Goal: Task Accomplishment & Management: Manage account settings

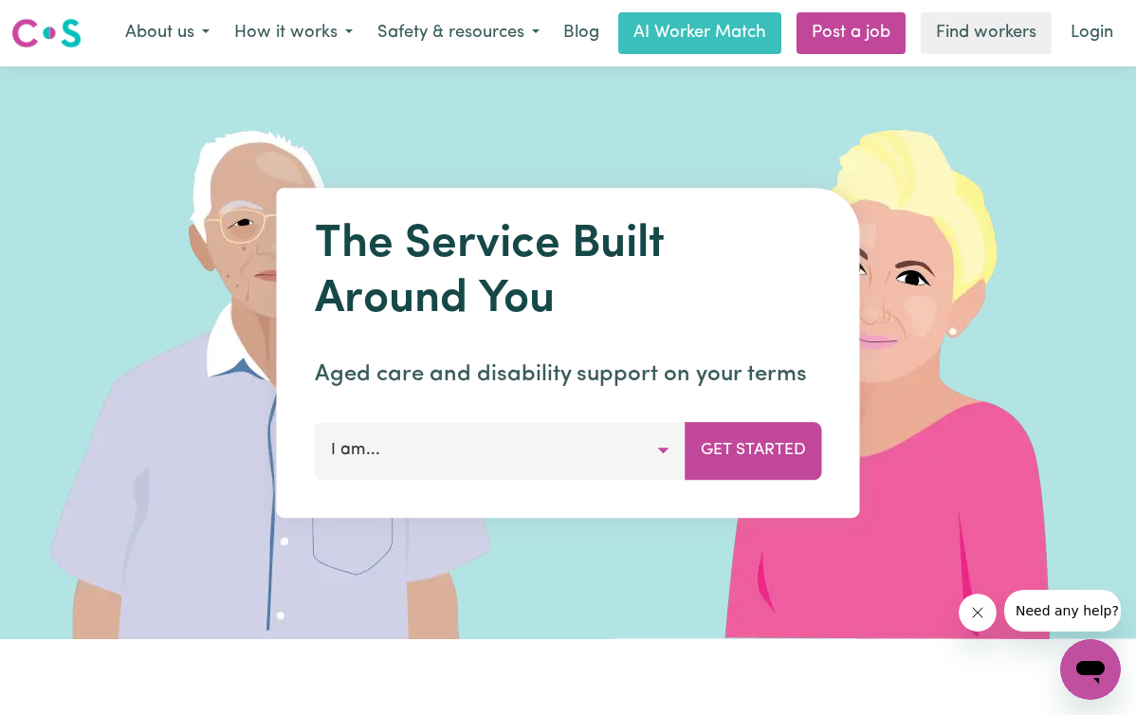
click at [657, 445] on button "I am..." at bounding box center [500, 450] width 371 height 57
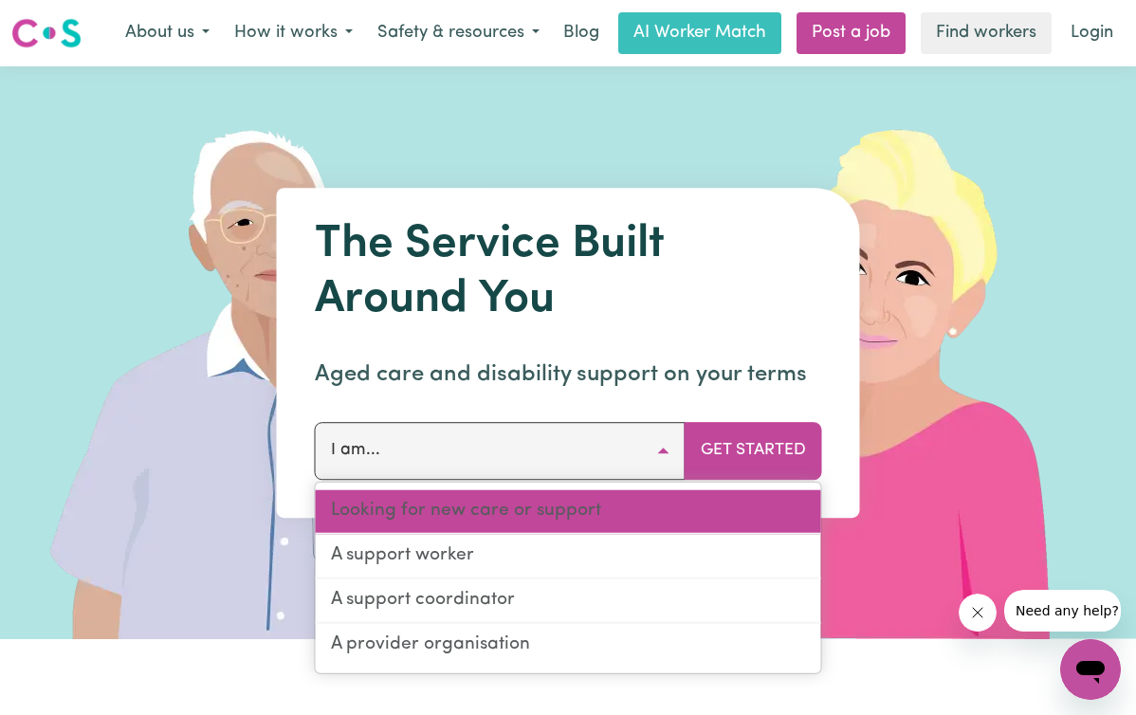
click at [469, 508] on link "Looking for new care or support" at bounding box center [568, 512] width 505 height 45
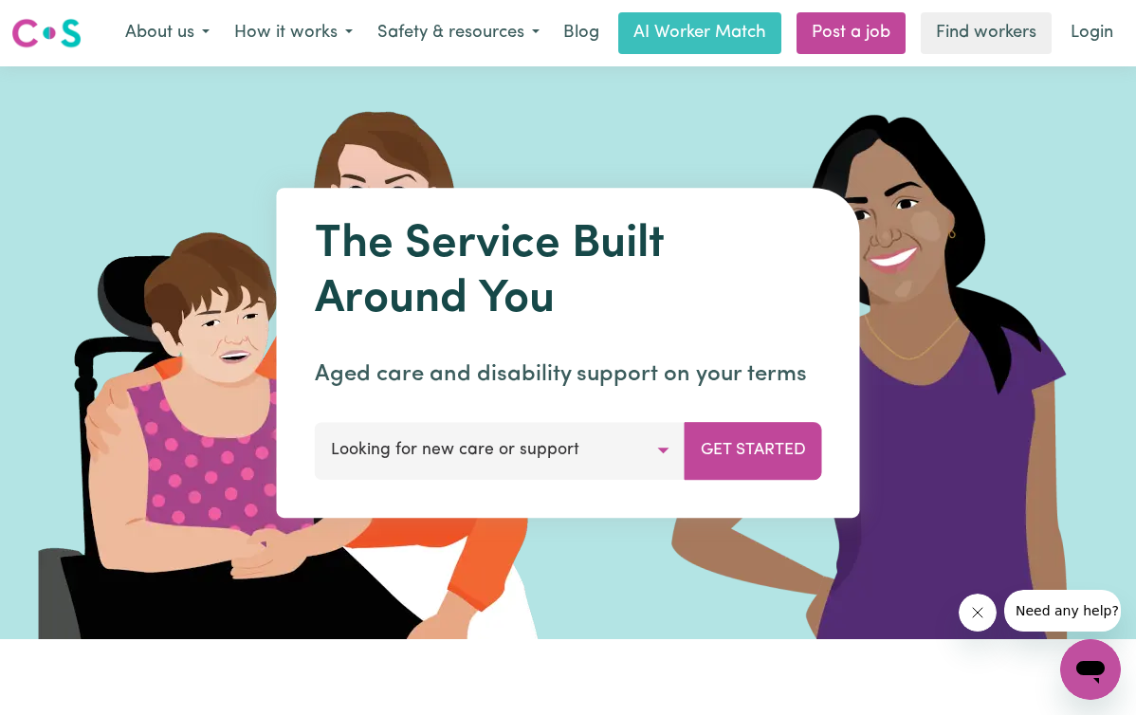
click at [705, 472] on button "Get Started" at bounding box center [754, 450] width 138 height 57
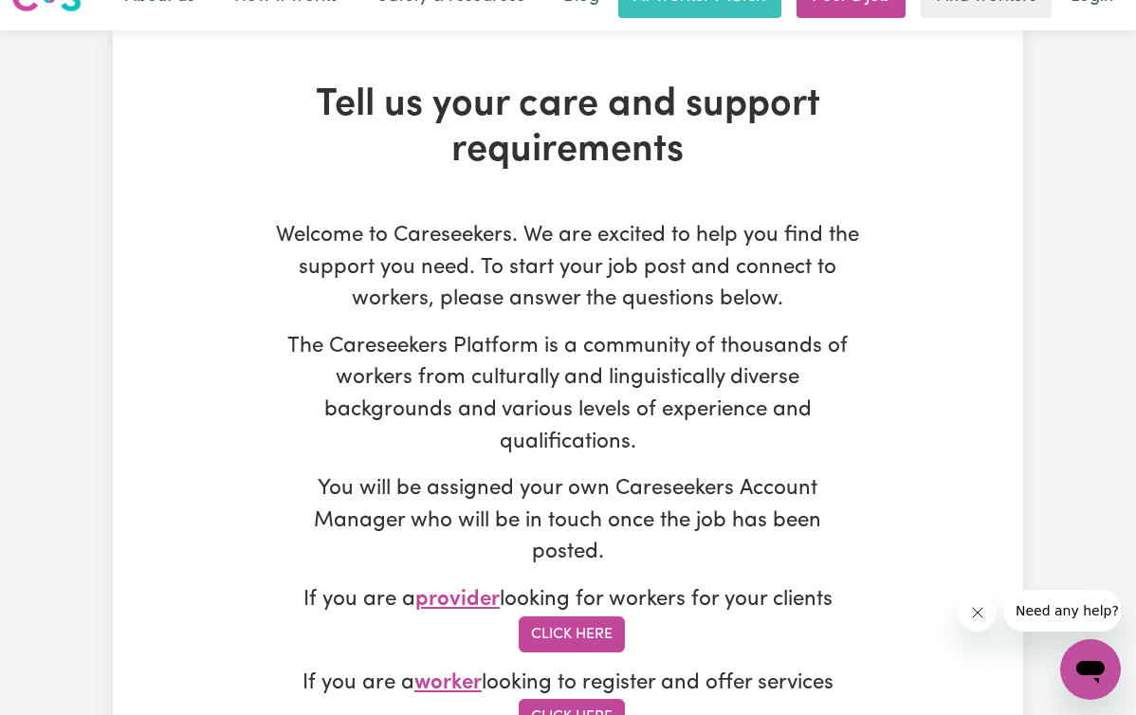
scroll to position [1, 0]
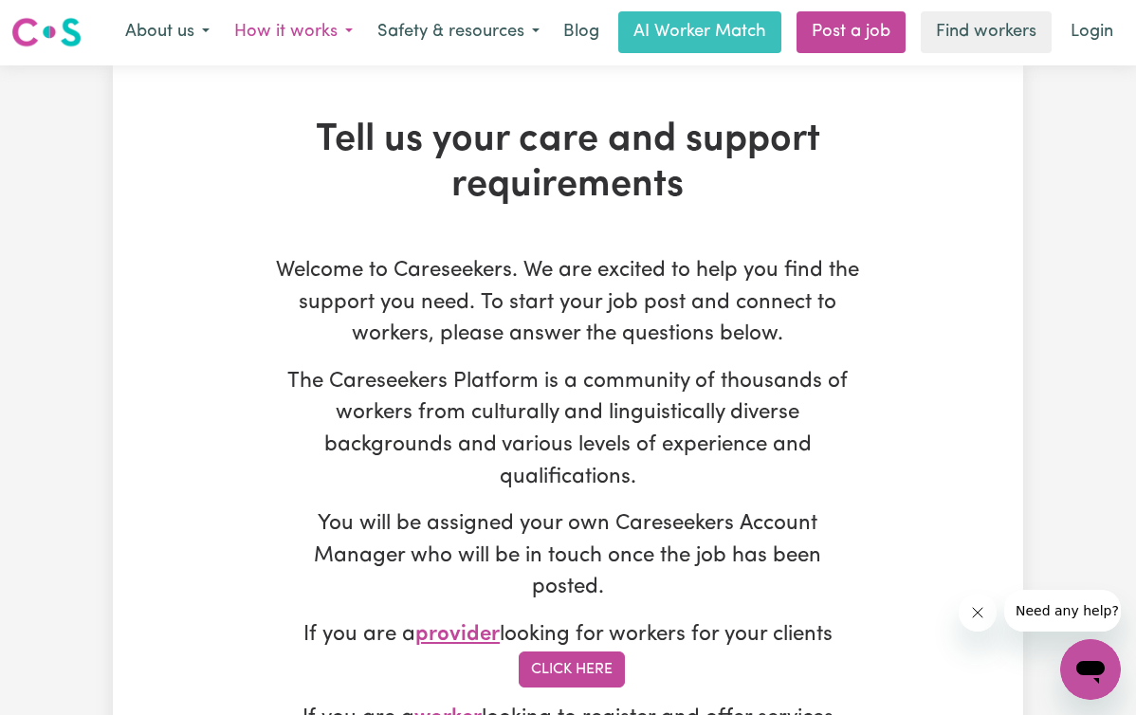
drag, startPoint x: 0, startPoint y: 0, endPoint x: 303, endPoint y: 36, distance: 305.6
click at [303, 36] on button "How it works" at bounding box center [293, 32] width 143 height 40
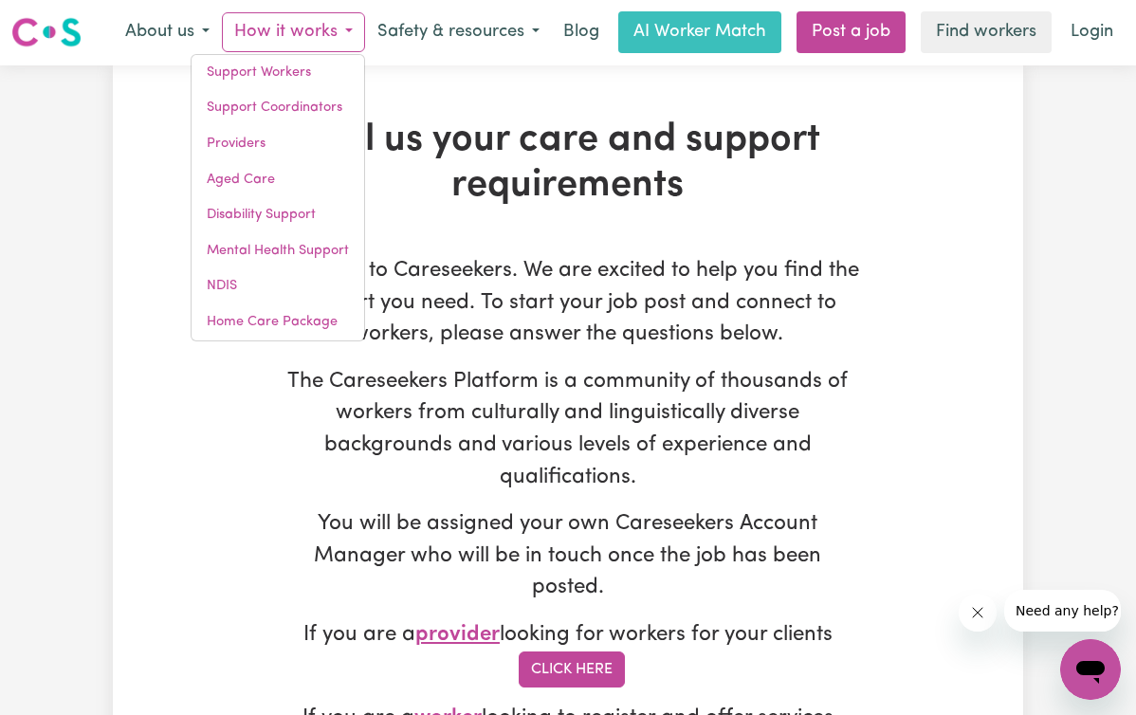
click at [958, 24] on link "Find workers" at bounding box center [986, 32] width 131 height 42
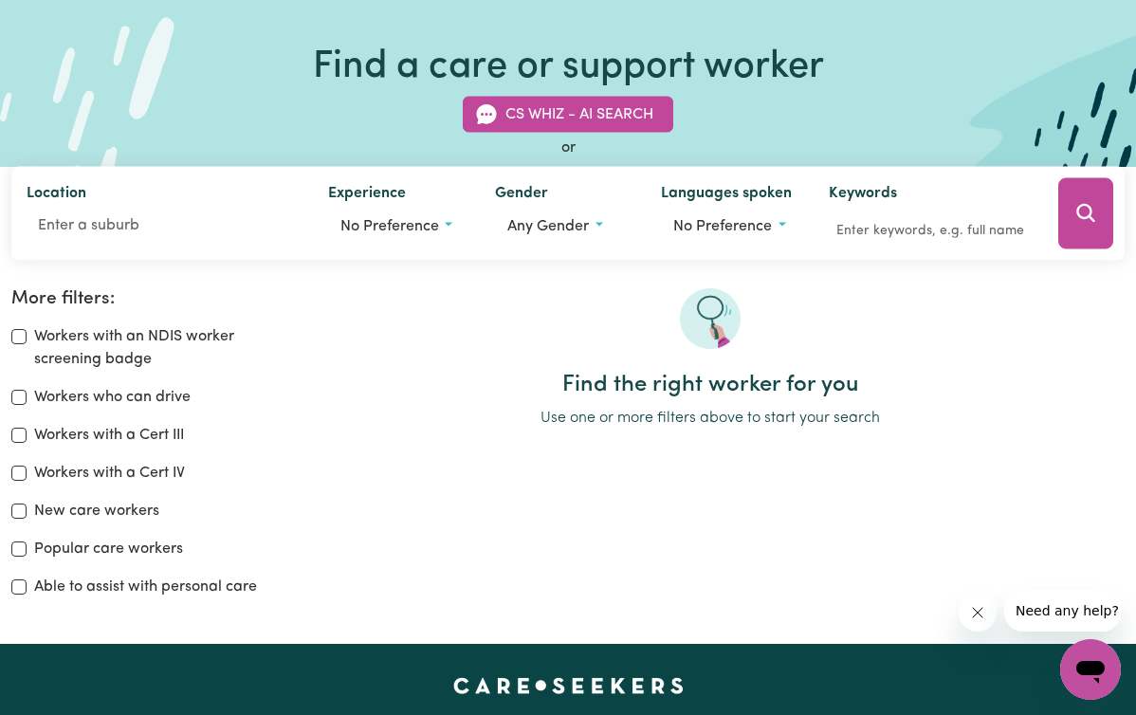
scroll to position [150, 0]
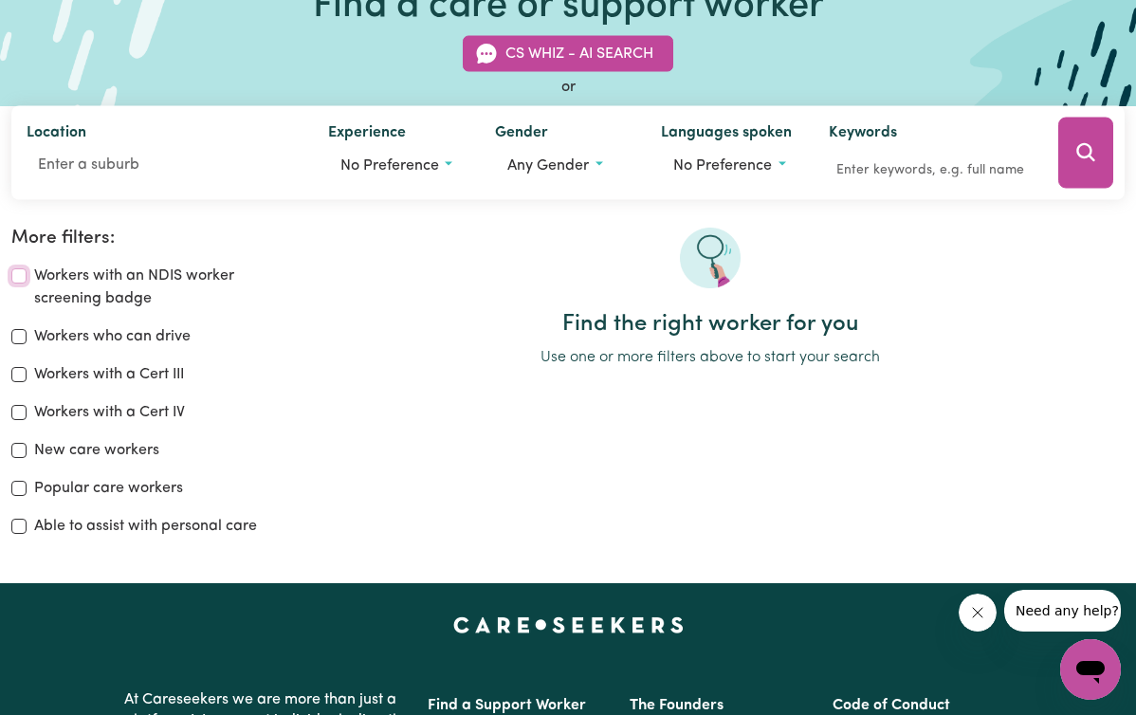
click at [27, 278] on input "Workers with an NDIS worker screening badge" at bounding box center [18, 275] width 15 height 15
checkbox input "true"
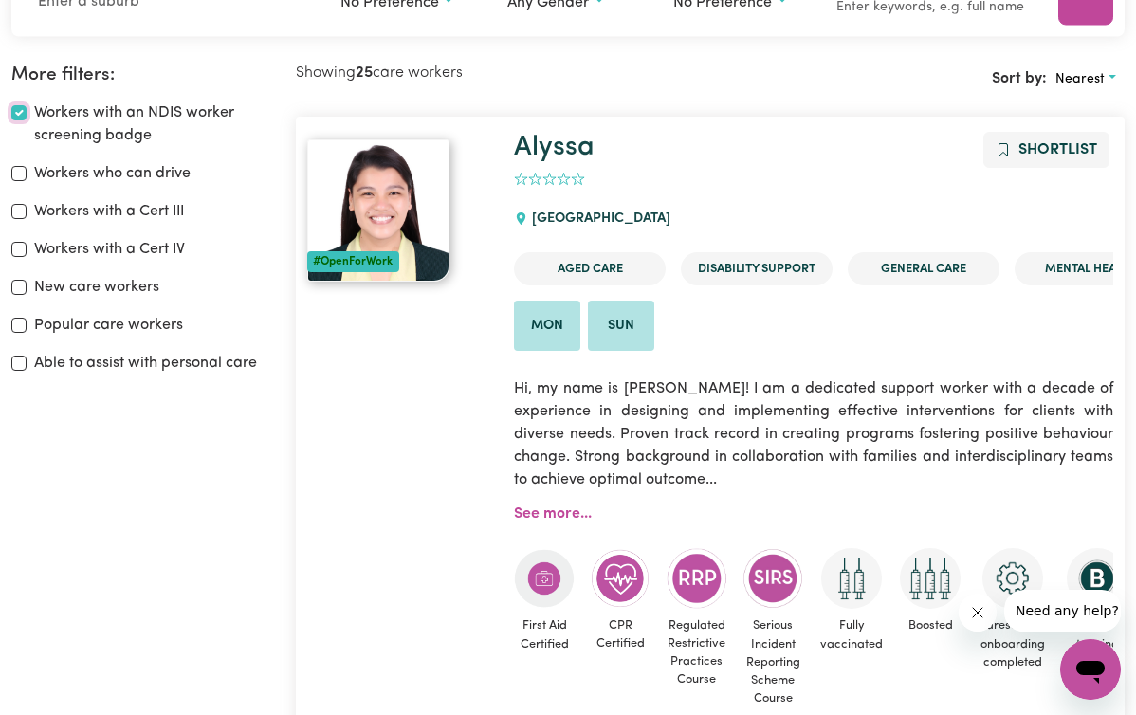
scroll to position [317, 0]
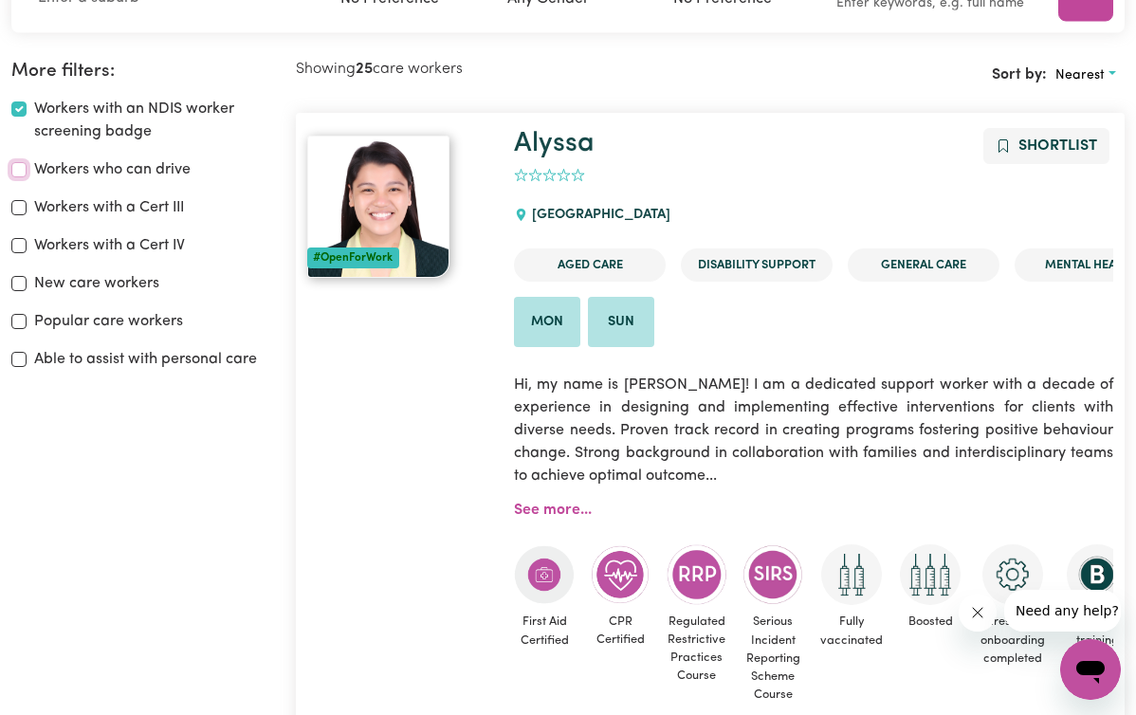
click at [27, 171] on input "Workers who can drive" at bounding box center [18, 169] width 15 height 15
checkbox input "true"
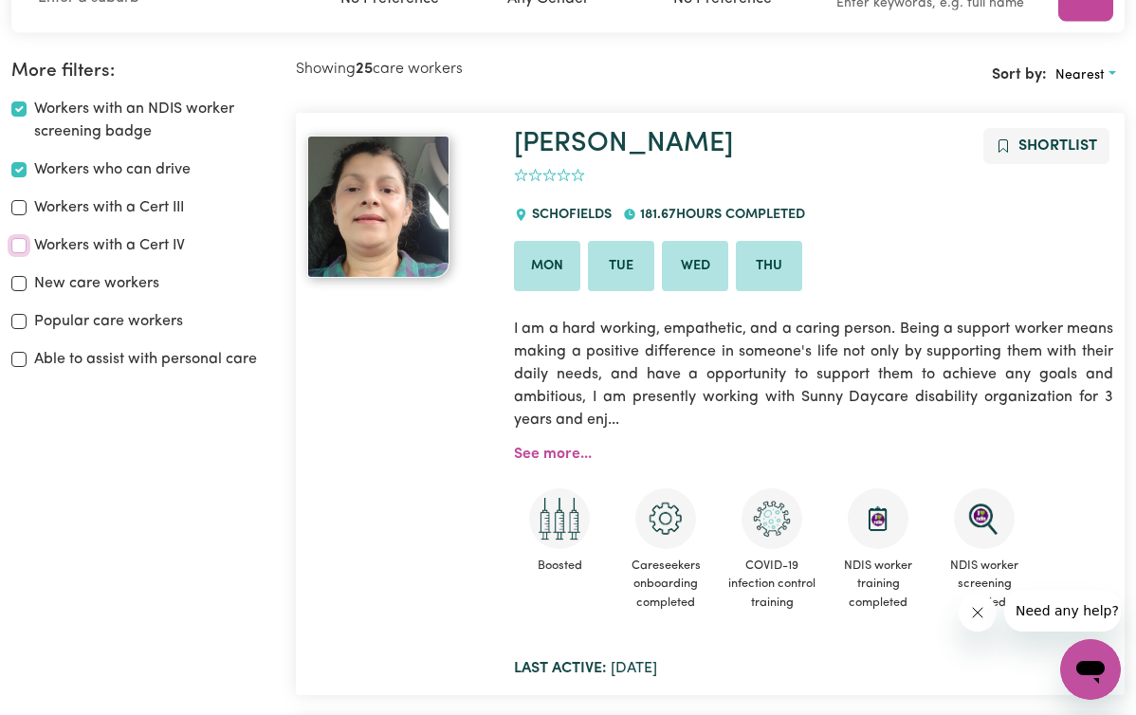
click at [27, 249] on input "Workers with a Cert IV" at bounding box center [18, 245] width 15 height 15
checkbox input "true"
click at [27, 280] on input "New care workers" at bounding box center [18, 283] width 15 height 15
checkbox input "true"
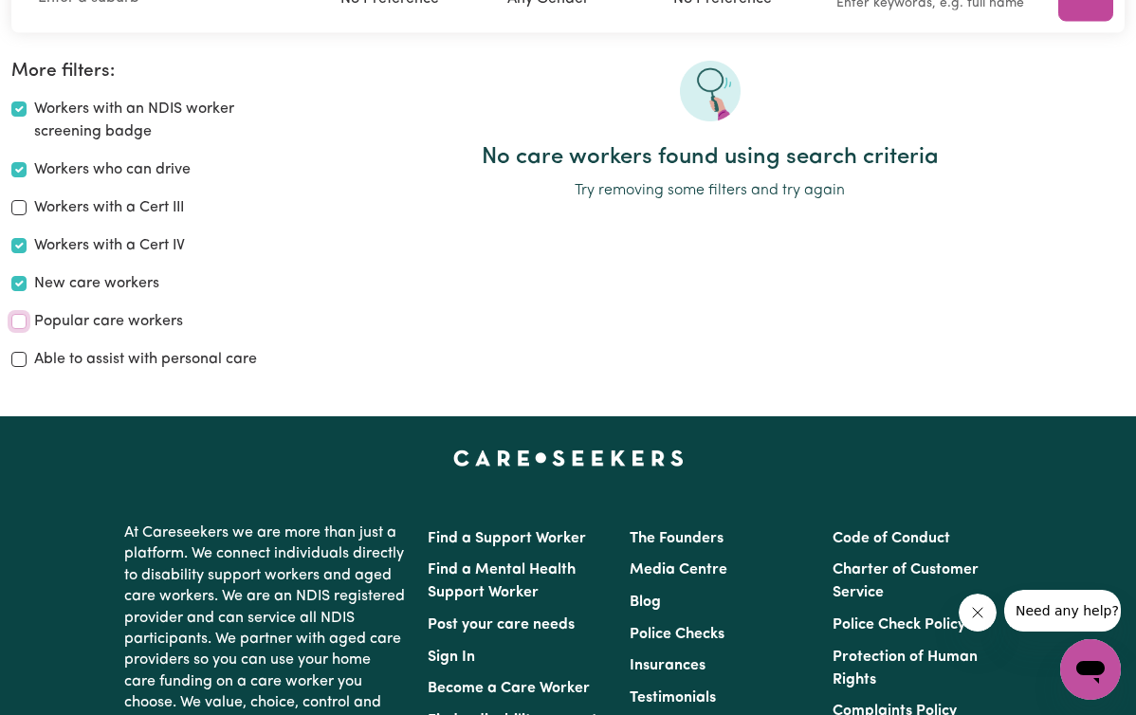
click at [27, 319] on input "Popular care workers" at bounding box center [18, 321] width 15 height 15
checkbox input "true"
click at [121, 354] on div "Able to assist with personal care" at bounding box center [142, 359] width 262 height 23
click at [108, 366] on div "Able to assist with personal care" at bounding box center [142, 359] width 262 height 23
click at [27, 361] on input "Able to assist with personal care" at bounding box center [18, 359] width 15 height 15
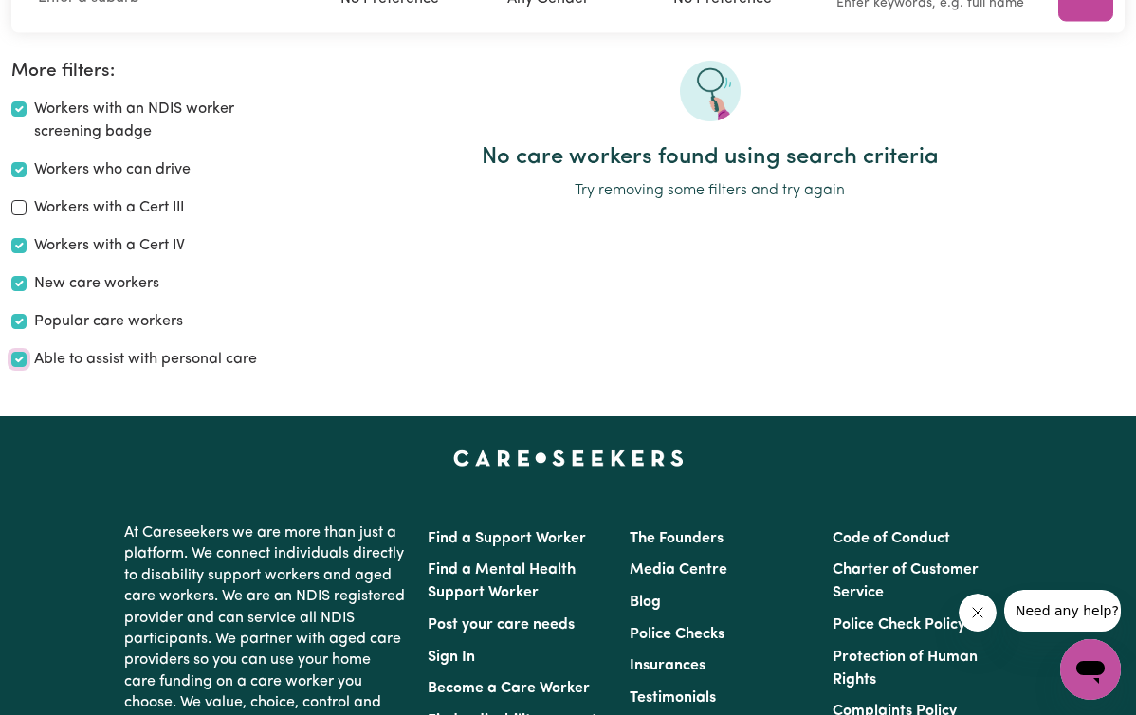
checkbox input "true"
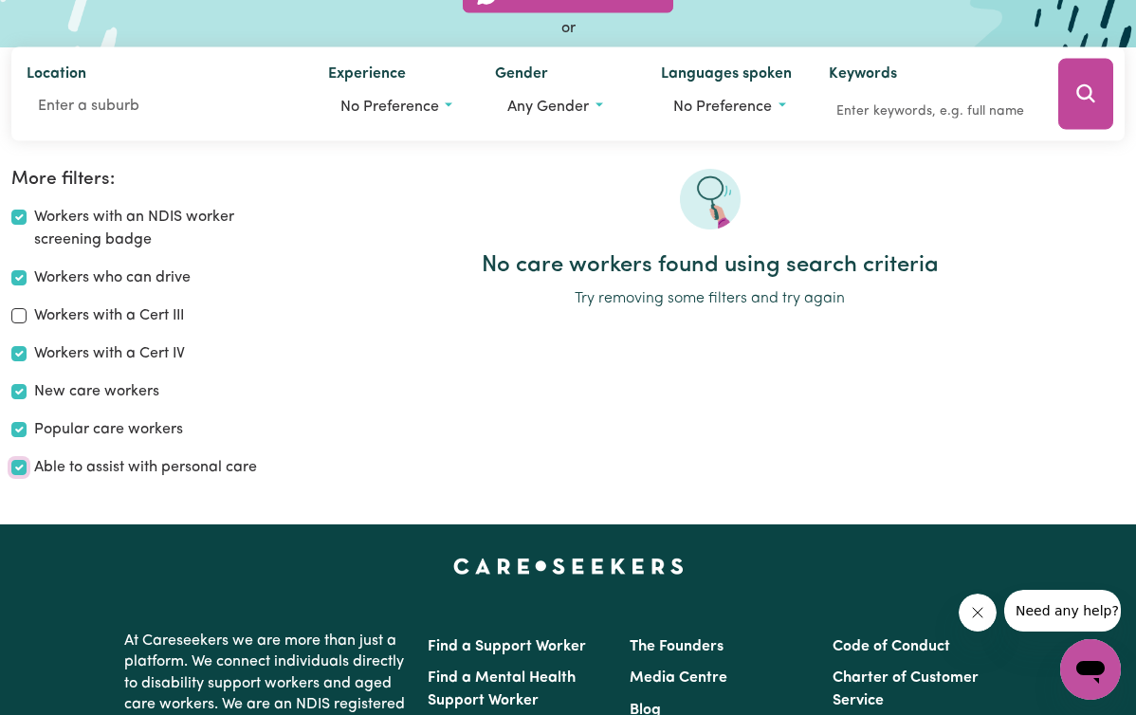
scroll to position [207, 0]
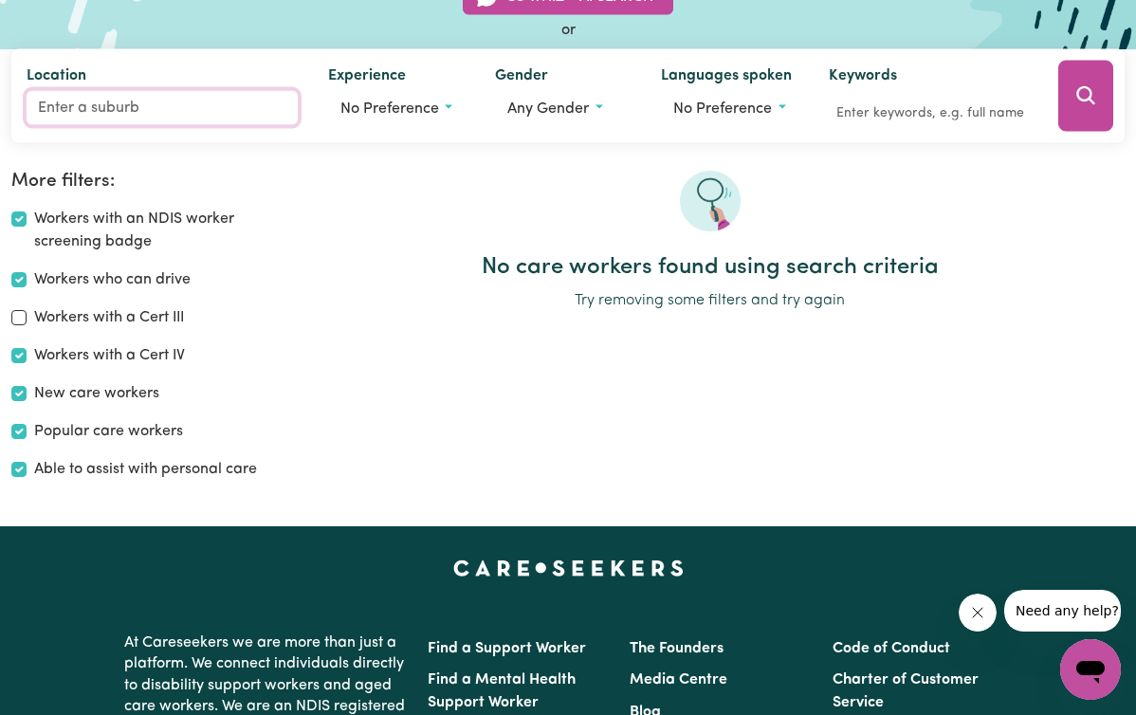
click at [115, 110] on input "Location" at bounding box center [162, 107] width 271 height 34
type input "3075"
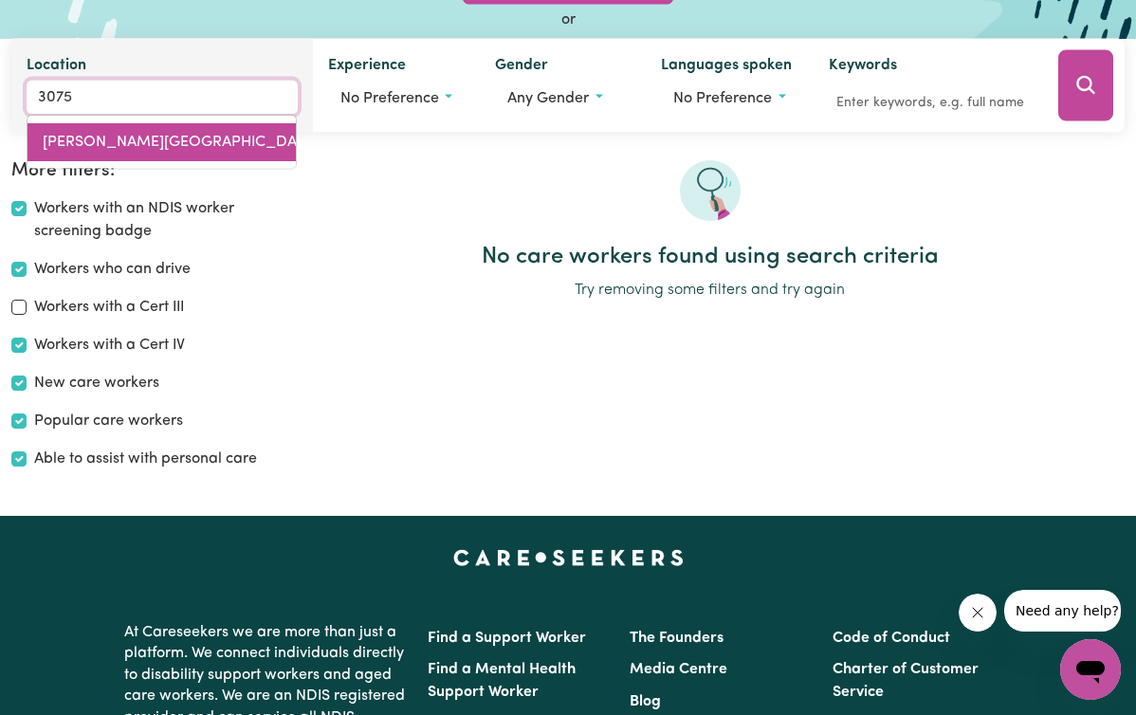
click at [154, 125] on link "[PERSON_NAME][GEOGRAPHIC_DATA], 3075" at bounding box center [162, 141] width 268 height 38
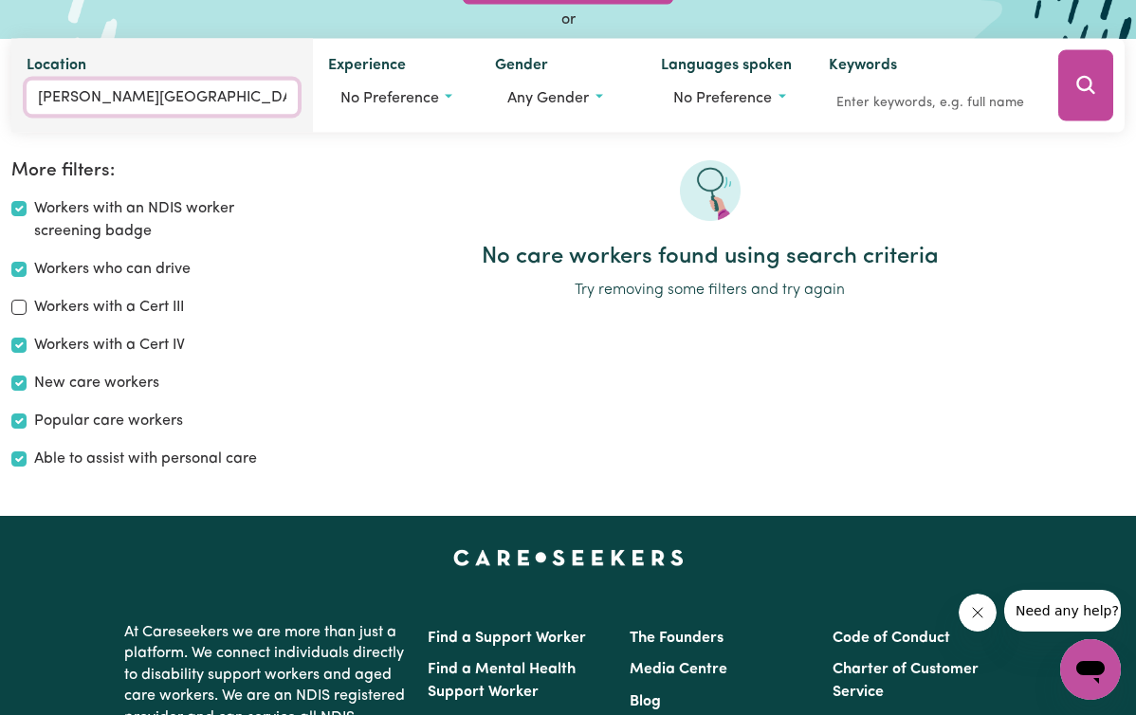
type input "[PERSON_NAME][GEOGRAPHIC_DATA], 3075"
click at [192, 96] on input "[PERSON_NAME][GEOGRAPHIC_DATA]" at bounding box center [162, 97] width 271 height 34
click at [170, 154] on link "LALOR, Victoria , 3075" at bounding box center [162, 141] width 268 height 38
type input "[PERSON_NAME][GEOGRAPHIC_DATA], 3075"
click at [27, 208] on input "Workers with an NDIS worker screening badge" at bounding box center [18, 208] width 15 height 15
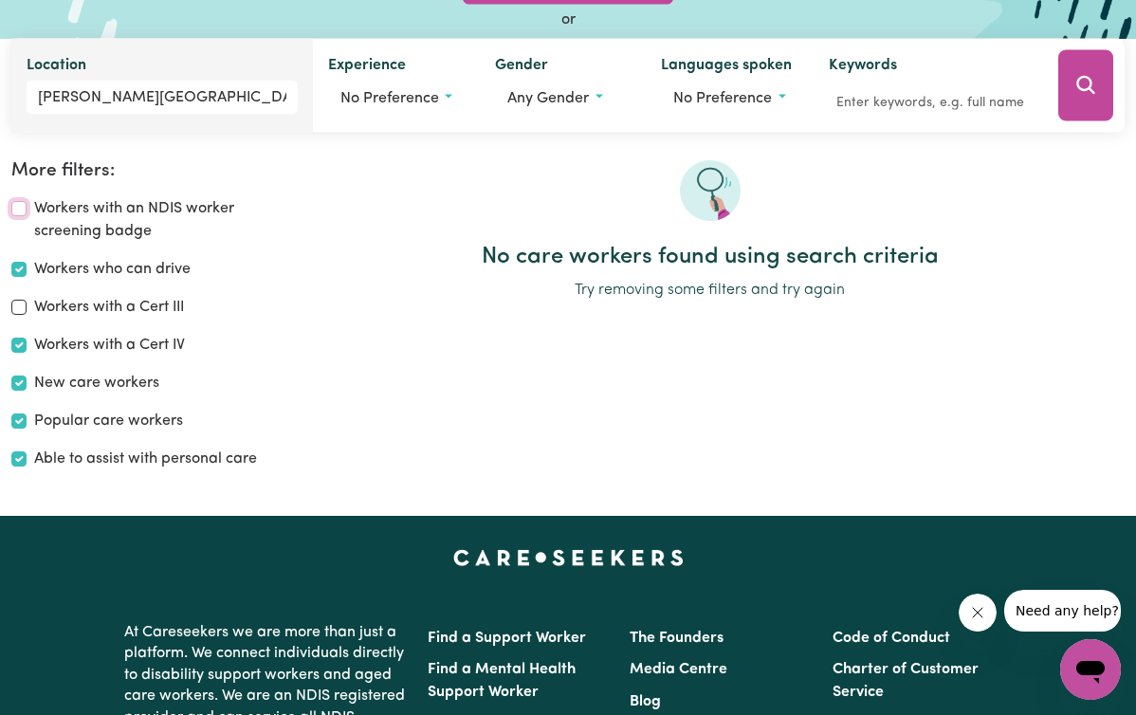
checkbox input "false"
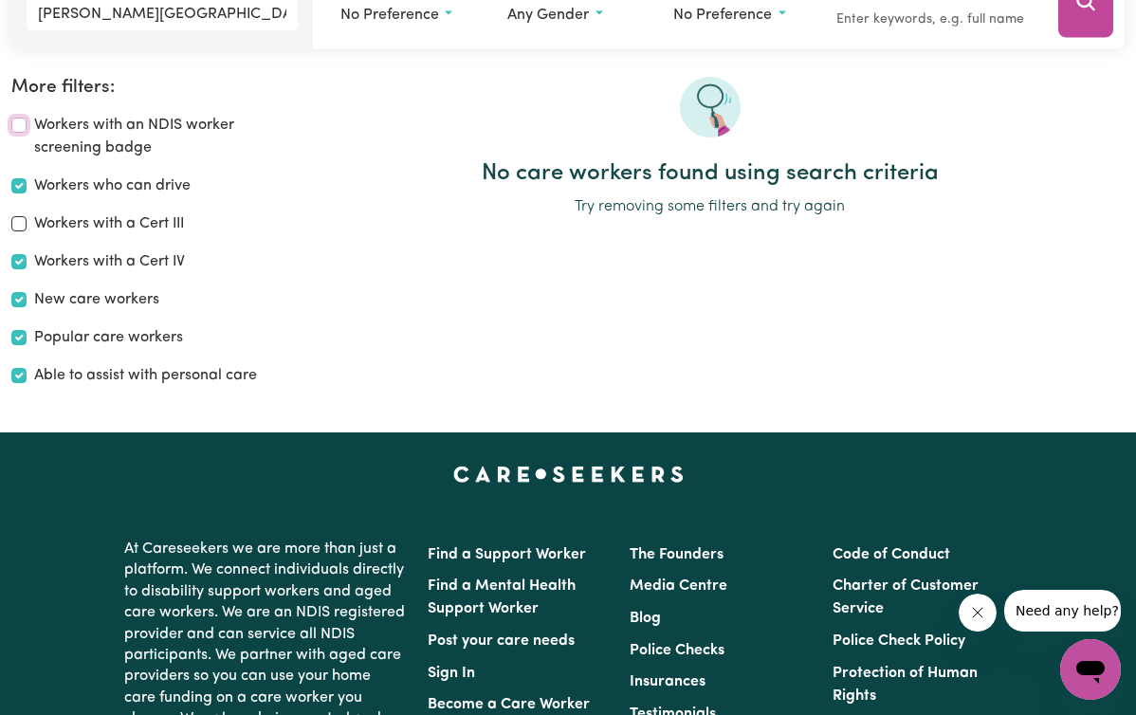
scroll to position [317, 0]
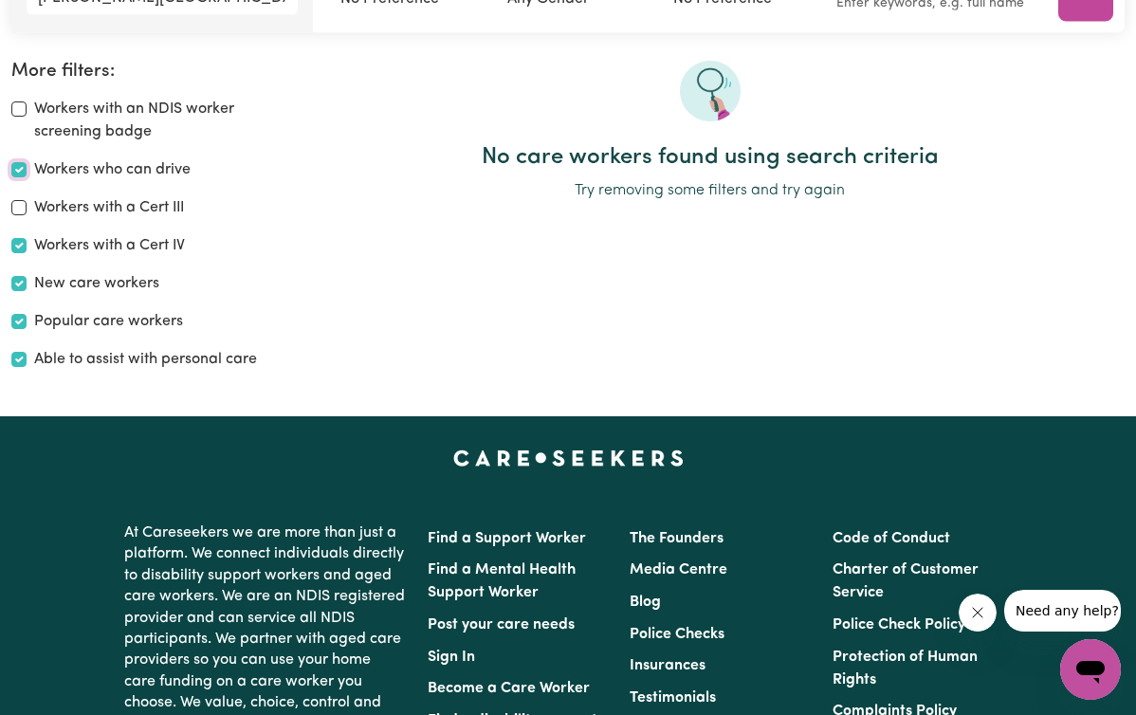
click at [27, 170] on input "Workers who can drive" at bounding box center [18, 169] width 15 height 15
checkbox input "false"
drag, startPoint x: 154, startPoint y: 125, endPoint x: 117, endPoint y: 240, distance: 120.6
click at [27, 240] on input "Workers with a Cert IV" at bounding box center [18, 245] width 15 height 15
checkbox input "false"
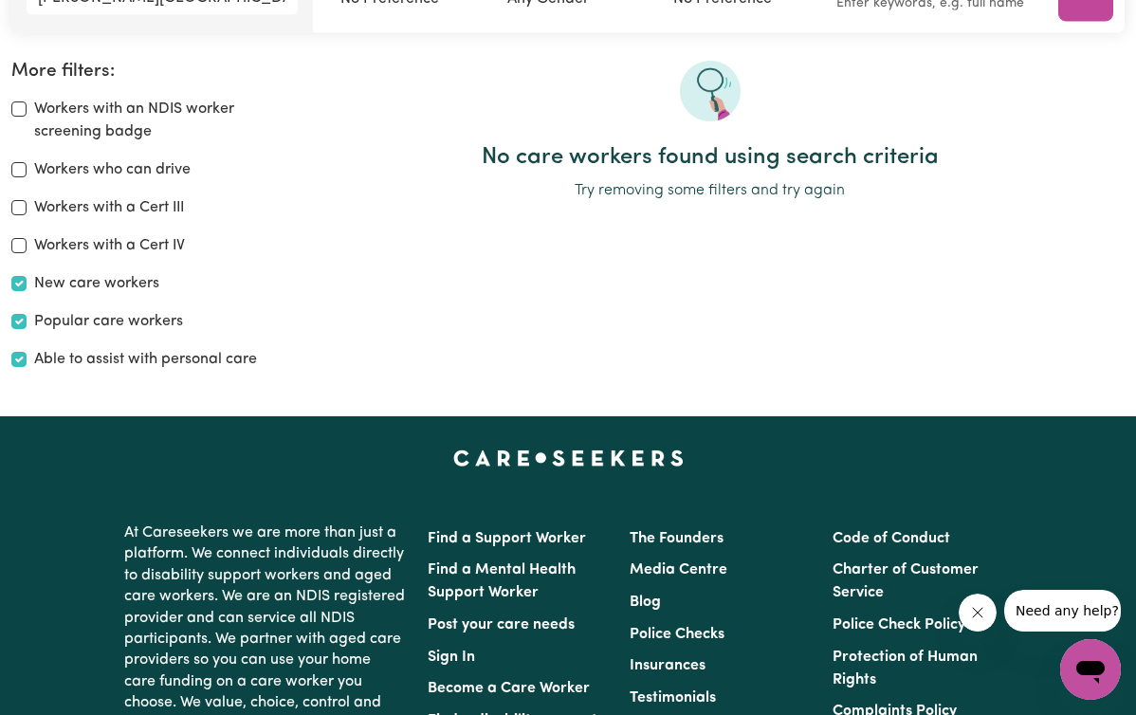
click at [120, 290] on div "New care workers" at bounding box center [142, 283] width 262 height 23
click at [27, 324] on input "Popular care workers" at bounding box center [18, 321] width 15 height 15
checkbox input "false"
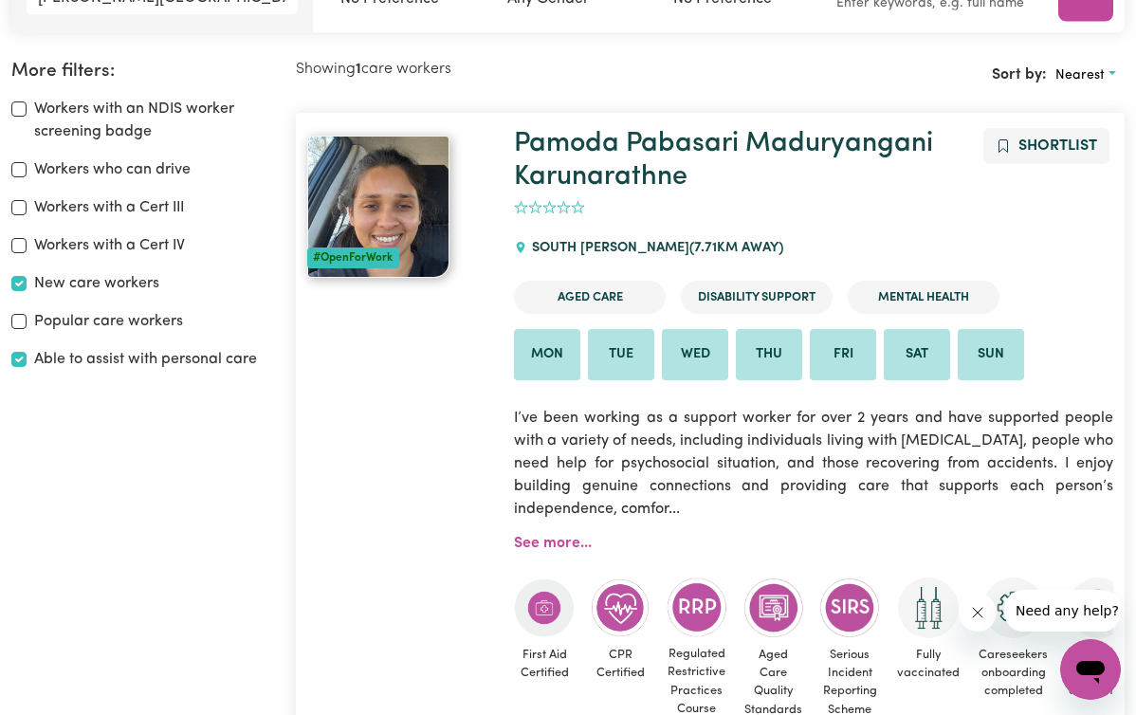
click at [118, 295] on div "Workers with an NDIS worker screening badge Workers who can drive Workers with …" at bounding box center [142, 234] width 262 height 273
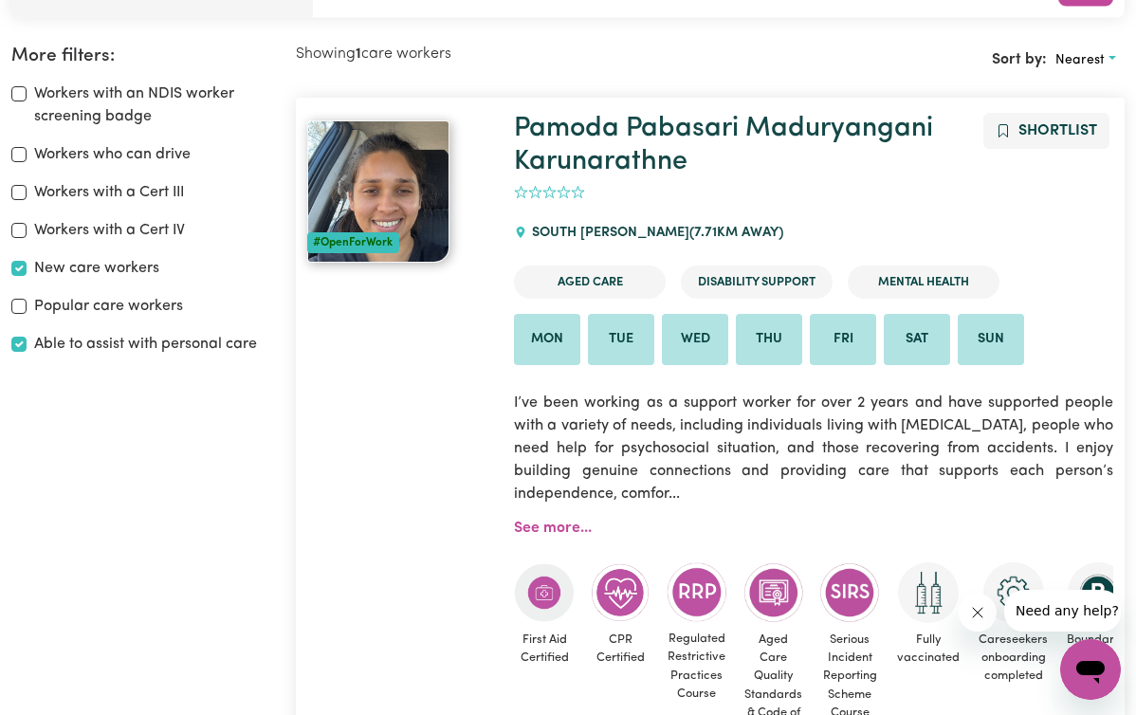
scroll to position [354, 0]
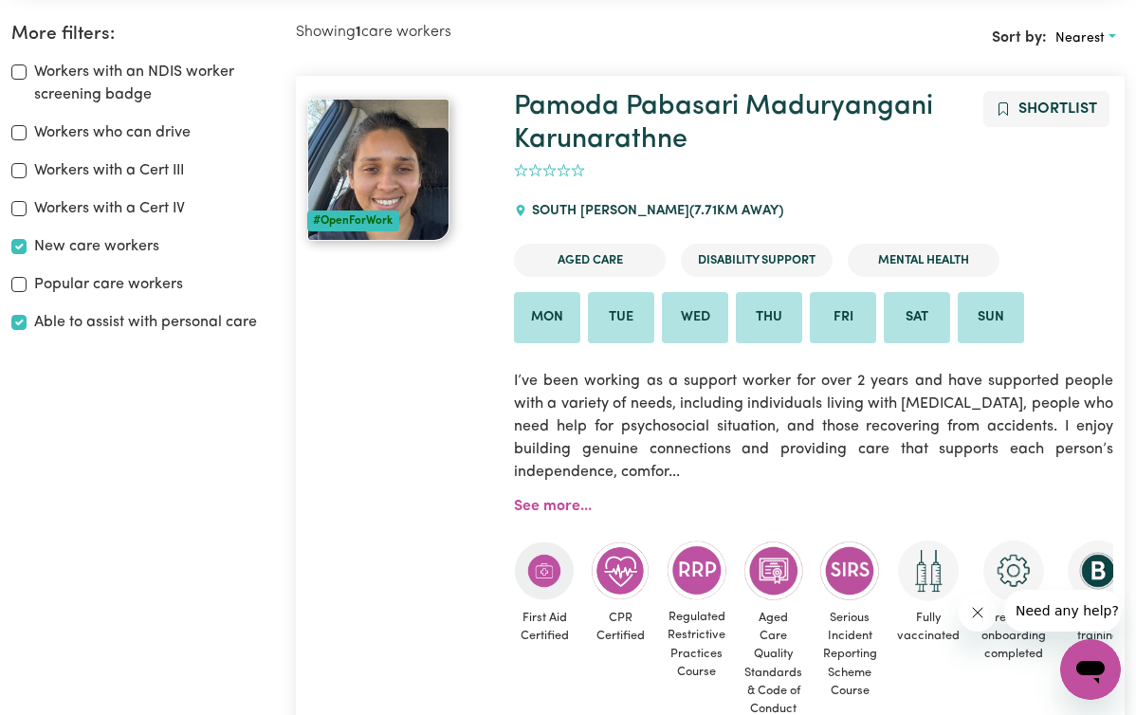
click at [592, 514] on link "See more..." at bounding box center [553, 506] width 78 height 15
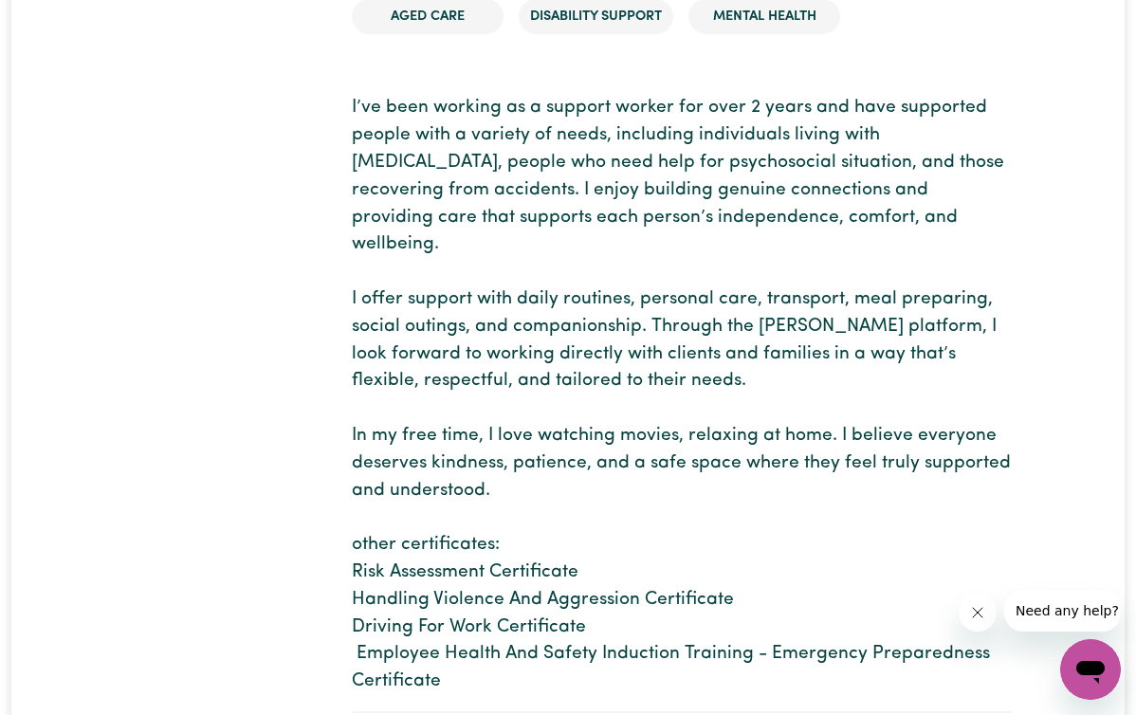
scroll to position [441, 0]
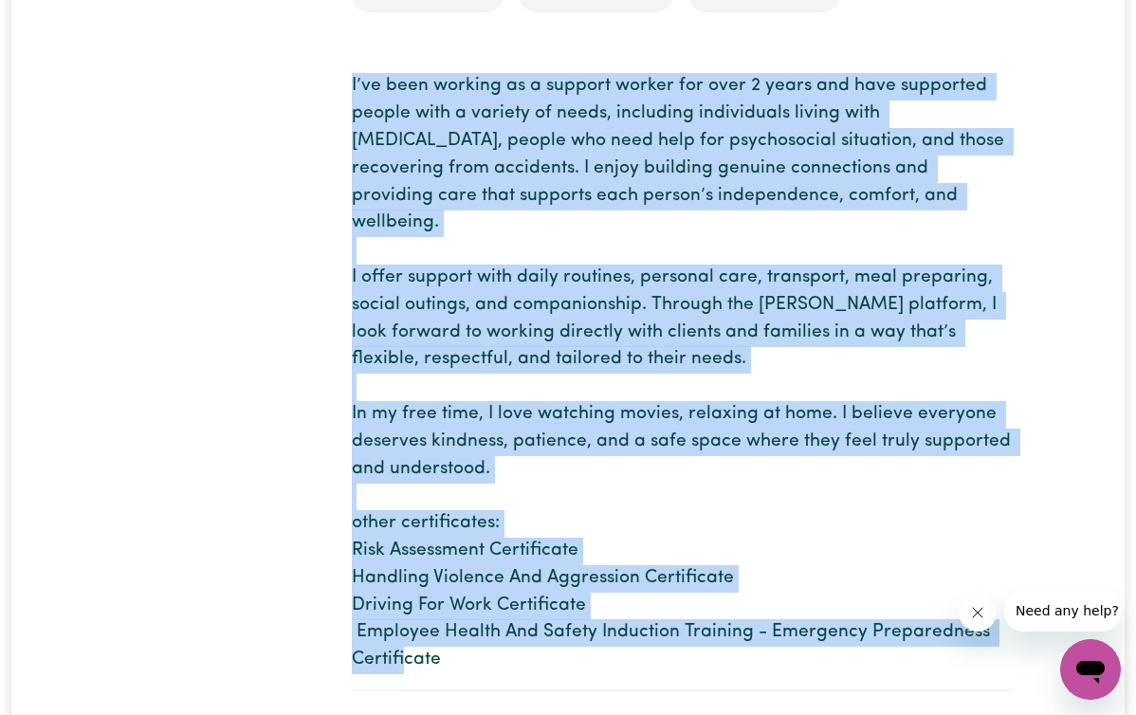
drag, startPoint x: 117, startPoint y: 240, endPoint x: 1074, endPoint y: 505, distance: 993.9
click at [1012, 505] on p at bounding box center [682, 373] width 660 height 601
copy p "I’ve been working as a support worker for over 2 years and have supported peopl…"
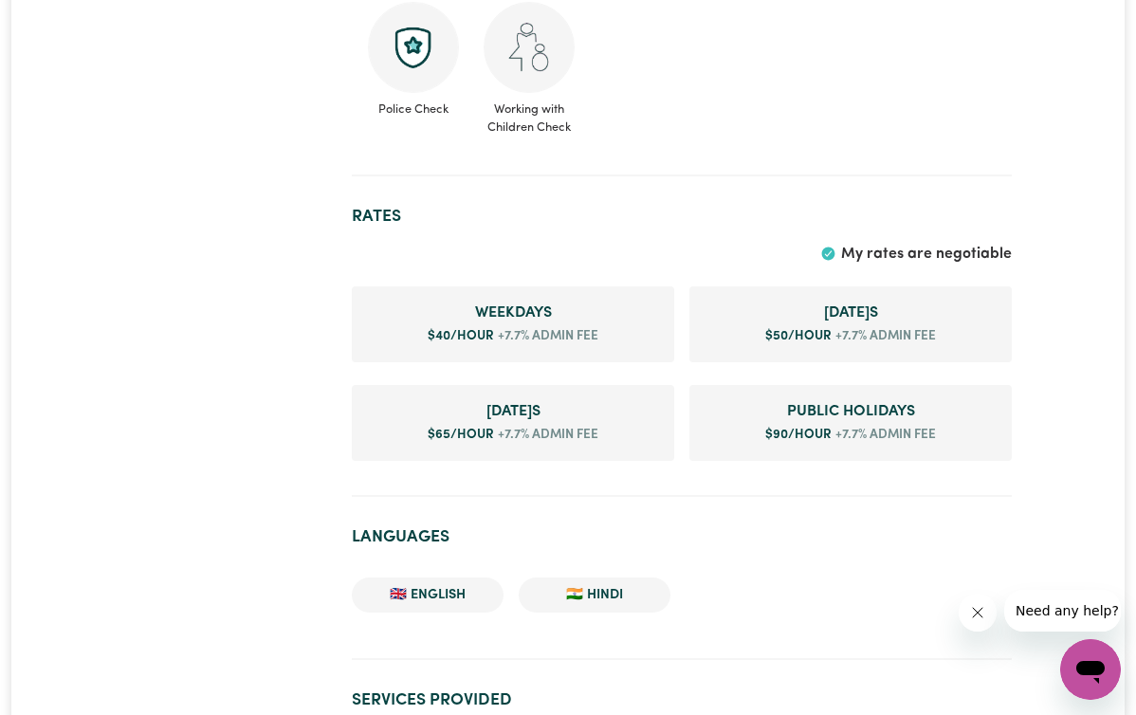
scroll to position [1631, 0]
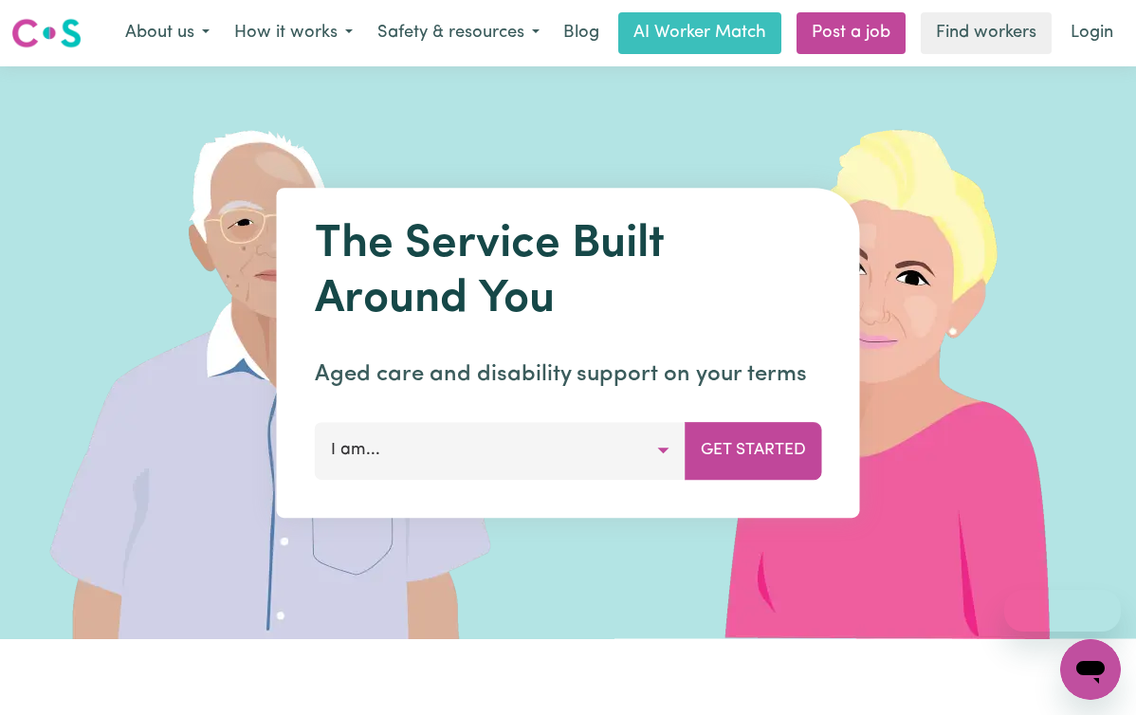
click at [425, 464] on button "I am..." at bounding box center [500, 450] width 371 height 57
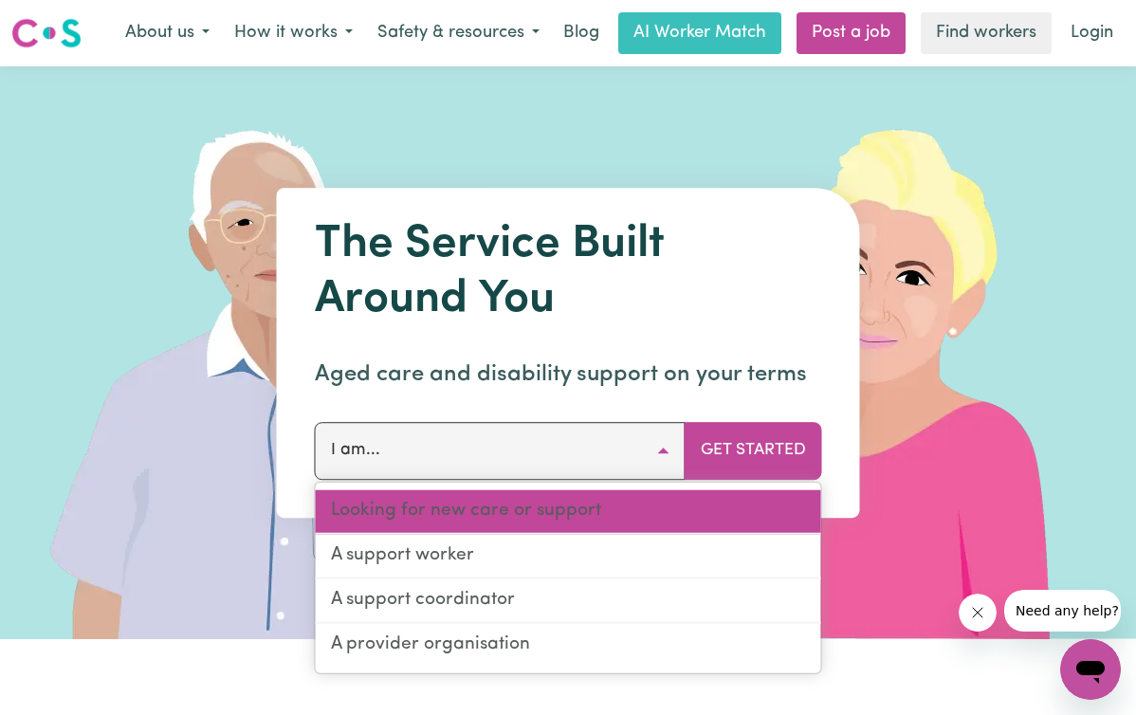
click at [434, 510] on link "Looking for new care or support" at bounding box center [568, 512] width 505 height 45
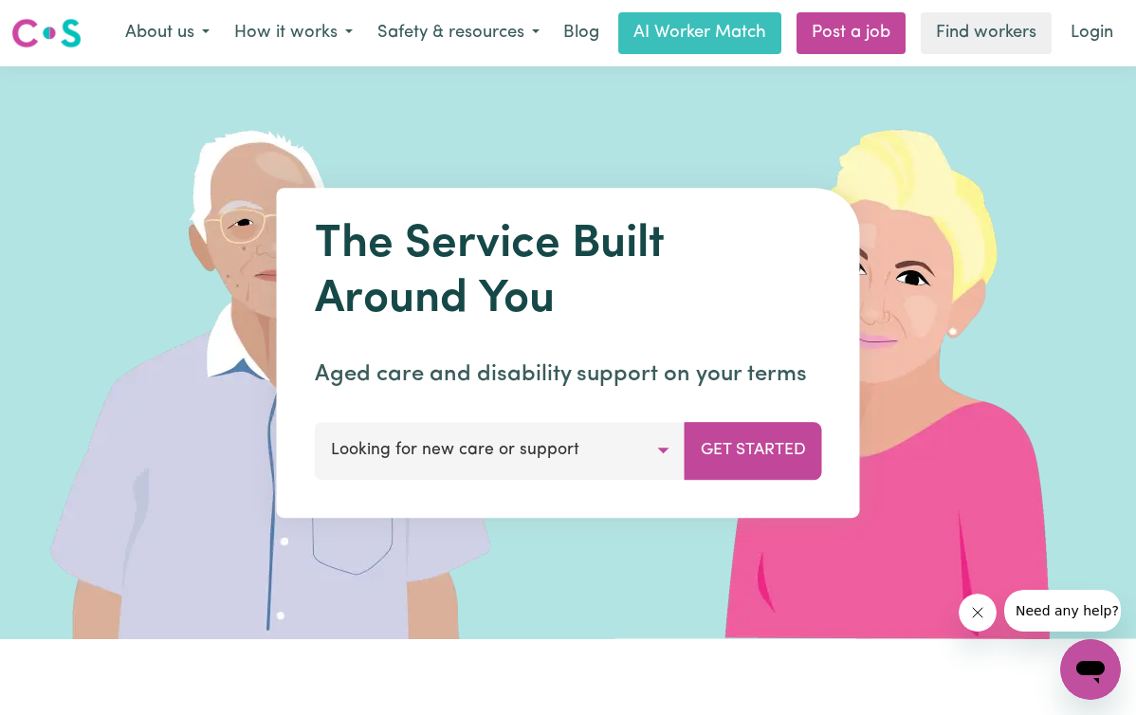
click at [745, 447] on button "Get Started" at bounding box center [754, 450] width 138 height 57
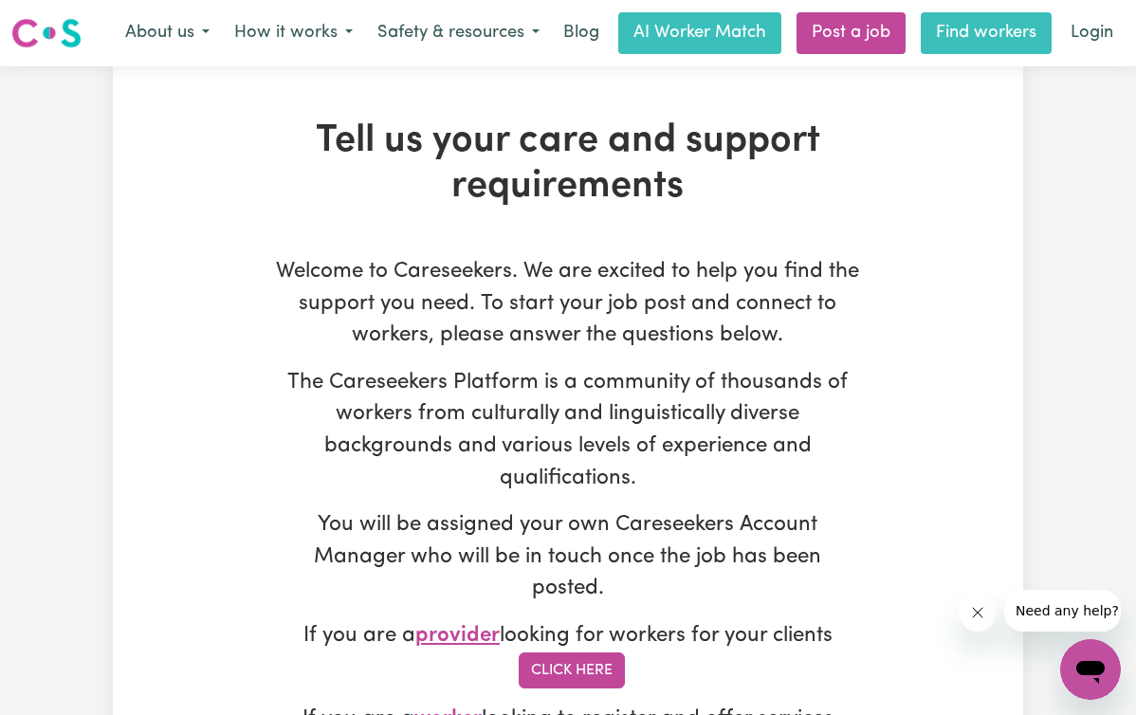
click at [1012, 41] on link "Find workers" at bounding box center [986, 33] width 131 height 42
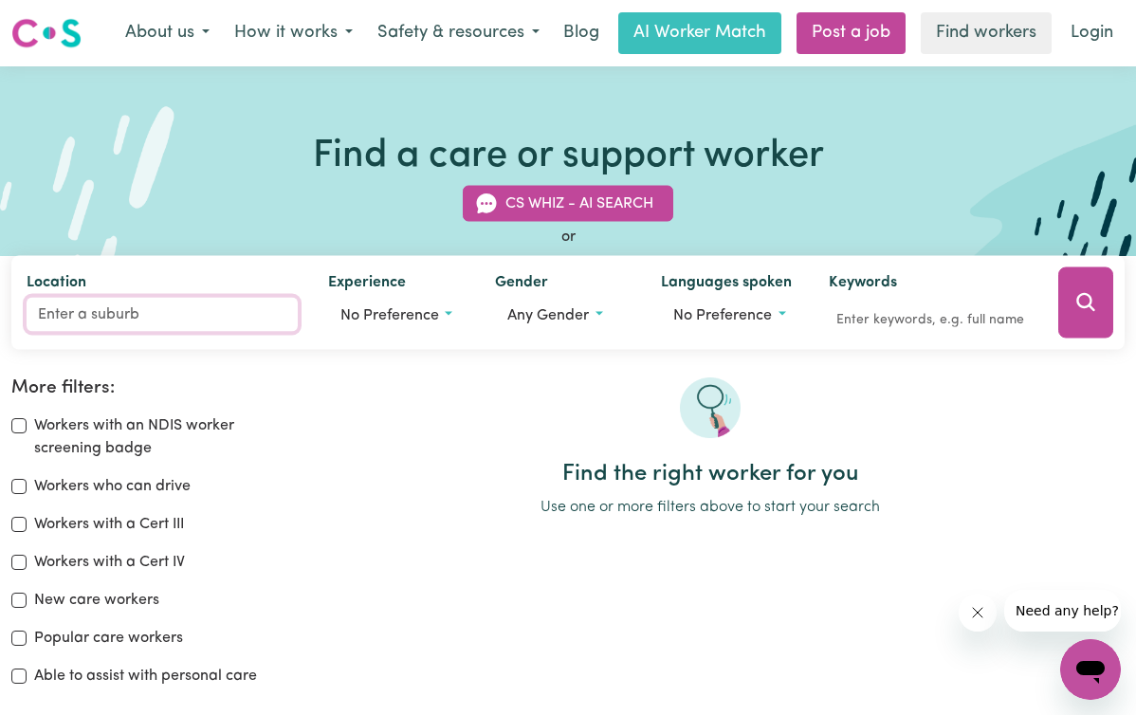
click at [102, 321] on input "Location" at bounding box center [162, 314] width 271 height 34
type input "3075"
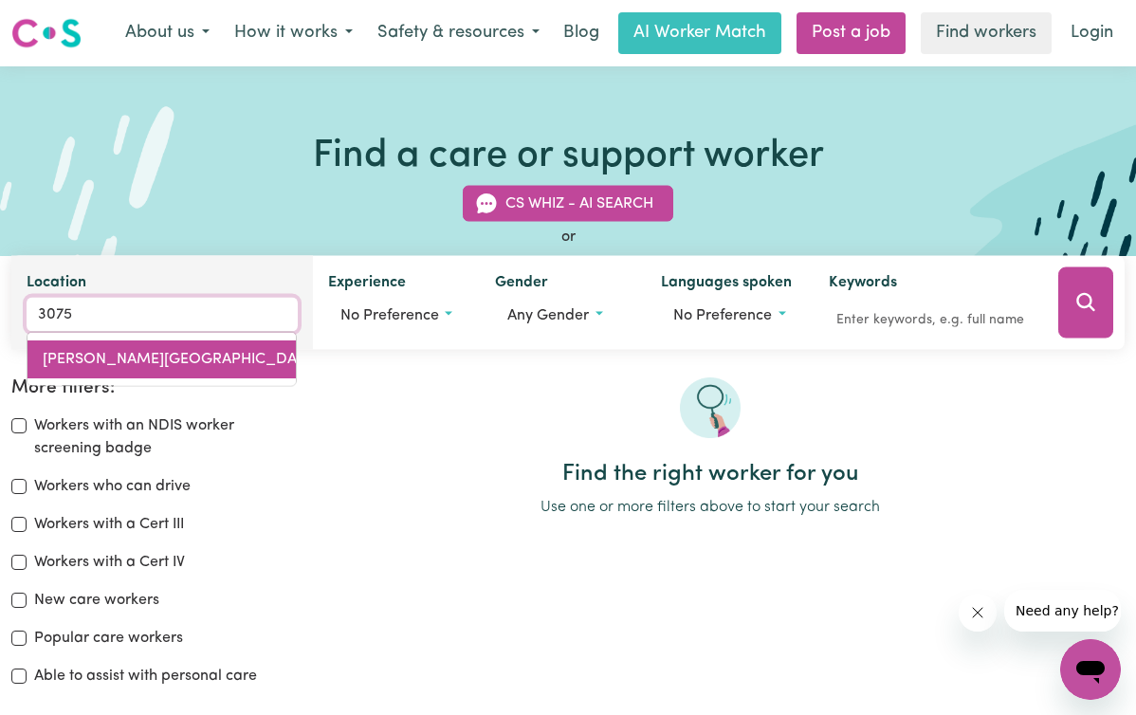
drag, startPoint x: 1012, startPoint y: 41, endPoint x: 144, endPoint y: 349, distance: 920.8
click at [144, 349] on link "[PERSON_NAME][GEOGRAPHIC_DATA], 3075" at bounding box center [162, 359] width 268 height 38
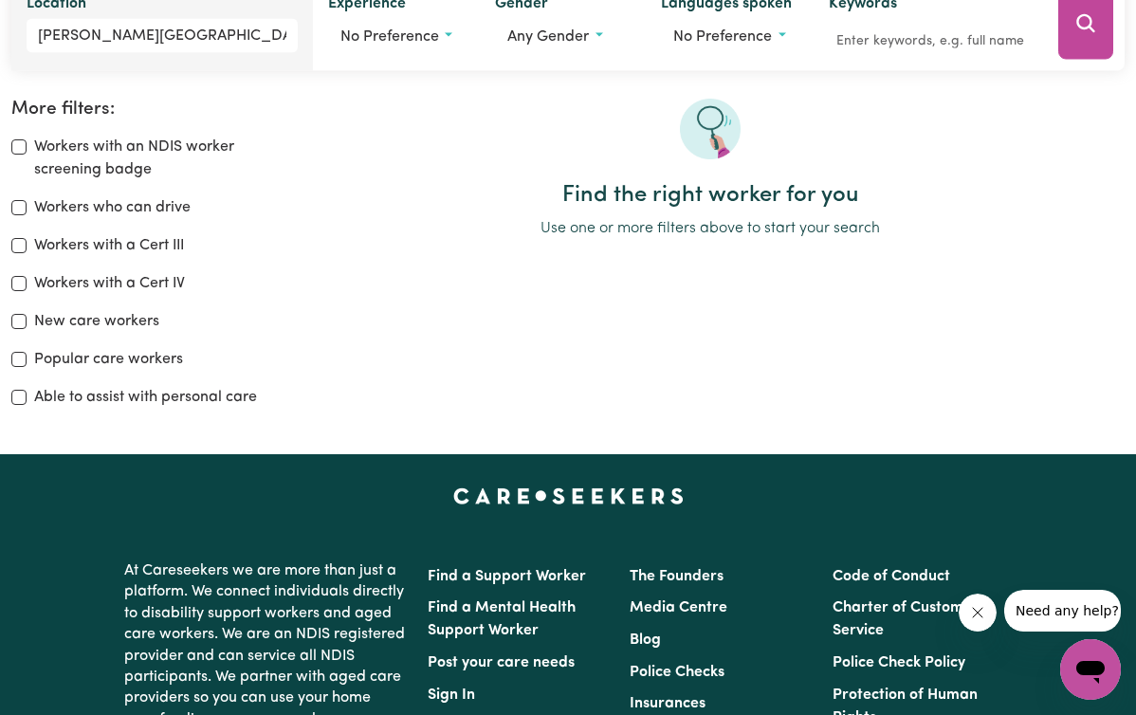
scroll to position [200, 0]
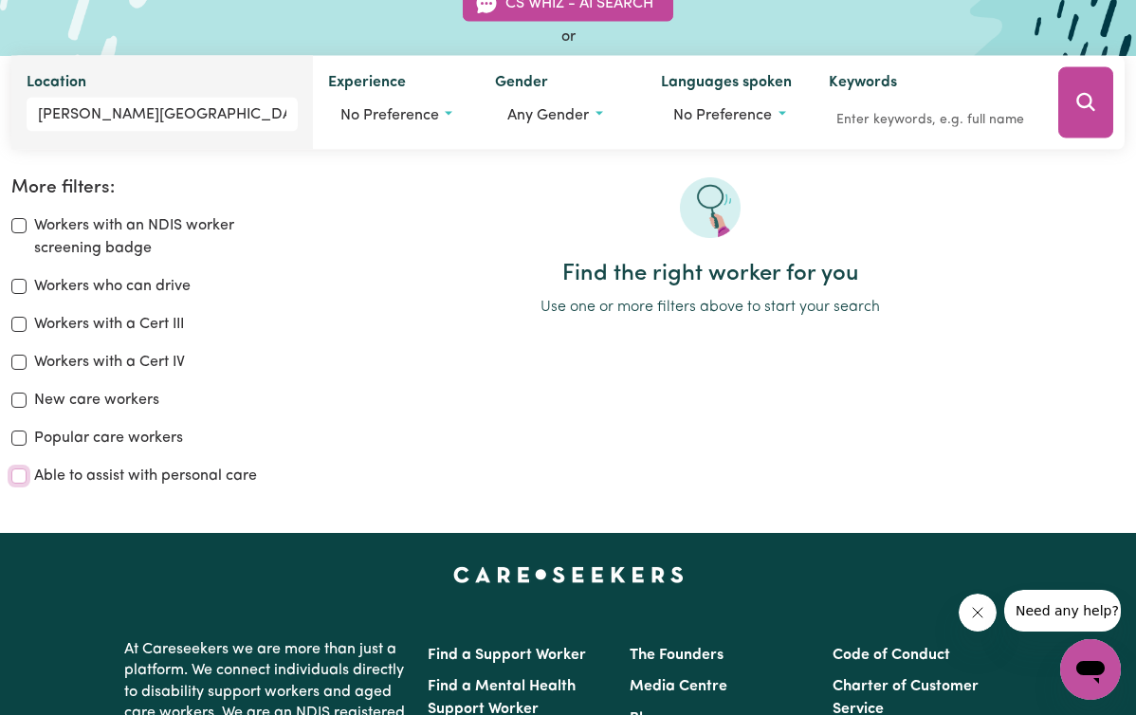
click at [27, 477] on input "Able to assist with personal care" at bounding box center [18, 475] width 15 height 15
checkbox input "true"
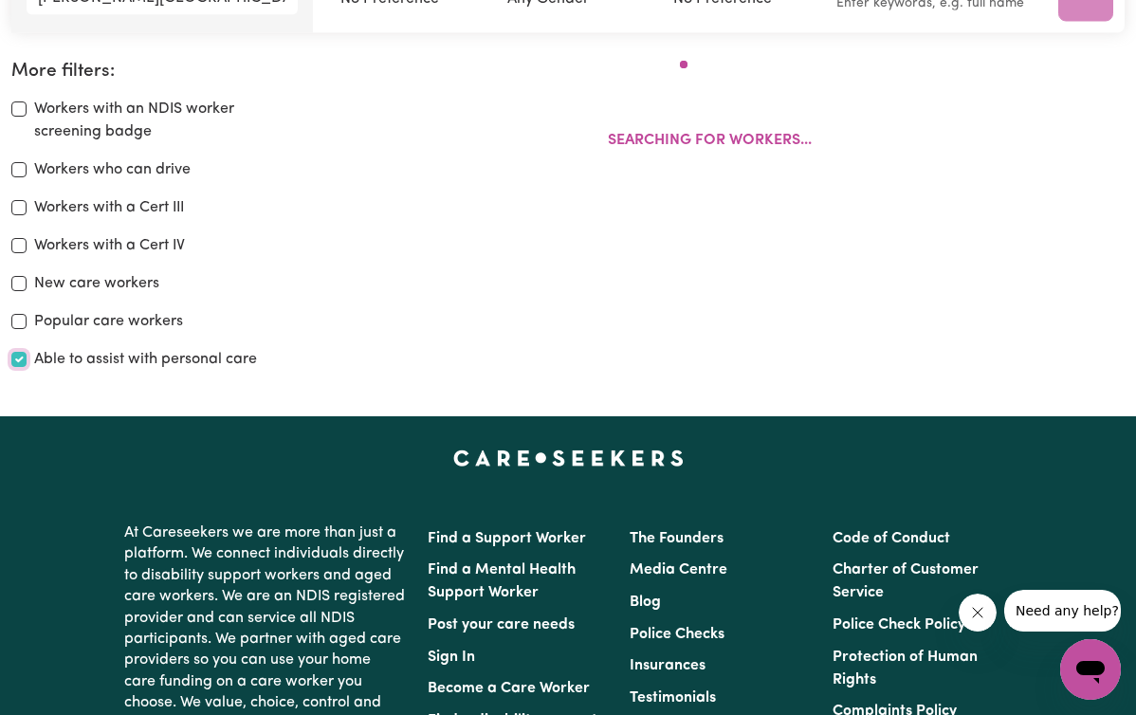
scroll to position [317, 0]
click at [123, 322] on div "Popular care workers" at bounding box center [142, 321] width 262 height 23
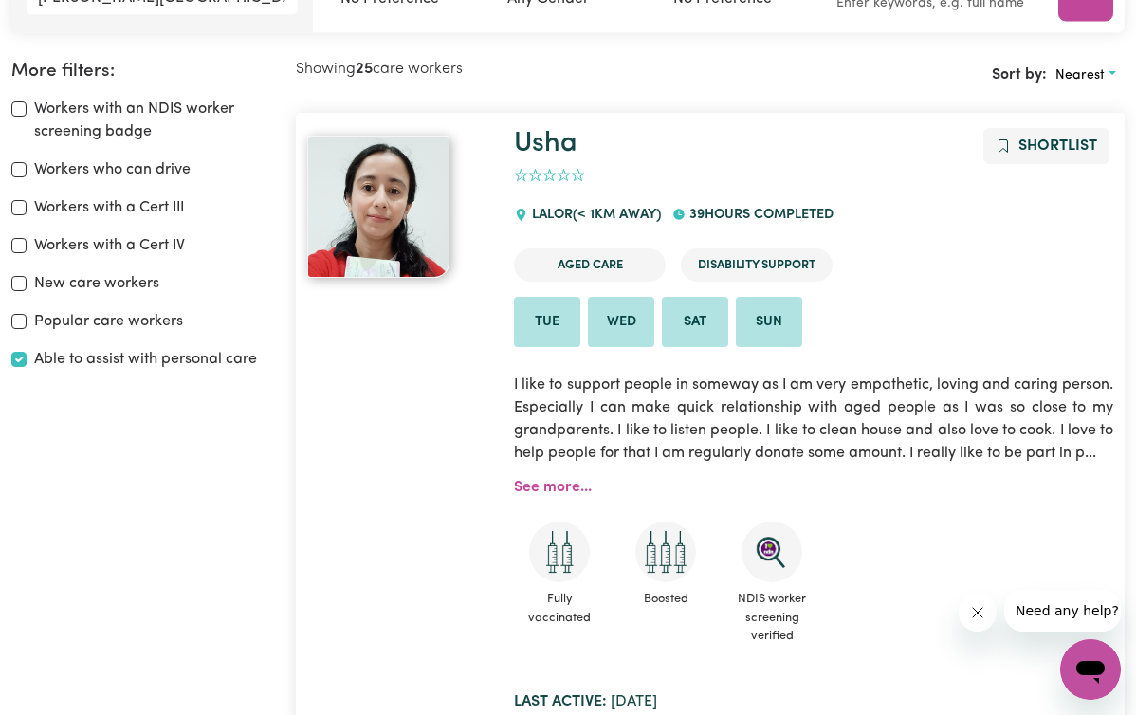
scroll to position [1108, 0]
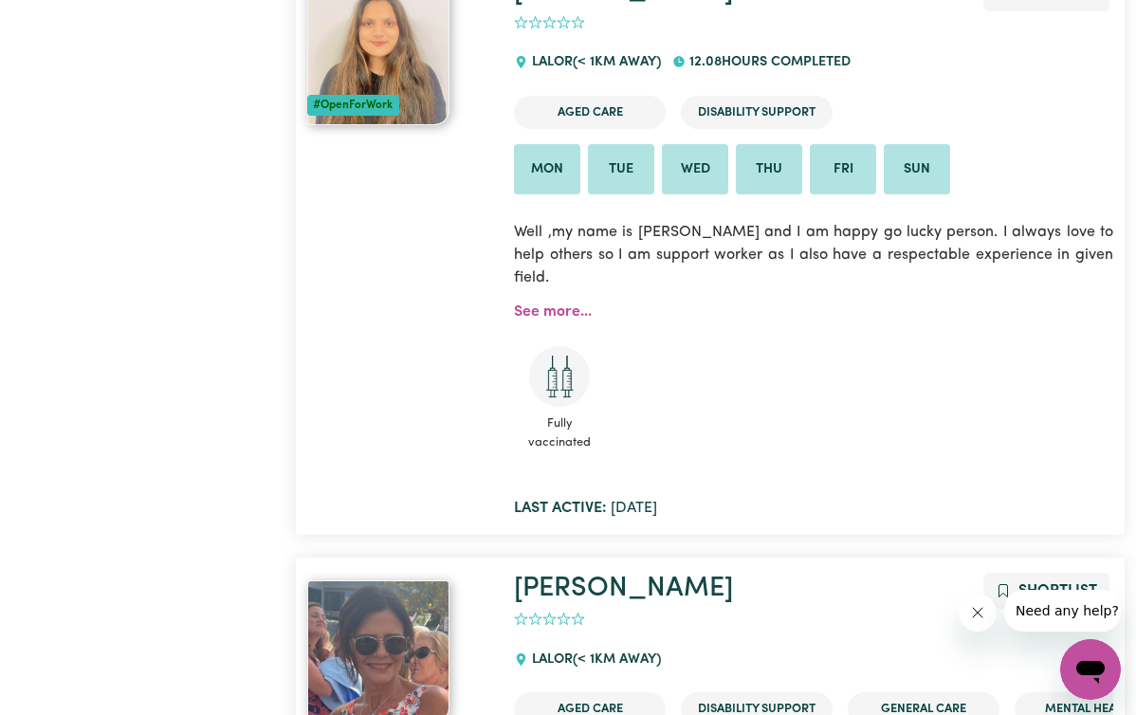
click at [592, 320] on link "See more..." at bounding box center [553, 311] width 78 height 15
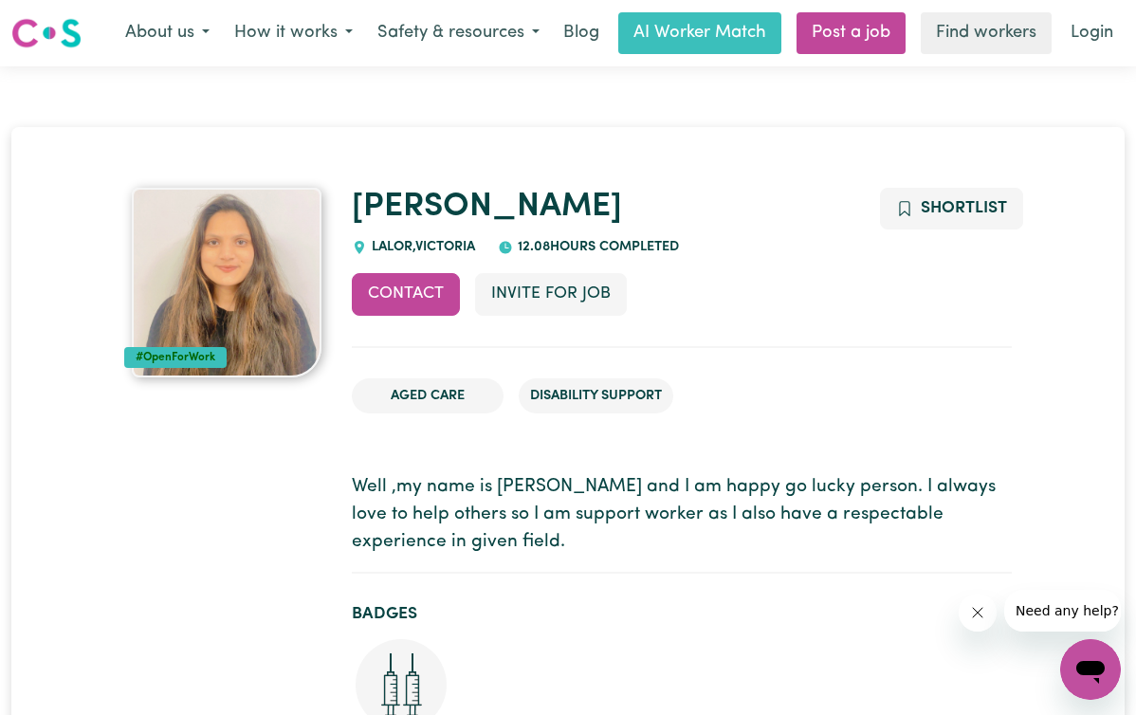
click at [665, 26] on link "AI Worker Match" at bounding box center [699, 33] width 163 height 42
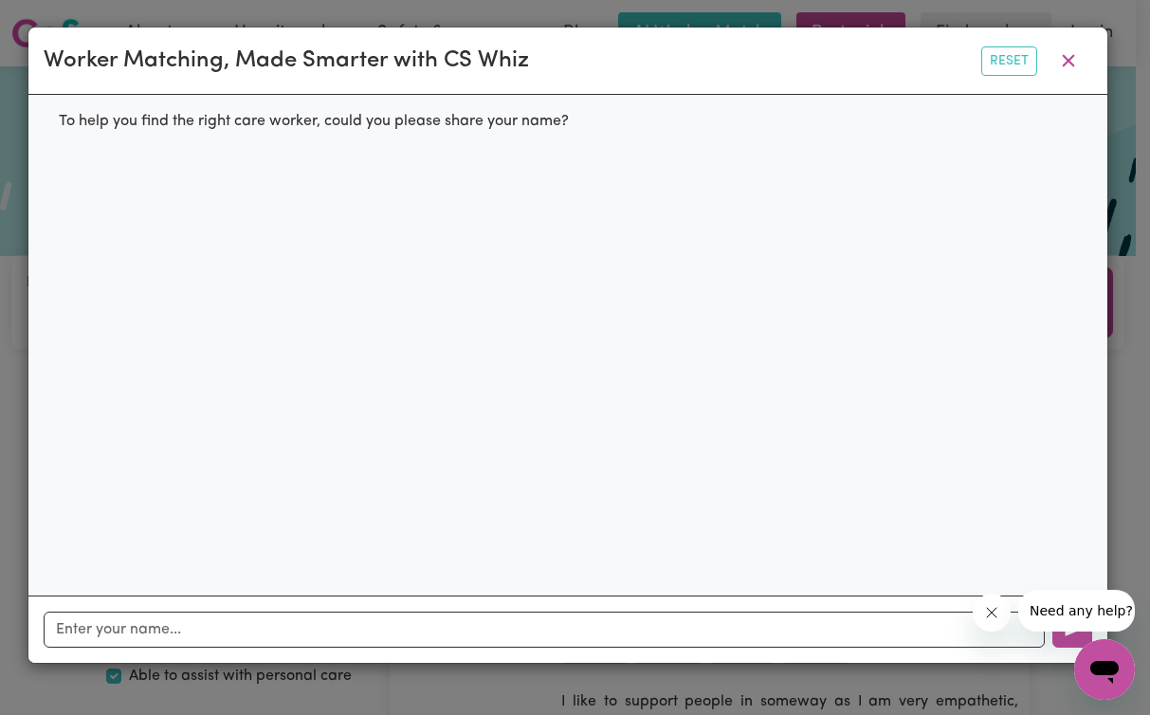
click at [1073, 55] on button "button" at bounding box center [1068, 61] width 47 height 36
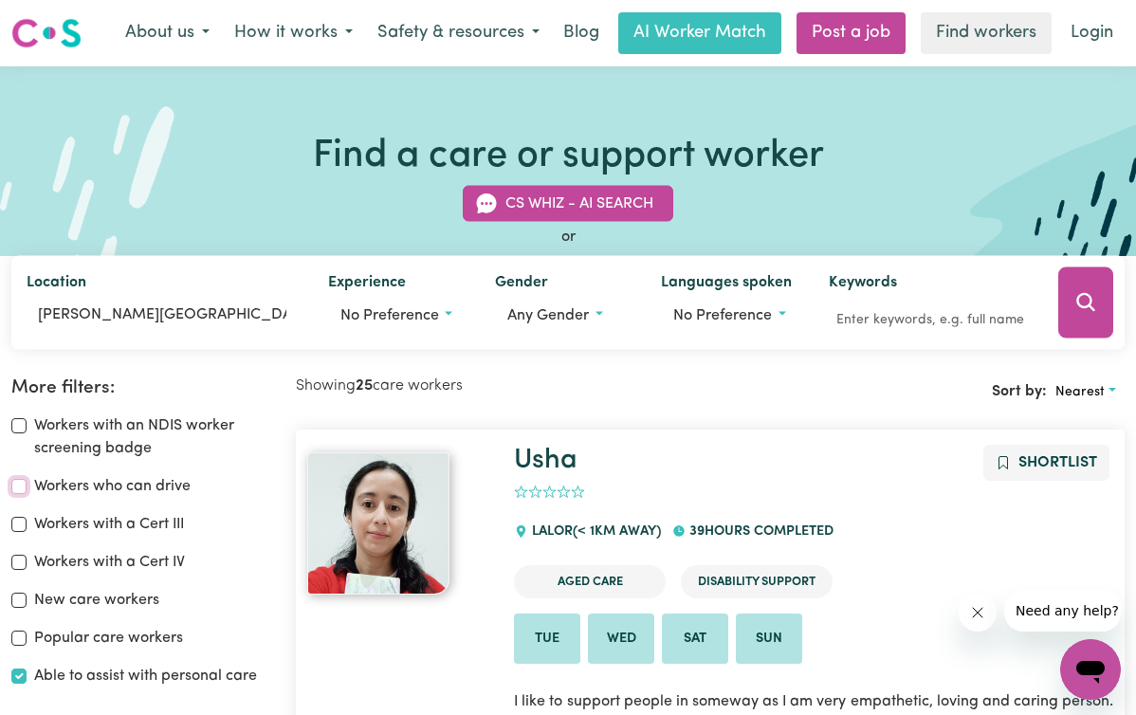
click at [27, 492] on input "Workers who can drive" at bounding box center [18, 486] width 15 height 15
checkbox input "true"
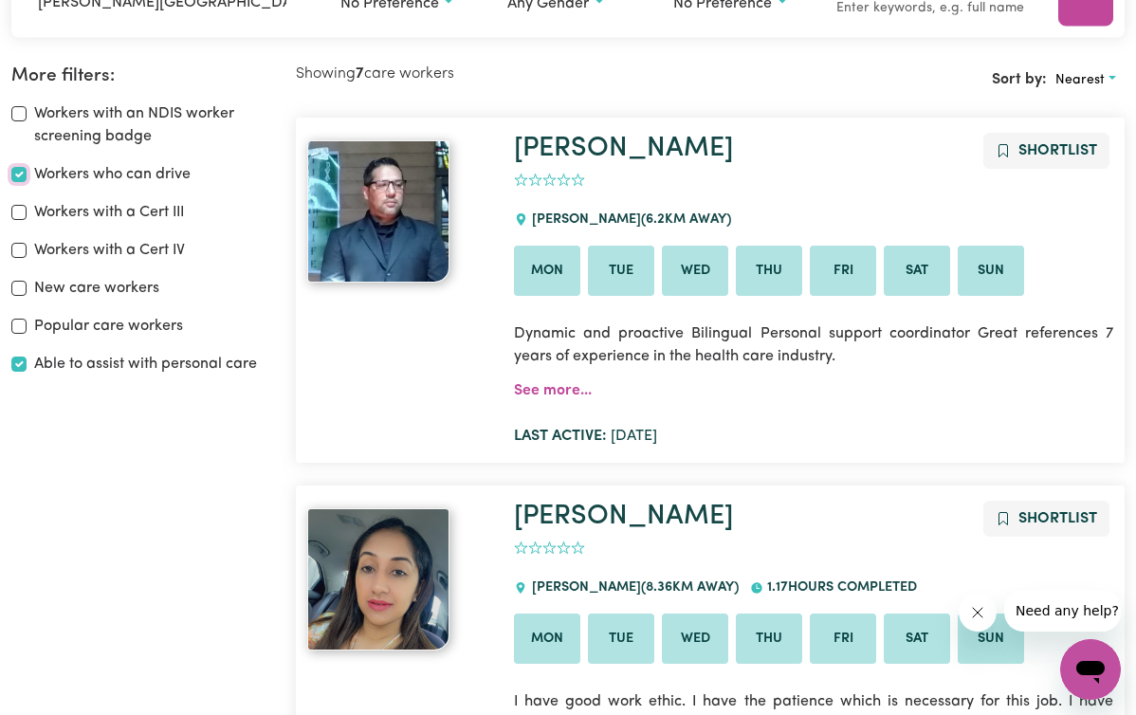
scroll to position [317, 0]
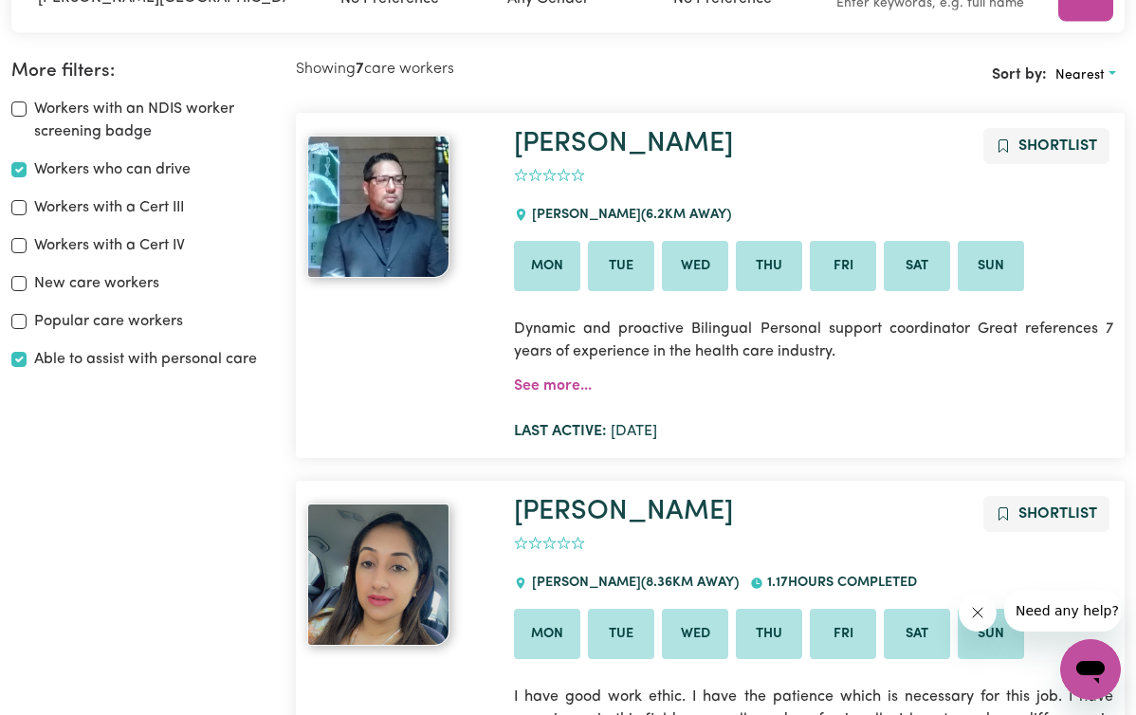
click at [592, 391] on link "See more..." at bounding box center [553, 385] width 78 height 15
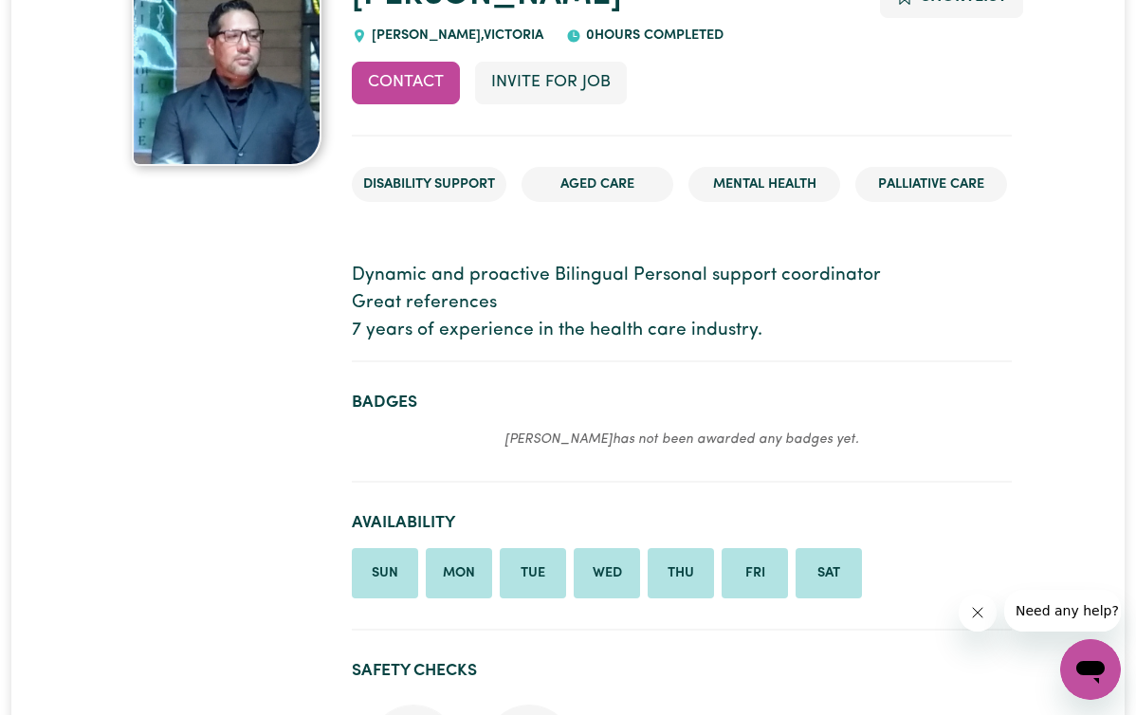
scroll to position [210, 0]
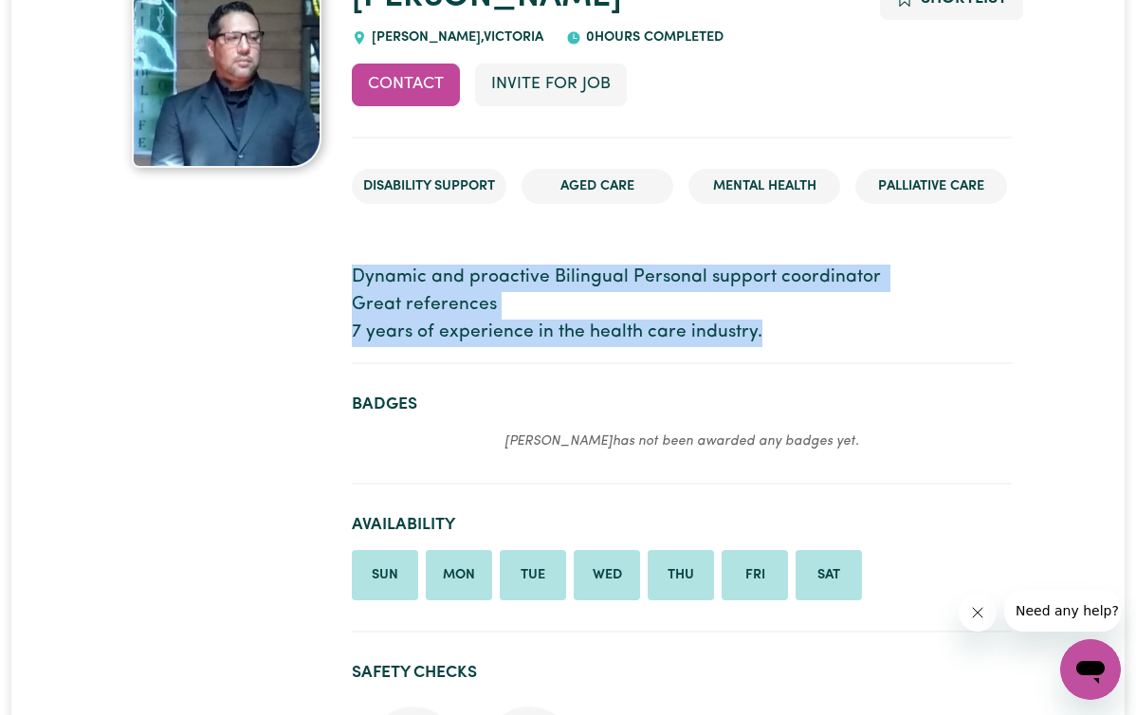
drag, startPoint x: 144, startPoint y: 349, endPoint x: 775, endPoint y: 343, distance: 630.7
copy p "Dynamic and proactive Bilingual Personal support coordinator Great references 7…"
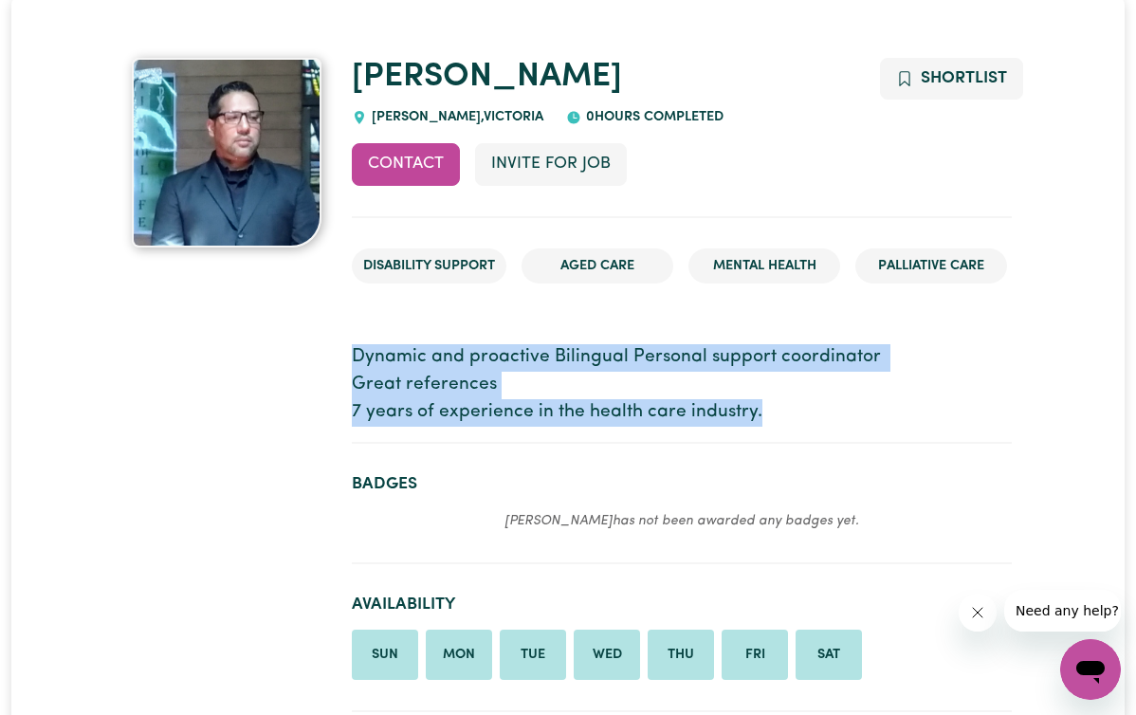
scroll to position [0, 0]
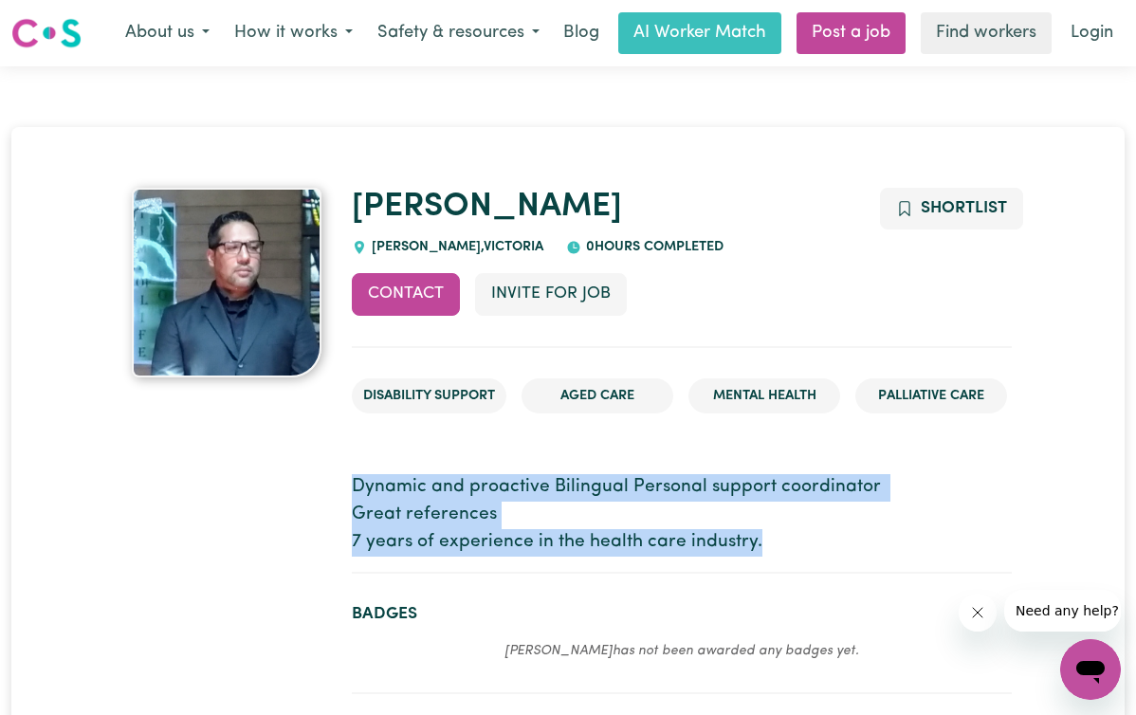
click at [1004, 39] on link "Find workers" at bounding box center [986, 33] width 131 height 42
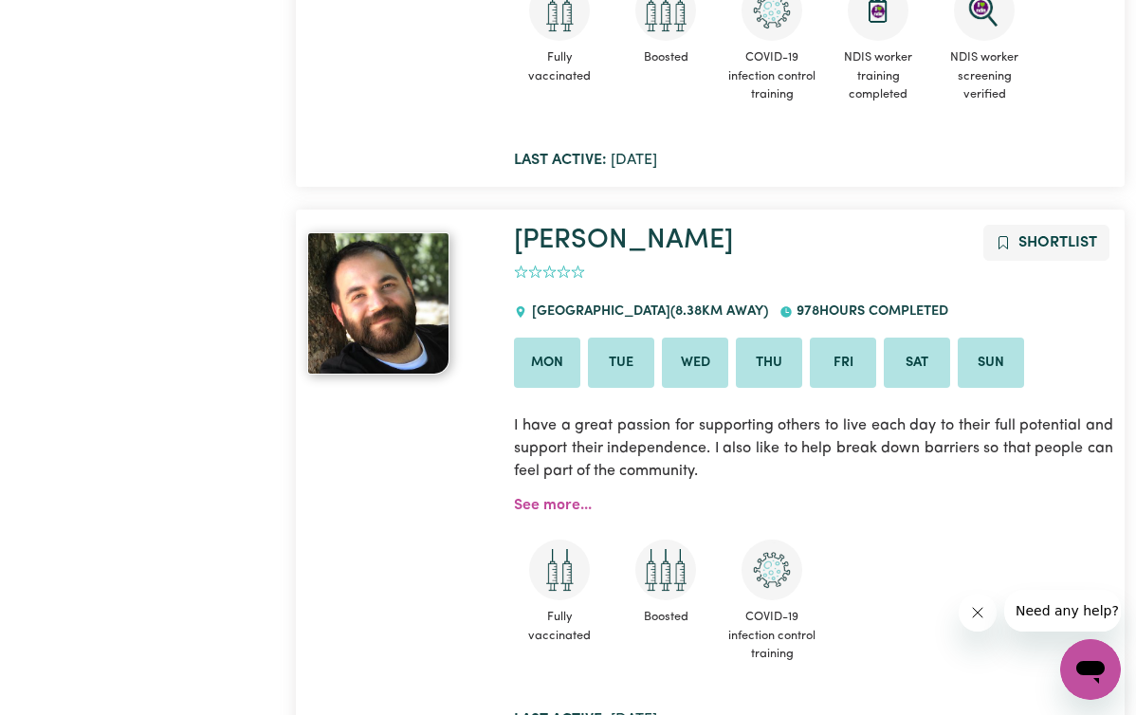
scroll to position [1205, 0]
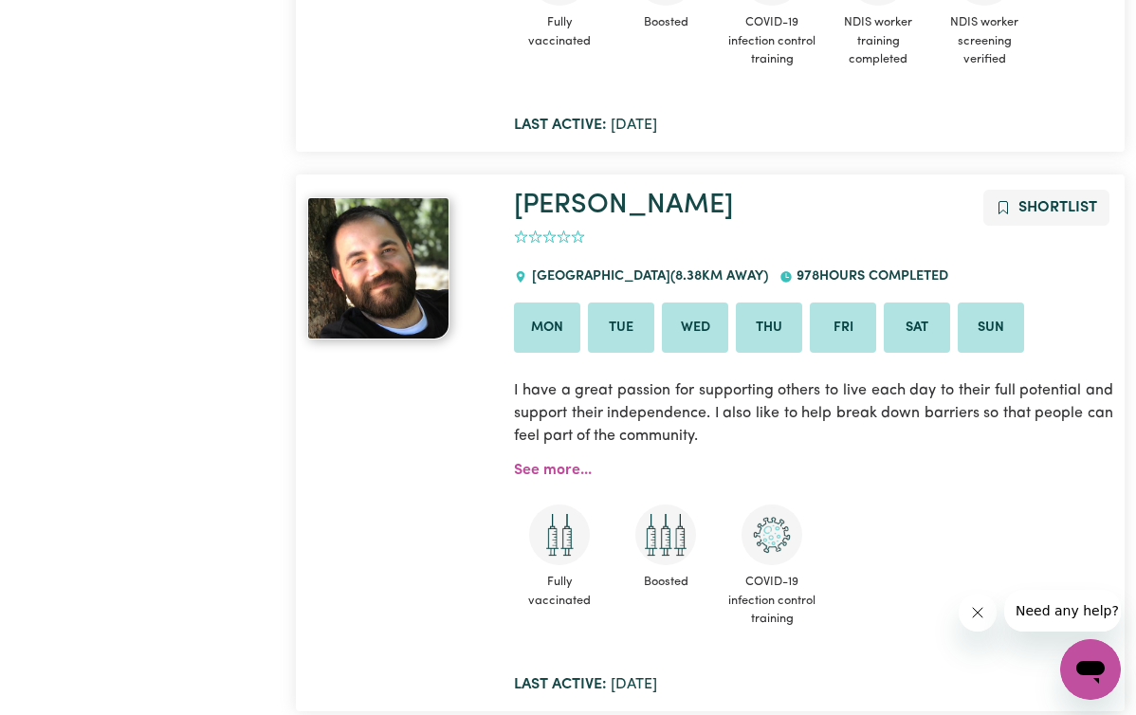
click at [584, 478] on link "See more..." at bounding box center [553, 470] width 78 height 15
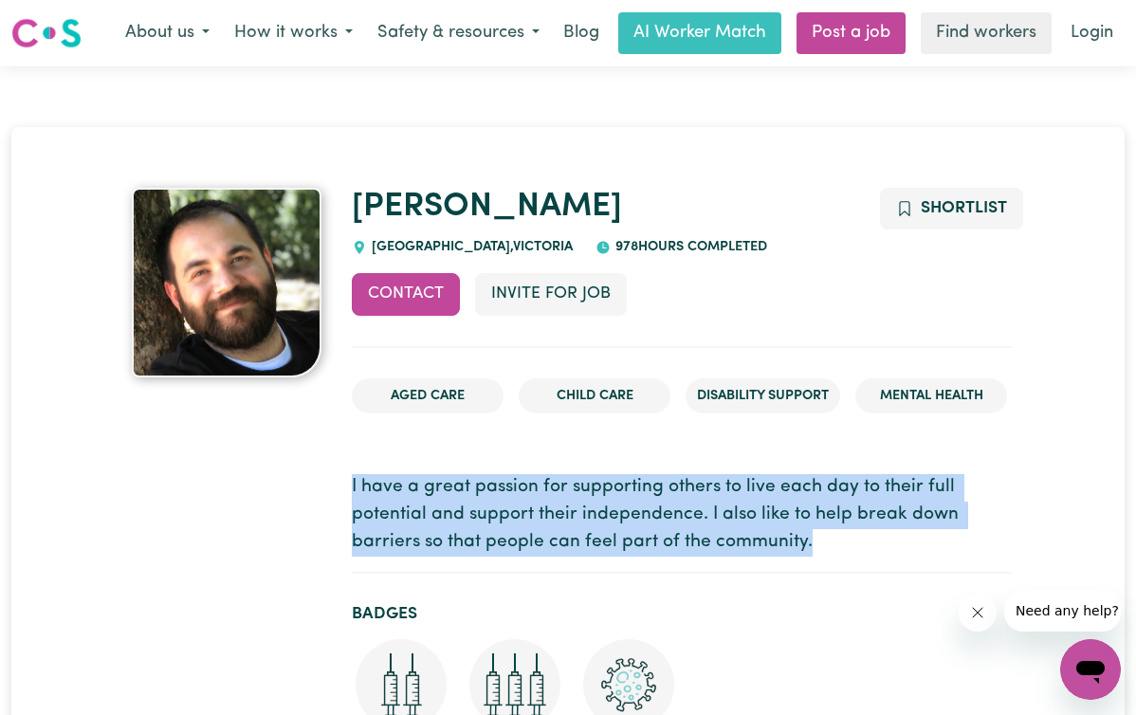
drag, startPoint x: 458, startPoint y: 45, endPoint x: 549, endPoint y: 544, distance: 508.0
copy p "I have a great passion for supporting others to live each day to their full pot…"
click at [1001, 28] on link "Find workers" at bounding box center [986, 33] width 131 height 42
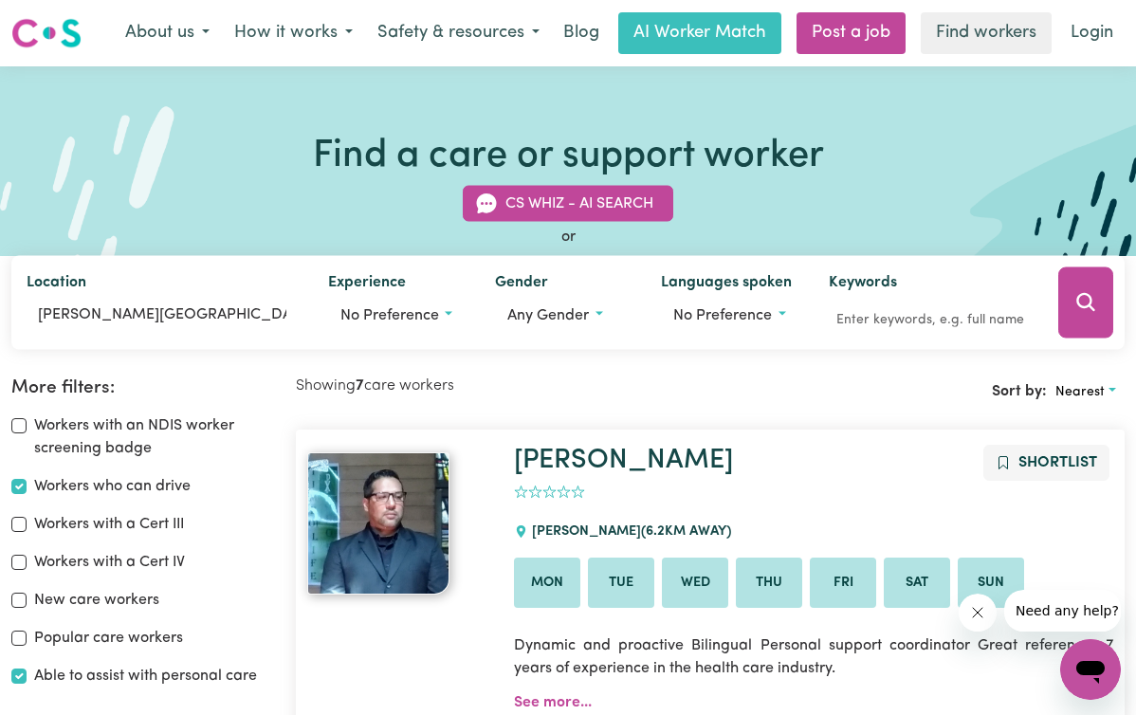
scroll to position [56, 0]
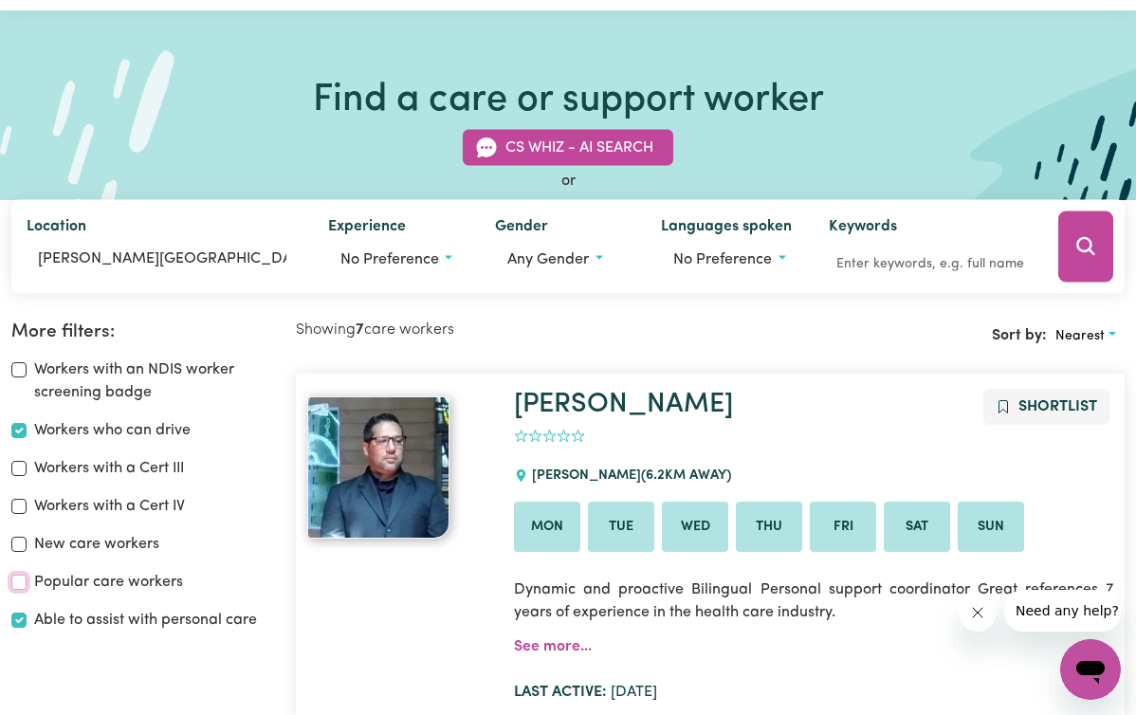
click at [27, 587] on input "Popular care workers" at bounding box center [18, 582] width 15 height 15
checkbox input "true"
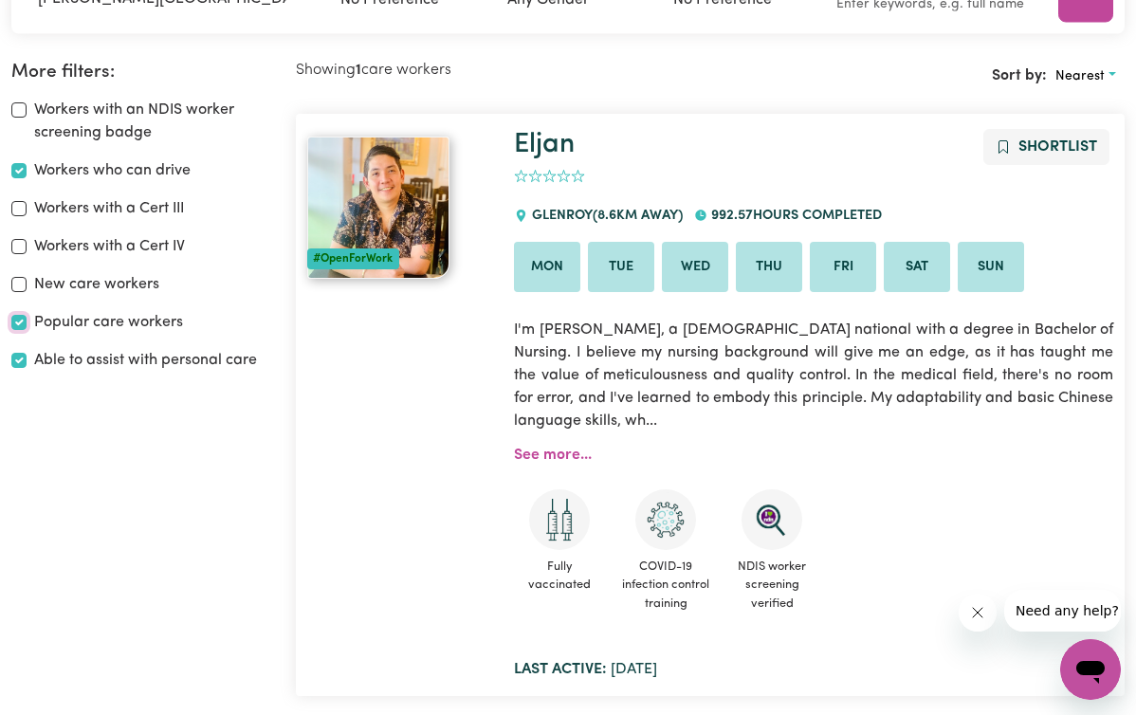
scroll to position [317, 0]
click at [27, 358] on input "Able to assist with personal care" at bounding box center [18, 359] width 15 height 15
checkbox input "false"
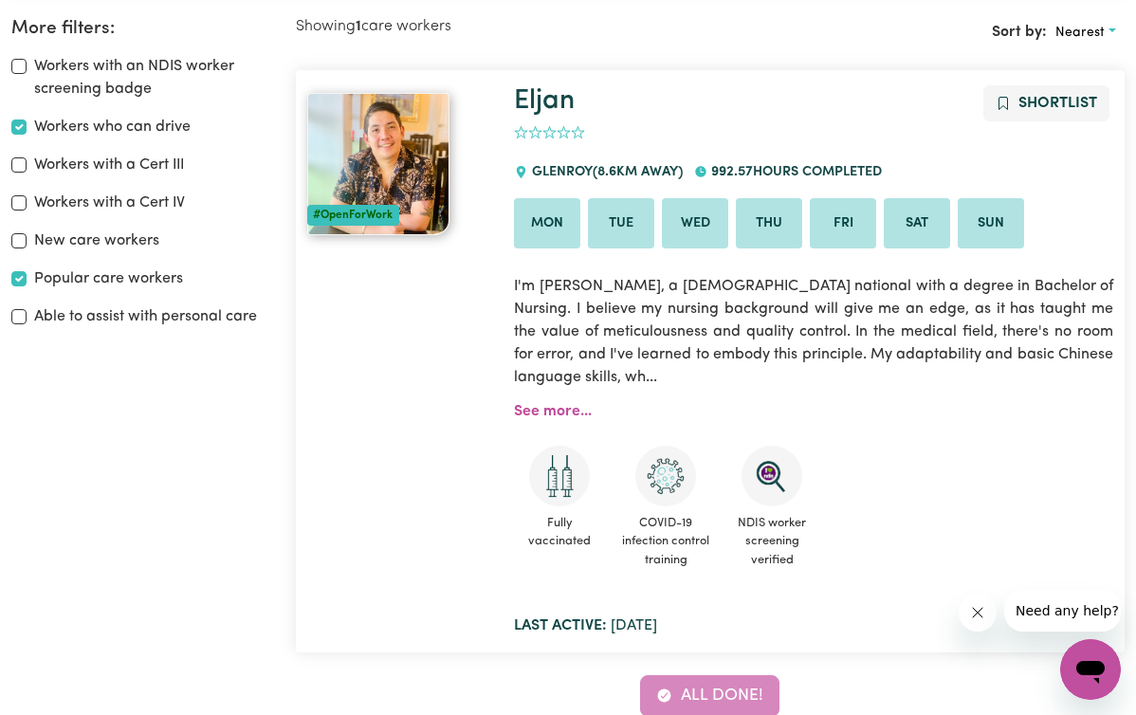
click at [592, 419] on link "See more..." at bounding box center [553, 411] width 78 height 15
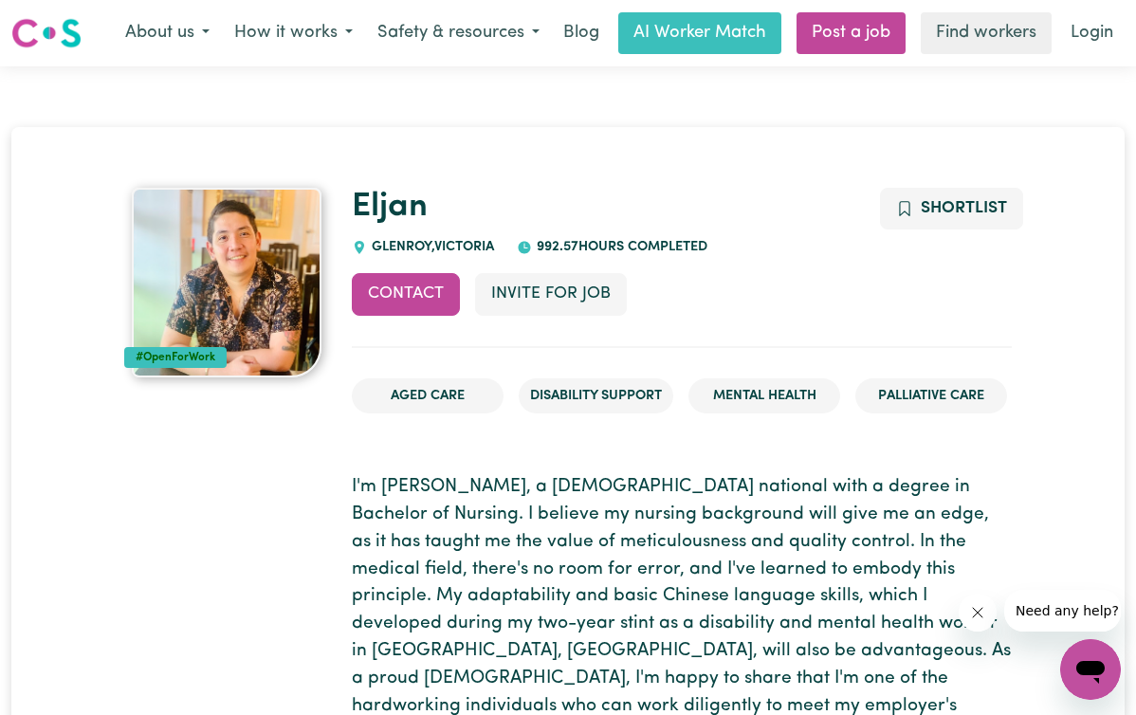
scroll to position [56, 0]
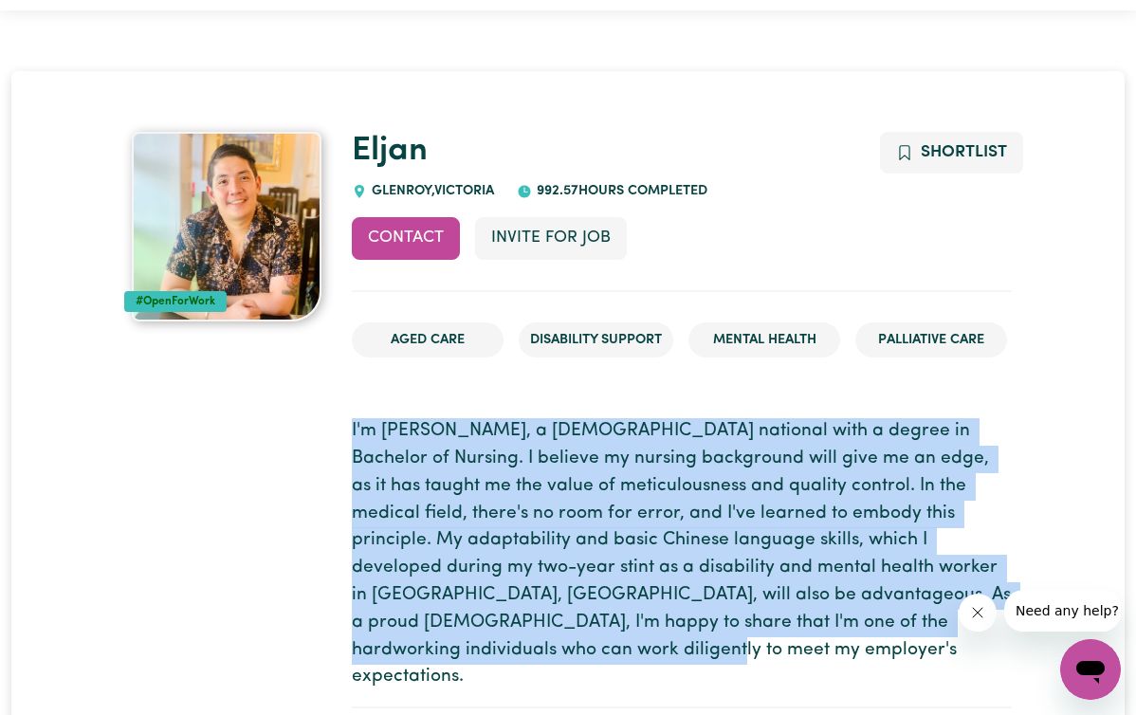
drag, startPoint x: 1013, startPoint y: 32, endPoint x: 936, endPoint y: 587, distance: 560.1
click at [936, 587] on p "I'm [PERSON_NAME], a [DEMOGRAPHIC_DATA] national with a degree in Bachelor of N…" at bounding box center [682, 554] width 660 height 273
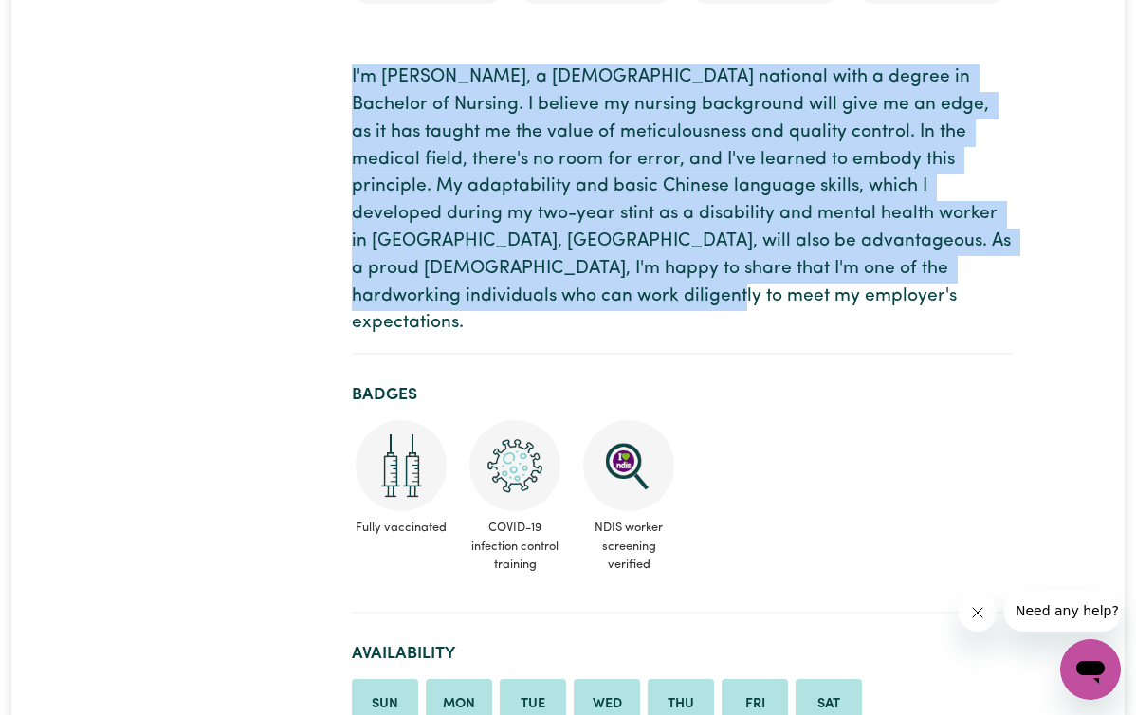
scroll to position [390, 0]
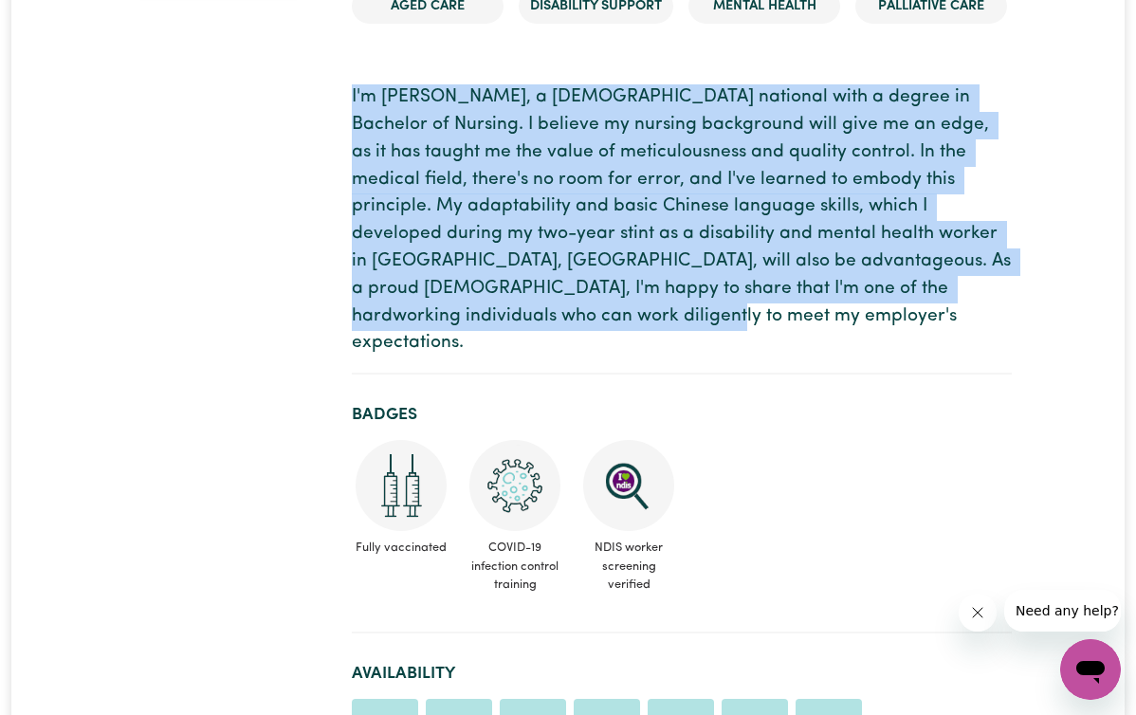
copy p "I'm [PERSON_NAME], a [DEMOGRAPHIC_DATA] national with a degree in Bachelor of N…"
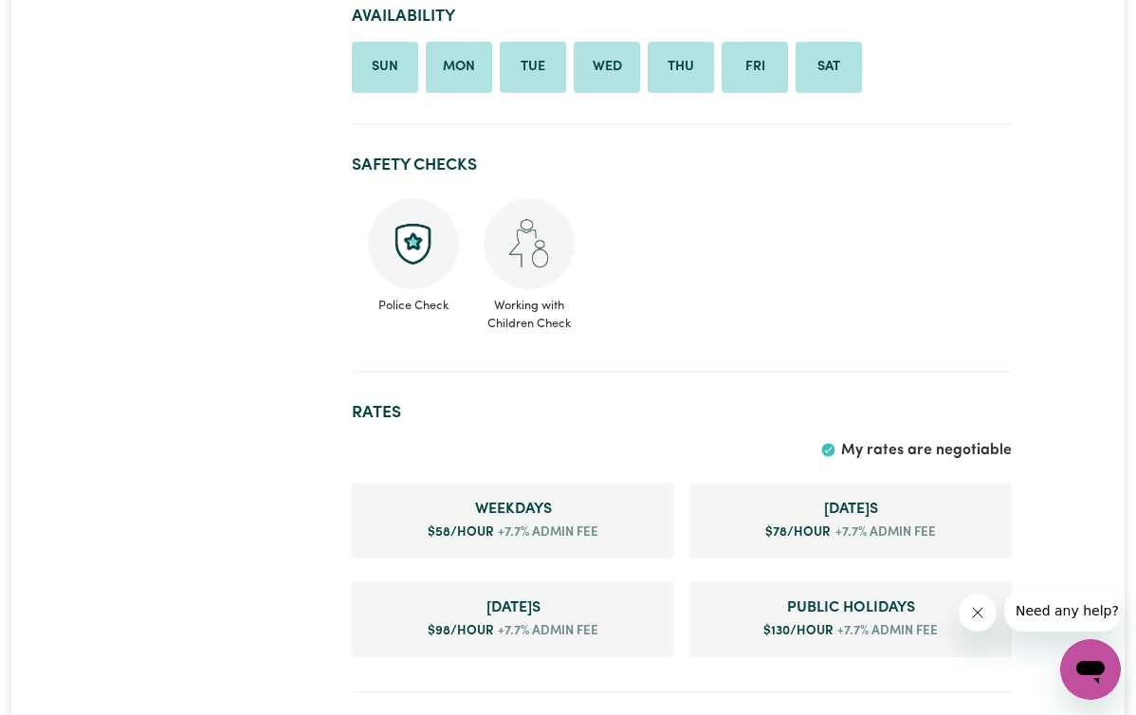
scroll to position [0, 0]
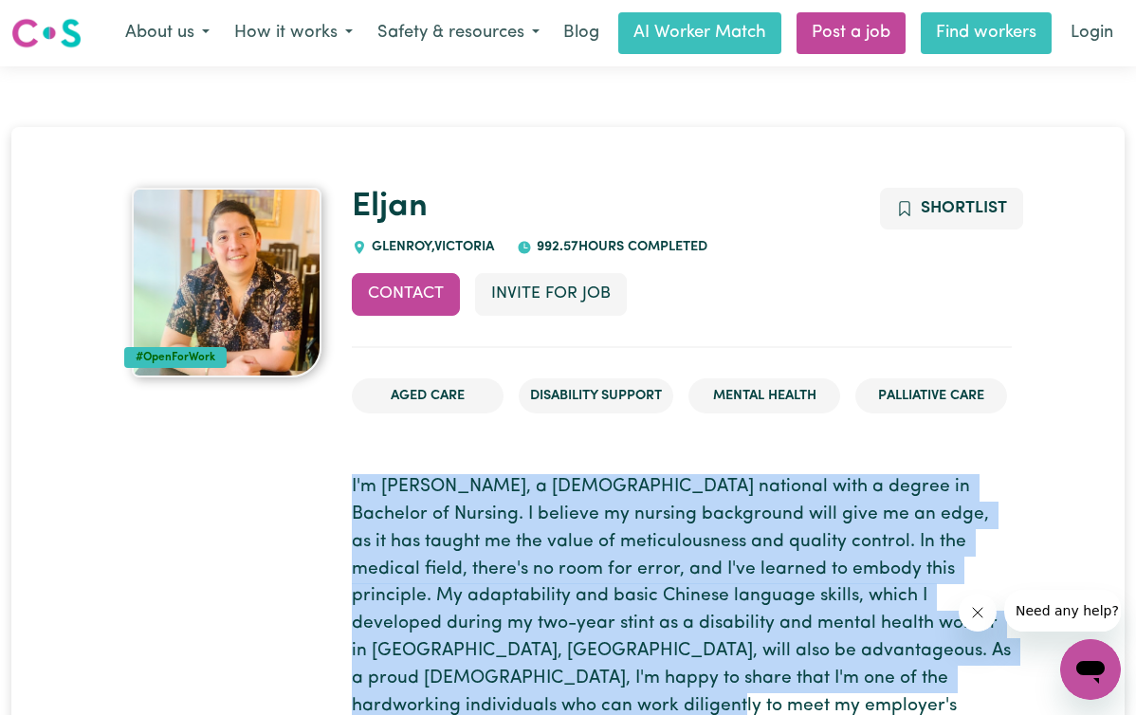
click at [972, 31] on link "Find workers" at bounding box center [986, 33] width 131 height 42
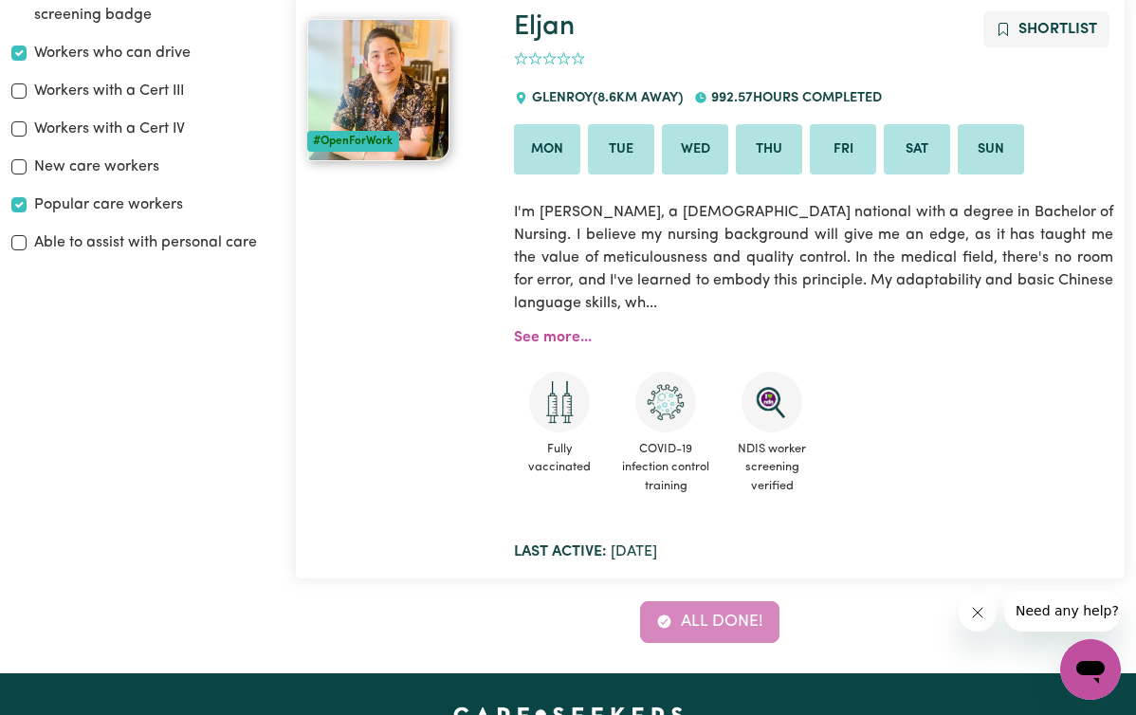
scroll to position [430, 0]
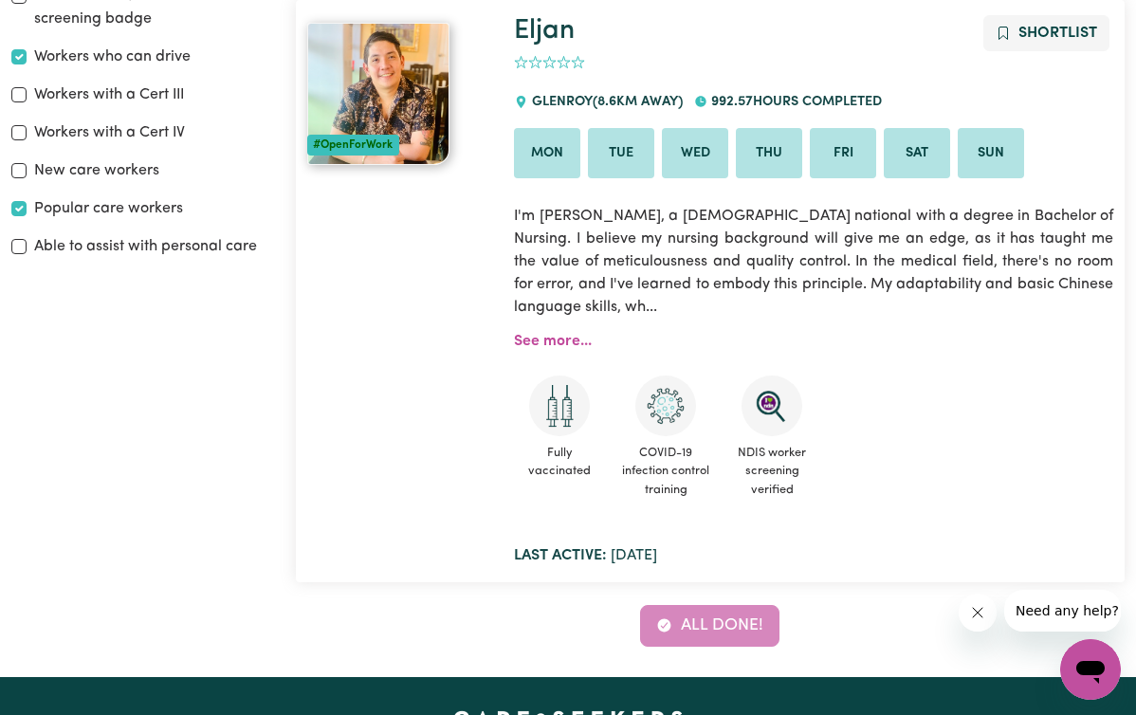
click at [575, 349] on link "See more..." at bounding box center [553, 341] width 78 height 15
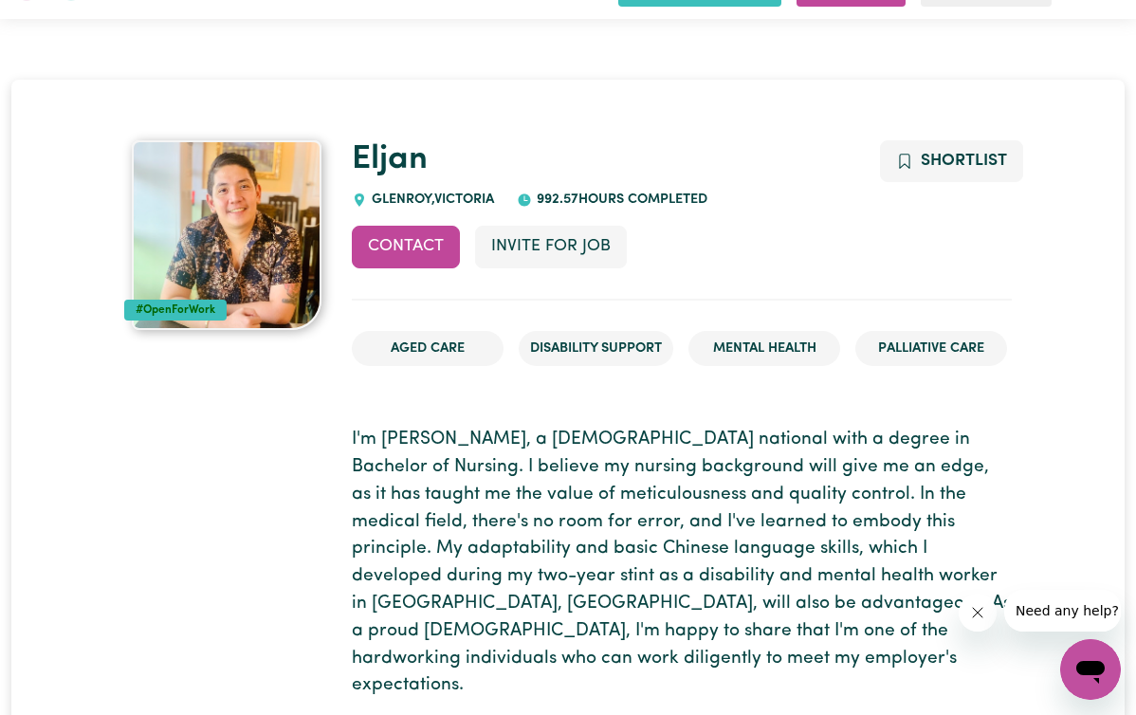
scroll to position [49, 0]
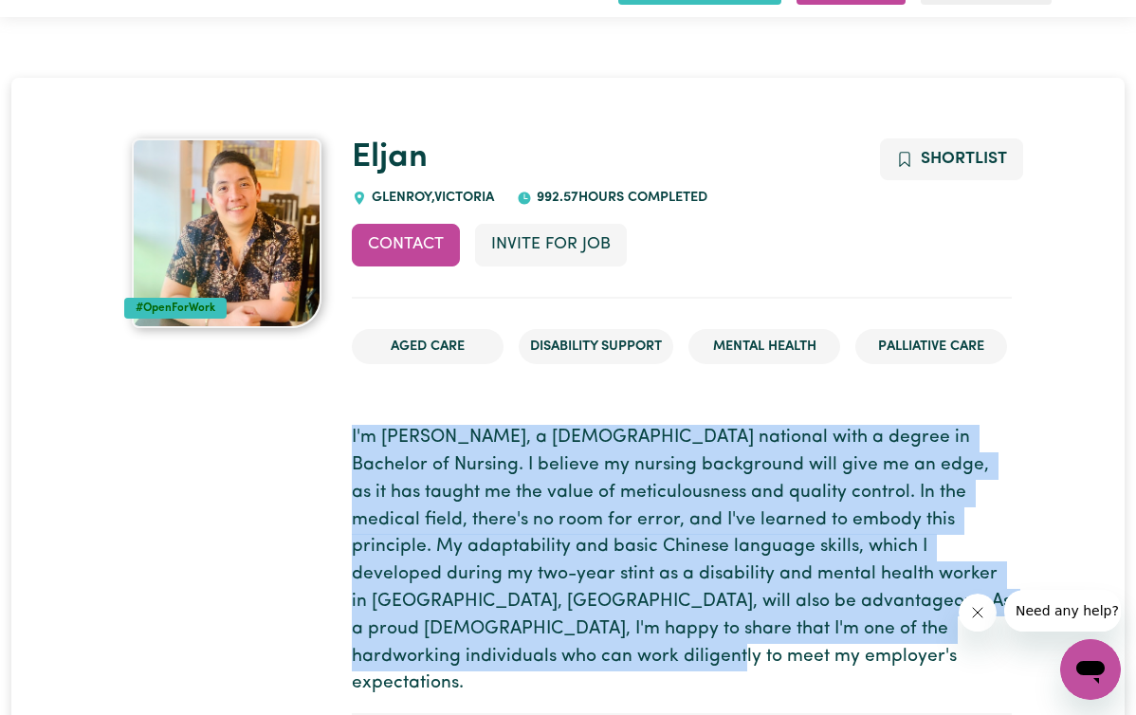
drag, startPoint x: 972, startPoint y: 31, endPoint x: 935, endPoint y: 614, distance: 583.4
copy p "I'm [PERSON_NAME], a [DEMOGRAPHIC_DATA] national with a degree in Bachelor of N…"
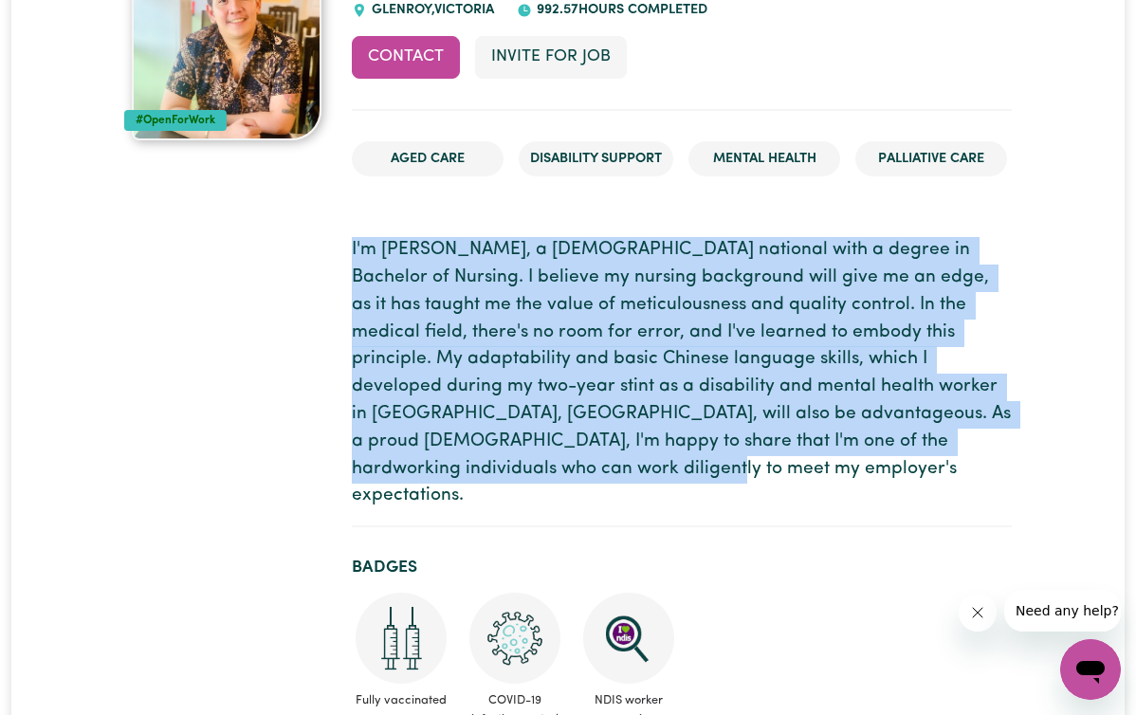
scroll to position [0, 0]
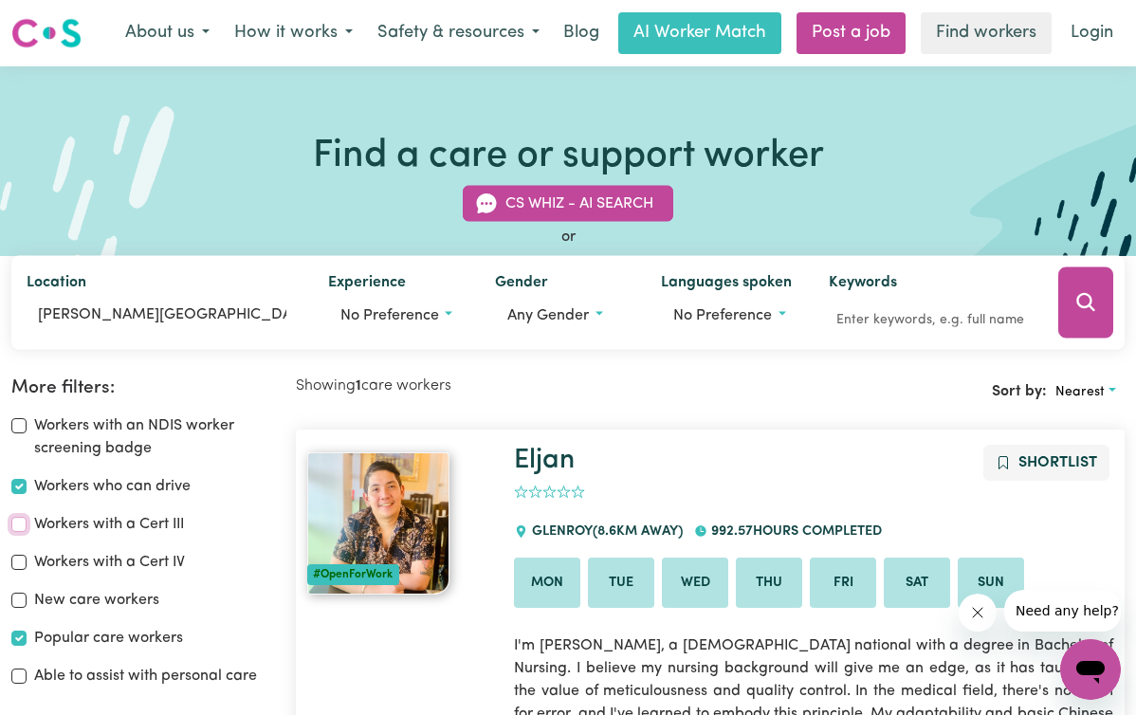
click at [27, 528] on input "Workers with a Cert III" at bounding box center [18, 524] width 15 height 15
checkbox input "true"
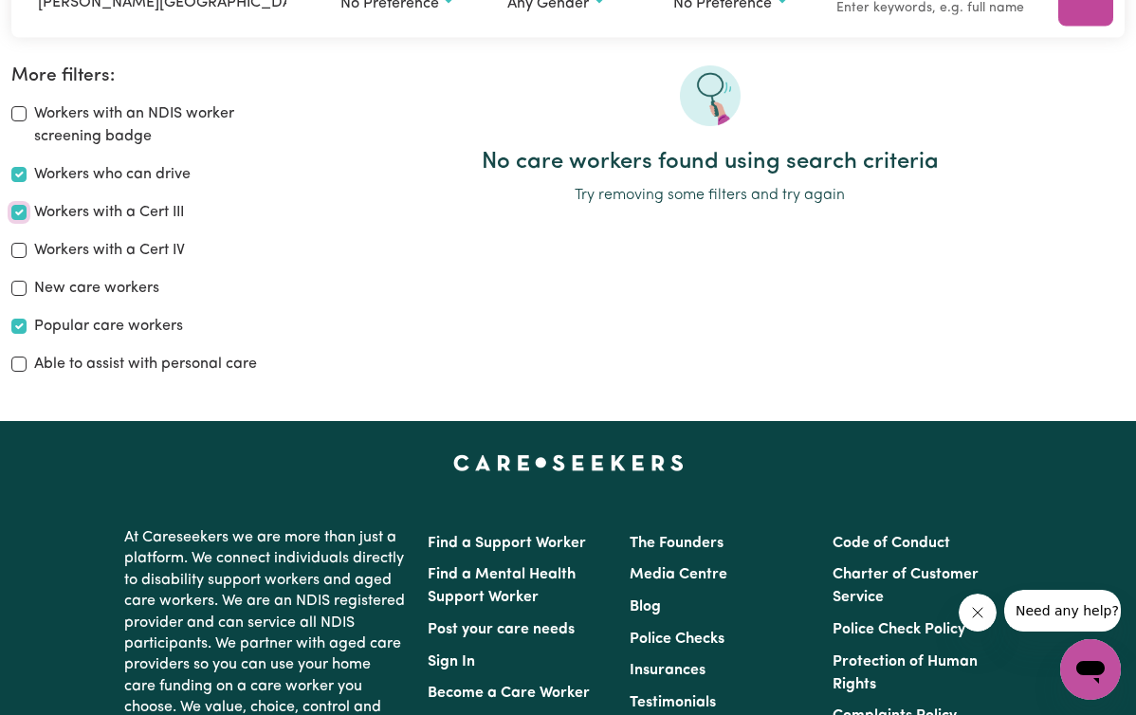
scroll to position [317, 0]
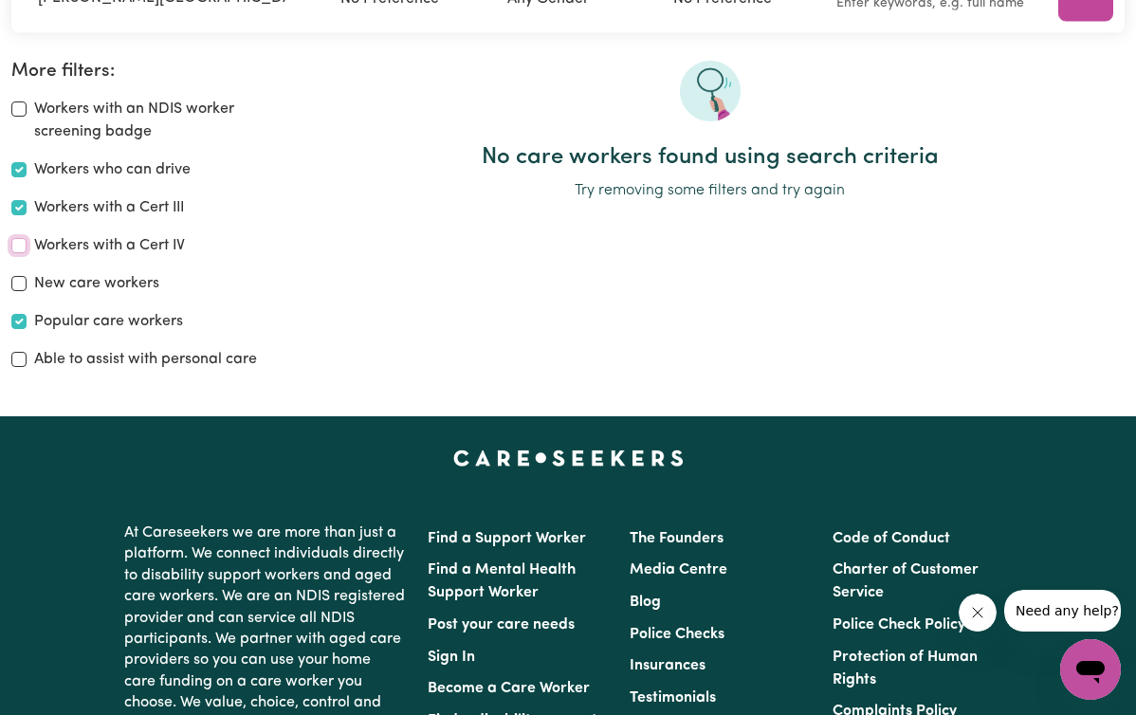
click at [27, 251] on input "Workers with a Cert IV" at bounding box center [18, 245] width 15 height 15
checkbox input "true"
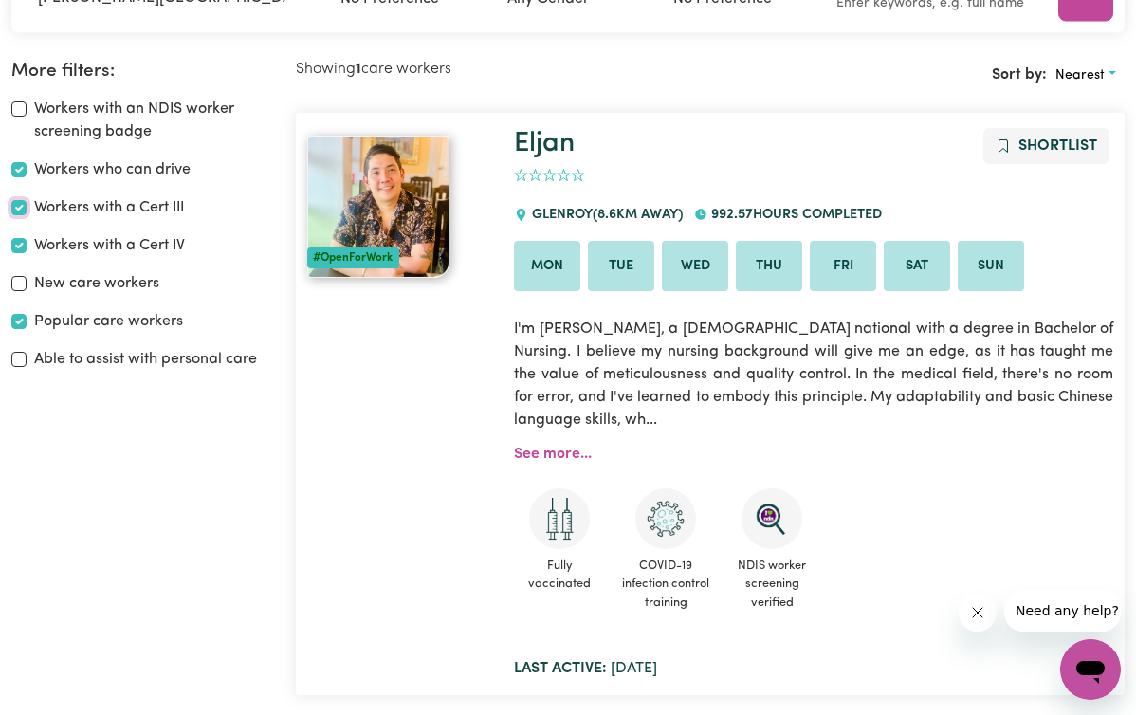
click at [27, 210] on input "Workers with a Cert III" at bounding box center [18, 207] width 15 height 15
checkbox input "false"
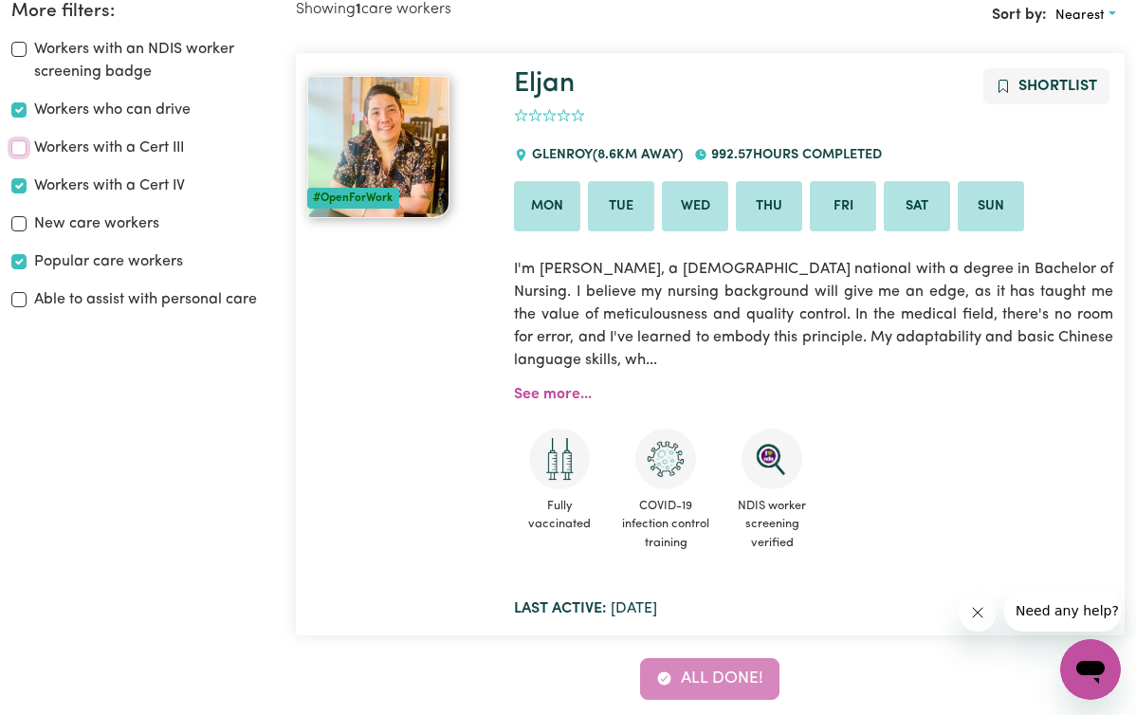
scroll to position [375, 0]
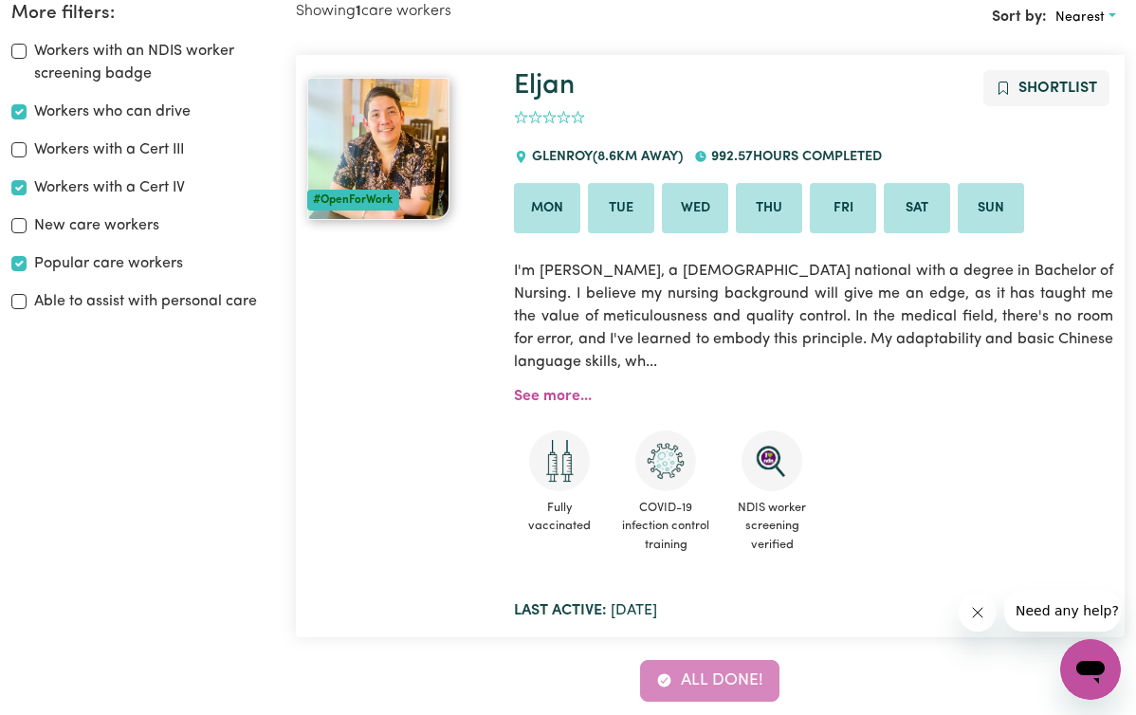
click at [137, 266] on label "Popular care workers" at bounding box center [108, 263] width 149 height 23
click at [27, 266] on input "Popular care workers" at bounding box center [18, 263] width 15 height 15
checkbox input "false"
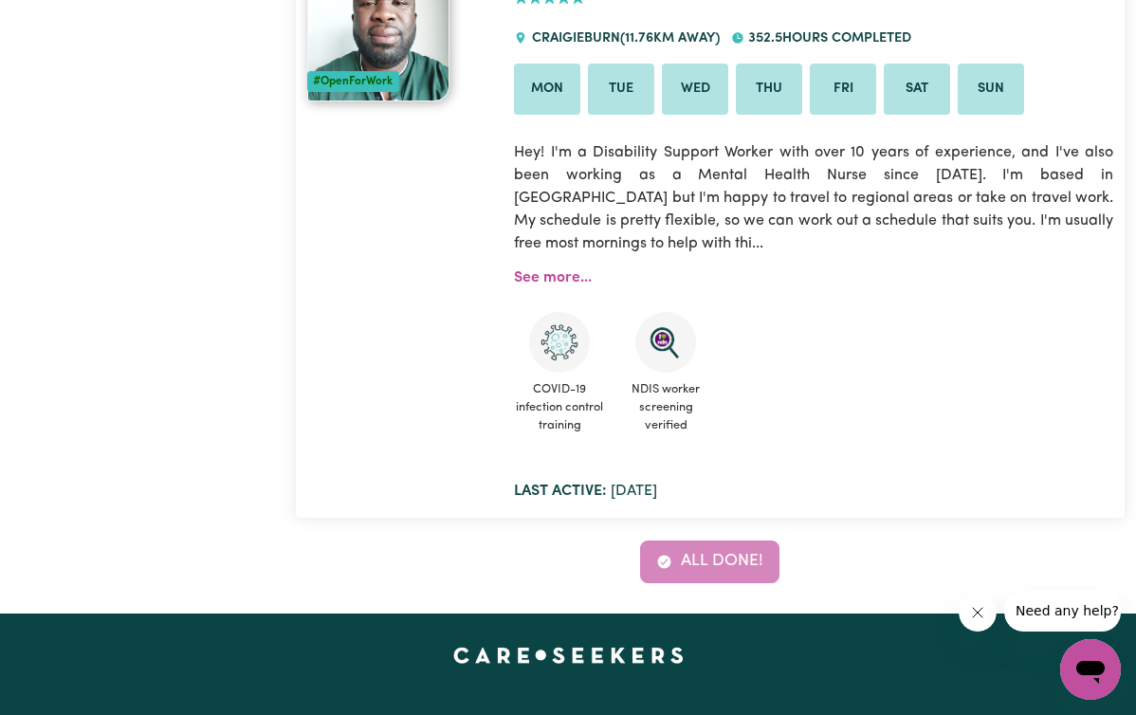
scroll to position [1677, 0]
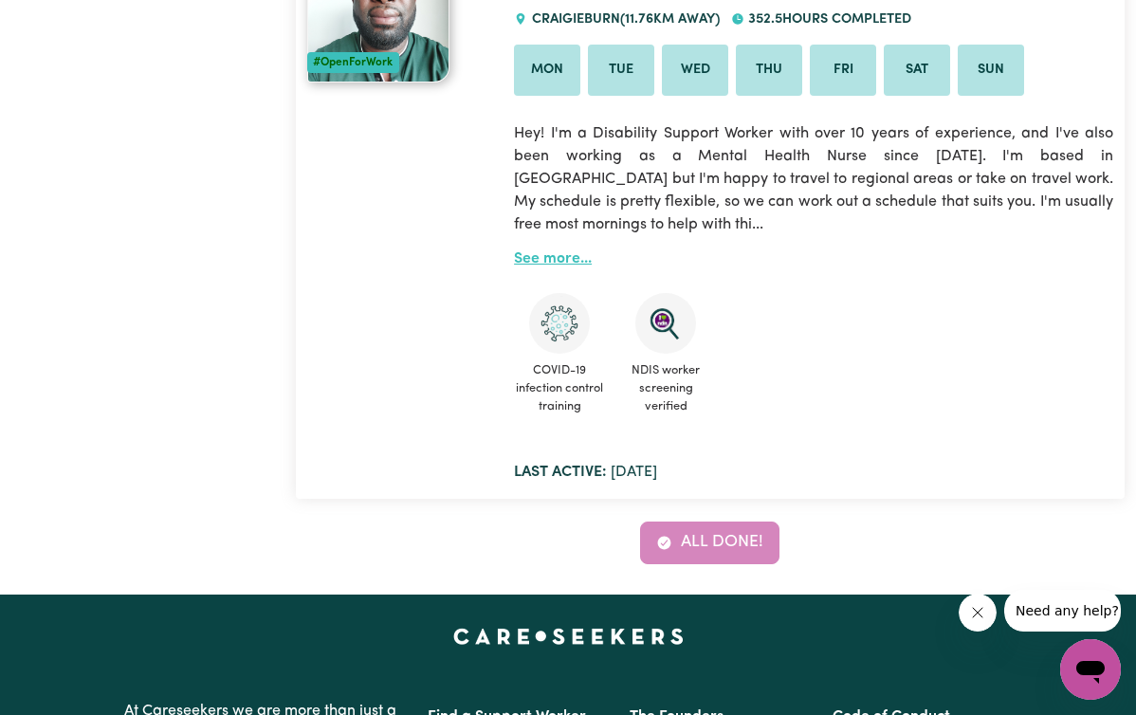
drag, startPoint x: 165, startPoint y: 504, endPoint x: 627, endPoint y: 327, distance: 494.4
click at [592, 266] on link "See more..." at bounding box center [553, 258] width 78 height 15
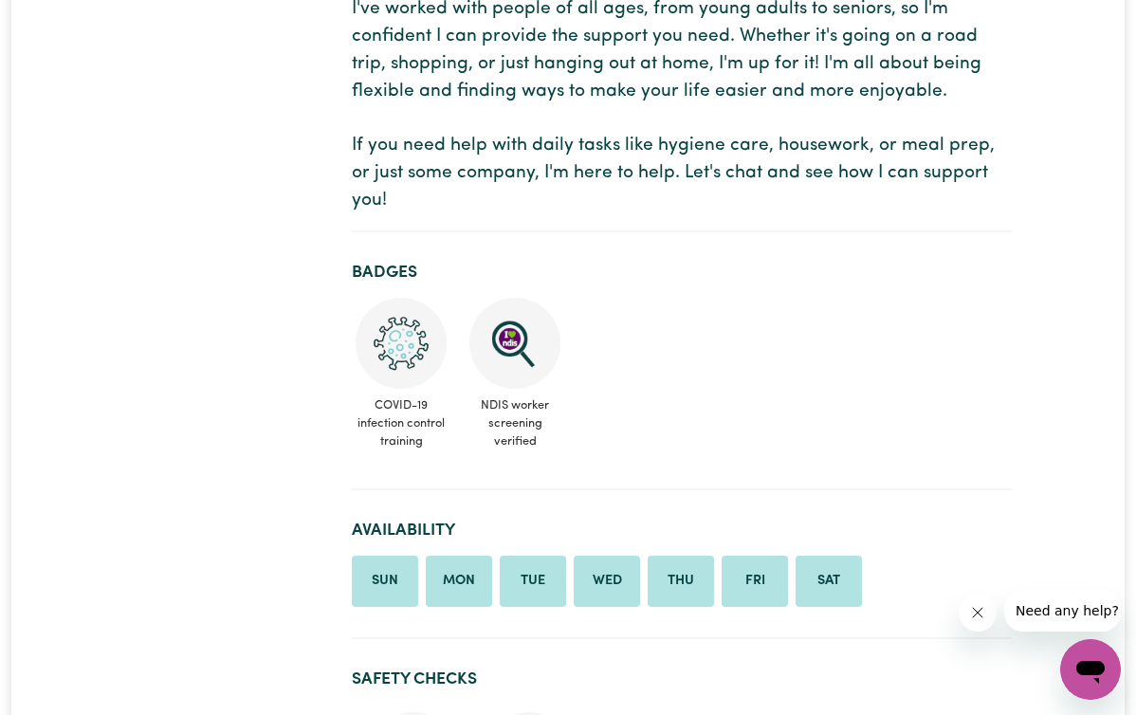
scroll to position [748, 0]
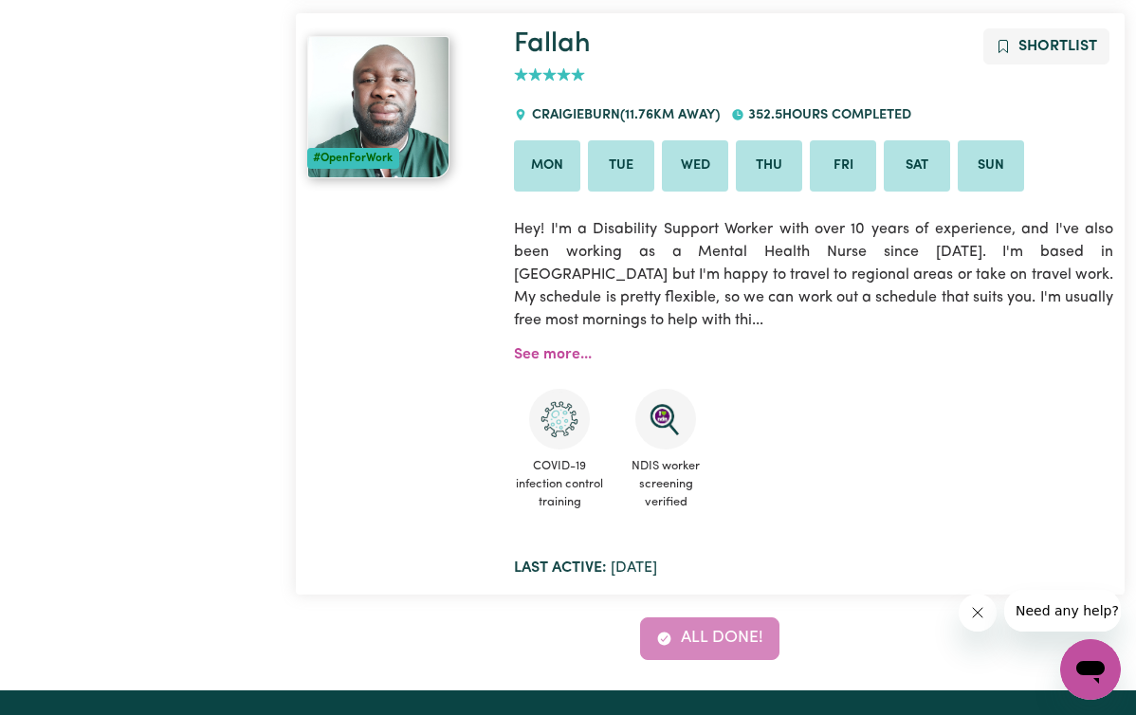
scroll to position [1581, 0]
click at [981, 616] on icon "Close message from company" at bounding box center [976, 612] width 9 height 9
click at [580, 362] on link "See more..." at bounding box center [553, 354] width 78 height 15
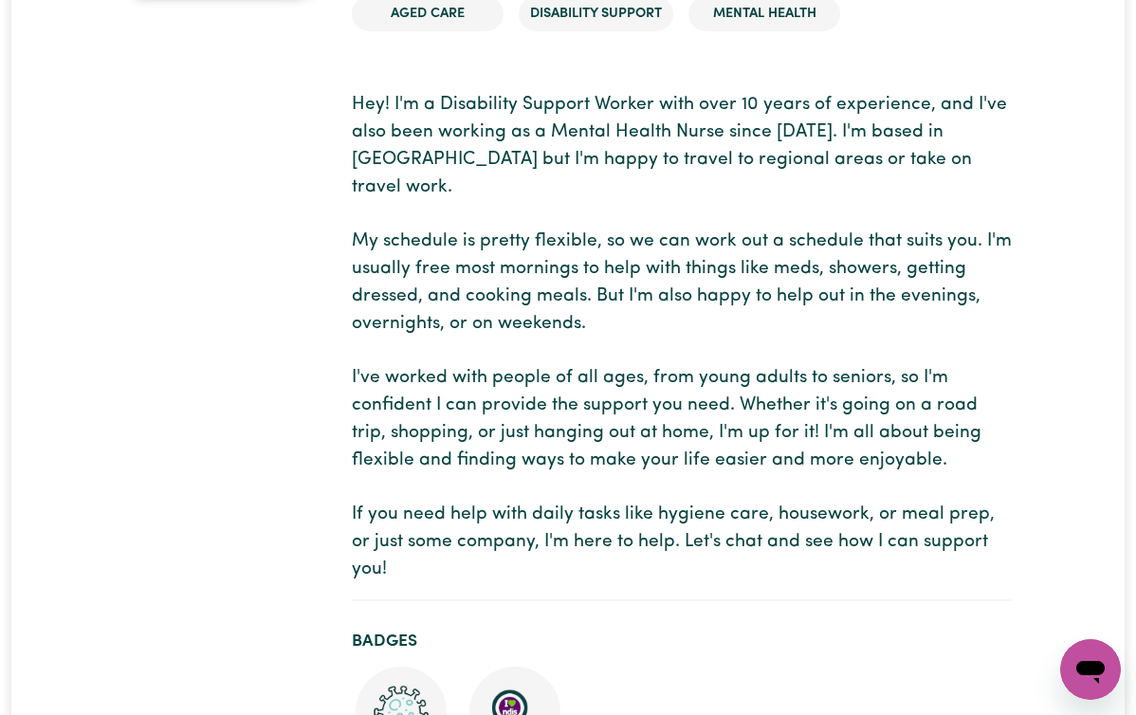
scroll to position [385, 0]
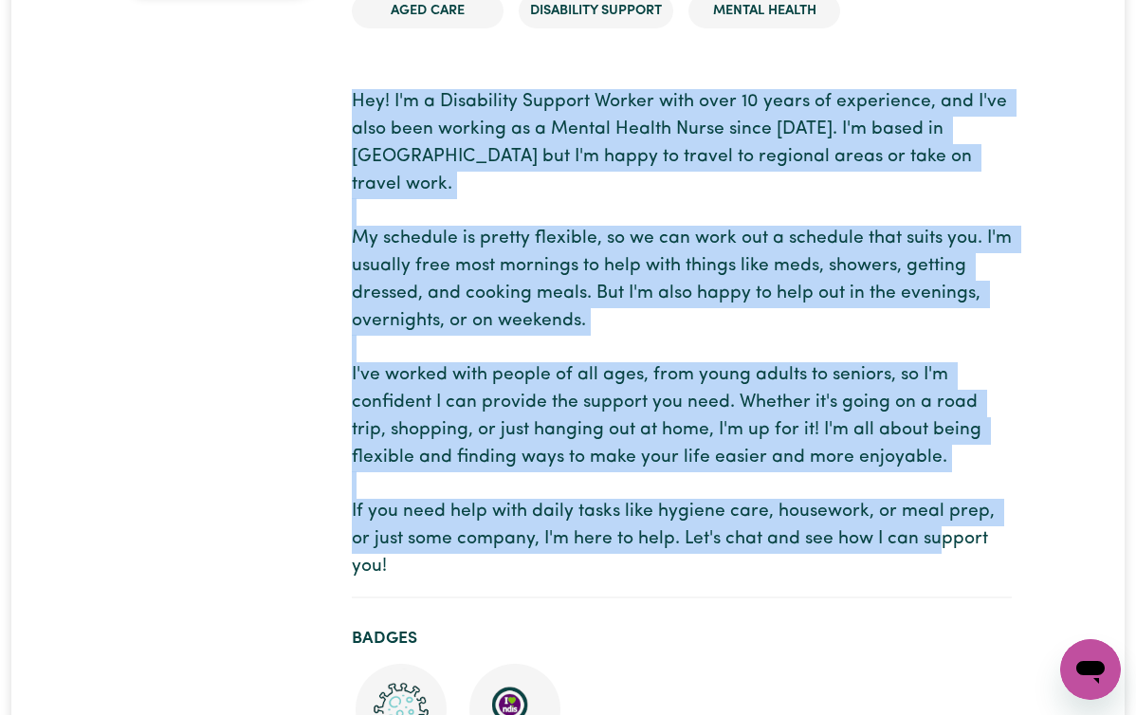
drag, startPoint x: 367, startPoint y: 459, endPoint x: 320, endPoint y: 104, distance: 357.8
click at [352, 104] on p "Hey! I'm a Disability Support Worker with over 10 years of experience, and I've…" at bounding box center [682, 334] width 660 height 491
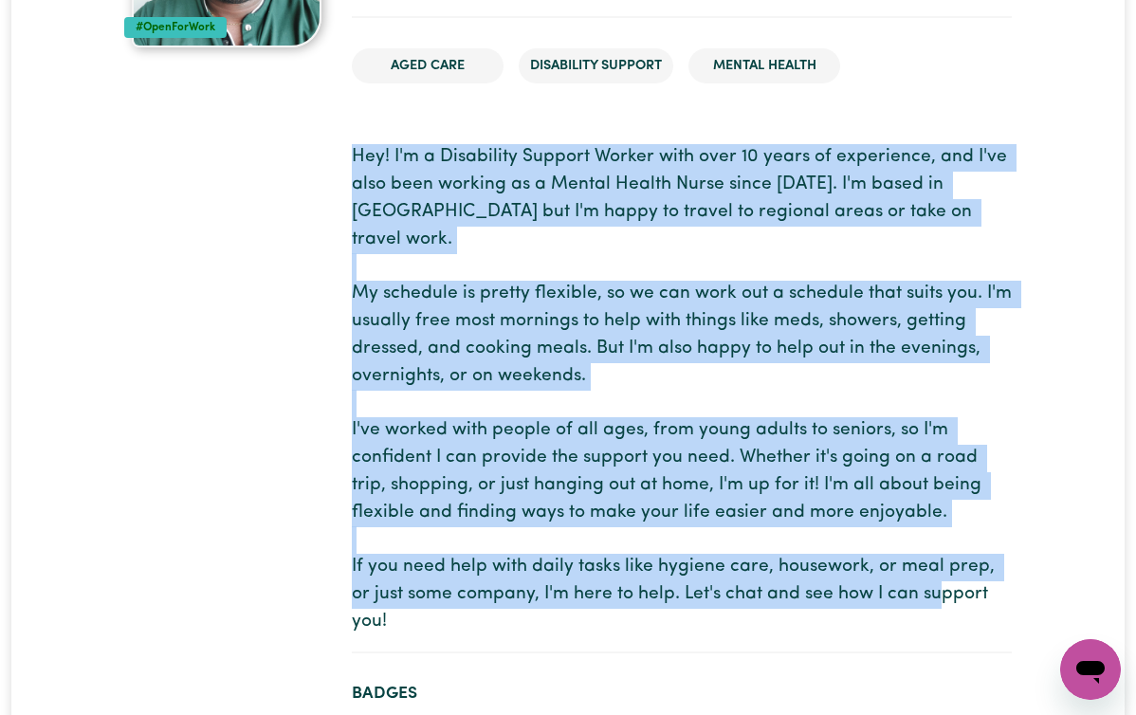
scroll to position [328, 0]
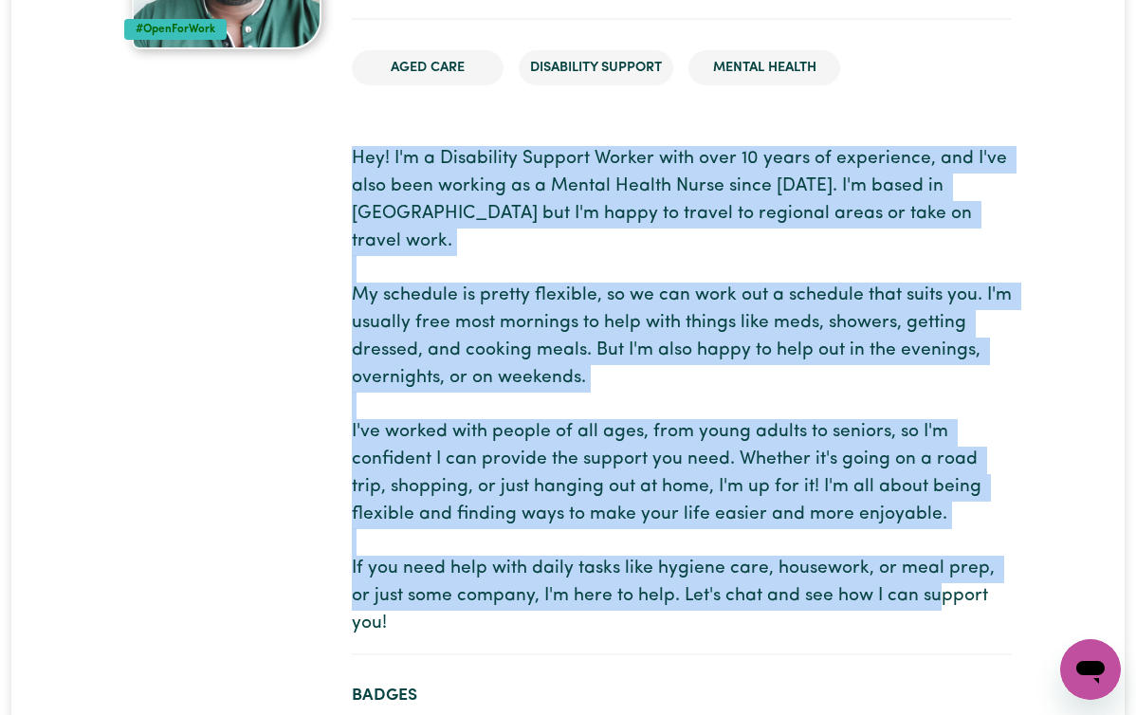
copy p "Hey! I'm a Disability Support Worker with over 10 years of experience, and I've…"
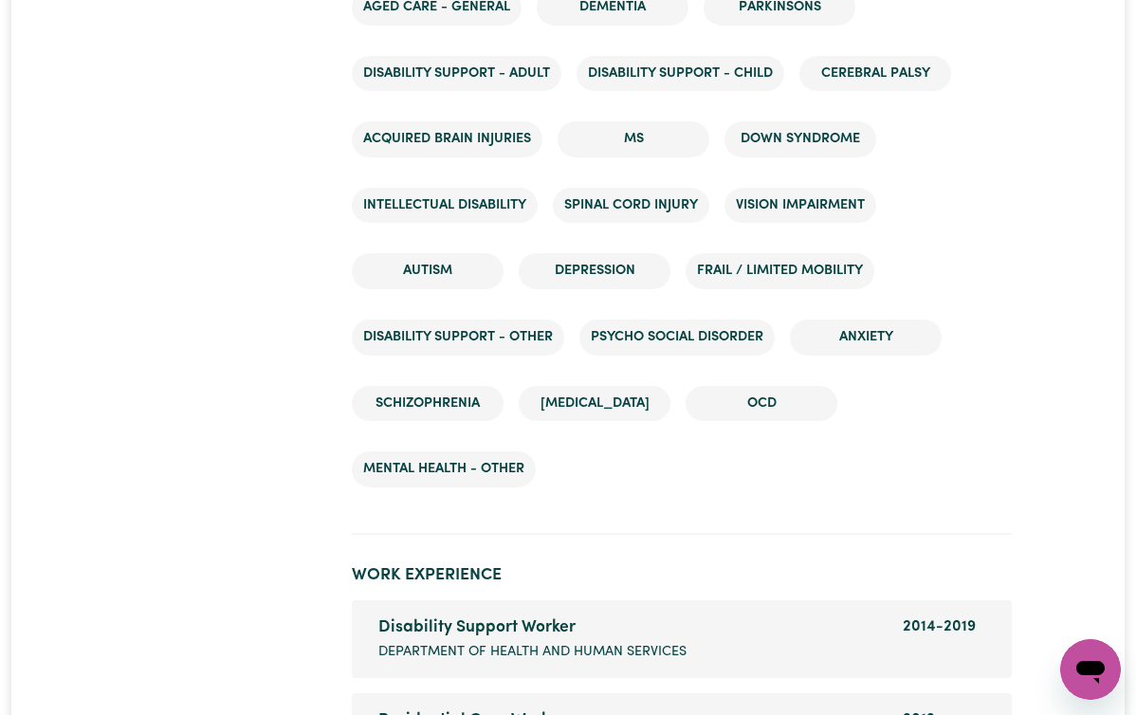
scroll to position [3467, 0]
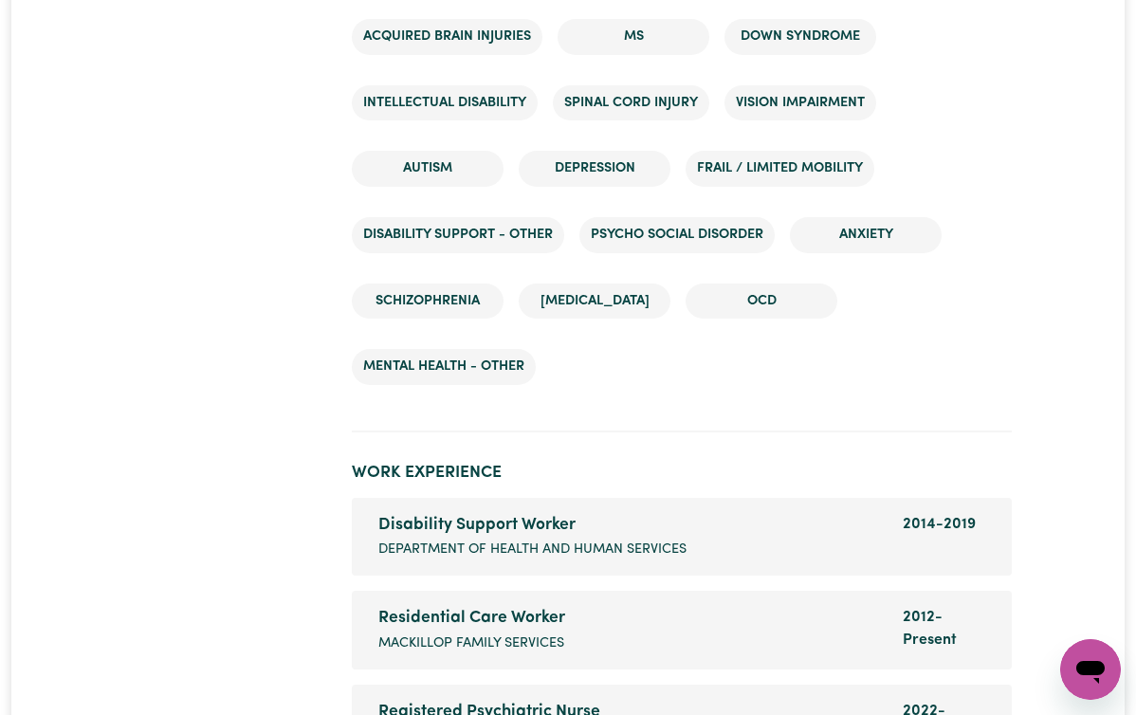
drag, startPoint x: 320, startPoint y: 104, endPoint x: 510, endPoint y: 387, distance: 340.9
click at [510, 700] on div "Registered Psychiatric Nurse Company name The Northern Health" at bounding box center [629, 723] width 524 height 47
copy span "The Northern Health"
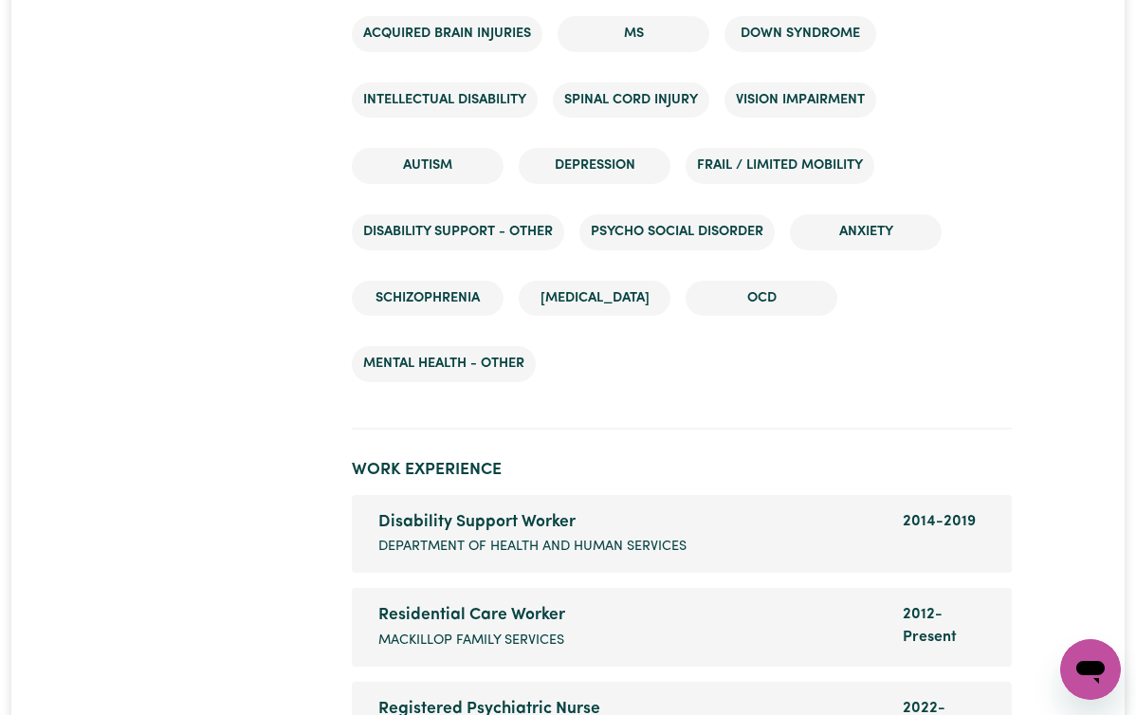
scroll to position [3545, 0]
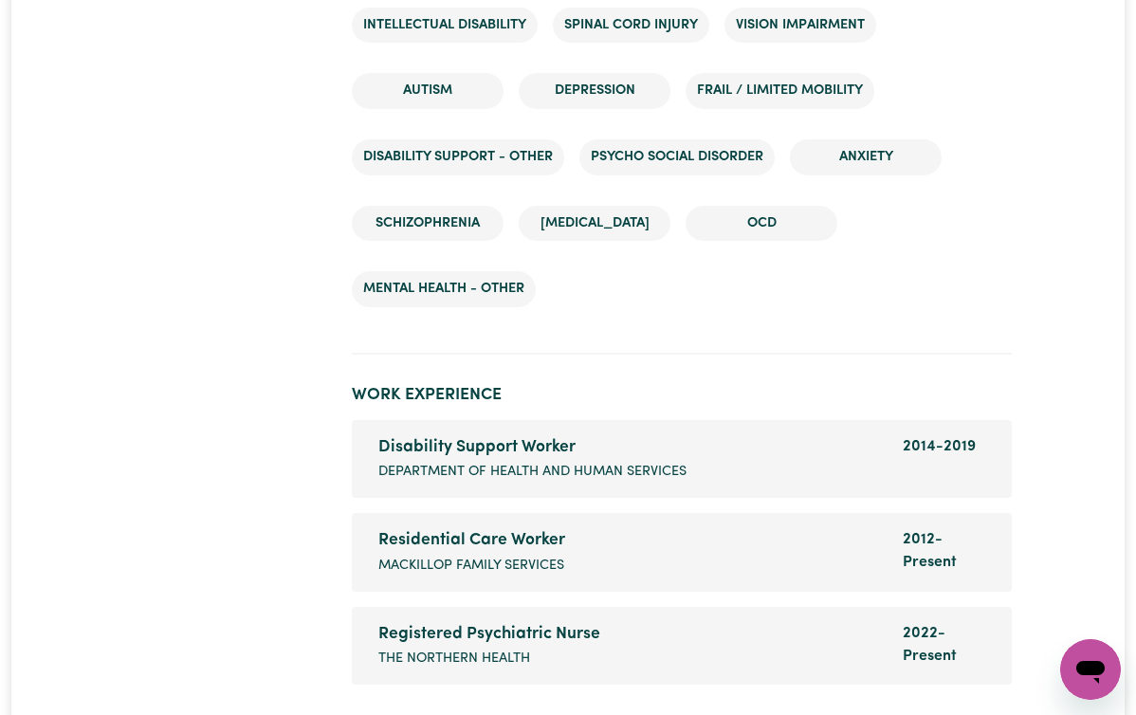
drag, startPoint x: 510, startPoint y: 387, endPoint x: 563, endPoint y: 288, distance: 112.0
click at [563, 622] on div "Registered Psychiatric Nurse" at bounding box center [629, 634] width 502 height 25
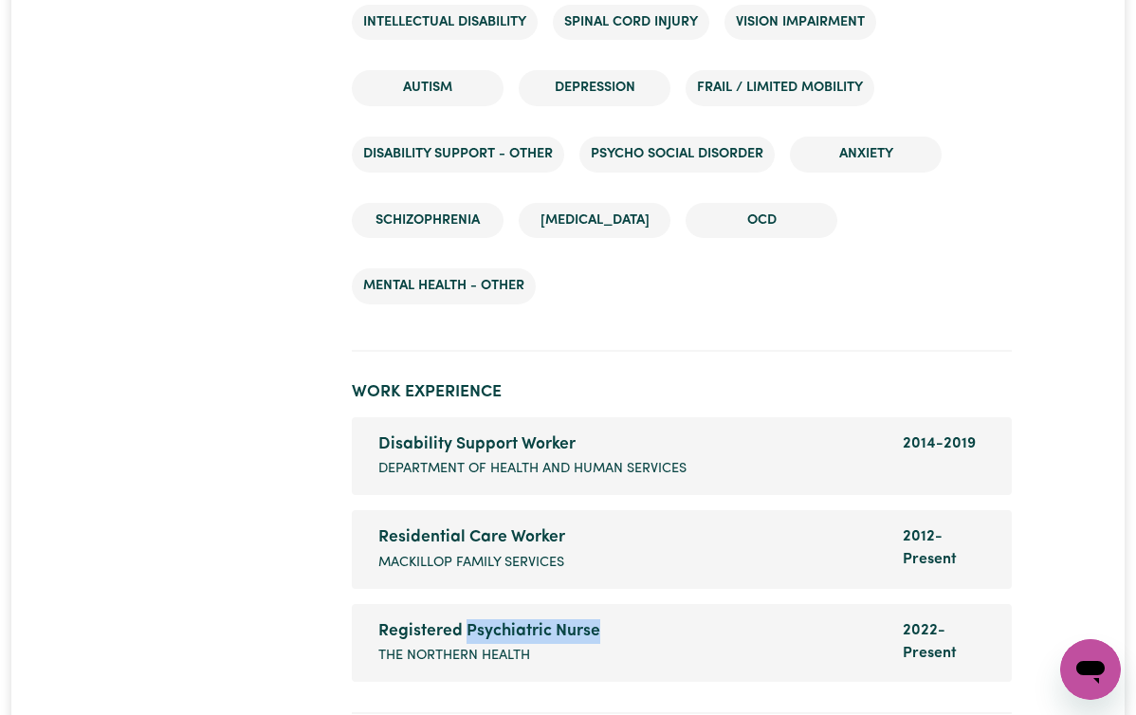
scroll to position [3543, 0]
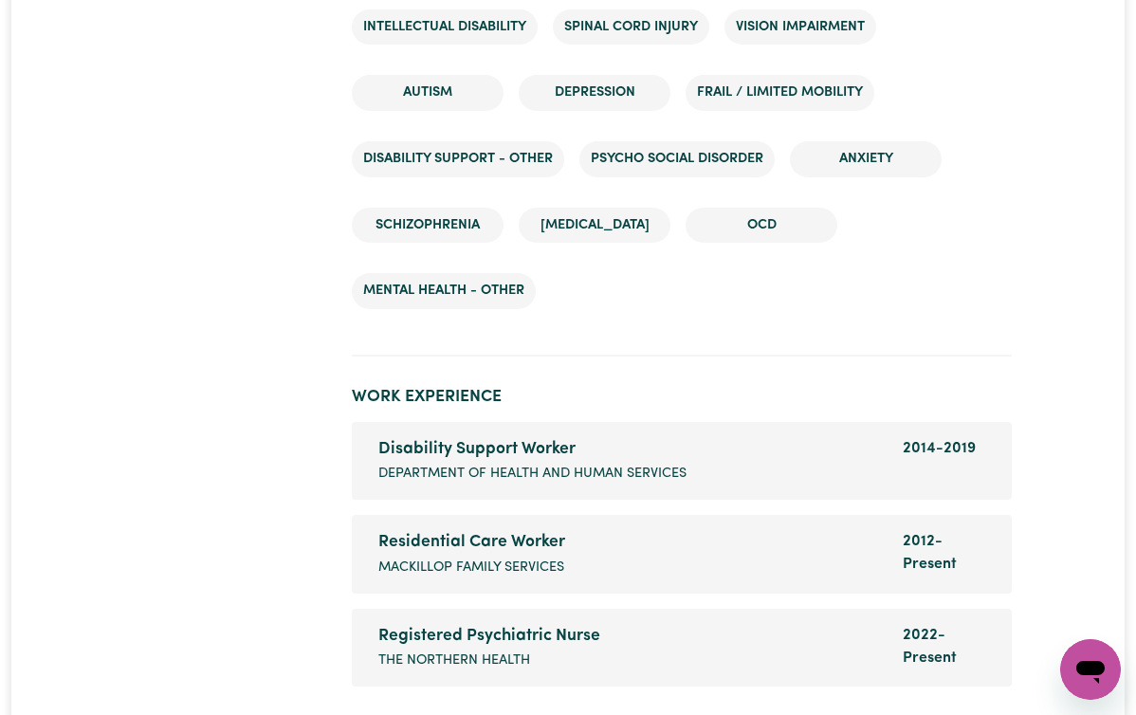
click at [431, 624] on div "Registered Psychiatric Nurse" at bounding box center [629, 636] width 502 height 25
drag, startPoint x: 431, startPoint y: 289, endPoint x: 568, endPoint y: 292, distance: 136.6
click at [568, 624] on div "Registered Psychiatric Nurse" at bounding box center [629, 636] width 502 height 25
copy div "Psychiatric Nurse"
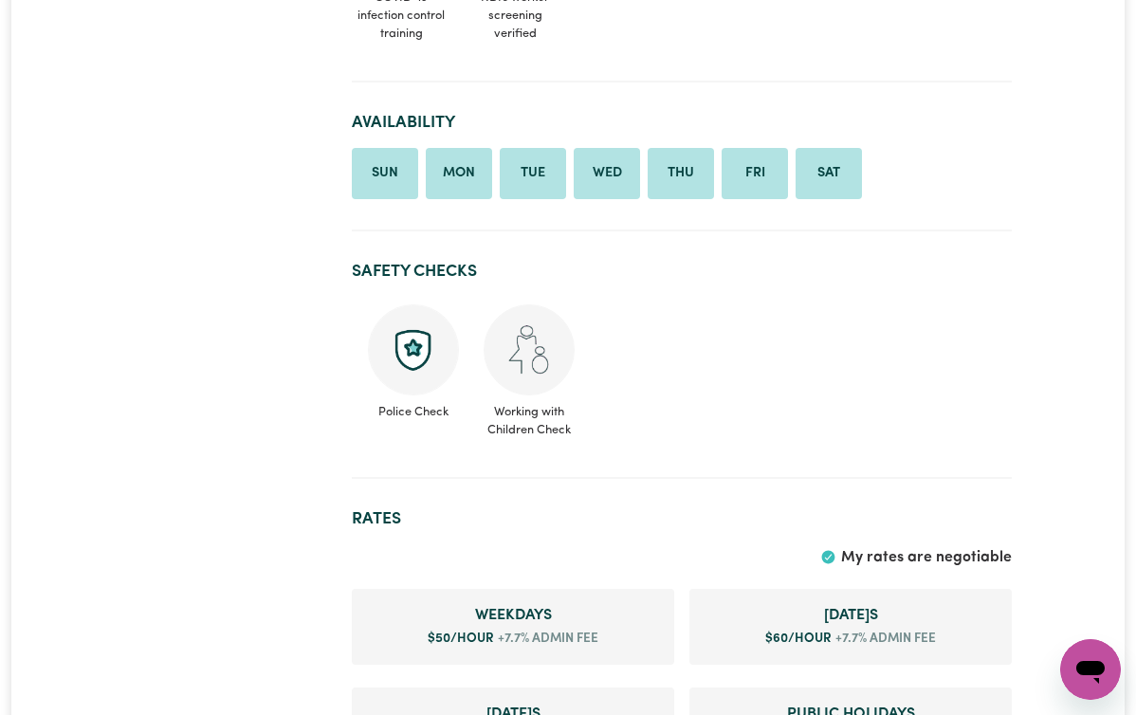
scroll to position [0, 0]
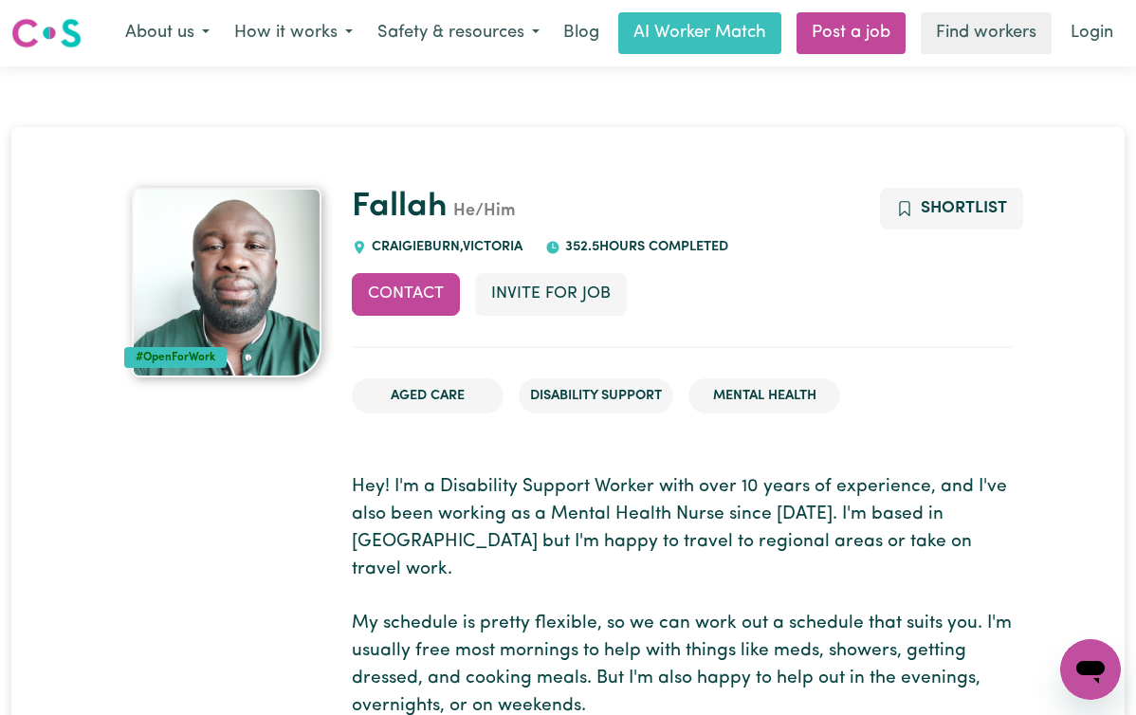
click at [1074, 26] on link "Login" at bounding box center [1091, 33] width 65 height 42
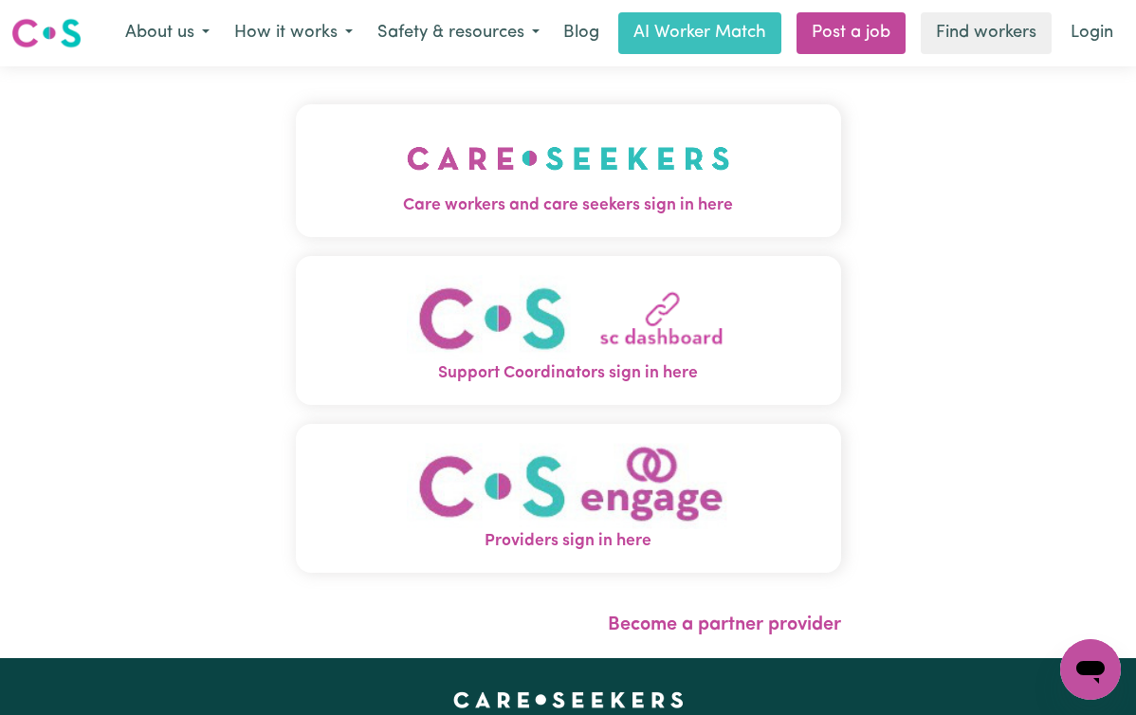
click at [576, 167] on img "Care workers and care seekers sign in here" at bounding box center [568, 158] width 323 height 70
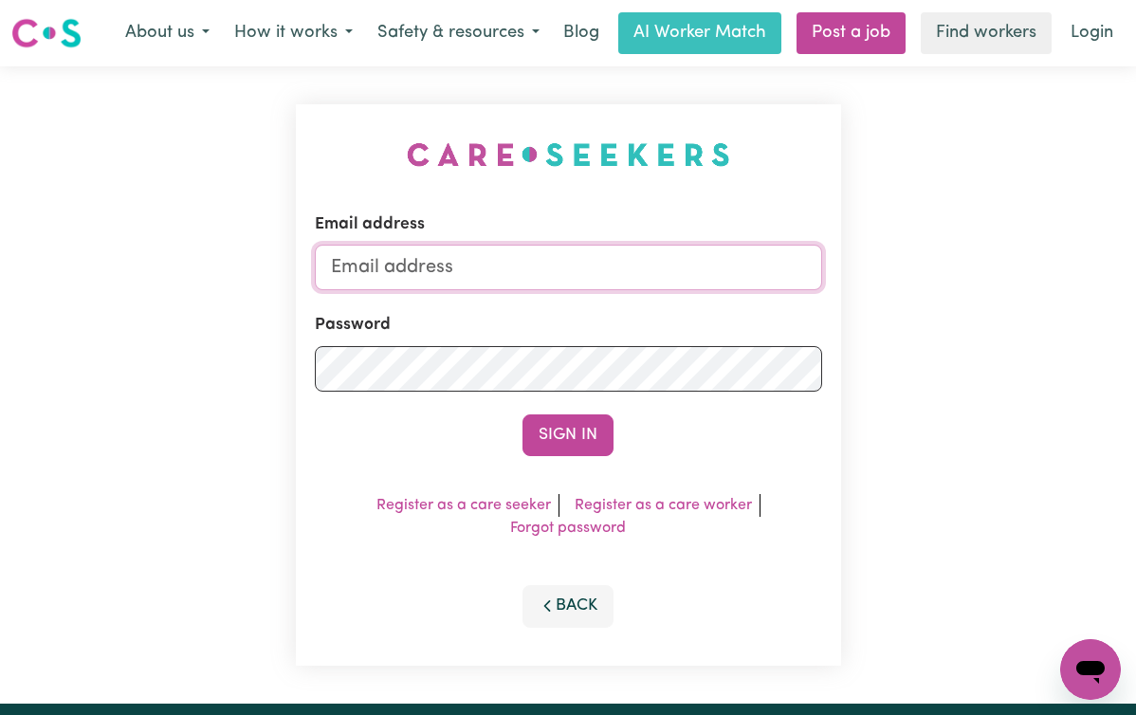
click at [546, 289] on input "Email address" at bounding box center [568, 268] width 507 height 46
click at [555, 265] on input "Email address" at bounding box center [568, 268] width 507 height 46
type input "[EMAIL_ADDRESS][DOMAIN_NAME]"
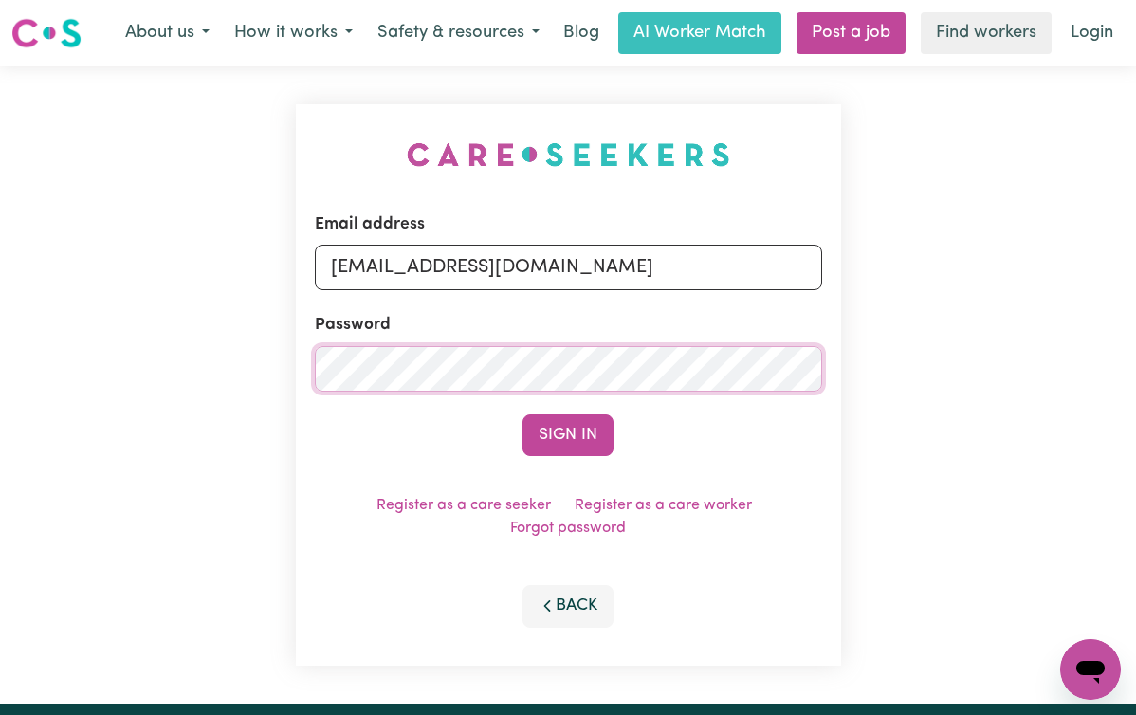
click at [523, 414] on button "Sign In" at bounding box center [568, 435] width 91 height 42
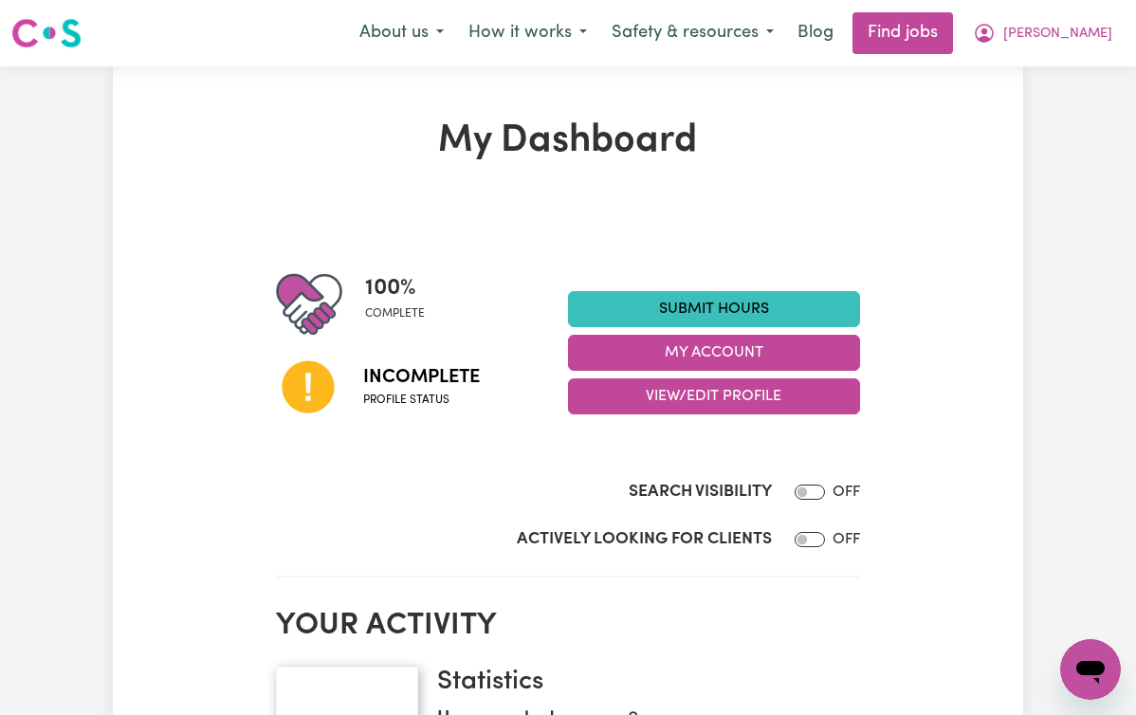
drag, startPoint x: 826, startPoint y: 237, endPoint x: 532, endPoint y: 421, distance: 346.8
click at [532, 421] on div "100 % complete Incomplete Profile status Submit Hours My Account View/Edit Prof…" at bounding box center [568, 352] width 584 height 163
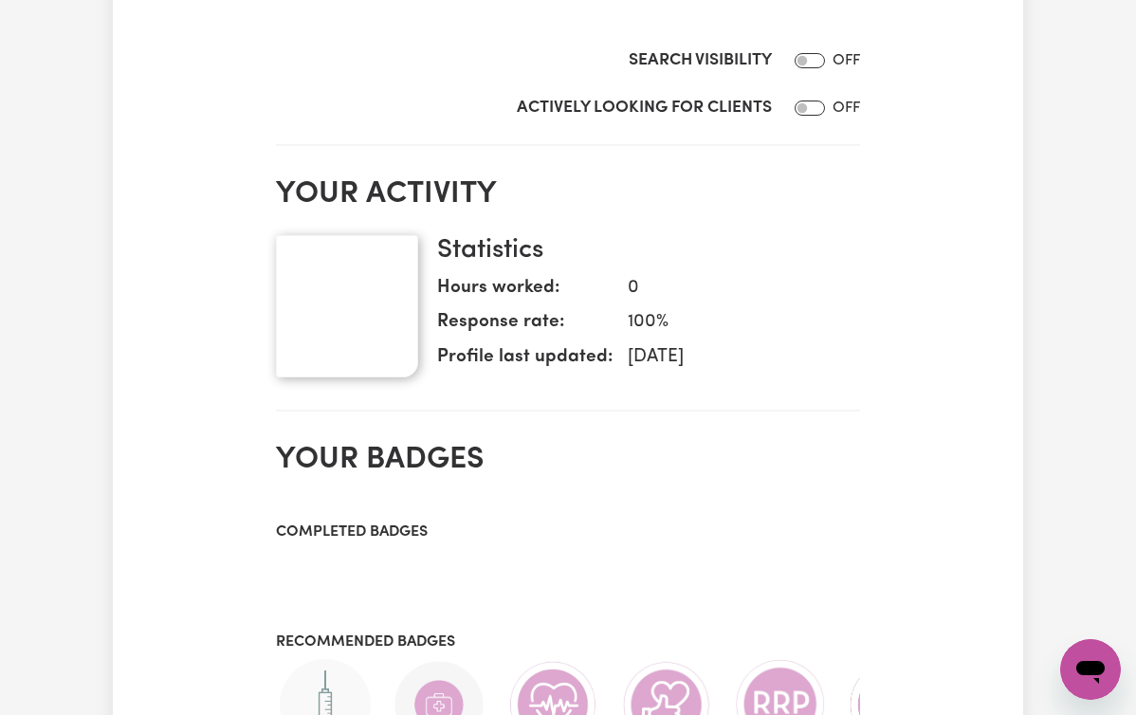
scroll to position [458, 0]
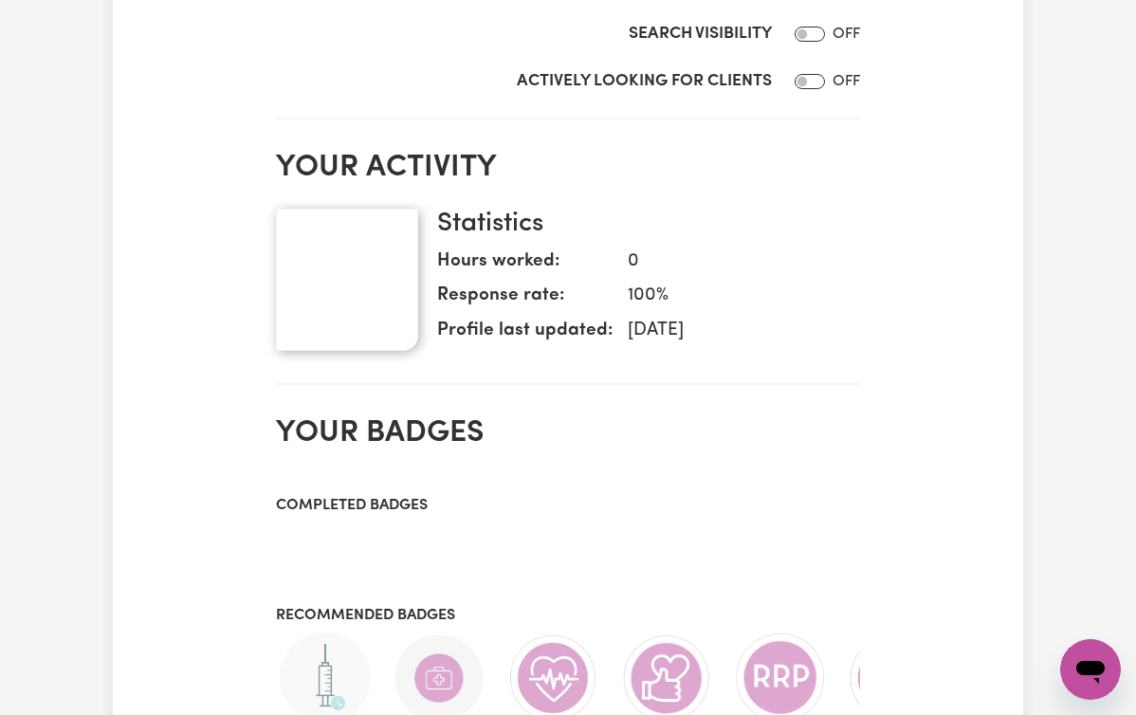
click at [284, 315] on img at bounding box center [347, 280] width 142 height 142
click at [290, 304] on img at bounding box center [347, 280] width 142 height 142
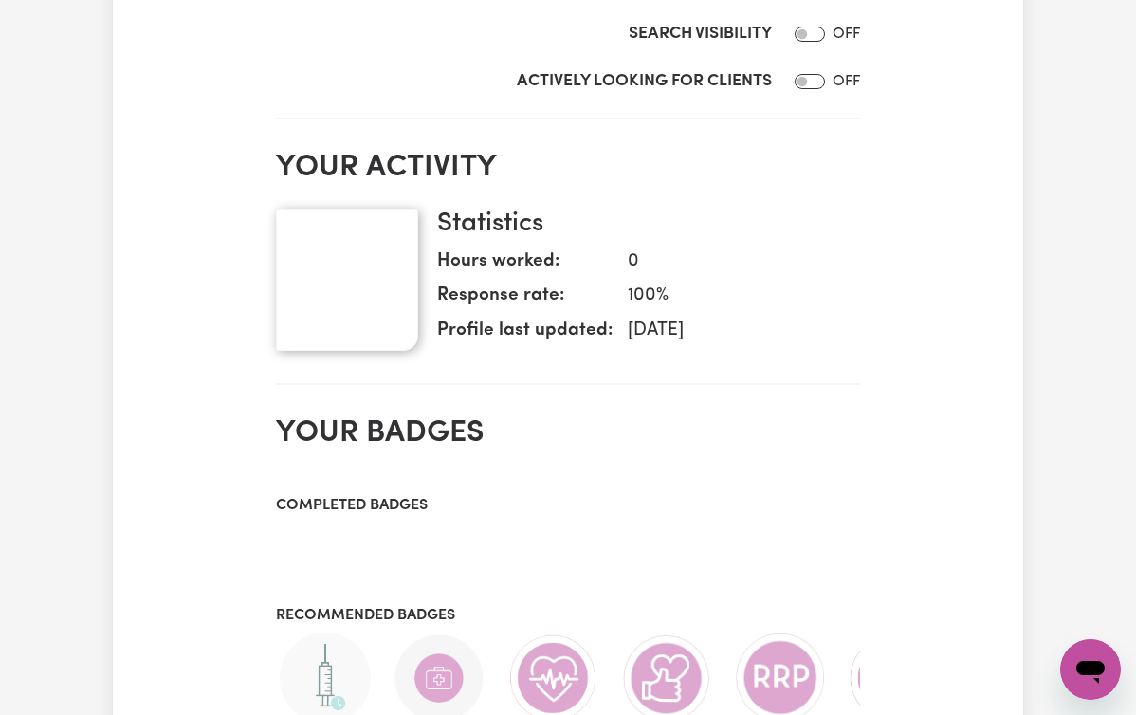
click at [290, 304] on img at bounding box center [347, 280] width 142 height 142
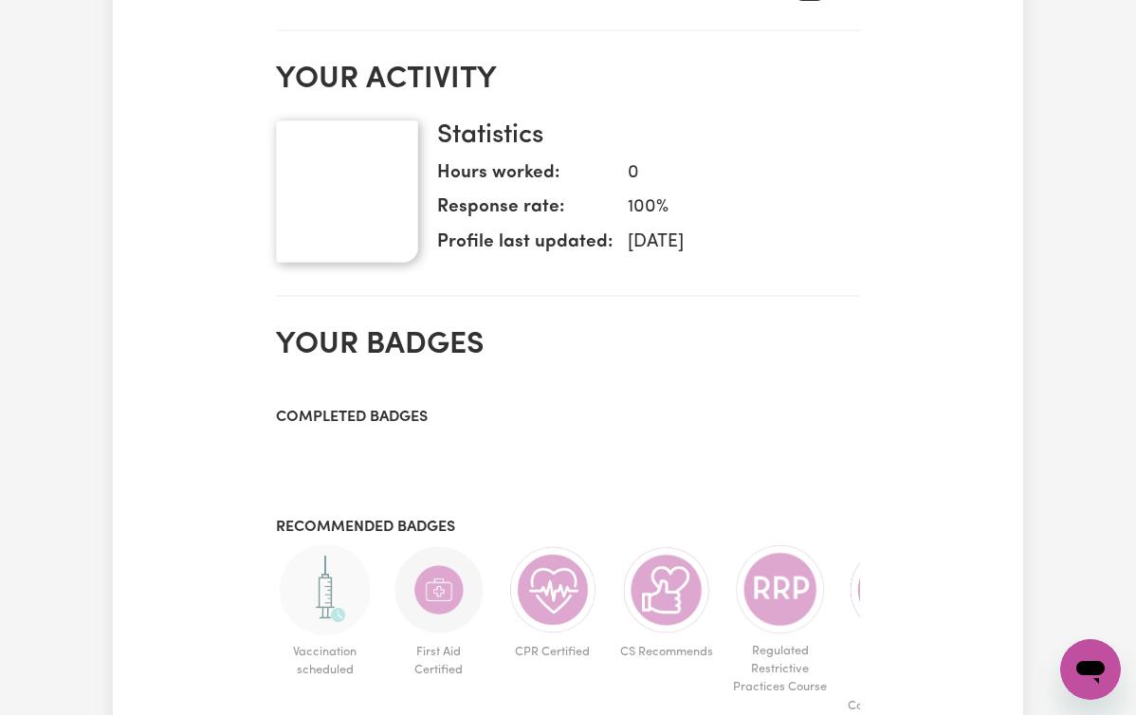
scroll to position [547, 0]
click at [394, 548] on img at bounding box center [439, 588] width 91 height 91
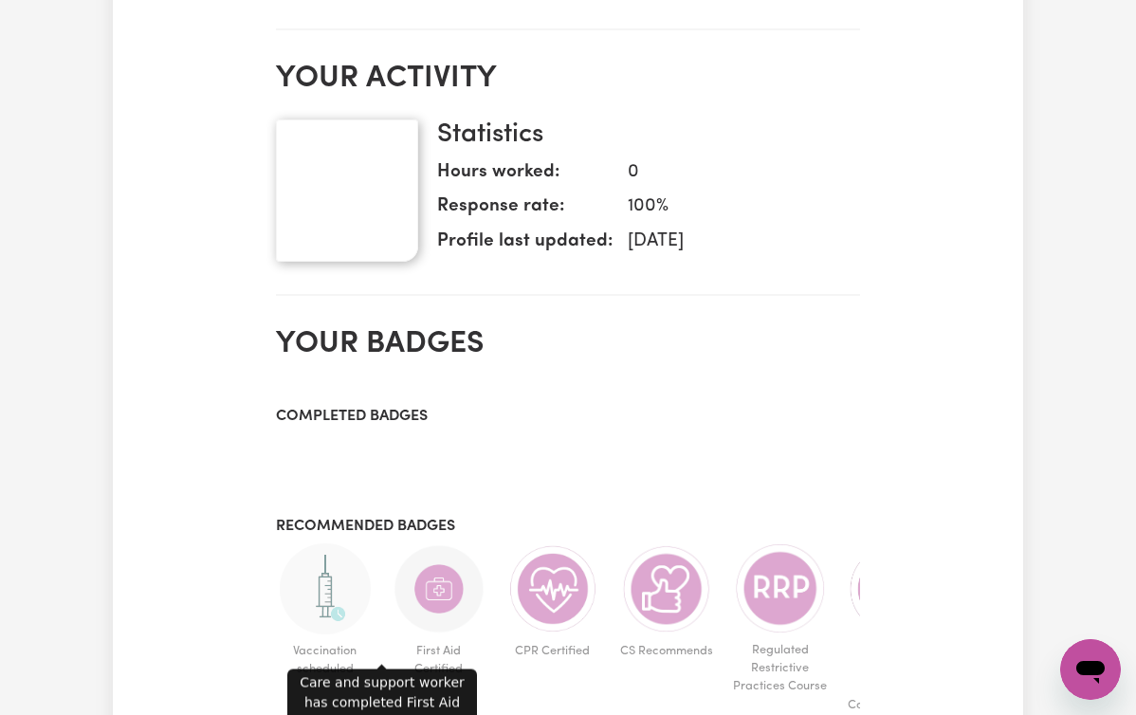
click at [454, 162] on dt "Hours worked:" at bounding box center [524, 176] width 175 height 35
click at [467, 175] on dt "Hours worked:" at bounding box center [524, 176] width 175 height 35
drag, startPoint x: 532, startPoint y: 421, endPoint x: 344, endPoint y: 194, distance: 294.3
click at [344, 194] on img at bounding box center [347, 190] width 142 height 142
click at [278, 634] on span "Vaccination scheduled" at bounding box center [325, 659] width 99 height 51
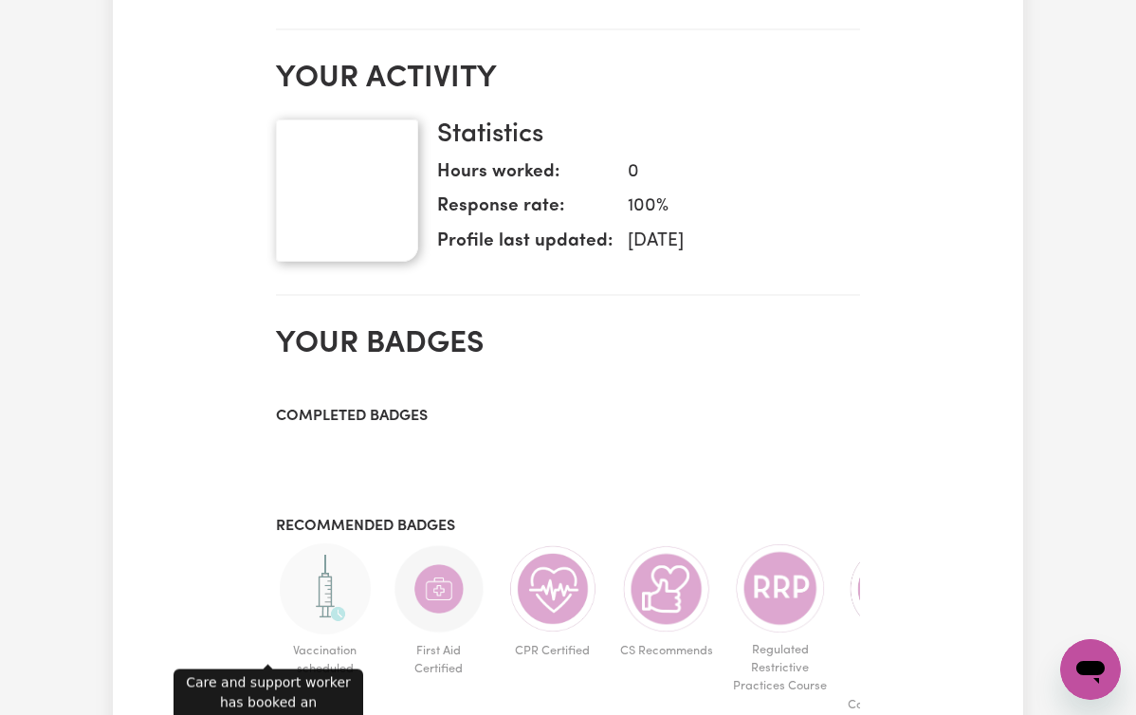
click at [286, 584] on img at bounding box center [325, 588] width 91 height 91
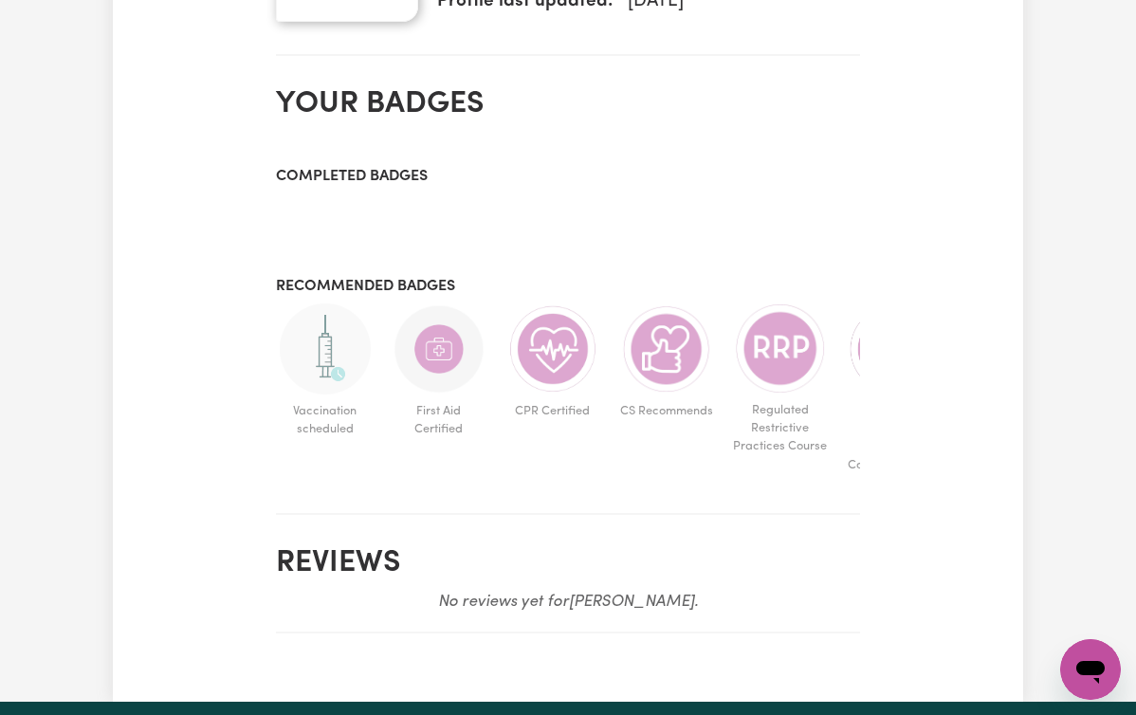
scroll to position [587, 0]
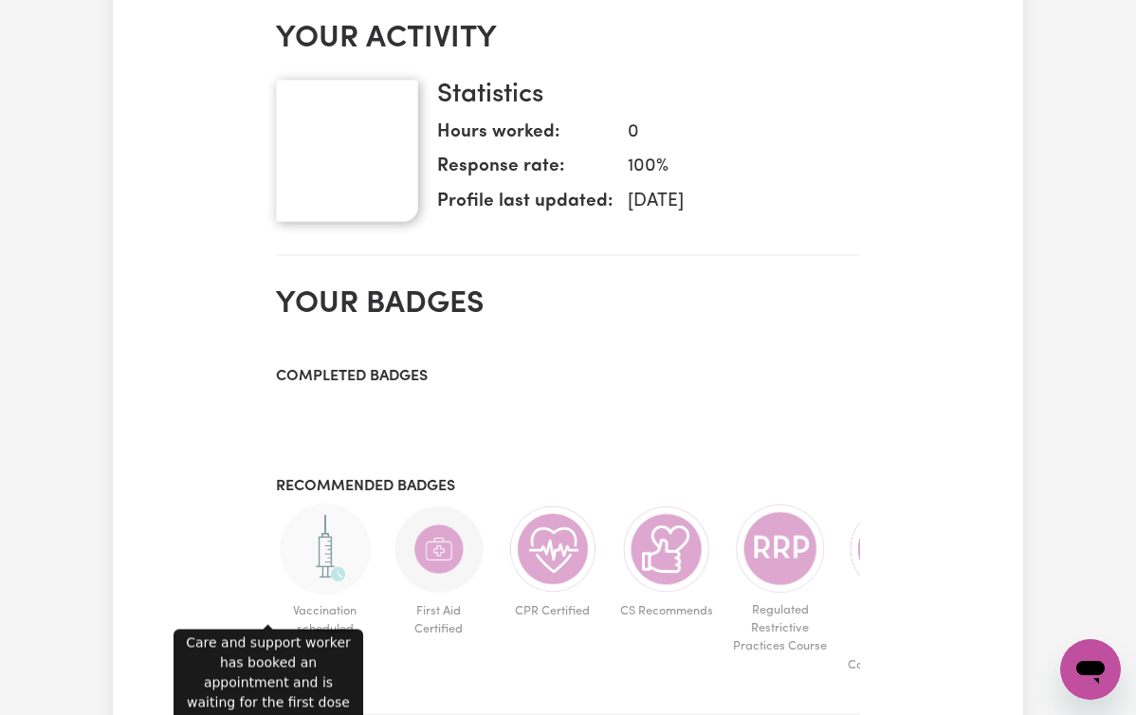
click at [336, 382] on h3 "Completed badges" at bounding box center [568, 377] width 584 height 18
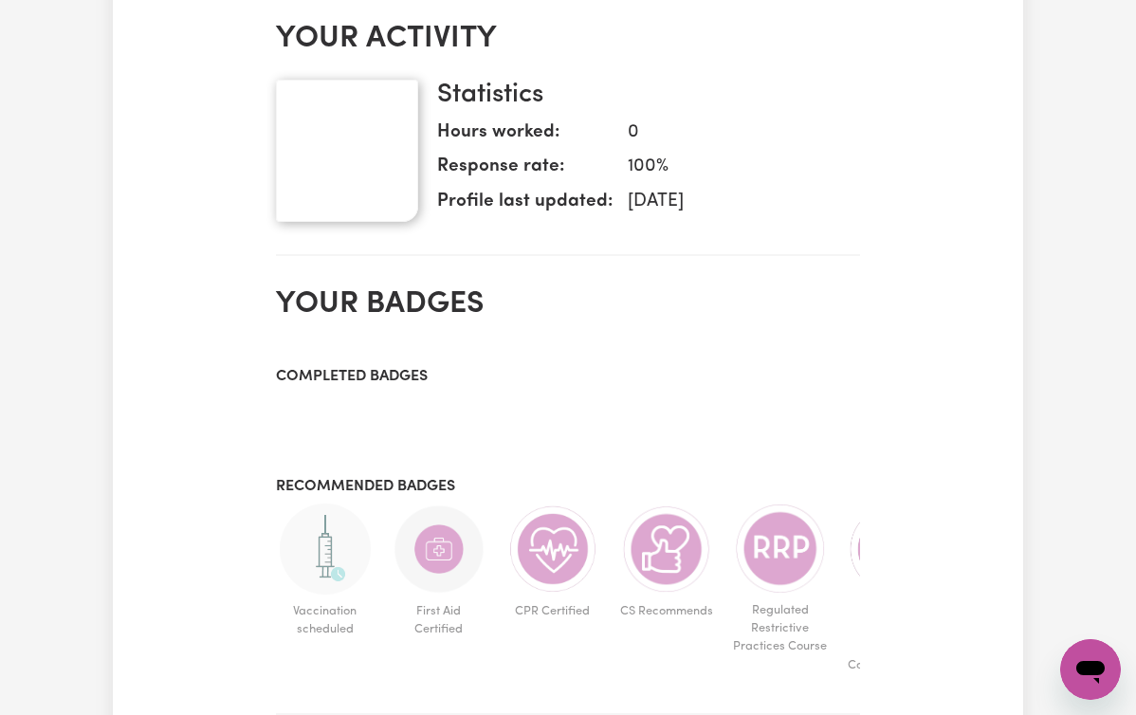
click at [339, 368] on h3 "Completed badges" at bounding box center [568, 377] width 584 height 18
click at [404, 249] on section "Your activity Statistics Hours worked: 0 Response rate: 100 % Profile last upda…" at bounding box center [568, 131] width 584 height 250
click at [401, 301] on h2 "Your badges" at bounding box center [568, 304] width 584 height 36
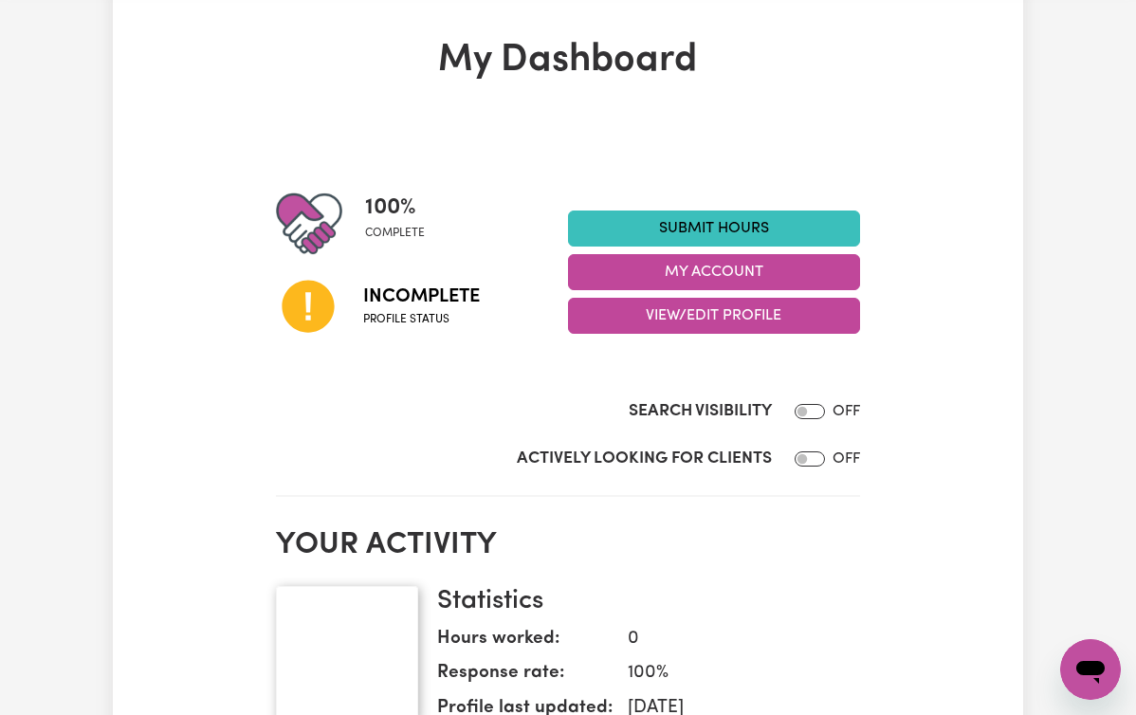
scroll to position [0, 0]
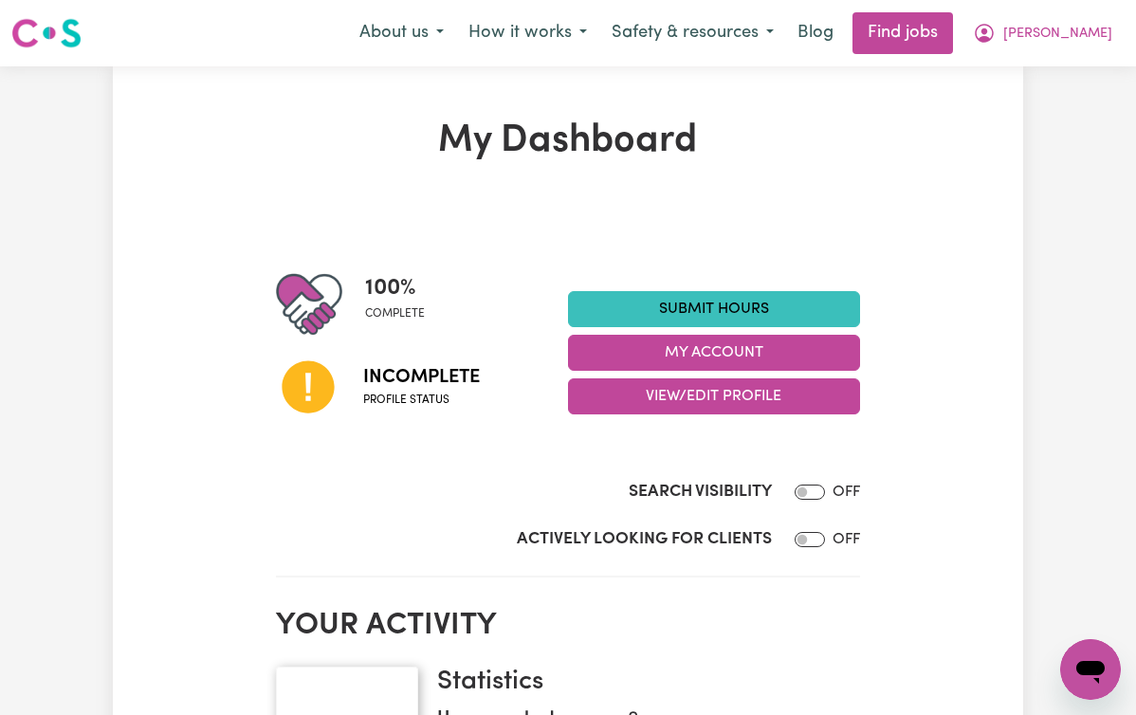
click at [1101, 32] on span "[PERSON_NAME]" at bounding box center [1057, 34] width 109 height 21
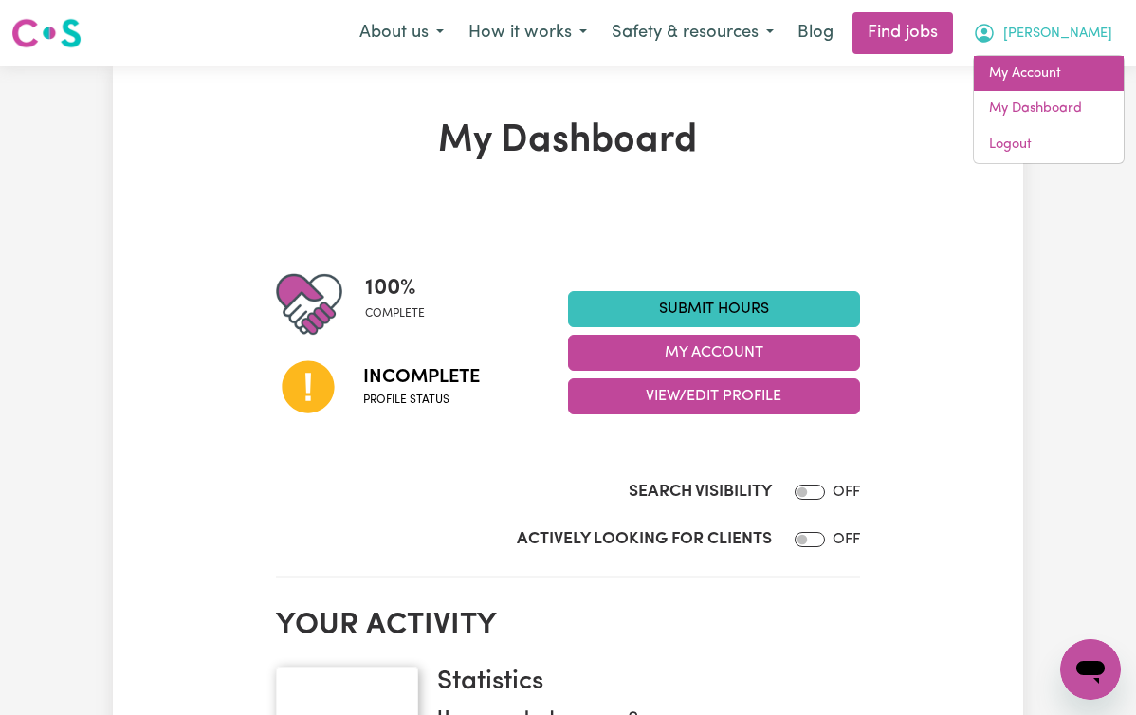
click at [1037, 67] on link "My Account" at bounding box center [1049, 74] width 150 height 36
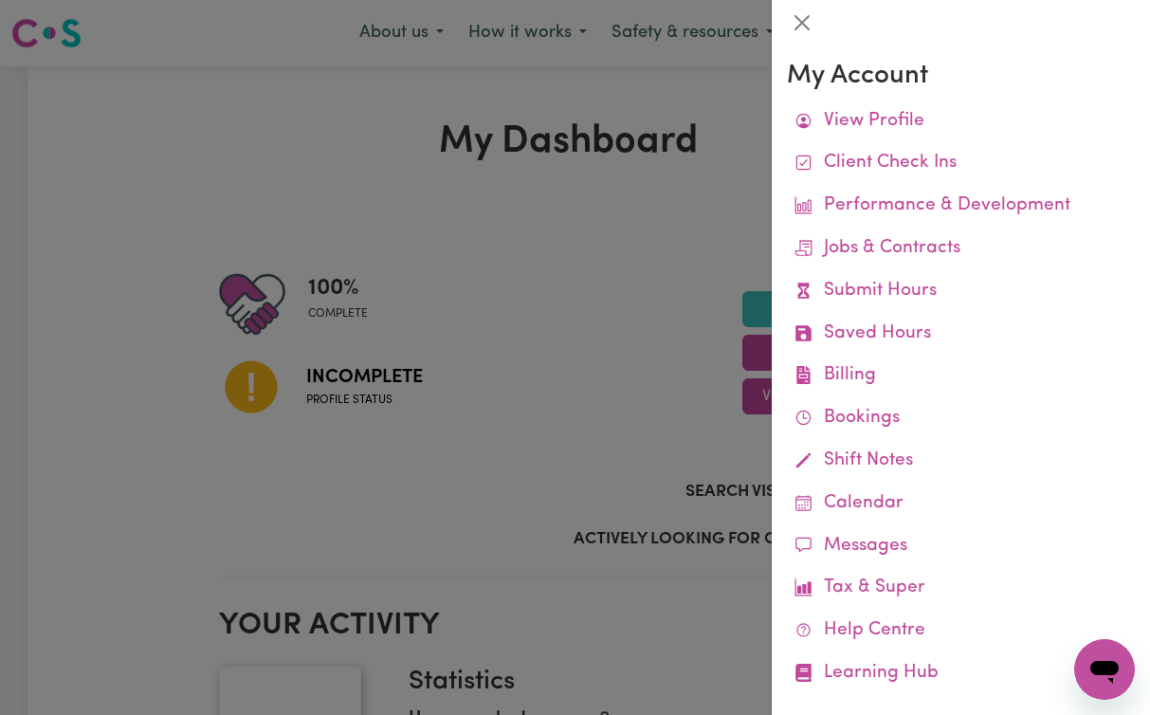
click at [889, 125] on link "View Profile" at bounding box center [961, 122] width 348 height 43
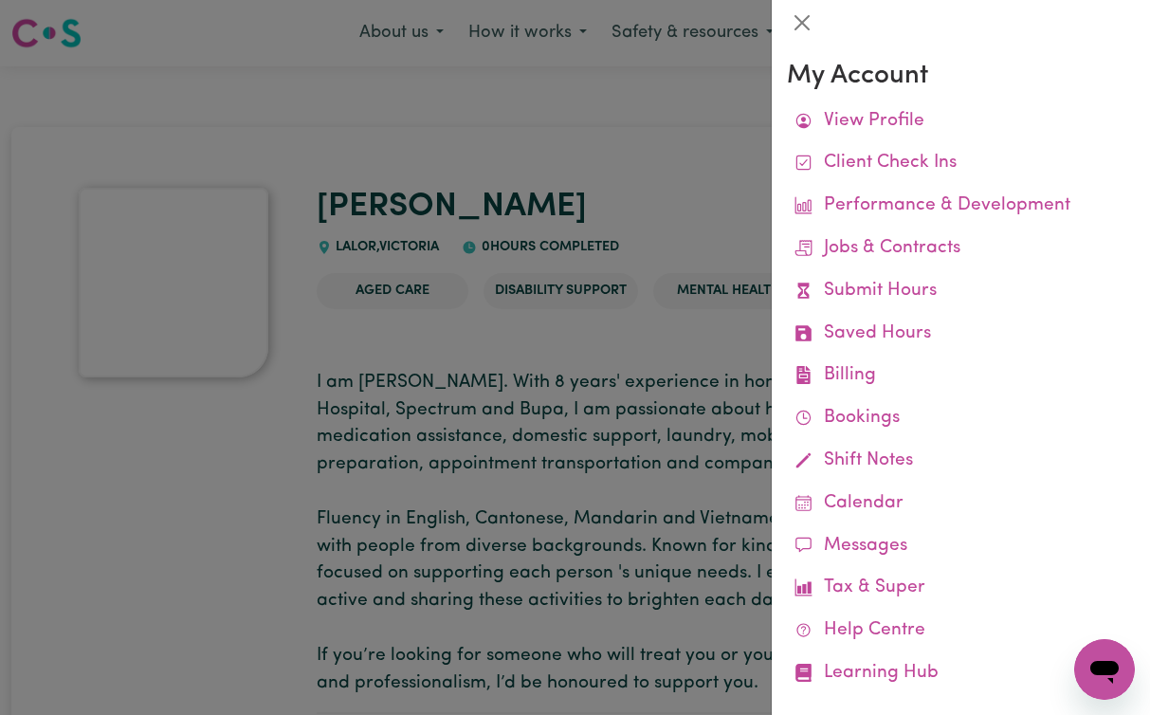
click at [477, 397] on div at bounding box center [575, 357] width 1150 height 715
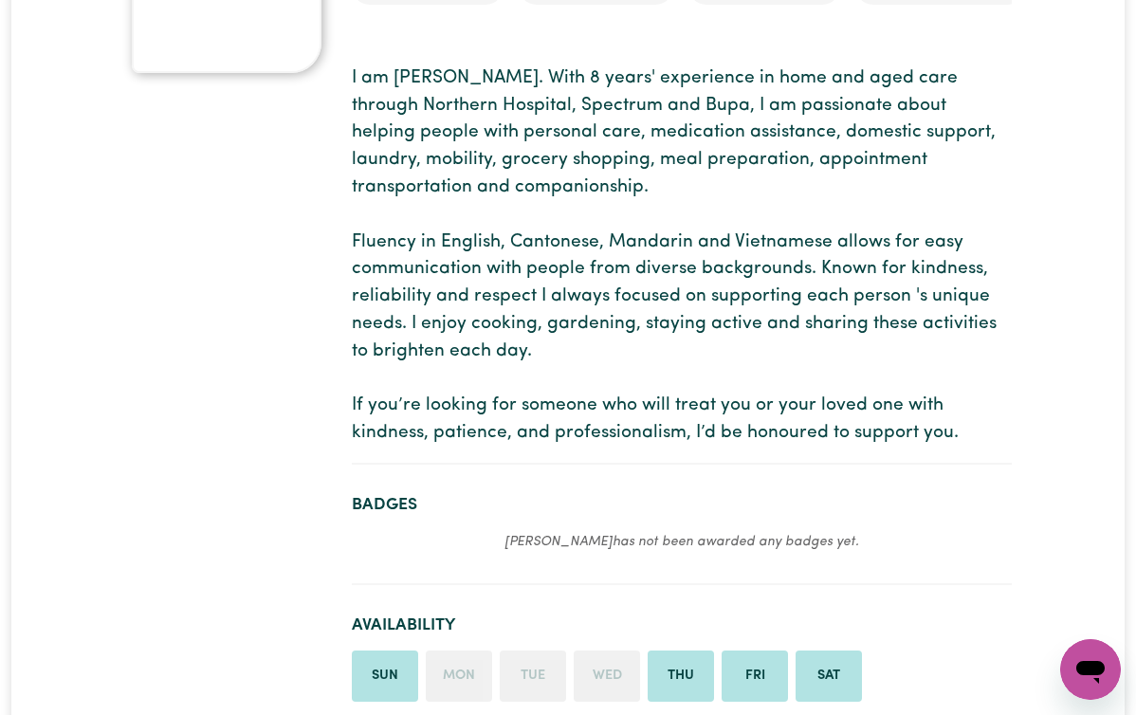
scroll to position [282, 0]
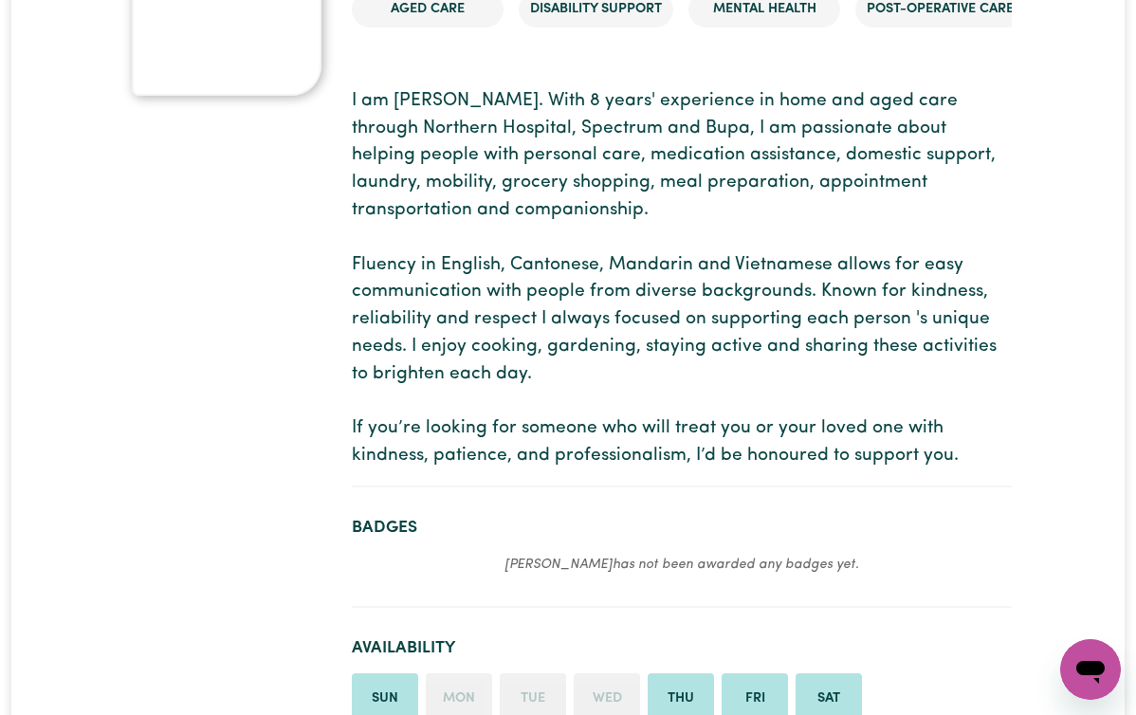
click at [853, 159] on p "I am [PERSON_NAME]. With 8 years' experience in home and aged care through Nort…" at bounding box center [682, 279] width 660 height 382
click at [922, 102] on p "I am [PERSON_NAME]. With 8 years' experience in home and aged care through Nort…" at bounding box center [682, 279] width 660 height 382
drag, startPoint x: 853, startPoint y: 159, endPoint x: 1068, endPoint y: 96, distance: 224.5
click at [1012, 96] on p "I am [PERSON_NAME]. With 8 years' experience in home and aged care through Nort…" at bounding box center [682, 279] width 660 height 382
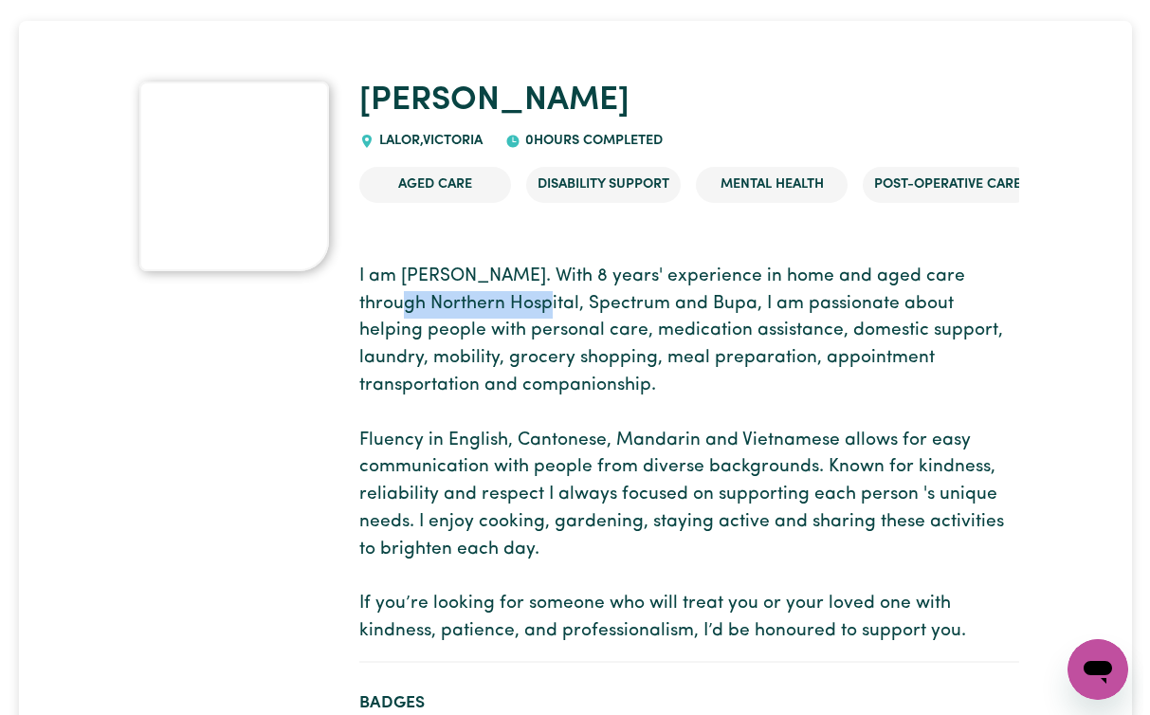
scroll to position [0, 0]
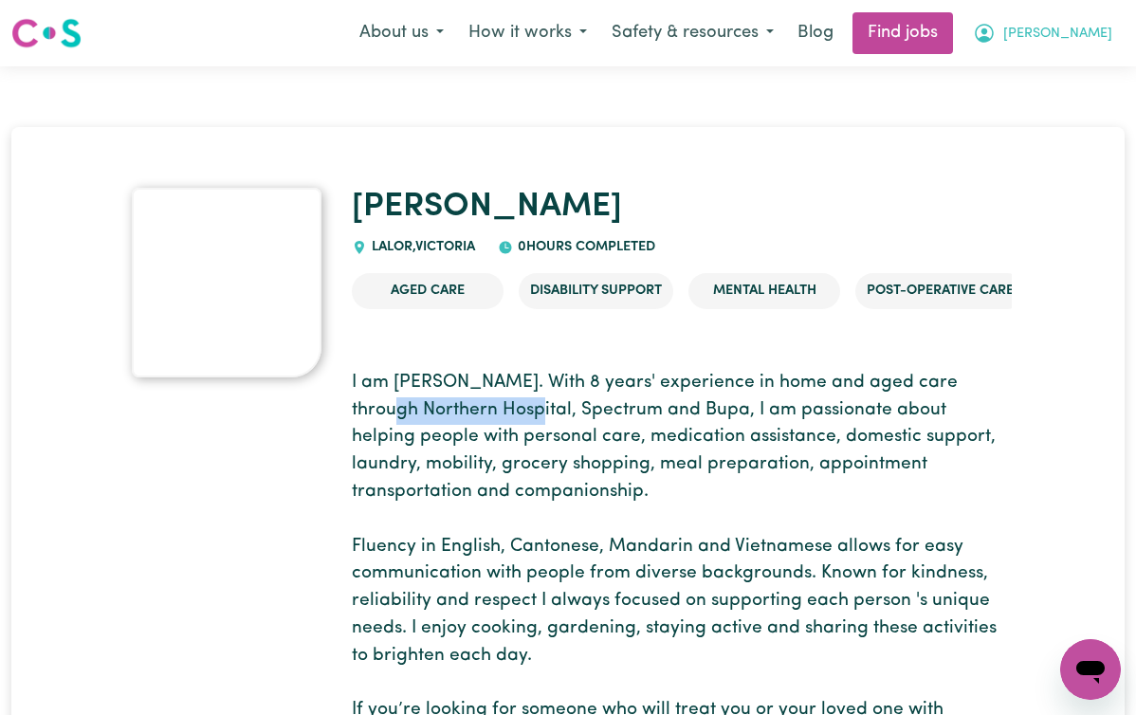
click at [1094, 36] on span "[PERSON_NAME]" at bounding box center [1057, 34] width 109 height 21
click at [1044, 66] on link "My Account" at bounding box center [1049, 74] width 150 height 36
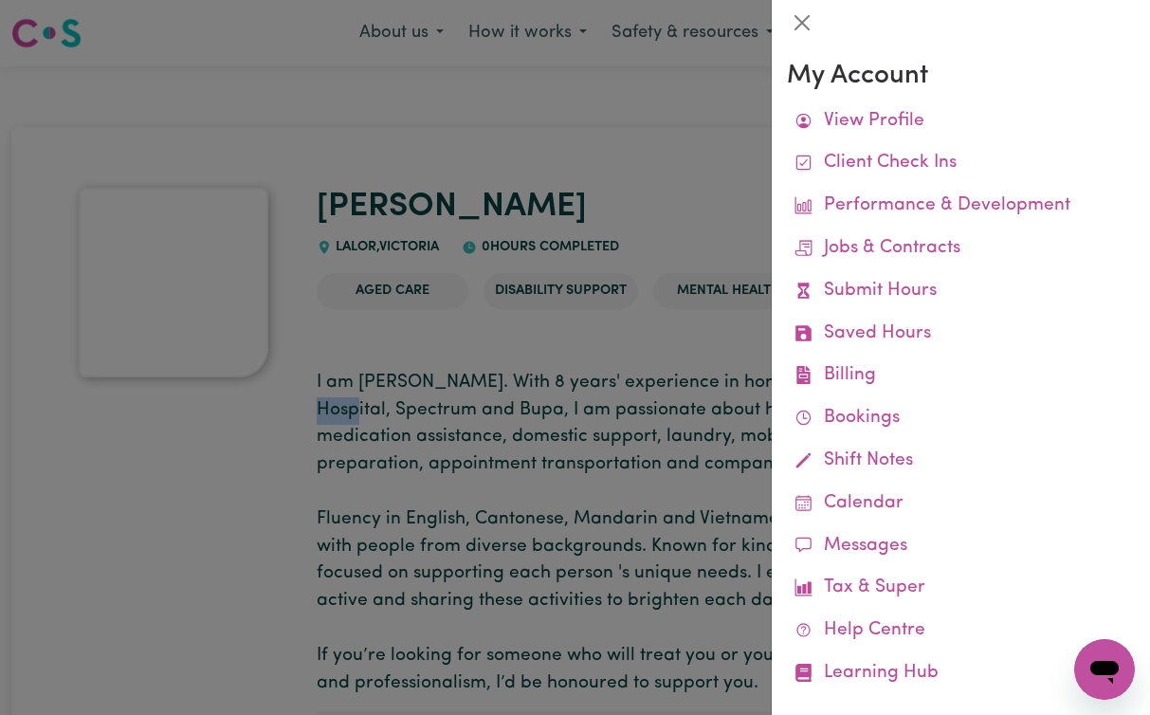
click at [844, 124] on link "View Profile" at bounding box center [961, 122] width 348 height 43
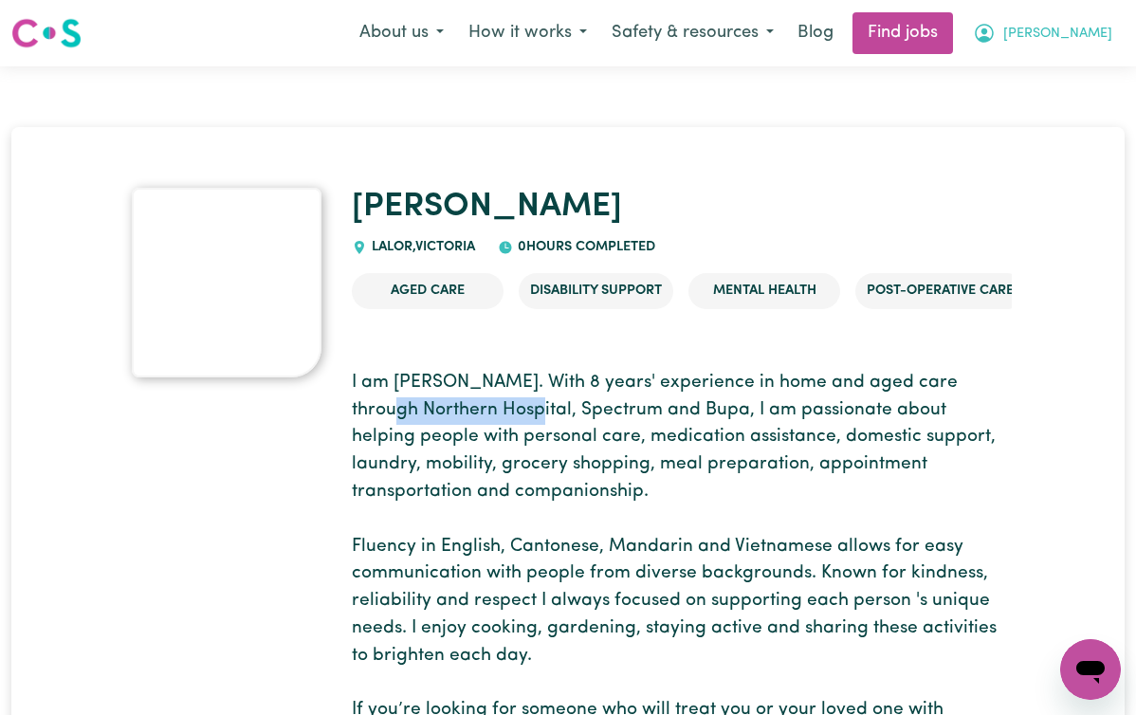
click at [1092, 28] on span "[PERSON_NAME]" at bounding box center [1057, 34] width 109 height 21
click at [1038, 81] on link "My Account" at bounding box center [1049, 74] width 150 height 36
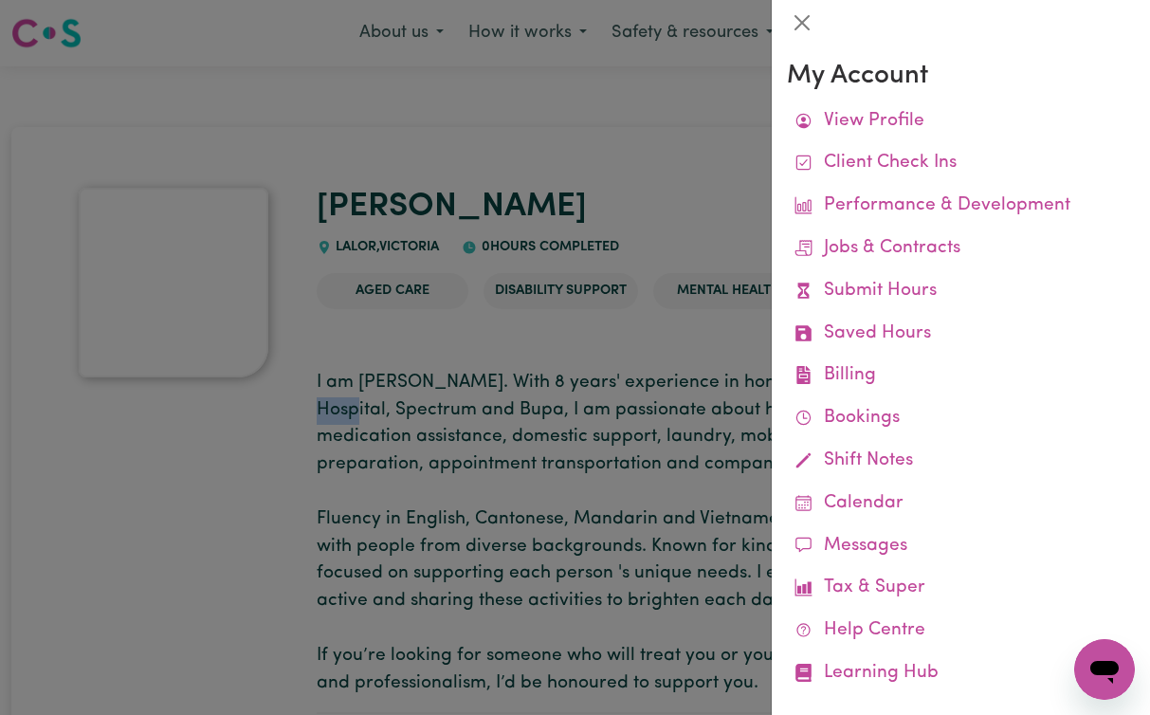
click at [867, 121] on link "View Profile" at bounding box center [961, 122] width 348 height 43
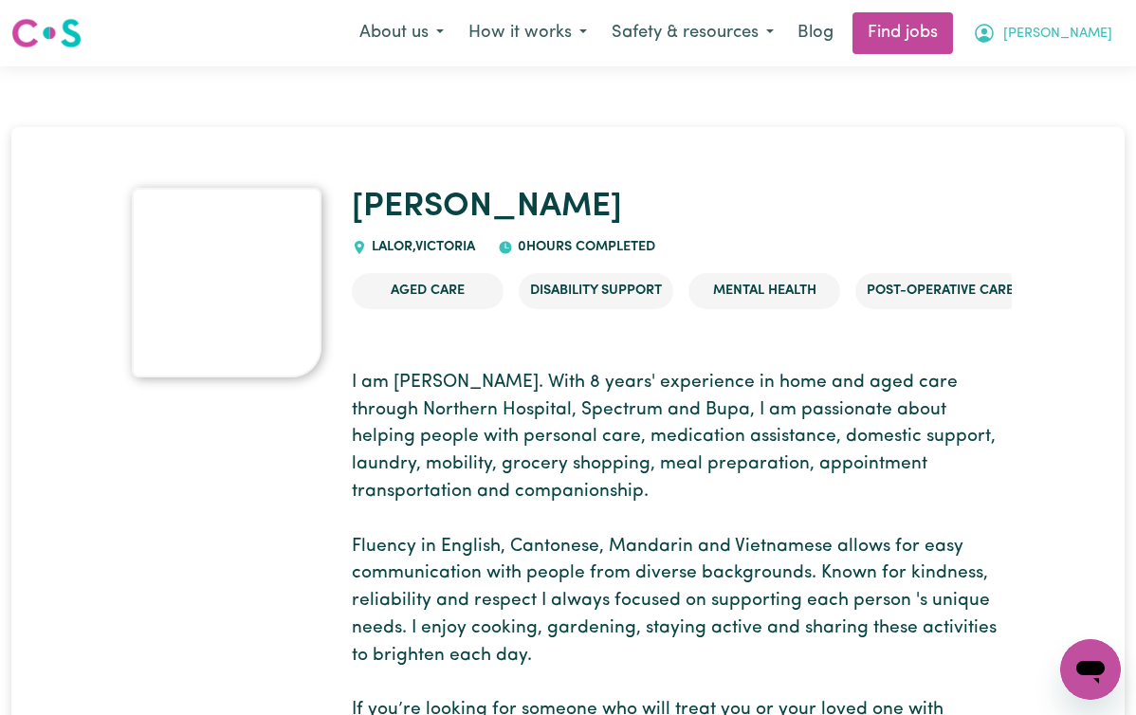
click at [450, 395] on p "I am [PERSON_NAME]. With 8 years' experience in home and aged care through Nort…" at bounding box center [682, 561] width 660 height 382
click at [514, 368] on section "I am [PERSON_NAME]. With 8 years' experience in home and aged care through Nort…" at bounding box center [682, 562] width 660 height 414
drag, startPoint x: 1094, startPoint y: 36, endPoint x: 522, endPoint y: 376, distance: 666.3
click at [522, 376] on p "I am [PERSON_NAME]. With 8 years' experience in home and aged care through Nort…" at bounding box center [682, 561] width 660 height 382
click at [527, 384] on p "I am [PERSON_NAME]. With 8 years' experience in home and aged care through Nort…" at bounding box center [682, 561] width 660 height 382
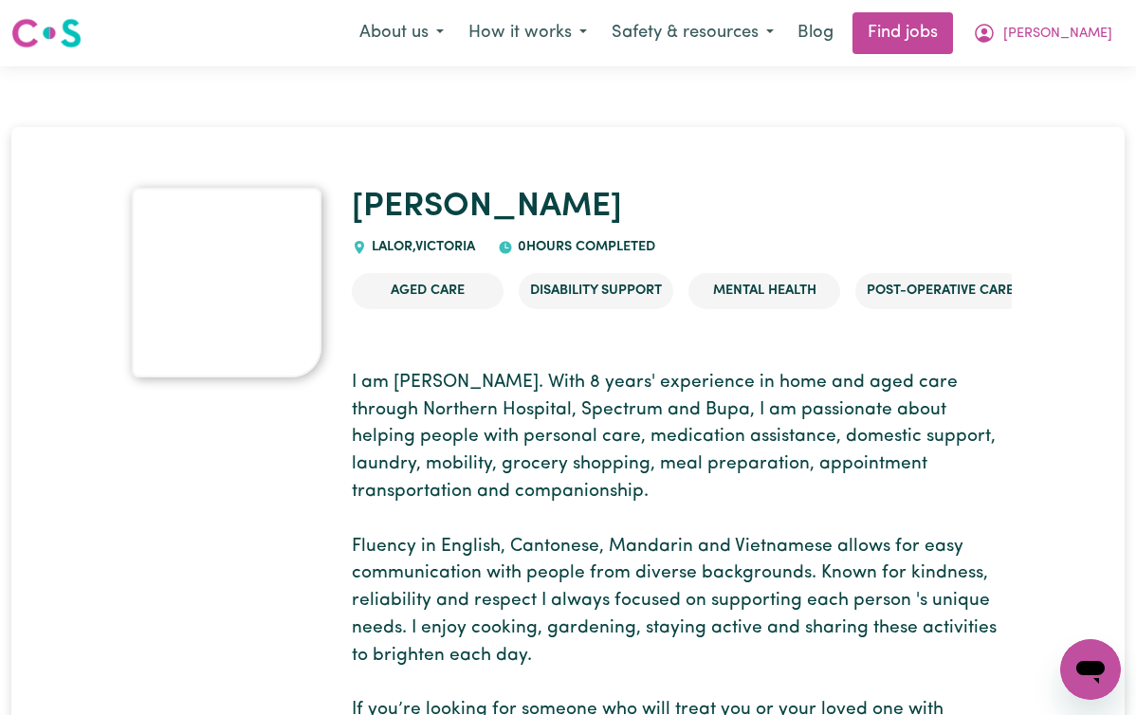
click at [588, 393] on p "I am [PERSON_NAME]. With 8 years' experience in home and aged care through Nort…" at bounding box center [682, 561] width 660 height 382
click at [994, 26] on icon "My Account" at bounding box center [984, 33] width 19 height 19
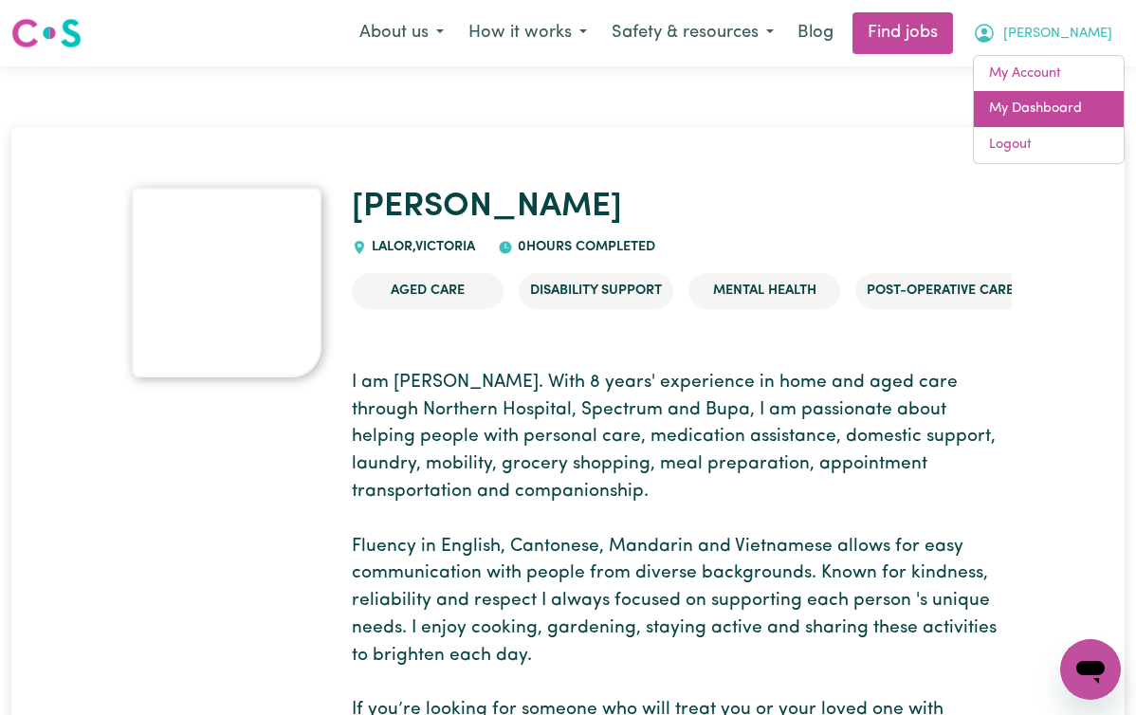
click at [1009, 107] on link "My Dashboard" at bounding box center [1049, 109] width 150 height 36
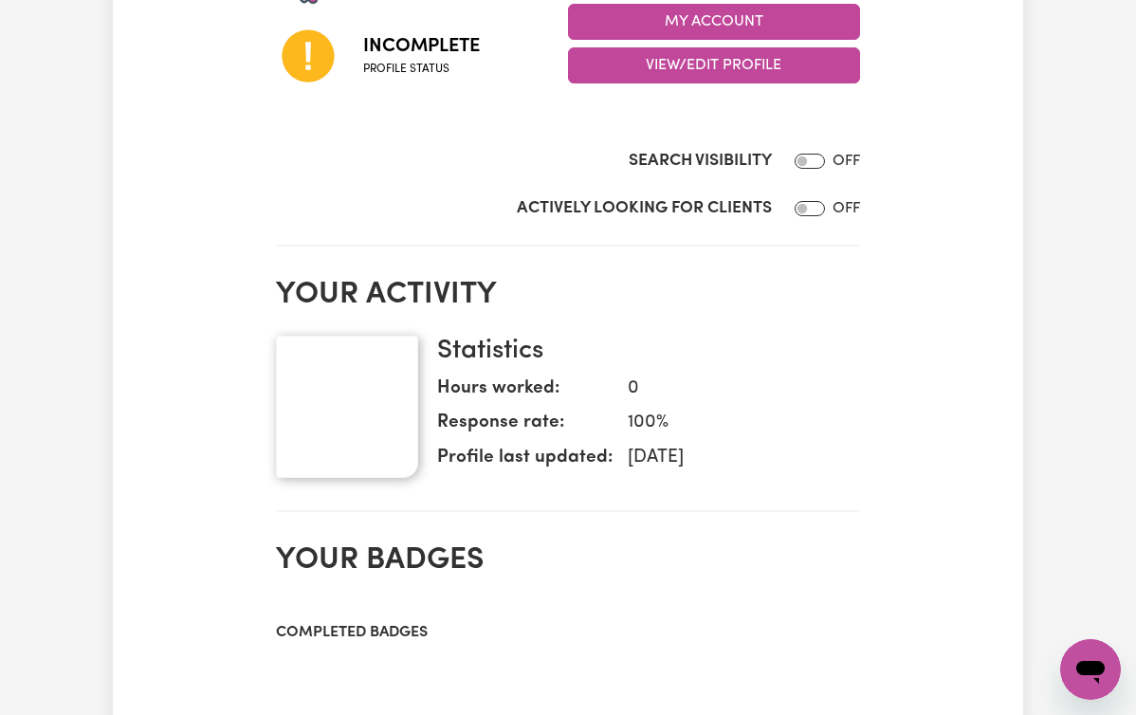
scroll to position [331, 0]
click at [825, 209] on input "Actively Looking for Clients" at bounding box center [810, 208] width 30 height 15
checkbox input "true"
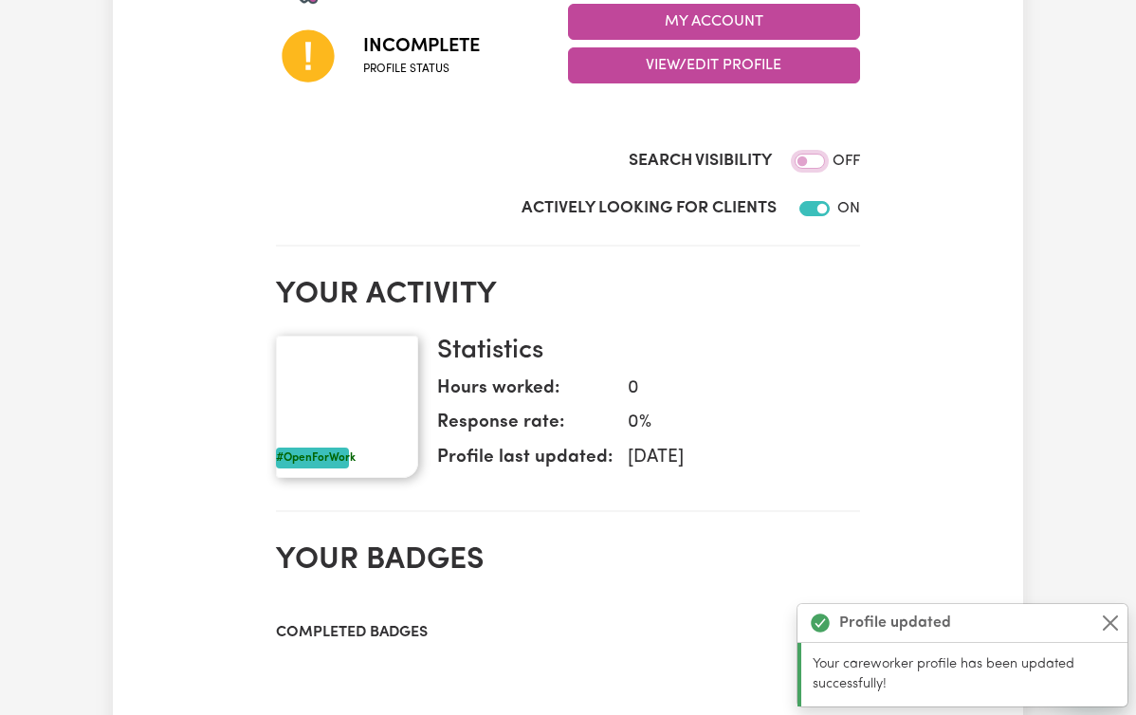
click at [825, 161] on input "Search Visibility" at bounding box center [810, 161] width 30 height 15
checkbox input "true"
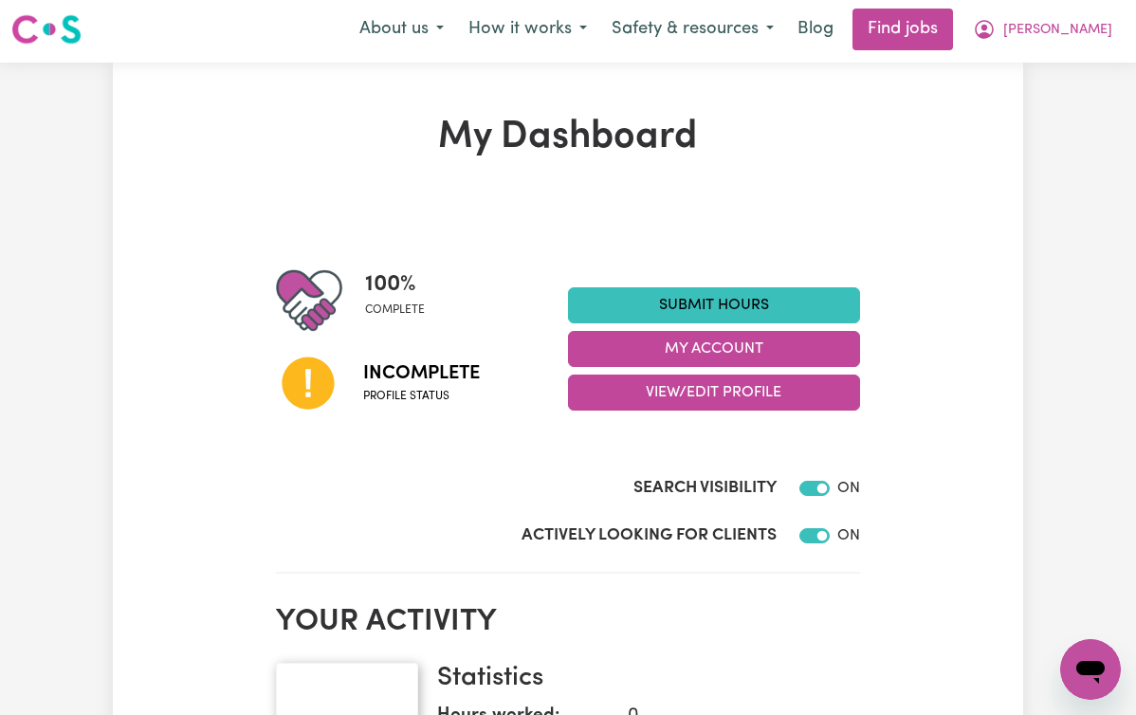
scroll to position [0, 0]
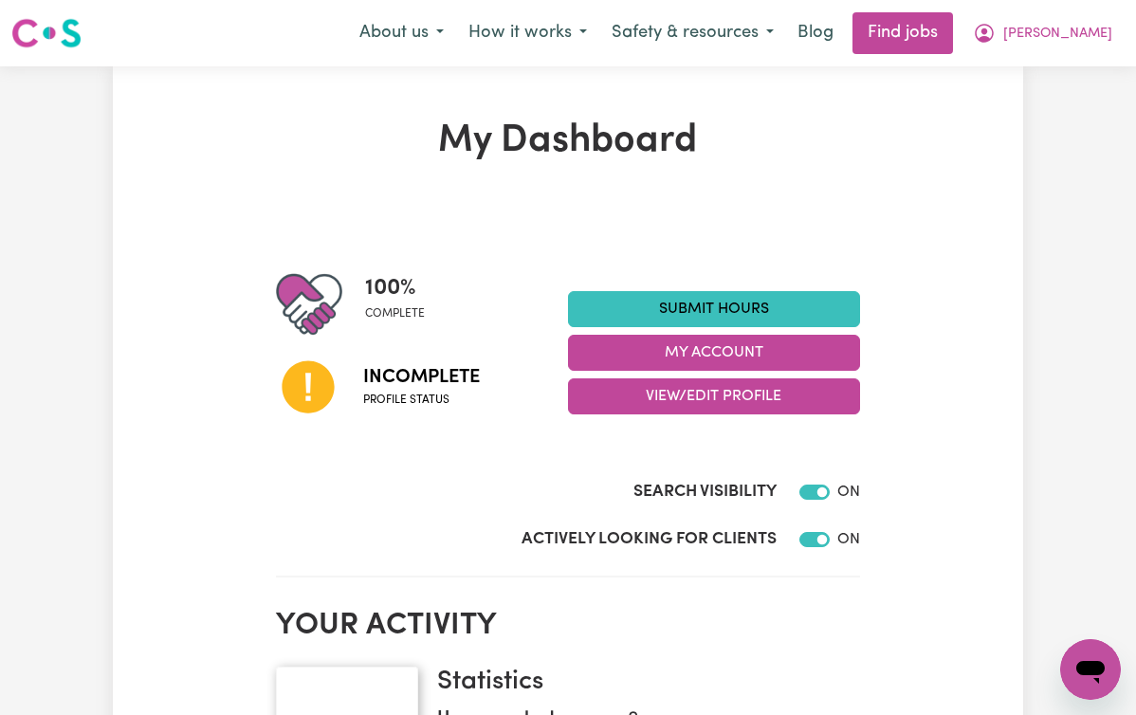
click at [799, 392] on button "View/Edit Profile" at bounding box center [714, 396] width 292 height 36
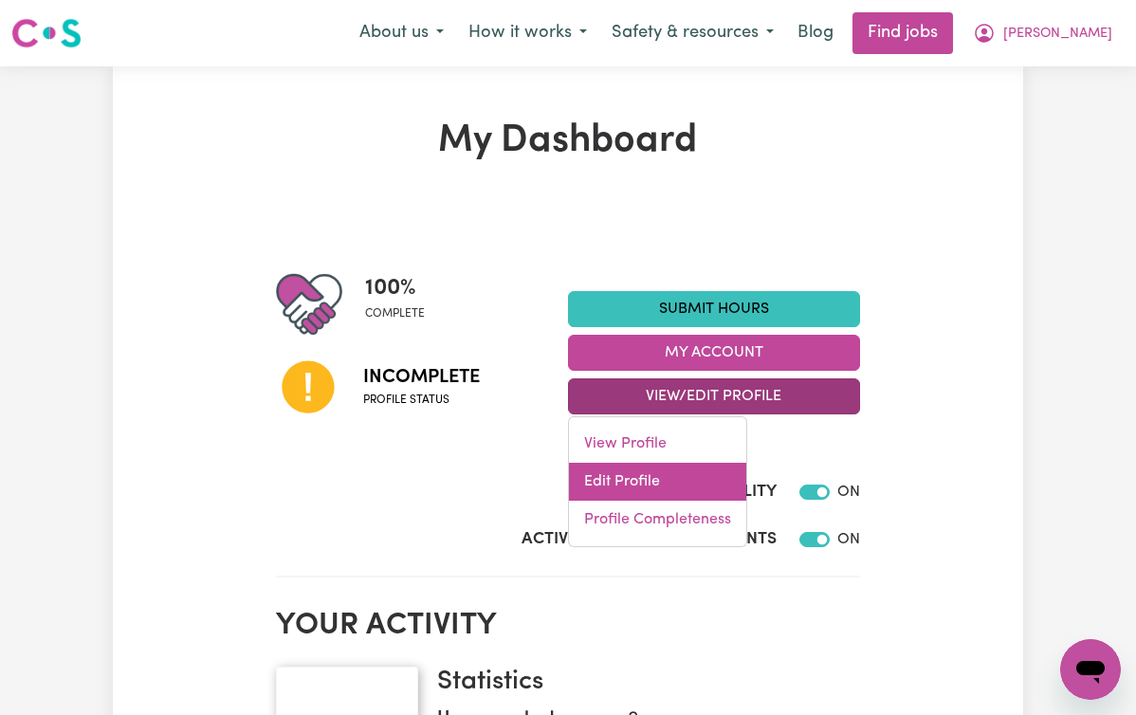
click at [746, 483] on link "Edit Profile" at bounding box center [657, 482] width 177 height 38
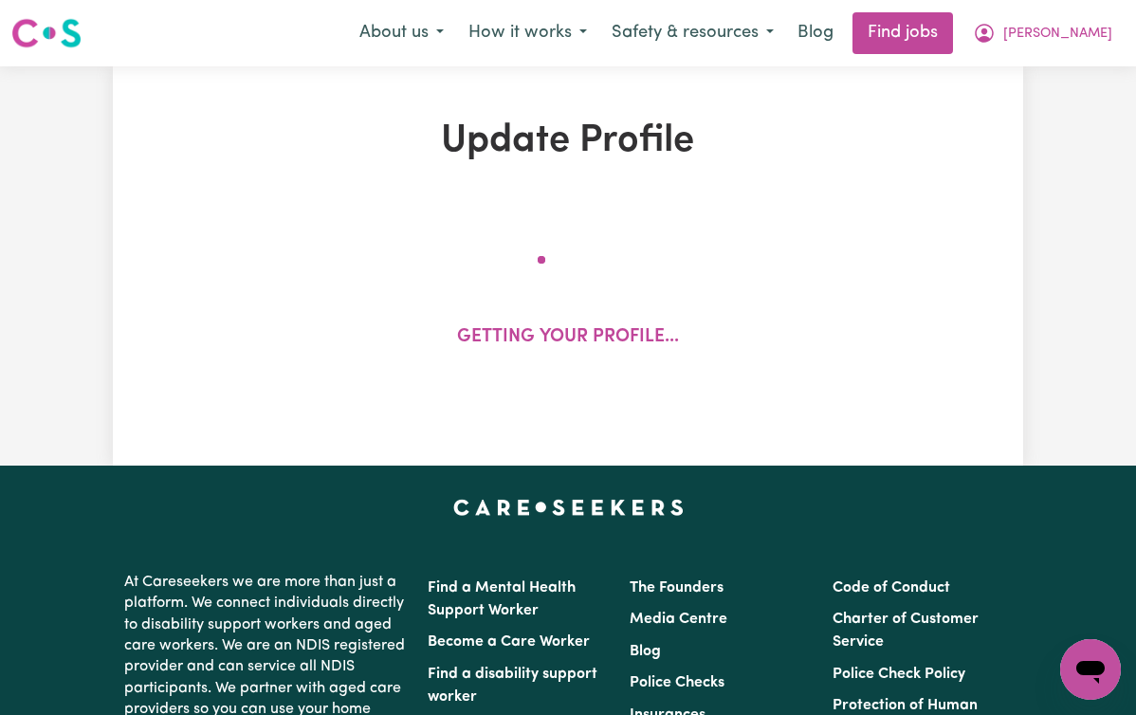
select select "[DEMOGRAPHIC_DATA]"
select select "[DEMOGRAPHIC_DATA] Citizen"
select select "Studying a healthcare related degree or qualification"
select select "58"
select select "78"
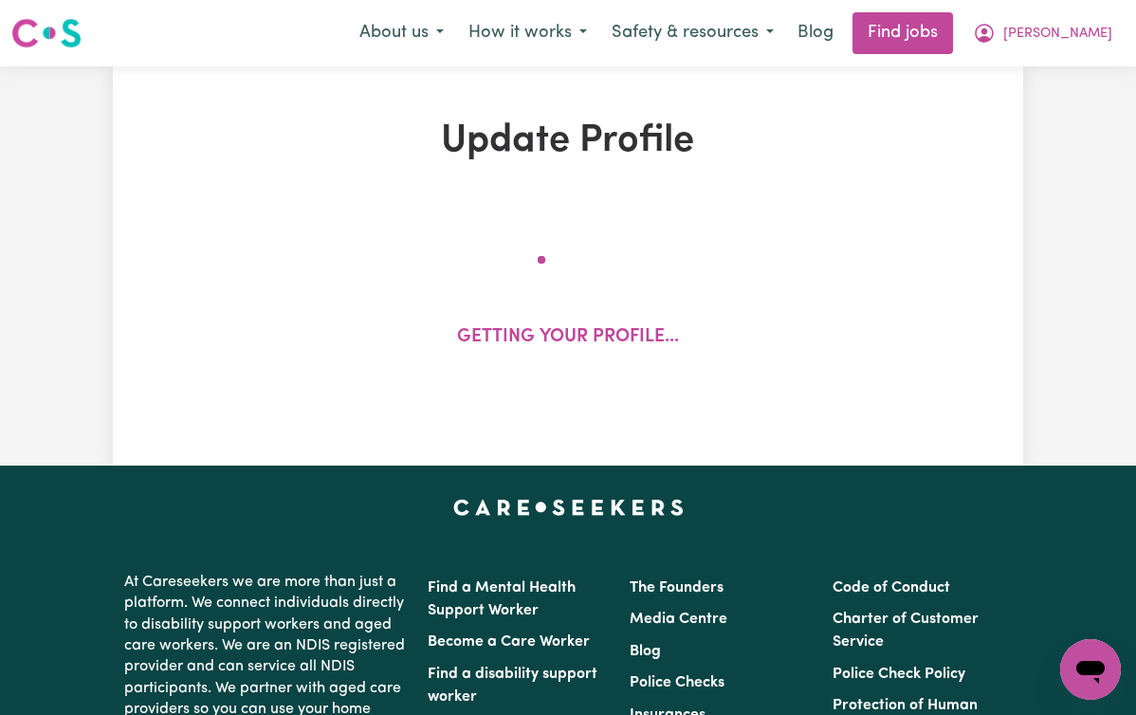
select select "88"
select select "98"
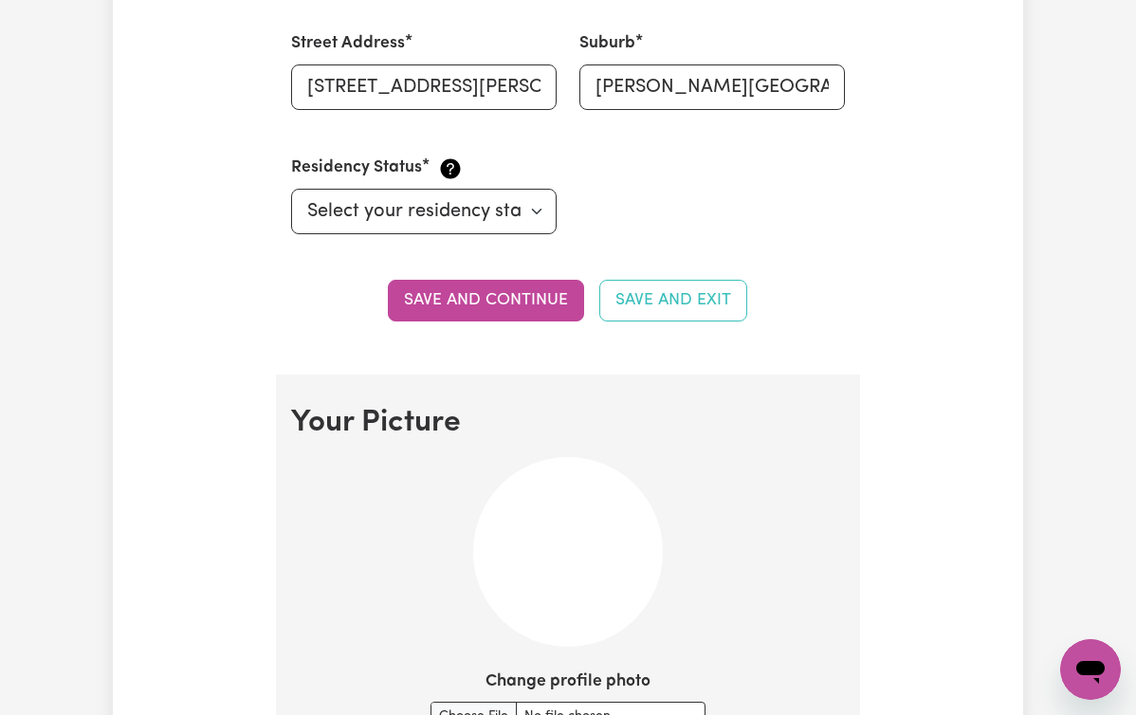
scroll to position [995, 0]
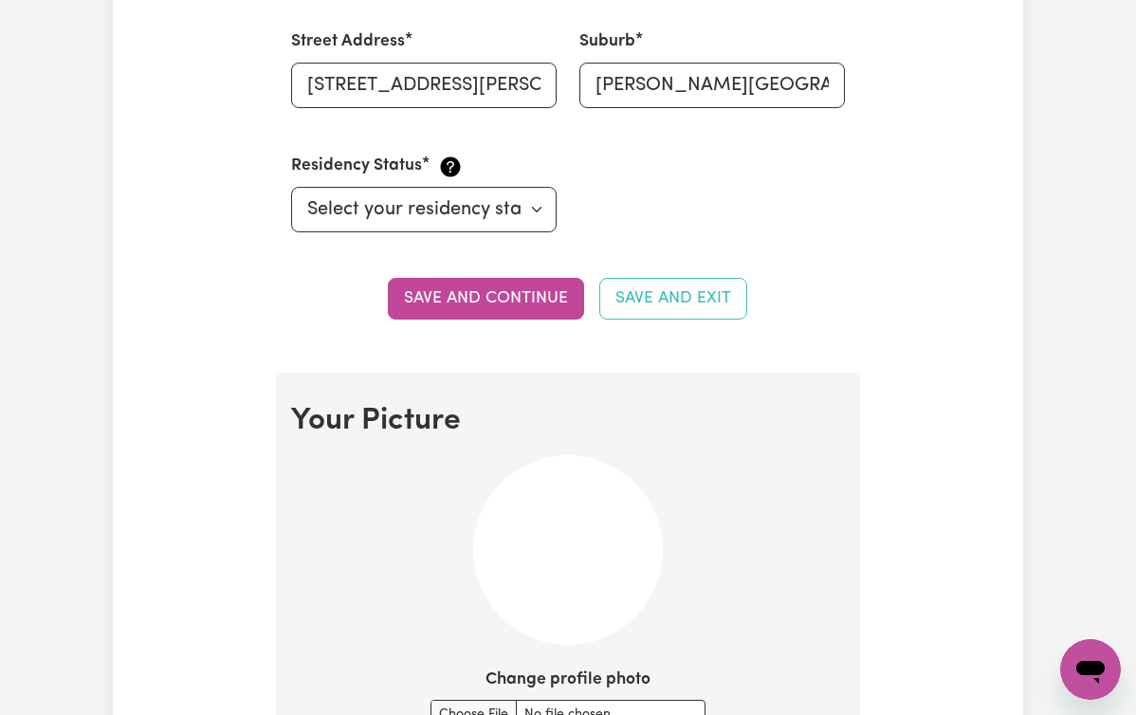
click at [562, 519] on img at bounding box center [568, 550] width 190 height 190
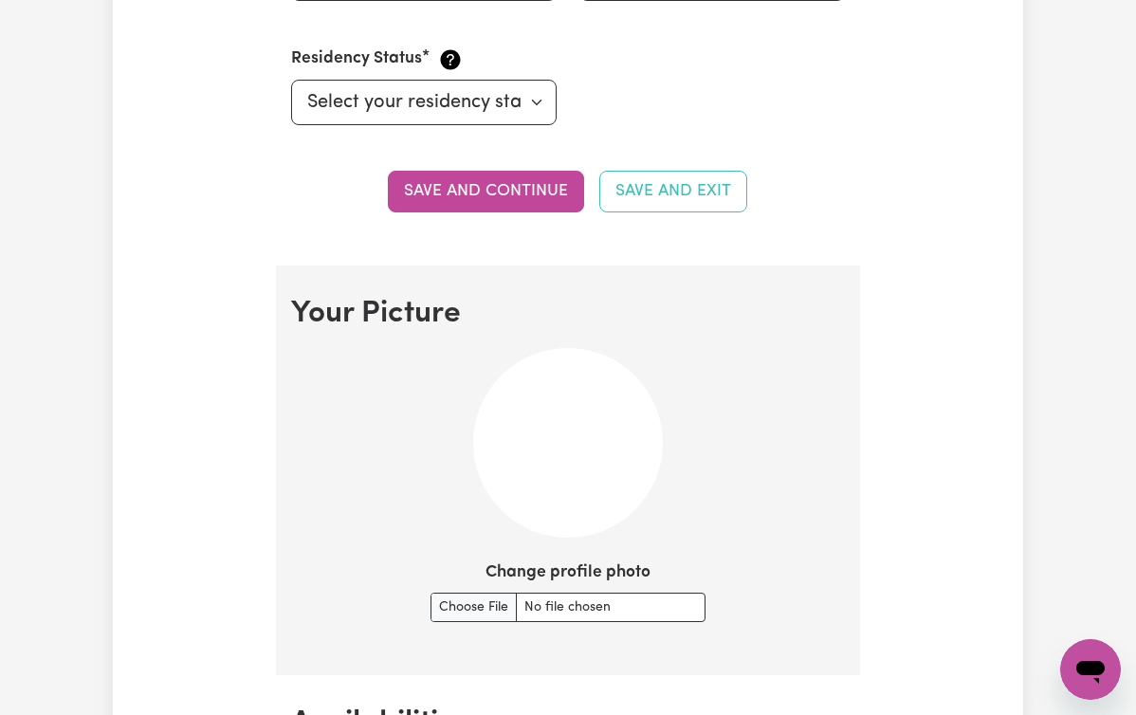
scroll to position [1103, 0]
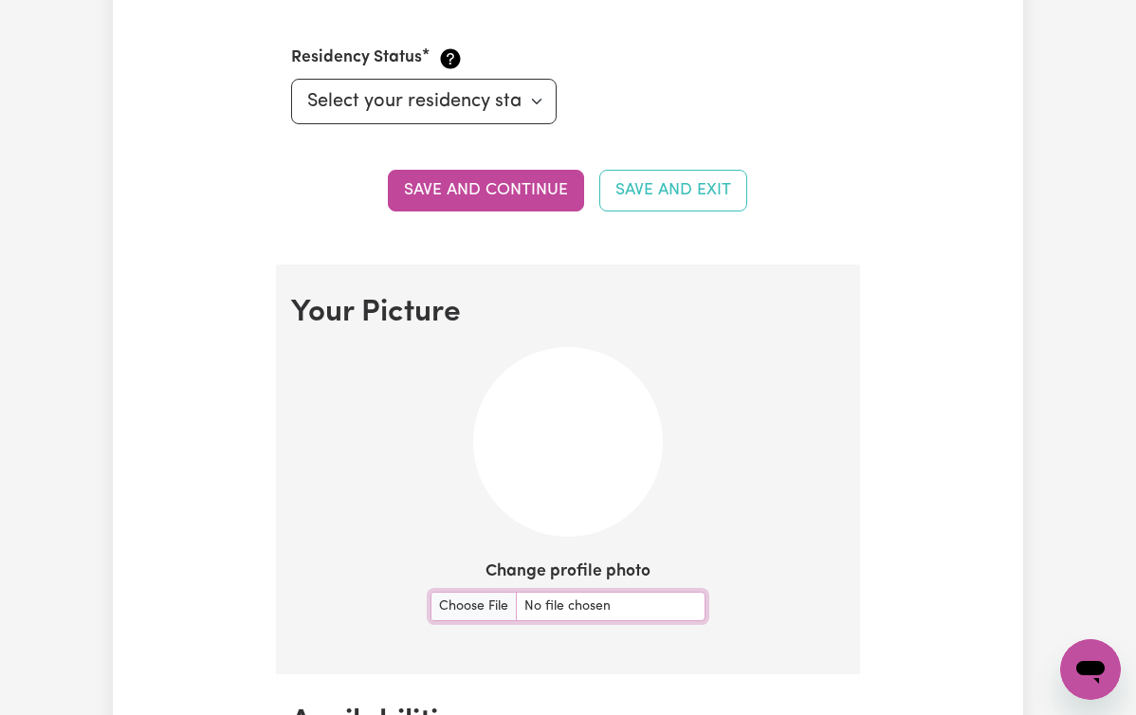
click at [449, 610] on input "Change profile photo" at bounding box center [568, 606] width 275 height 29
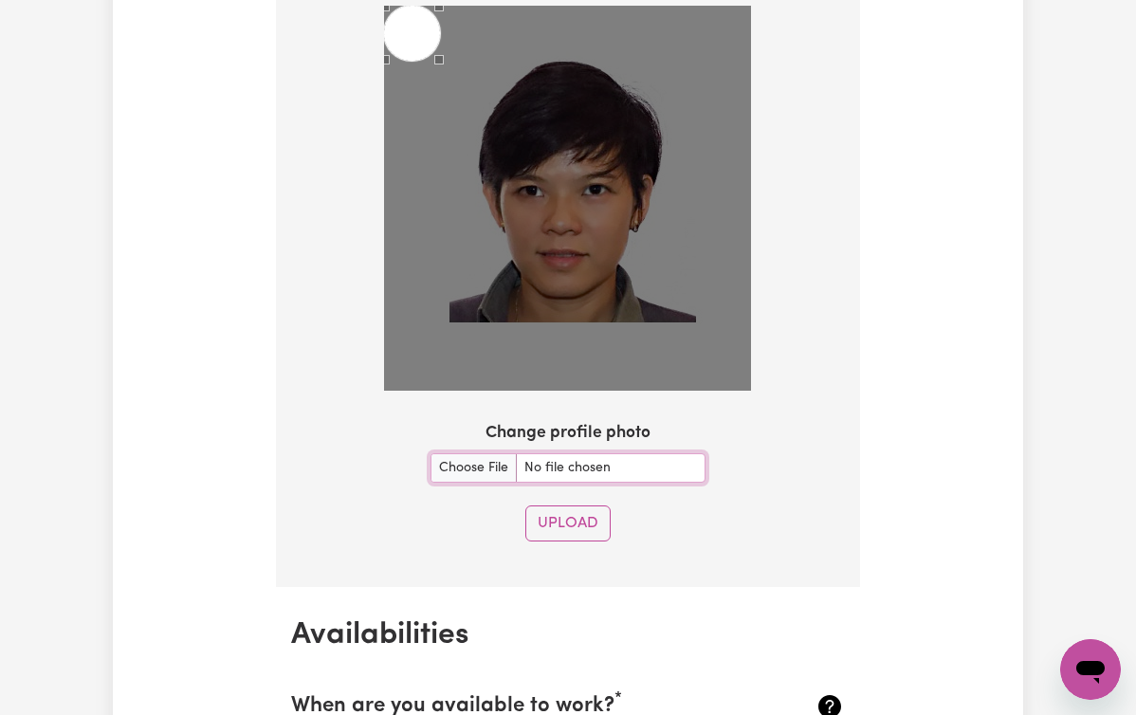
scroll to position [1408, 0]
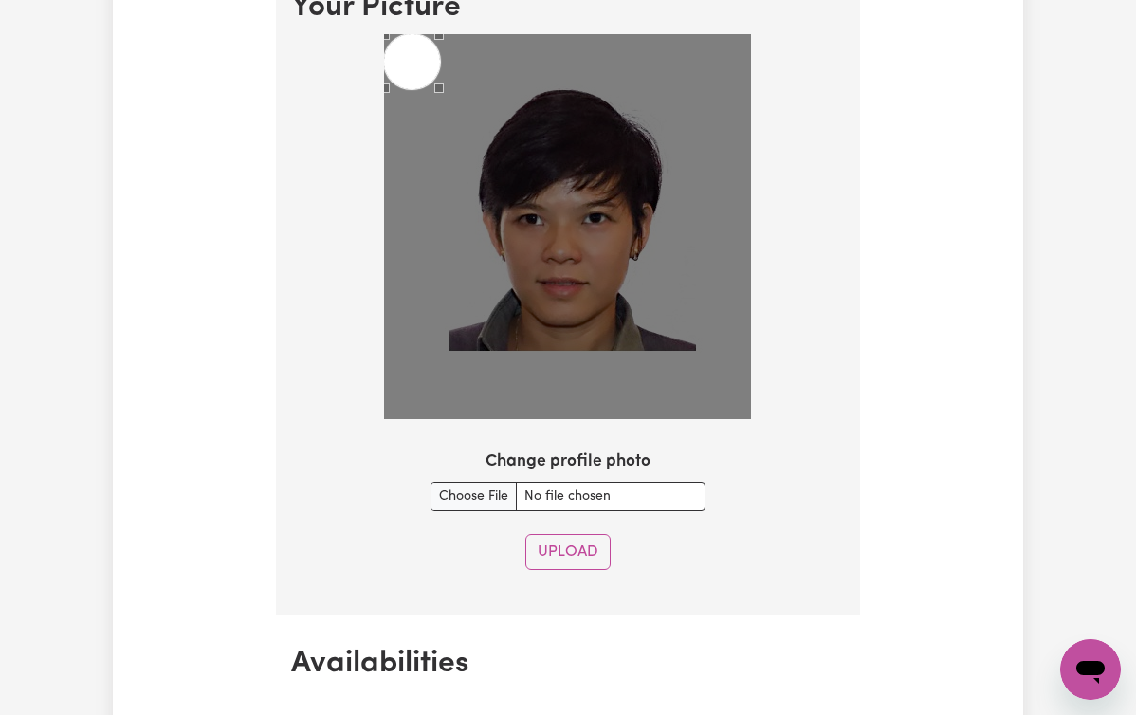
drag, startPoint x: 527, startPoint y: 384, endPoint x: 568, endPoint y: 309, distance: 85.3
click at [568, 309] on img at bounding box center [567, 226] width 367 height 385
click at [574, 303] on img at bounding box center [567, 226] width 367 height 385
click at [566, 229] on img at bounding box center [567, 226] width 367 height 385
click at [565, 222] on img at bounding box center [567, 226] width 367 height 385
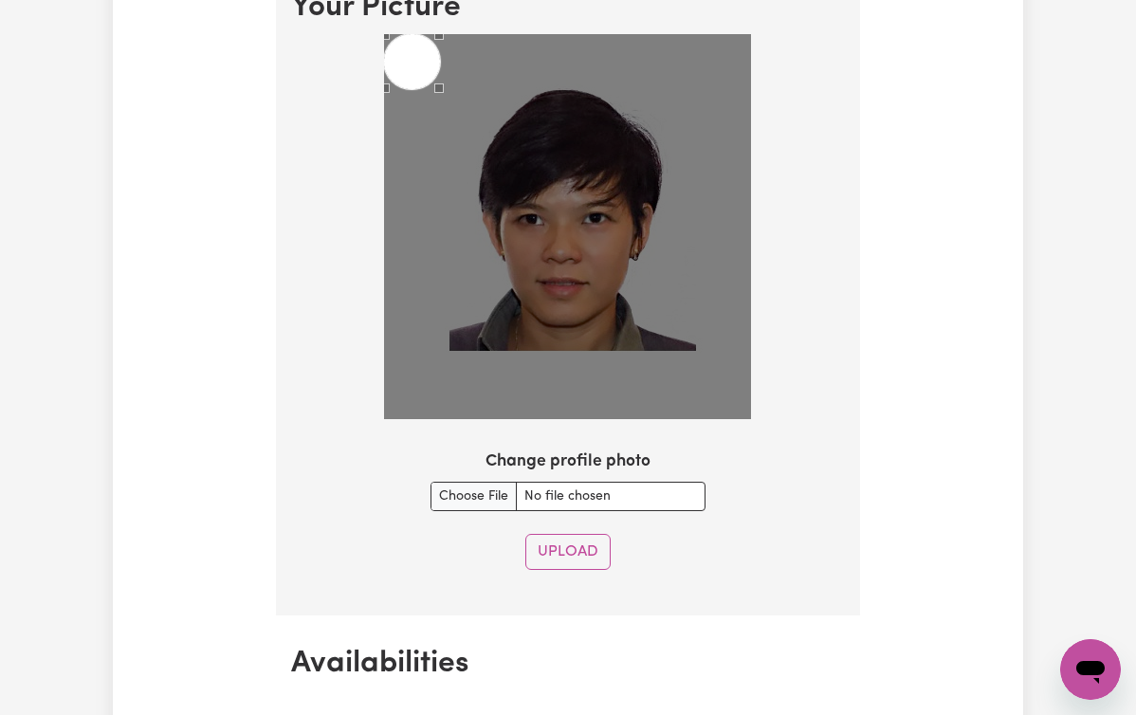
drag, startPoint x: 565, startPoint y: 331, endPoint x: 565, endPoint y: 221, distance: 110.0
click at [565, 221] on img at bounding box center [567, 226] width 367 height 385
click at [487, 490] on input "Change profile photo" at bounding box center [568, 496] width 275 height 29
type input "C:\fakepath\[PERSON_NAME].jpeg"
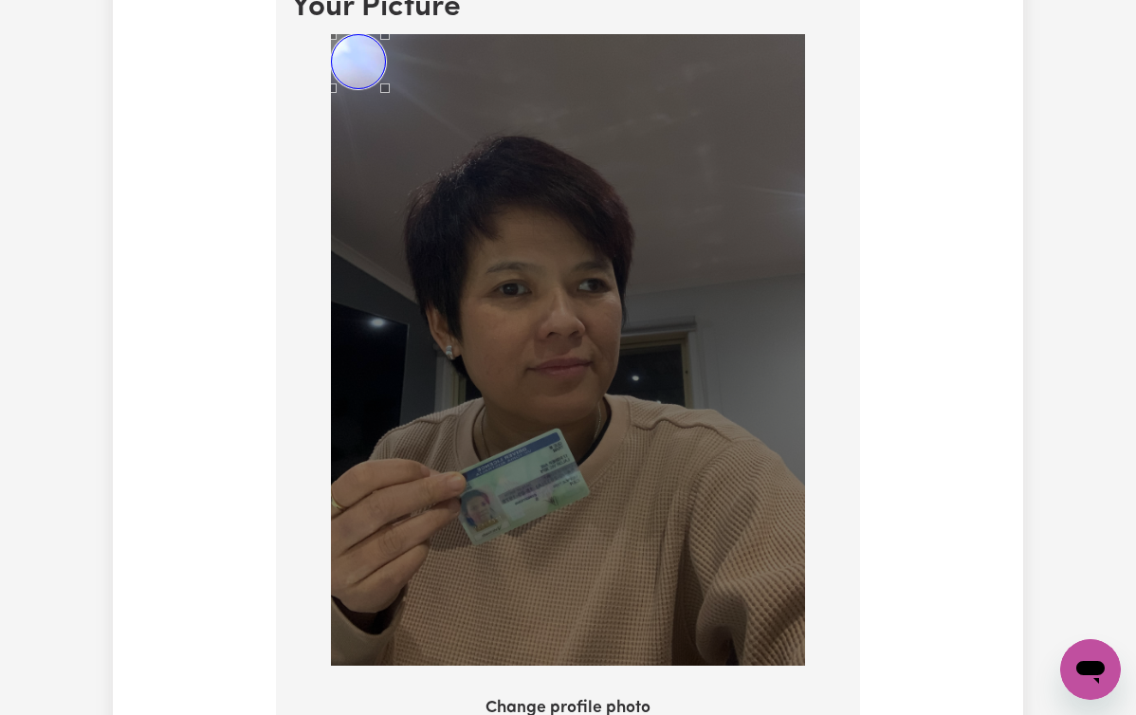
drag, startPoint x: 1120, startPoint y: 658, endPoint x: 464, endPoint y: 161, distance: 823.2
click at [464, 161] on div at bounding box center [568, 350] width 474 height 633
drag, startPoint x: 464, startPoint y: 161, endPoint x: 371, endPoint y: 84, distance: 120.6
click at [371, 84] on div "Use the arrow keys to move the crop selection area" at bounding box center [358, 61] width 55 height 55
click at [369, 64] on div "Use the arrow keys to move the crop selection area" at bounding box center [358, 61] width 55 height 55
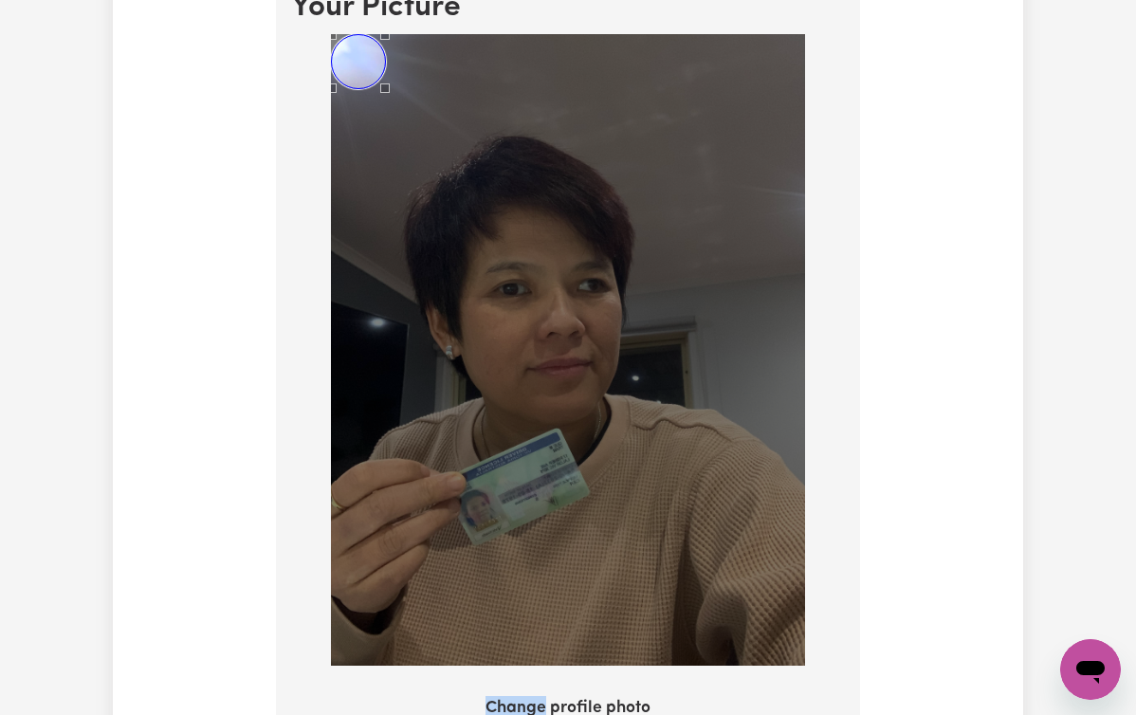
click at [369, 64] on div "Use the arrow keys to move the crop selection area" at bounding box center [358, 61] width 55 height 55
click at [379, 89] on img at bounding box center [568, 350] width 474 height 633
drag, startPoint x: 371, startPoint y: 84, endPoint x: 396, endPoint y: 94, distance: 27.3
click at [396, 94] on div at bounding box center [568, 350] width 474 height 633
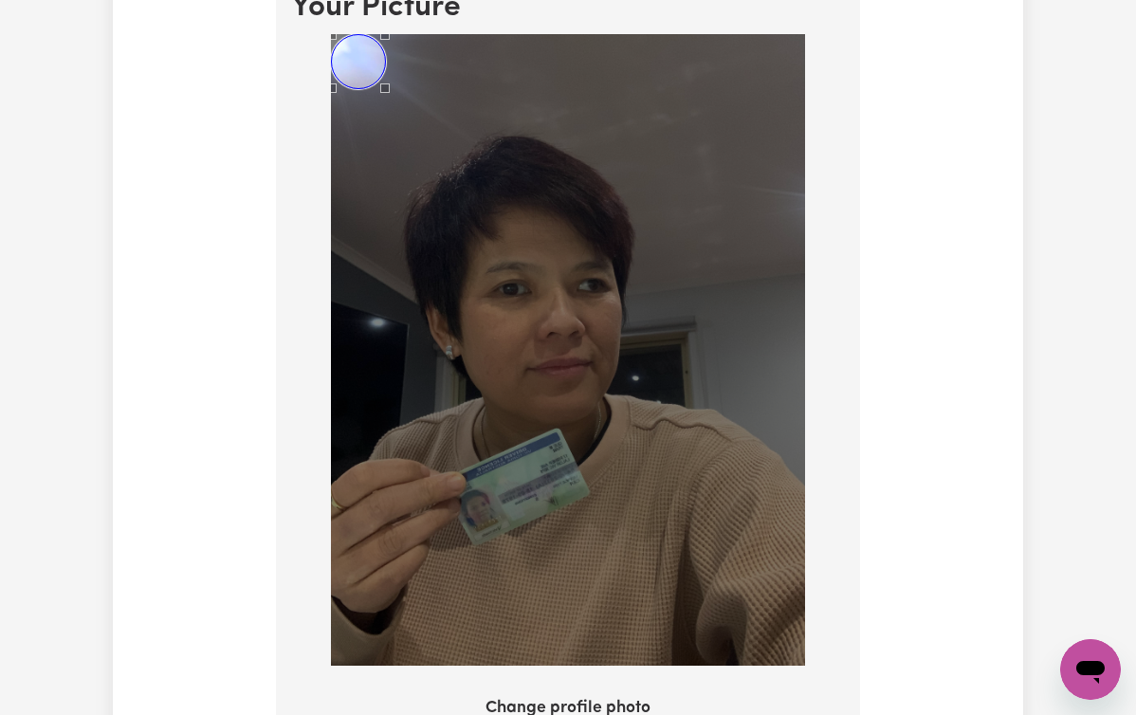
drag, startPoint x: 396, startPoint y: 94, endPoint x: 389, endPoint y: 72, distance: 23.1
click at [389, 72] on div at bounding box center [568, 350] width 474 height 633
click at [377, 70] on div "Use the arrow keys to move the crop selection area" at bounding box center [358, 61] width 55 height 55
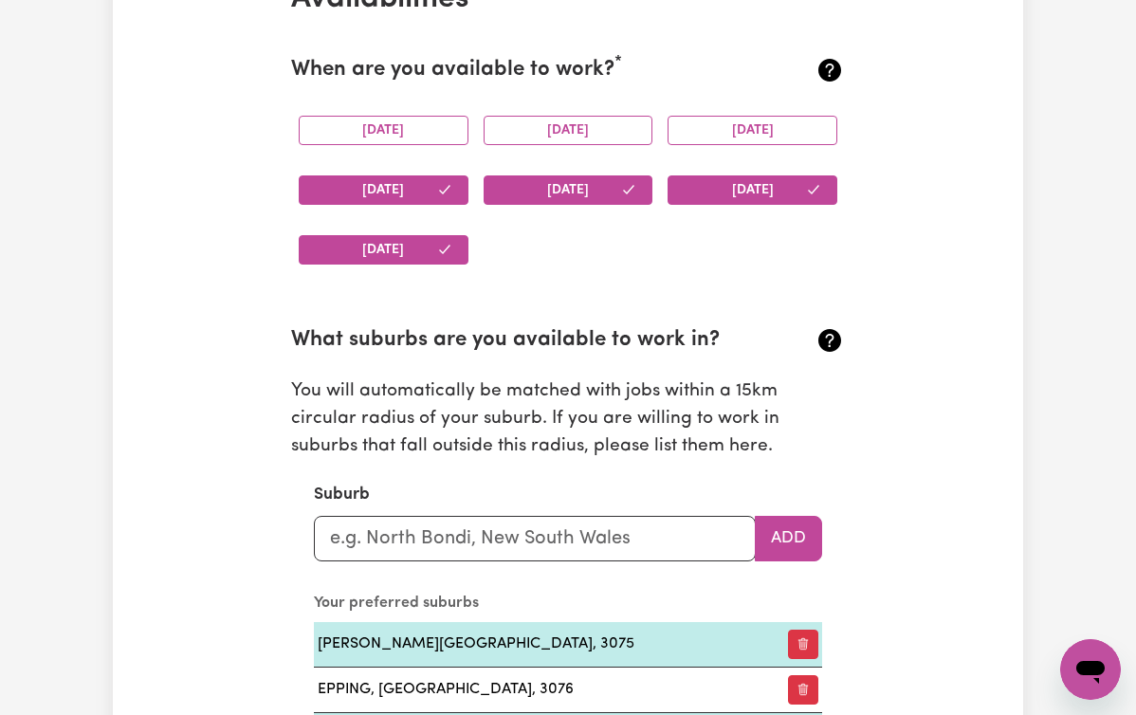
drag, startPoint x: 389, startPoint y: 72, endPoint x: 416, endPoint y: 93, distance: 34.5
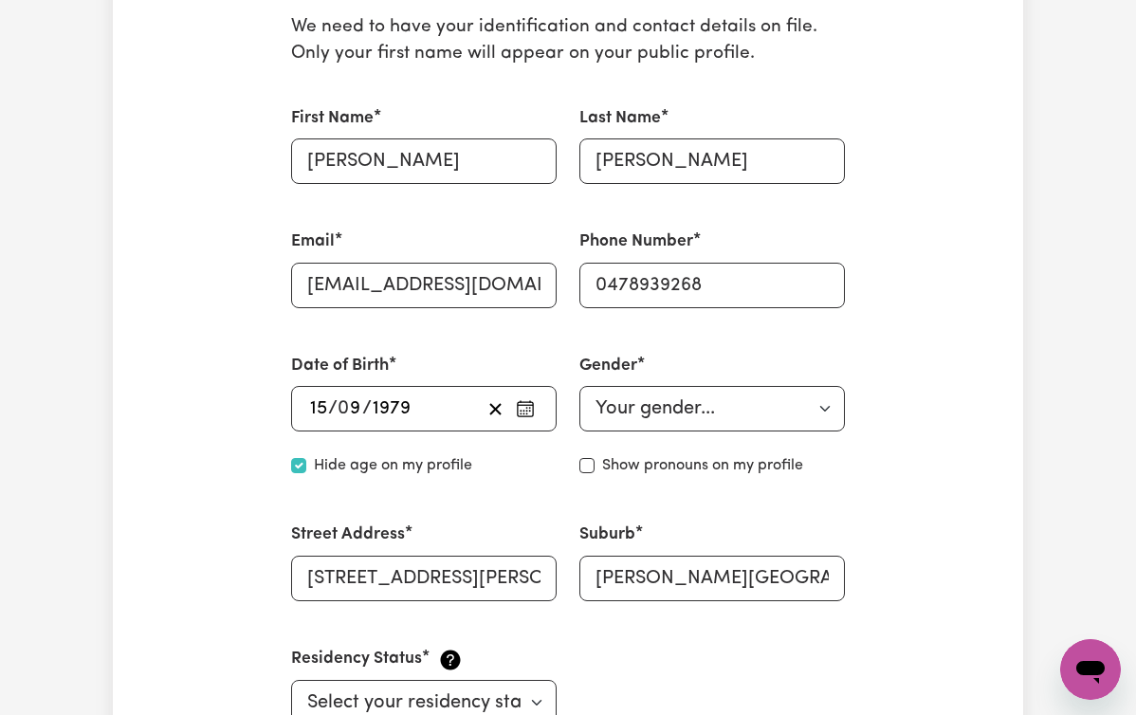
scroll to position [1173, 0]
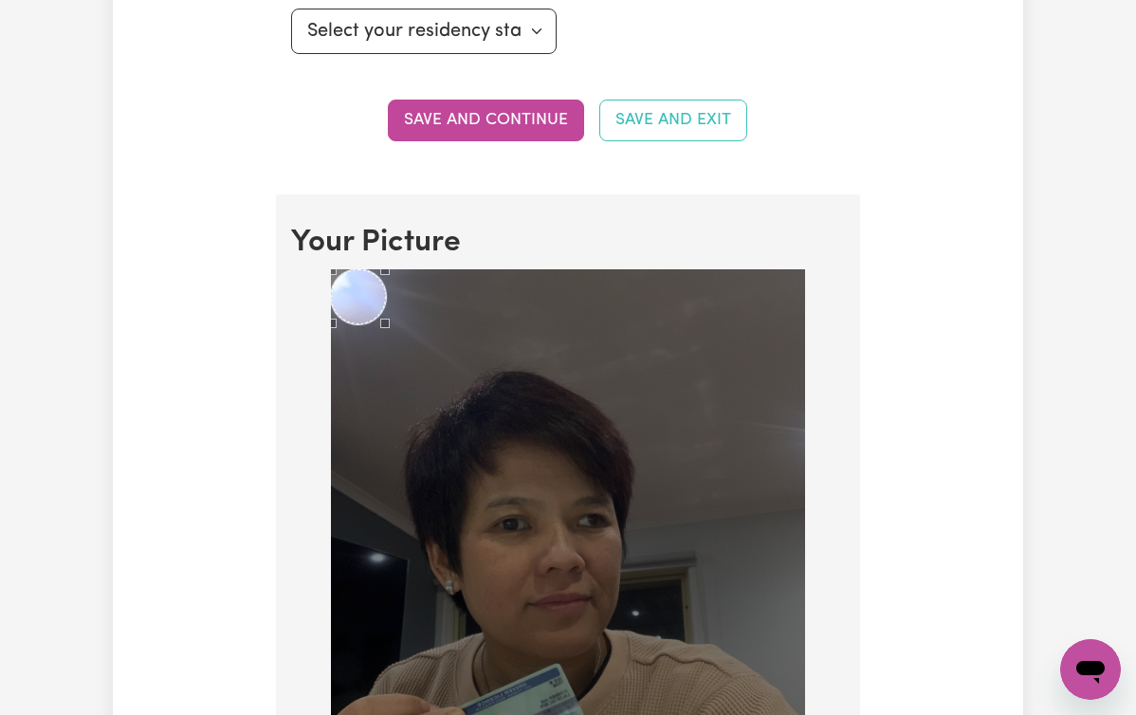
click at [488, 435] on img at bounding box center [568, 585] width 474 height 633
drag, startPoint x: 416, startPoint y: 93, endPoint x: 540, endPoint y: 495, distance: 420.6
click at [540, 495] on img at bounding box center [568, 585] width 474 height 633
click at [541, 498] on img at bounding box center [568, 585] width 474 height 633
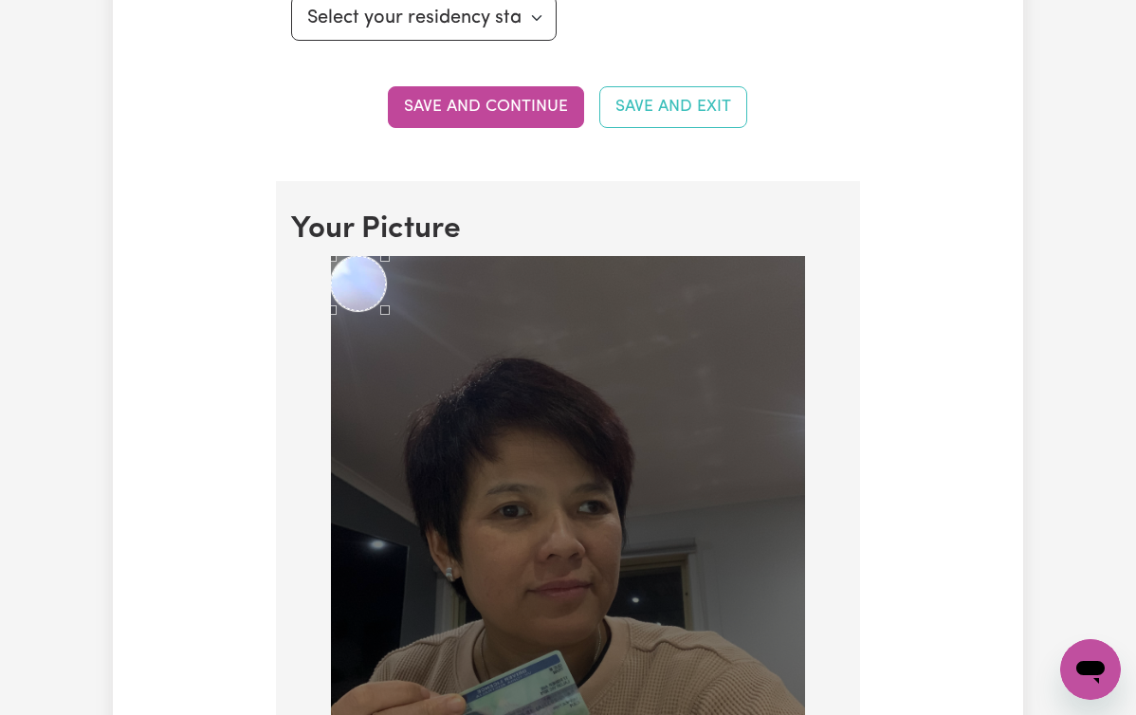
click at [450, 418] on img at bounding box center [568, 572] width 474 height 633
click at [576, 596] on img at bounding box center [568, 572] width 474 height 633
drag, startPoint x: 538, startPoint y: 651, endPoint x: 576, endPoint y: 596, distance: 66.8
click at [576, 596] on img at bounding box center [568, 572] width 474 height 633
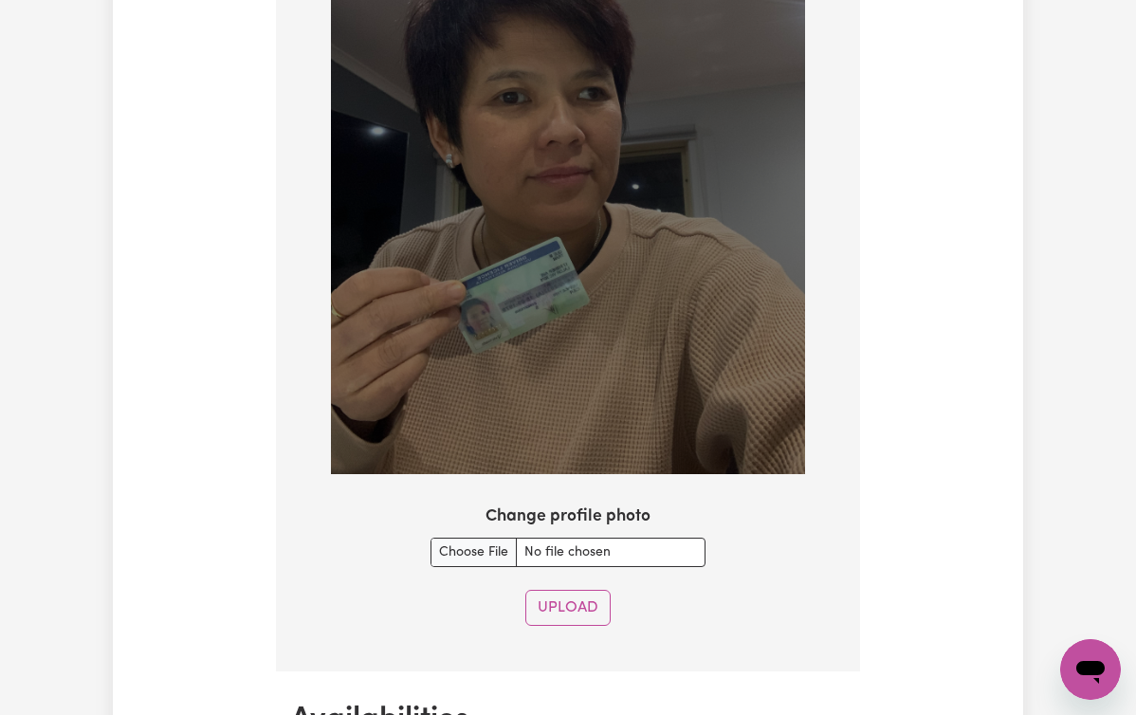
scroll to position [1600, 0]
click at [574, 620] on button "Upload" at bounding box center [567, 608] width 85 height 36
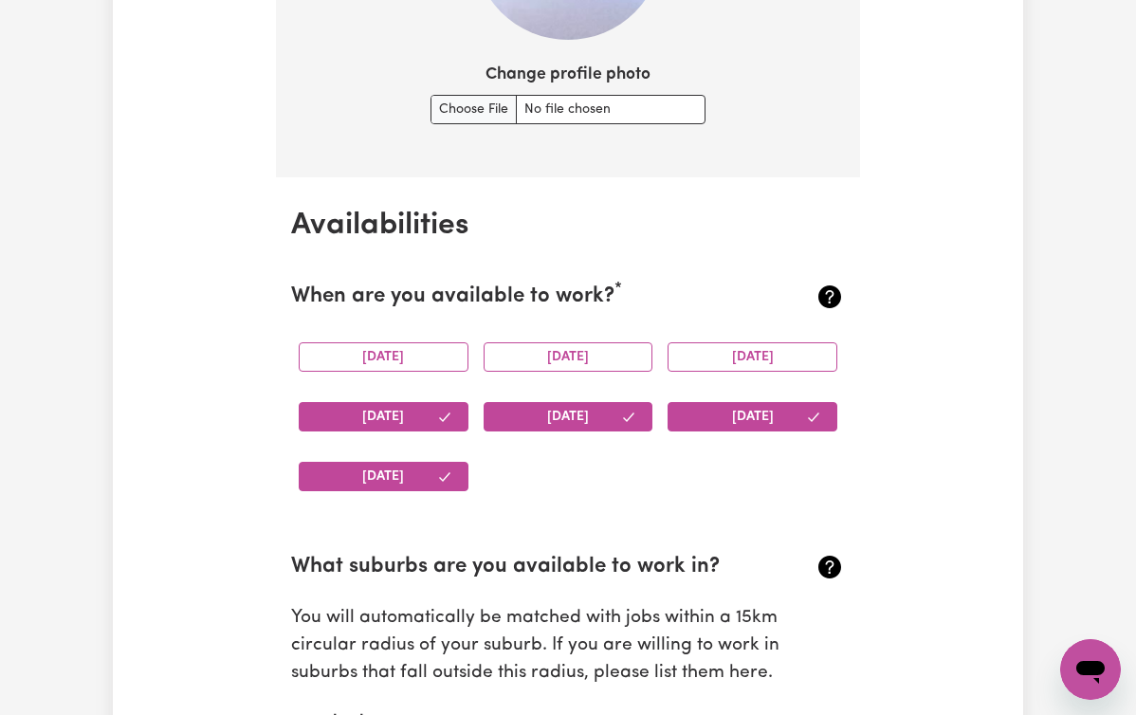
scroll to position [1157, 0]
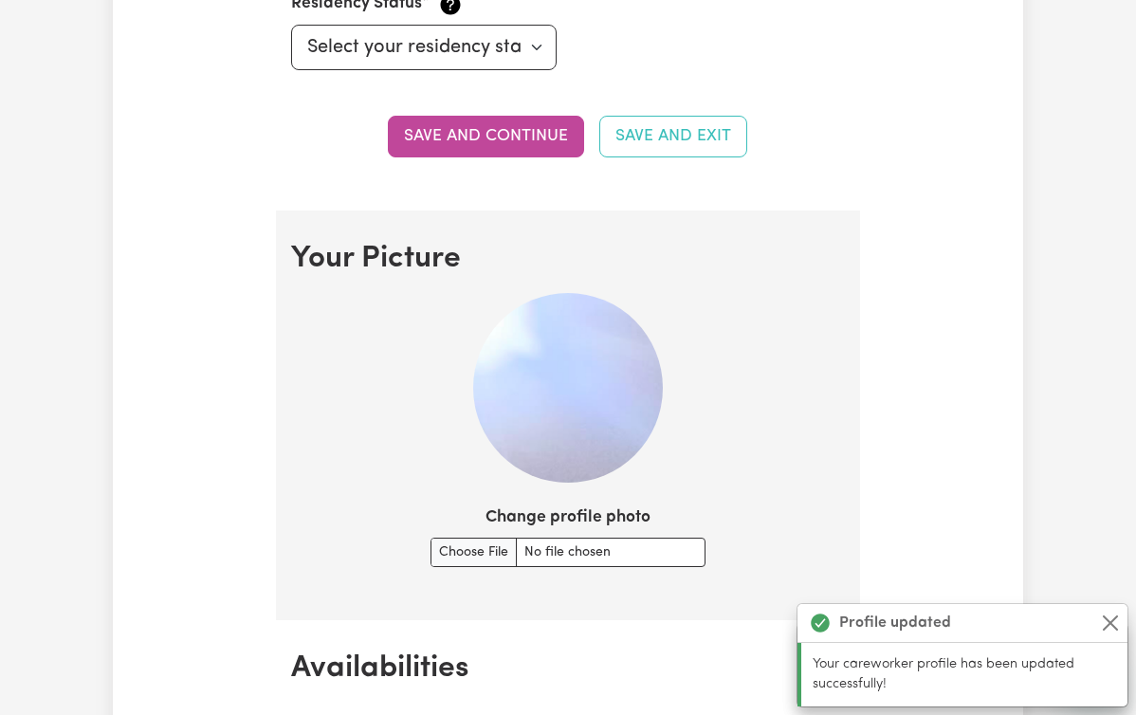
click at [594, 421] on img at bounding box center [568, 388] width 190 height 190
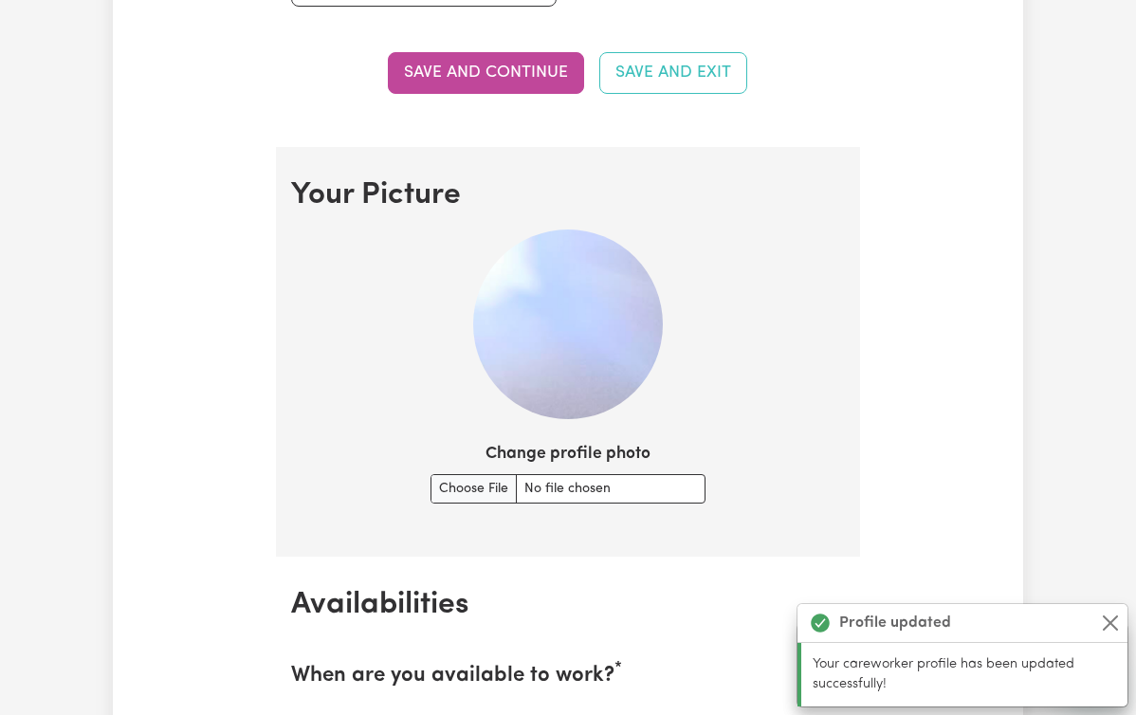
scroll to position [1215, 0]
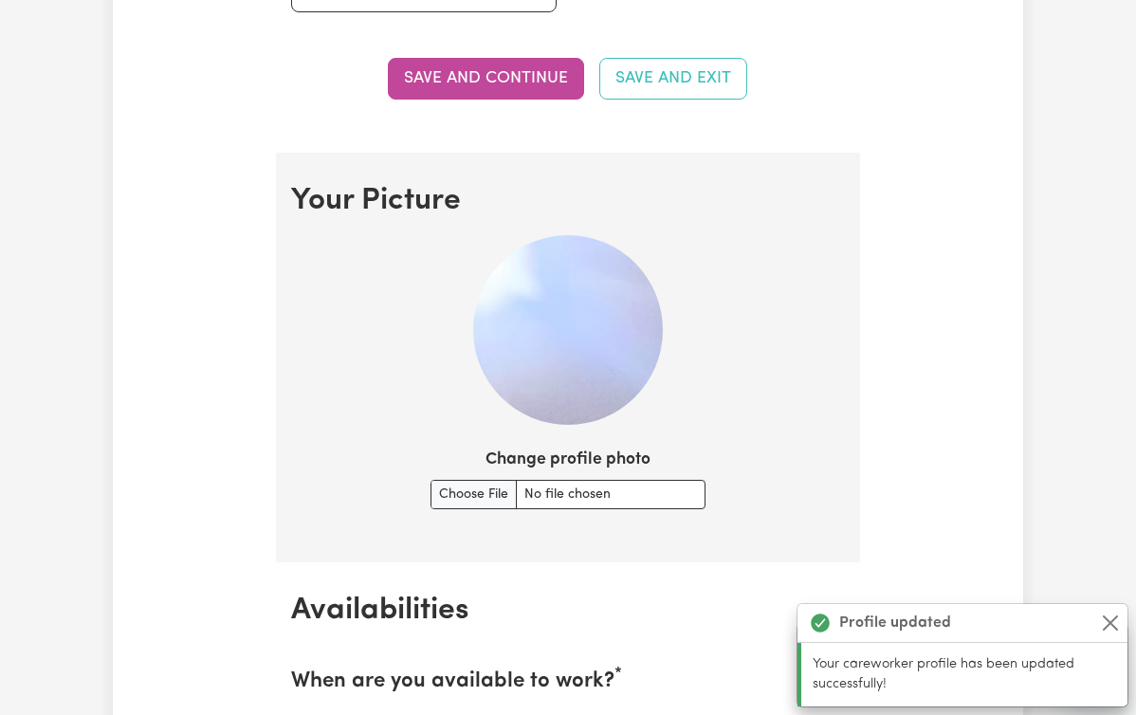
click at [609, 370] on img at bounding box center [568, 330] width 190 height 190
drag, startPoint x: 585, startPoint y: 612, endPoint x: 463, endPoint y: 484, distance: 177.1
click at [463, 484] on input "Change profile photo" at bounding box center [568, 494] width 275 height 29
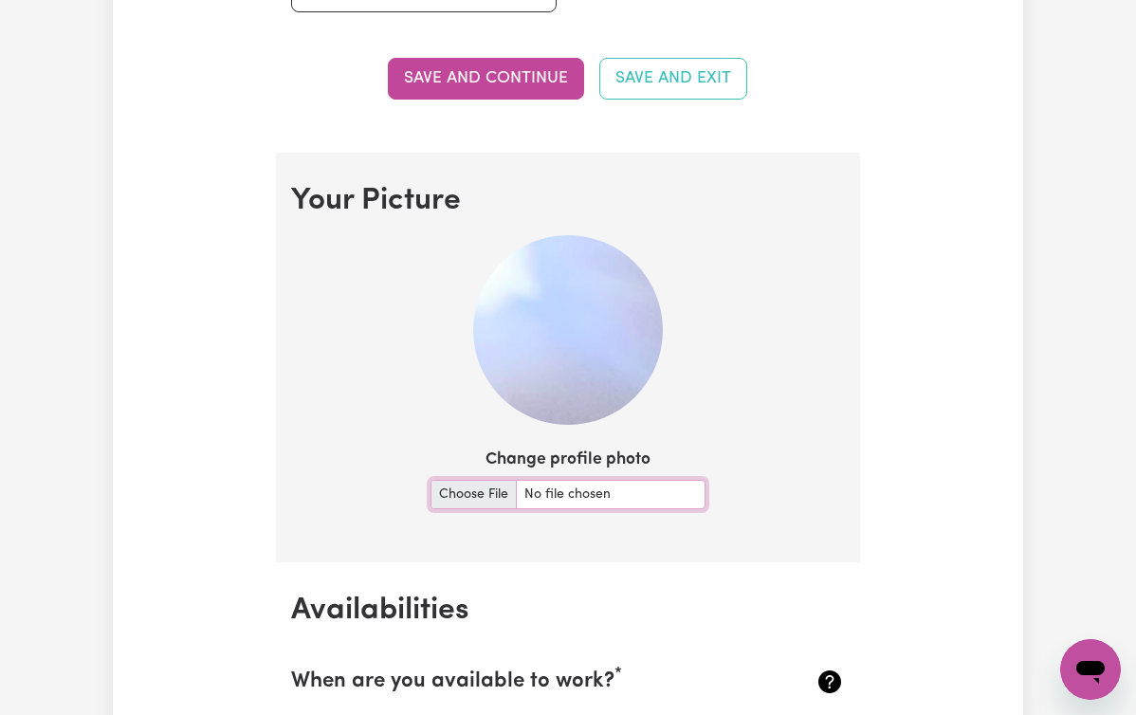
type input "C:\fakepath\ID Photo.jpg"
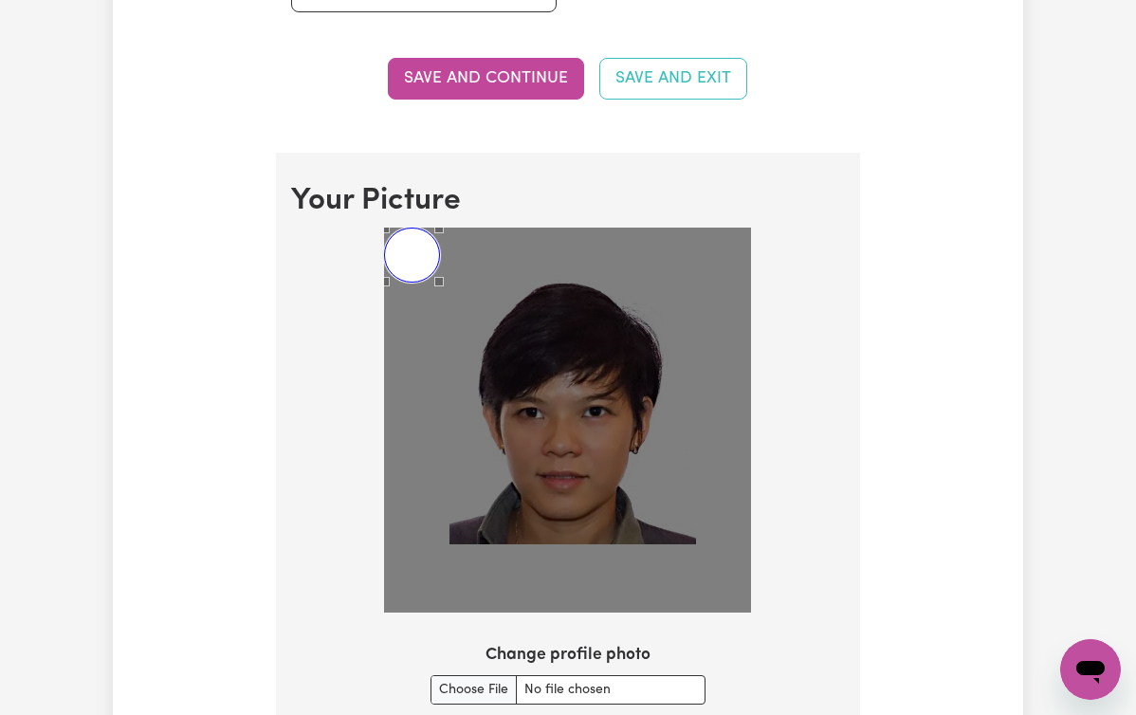
drag, startPoint x: 1139, startPoint y: 658, endPoint x: 438, endPoint y: 286, distance: 793.3
click at [438, 286] on div at bounding box center [567, 420] width 367 height 385
drag, startPoint x: 442, startPoint y: 284, endPoint x: 384, endPoint y: 215, distance: 89.5
click at [384, 215] on section "Your Picture Change profile photo Upload" at bounding box center [568, 481] width 584 height 656
drag, startPoint x: 650, startPoint y: 510, endPoint x: 503, endPoint y: 340, distance: 224.5
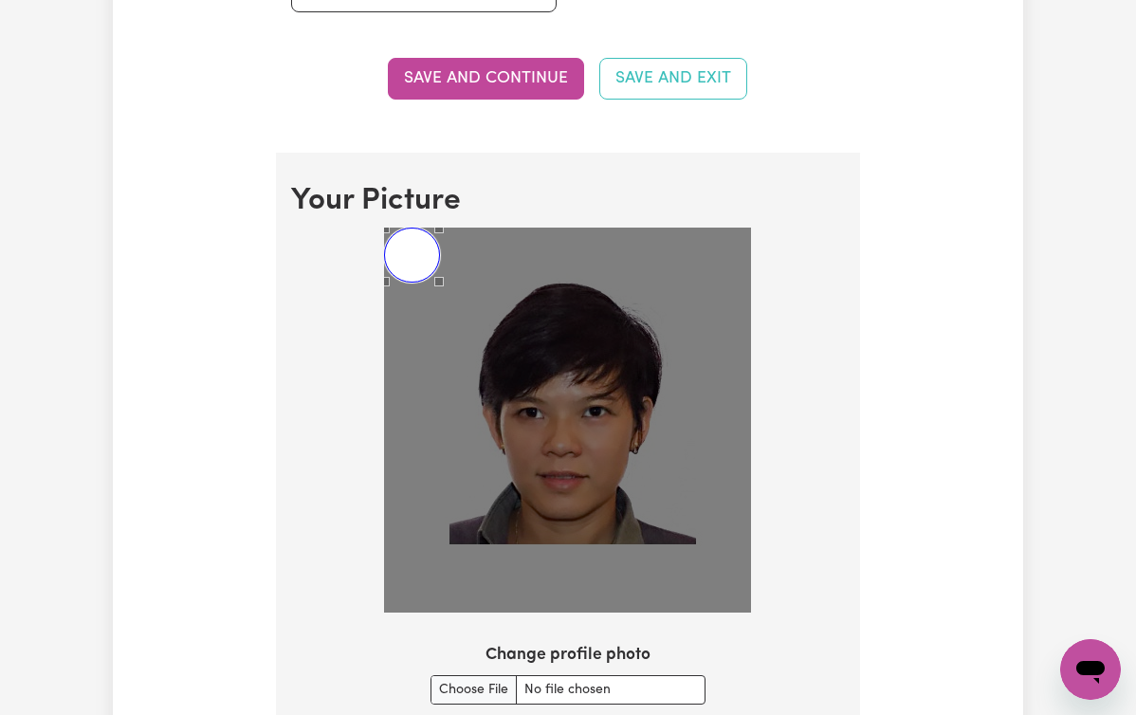
click at [503, 340] on div at bounding box center [567, 420] width 367 height 385
click at [426, 280] on img at bounding box center [567, 420] width 367 height 385
drag, startPoint x: 503, startPoint y: 340, endPoint x: 429, endPoint y: 277, distance: 97.5
click at [429, 277] on img at bounding box center [567, 420] width 367 height 385
drag, startPoint x: 429, startPoint y: 277, endPoint x: 564, endPoint y: 385, distance: 173.4
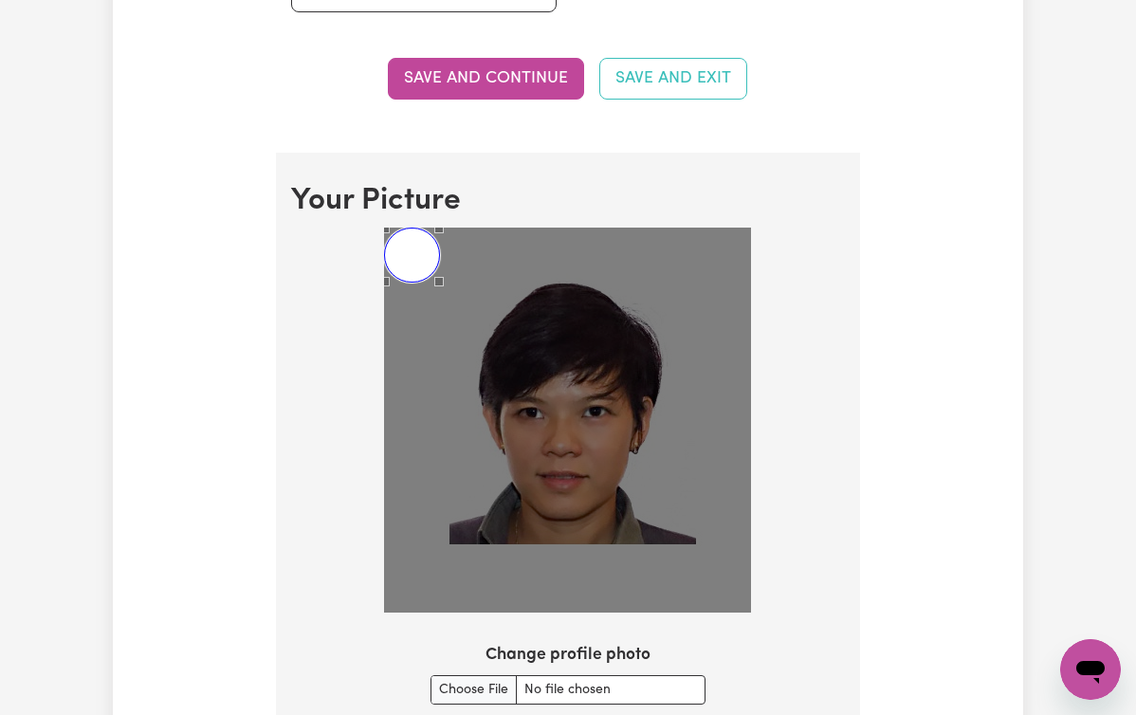
click at [564, 385] on div at bounding box center [567, 420] width 367 height 385
drag, startPoint x: 564, startPoint y: 385, endPoint x: 647, endPoint y: 477, distance: 123.6
click at [647, 477] on div at bounding box center [567, 420] width 367 height 385
click at [631, 455] on img at bounding box center [567, 420] width 367 height 385
click at [585, 427] on img at bounding box center [567, 420] width 367 height 385
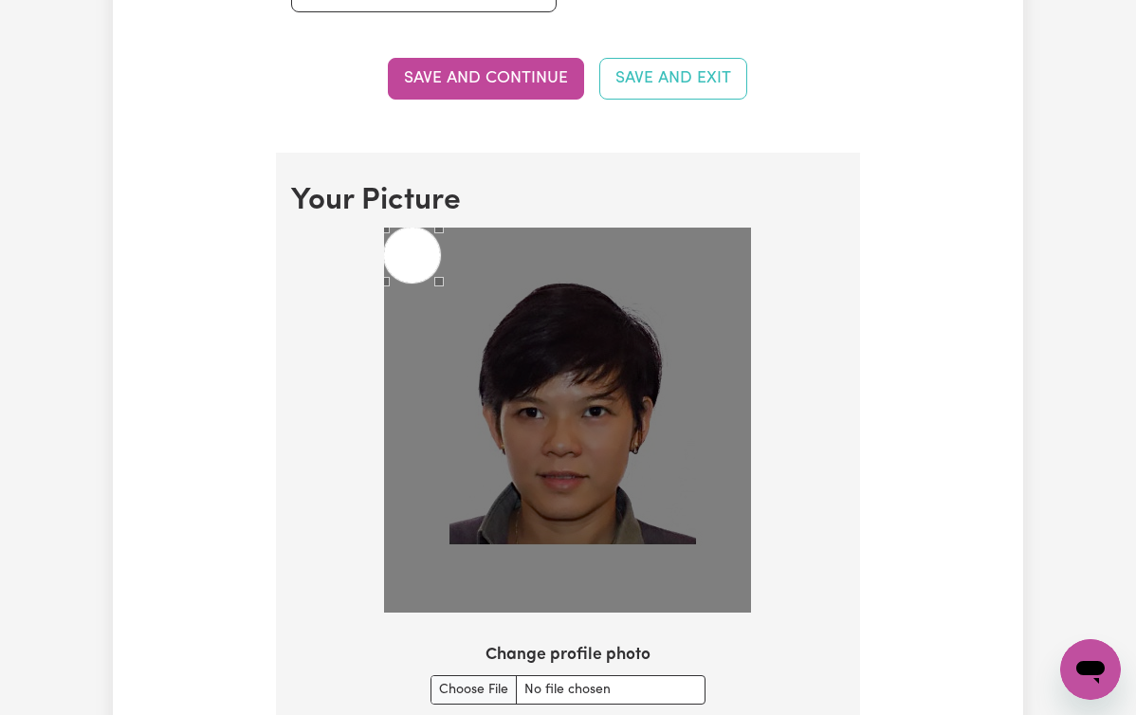
click at [554, 418] on img at bounding box center [567, 420] width 367 height 385
drag, startPoint x: 647, startPoint y: 477, endPoint x: 468, endPoint y: 324, distance: 234.7
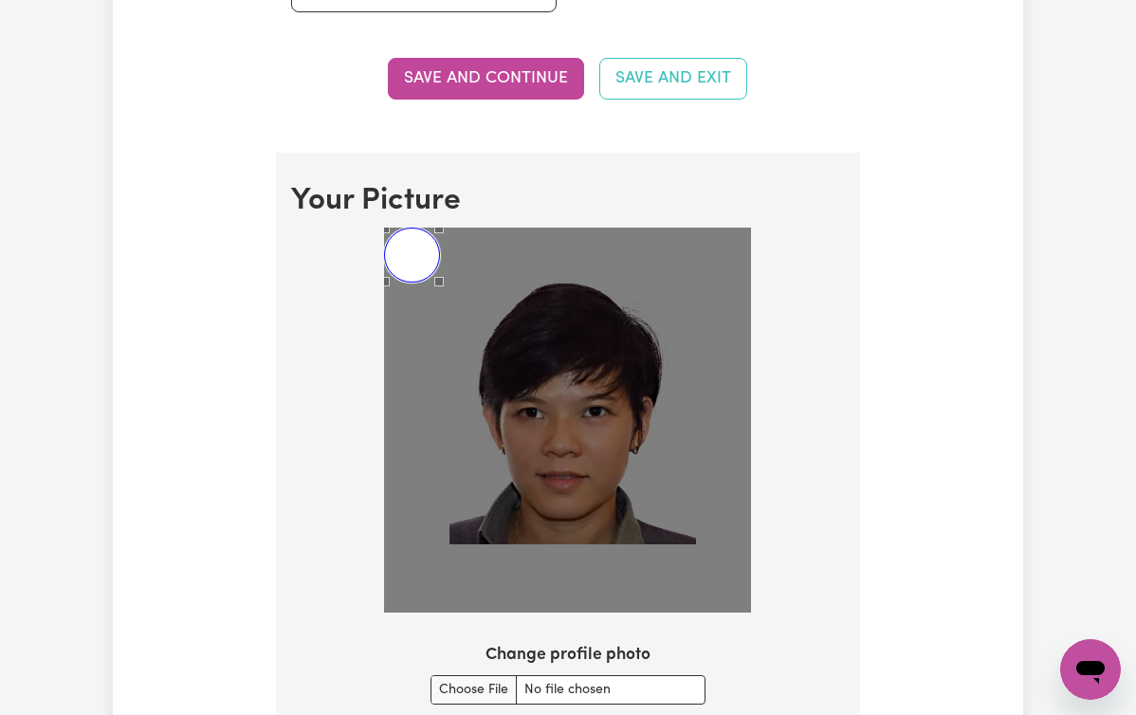
click at [468, 324] on div at bounding box center [567, 420] width 367 height 385
drag, startPoint x: 564, startPoint y: 461, endPoint x: 670, endPoint y: 512, distance: 117.9
click at [670, 512] on div at bounding box center [567, 420] width 367 height 385
drag, startPoint x: 532, startPoint y: 493, endPoint x: 416, endPoint y: 288, distance: 235.3
click at [416, 288] on img at bounding box center [567, 420] width 367 height 385
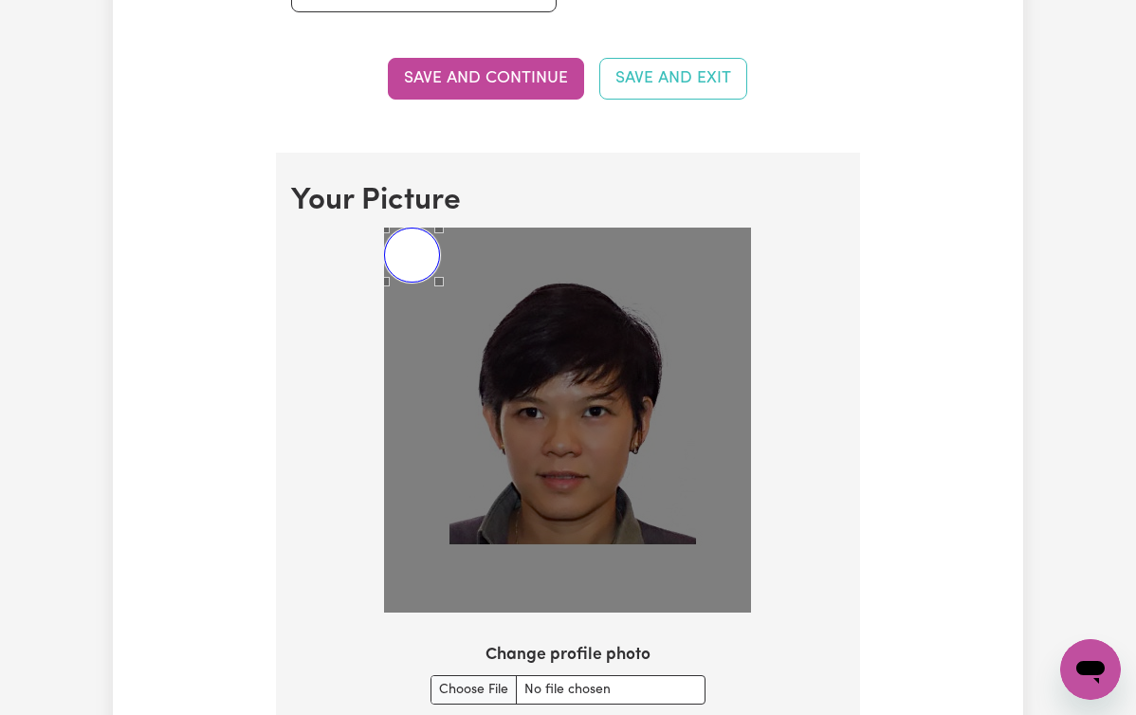
click at [416, 266] on div "Use the arrow keys to move the crop selection area" at bounding box center [411, 255] width 55 height 55
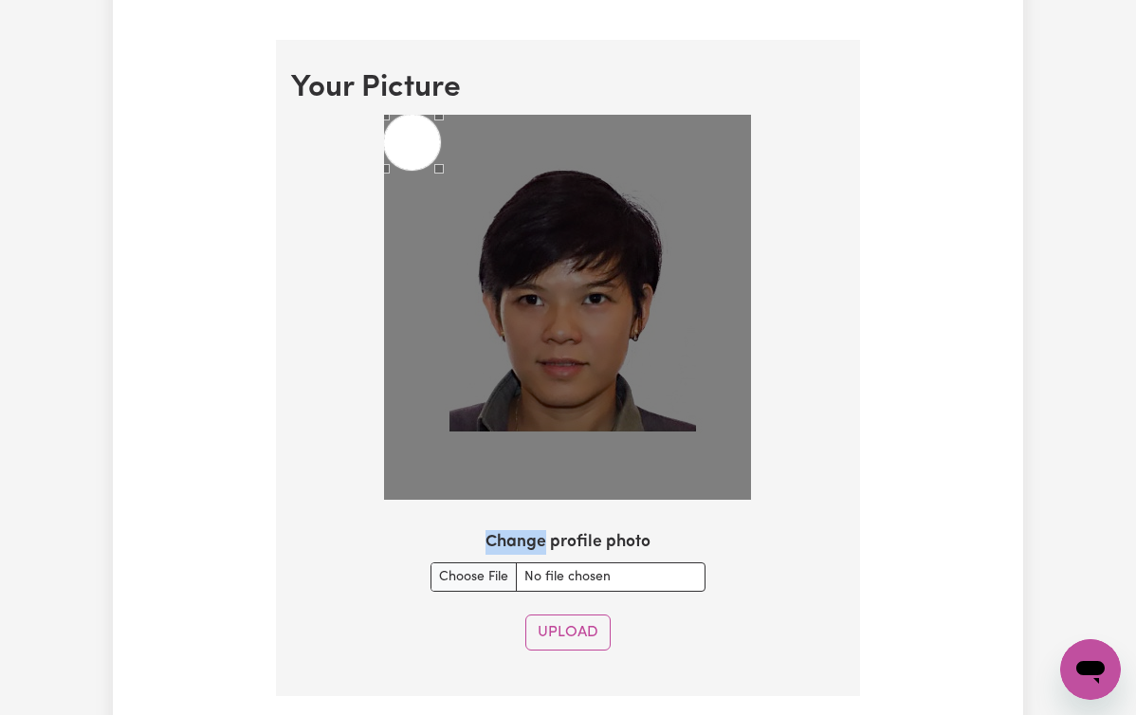
scroll to position [1378, 0]
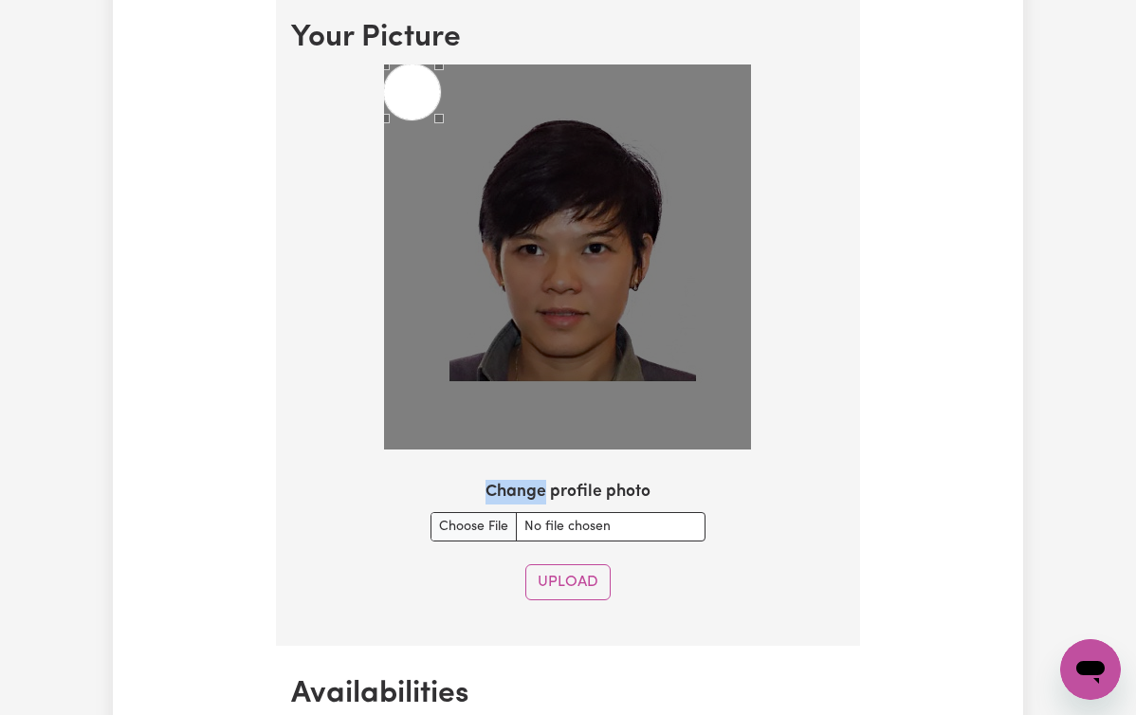
click at [564, 589] on button "Upload" at bounding box center [567, 582] width 85 height 36
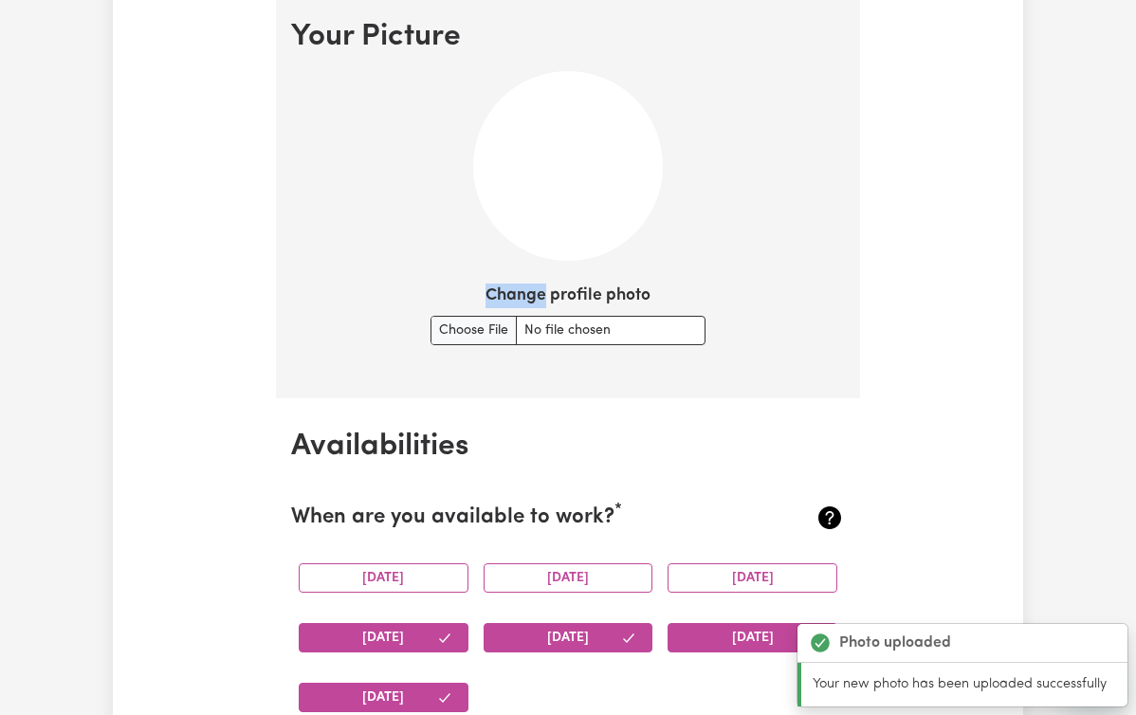
drag, startPoint x: 581, startPoint y: 453, endPoint x: 603, endPoint y: 234, distance: 220.1
click at [603, 234] on img at bounding box center [568, 166] width 190 height 190
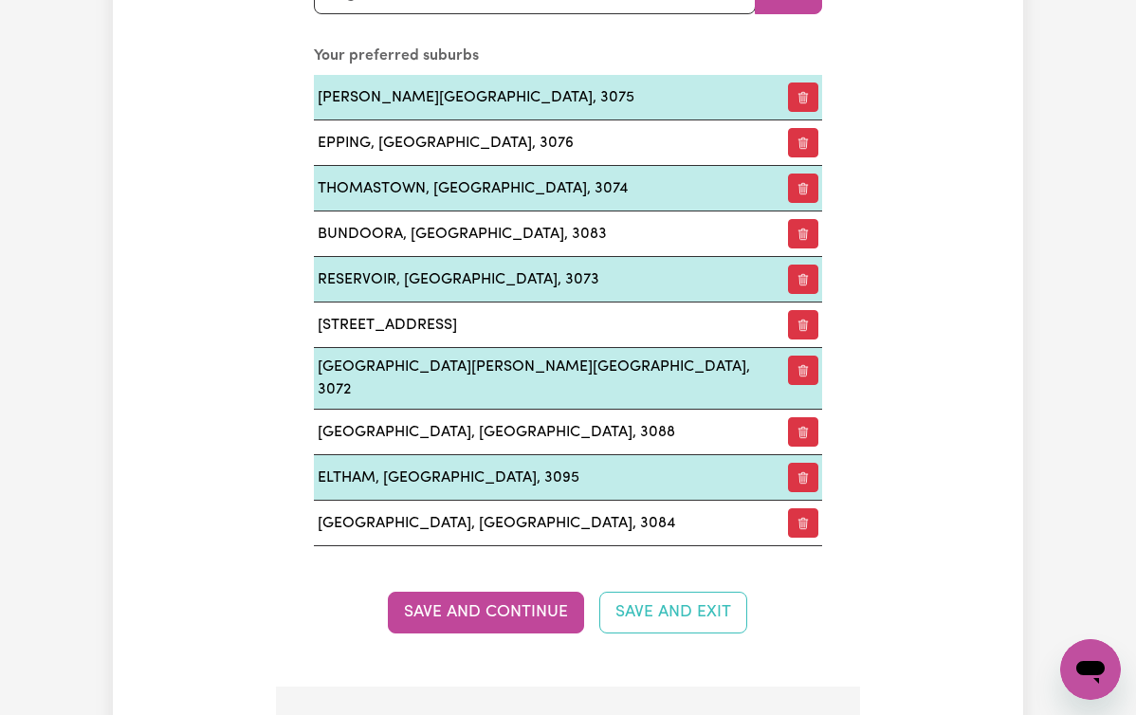
scroll to position [2787, 0]
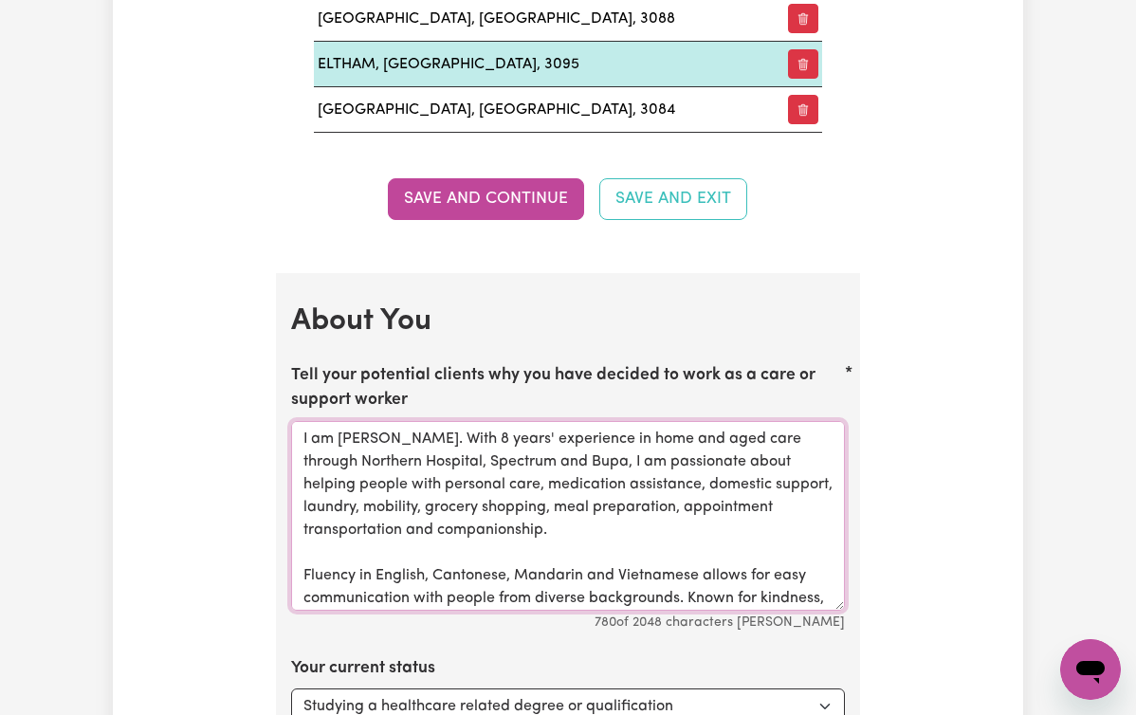
click at [291, 421] on textarea "I am [PERSON_NAME]. With 8 years' experience in home and aged care through Nort…" at bounding box center [568, 516] width 554 height 190
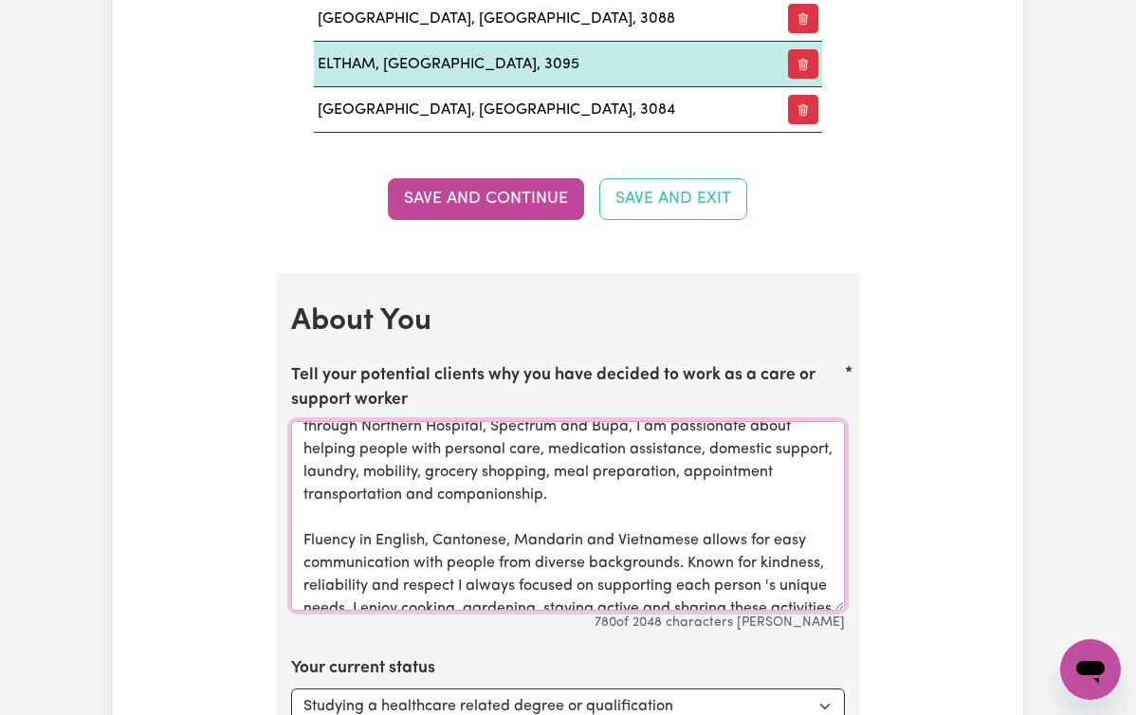
scroll to position [0, 0]
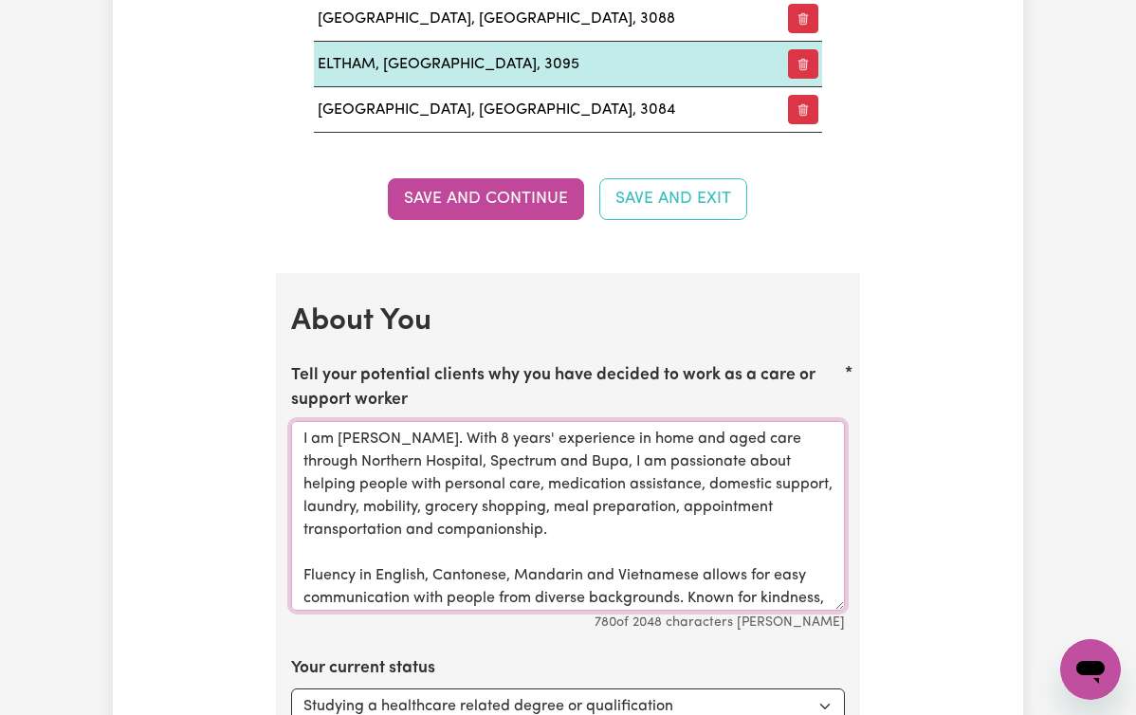
drag, startPoint x: 204, startPoint y: 13, endPoint x: 666, endPoint y: 395, distance: 598.9
click at [666, 421] on textarea "I am [PERSON_NAME]. With 8 years' experience in home and aged care through Nort…" at bounding box center [568, 516] width 554 height 190
click at [291, 421] on textarea "I am [PERSON_NAME]. With 8 years' experience in home and aged care through Nort…" at bounding box center [568, 516] width 554 height 190
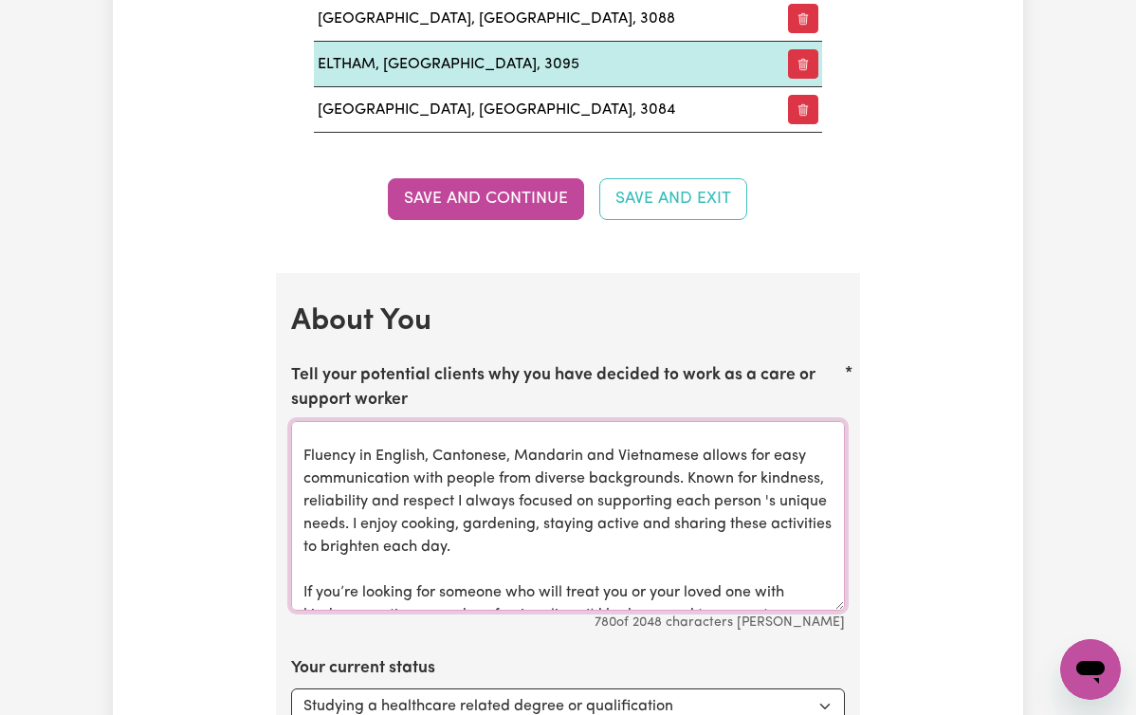
drag, startPoint x: 261, startPoint y: 417, endPoint x: 987, endPoint y: 679, distance: 772.1
click at [987, 679] on div "Update Profile 1 2 3 4 5 Step 1 : Personal Details Let potential clients know w…" at bounding box center [568, 117] width 910 height 5571
click at [316, 502] on textarea "I am [PERSON_NAME]. With 8 years' experience in home and aged care through Nort…" at bounding box center [568, 516] width 554 height 190
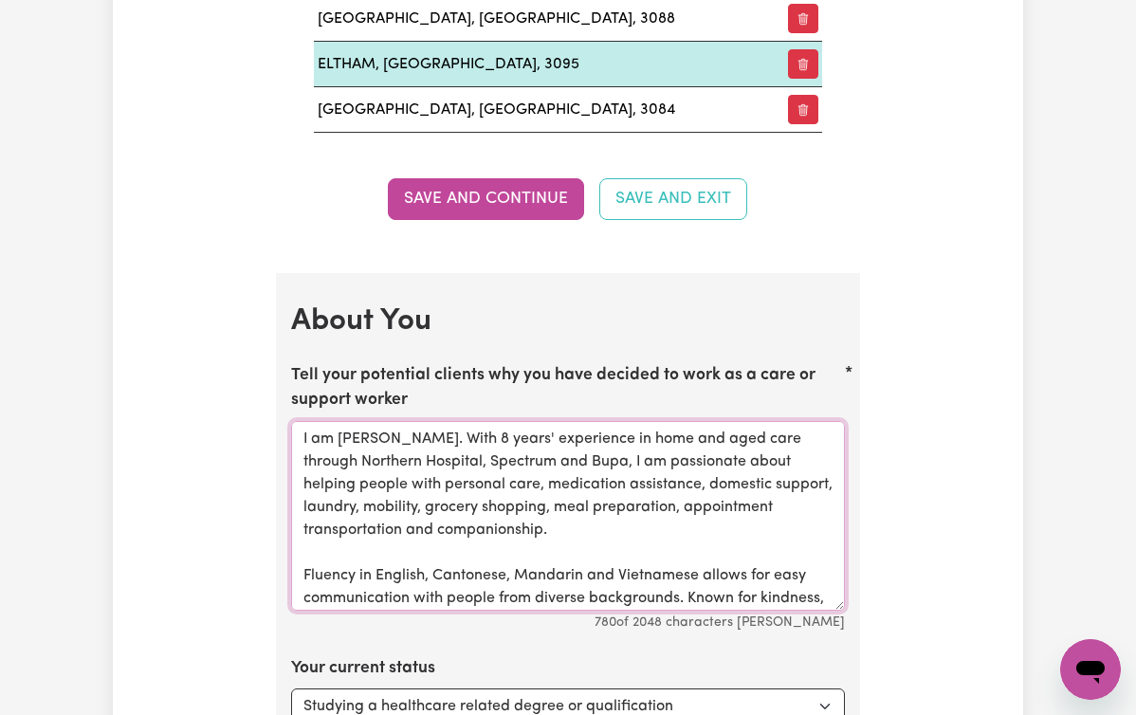
drag, startPoint x: 316, startPoint y: 502, endPoint x: 248, endPoint y: 332, distance: 182.6
paste textarea "’m [PERSON_NAME], with 8 years of experience in home and aged care through [GEO…"
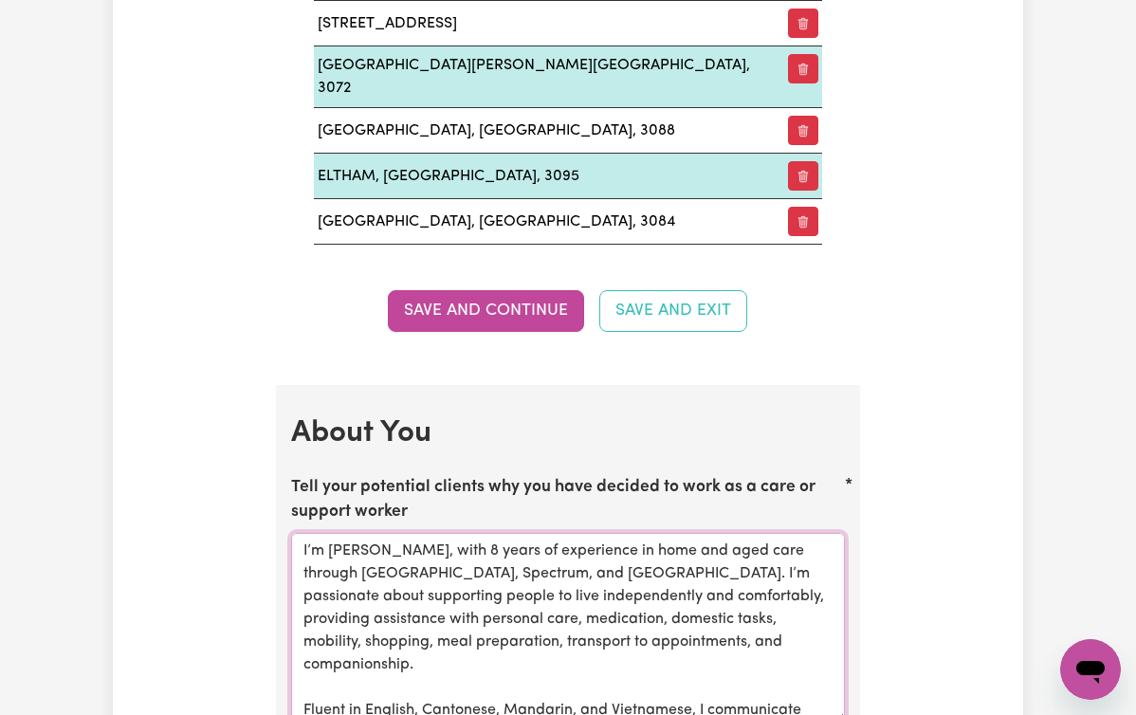
click at [764, 533] on textarea "I’m [PERSON_NAME], with 8 years of experience in home and aged care through [GE…" at bounding box center [568, 628] width 554 height 190
drag, startPoint x: 248, startPoint y: 332, endPoint x: 303, endPoint y: 528, distance: 203.9
click at [303, 533] on textarea "I’m [PERSON_NAME], with 8 years of experience in home and aged care through [GE…" at bounding box center [568, 628] width 554 height 190
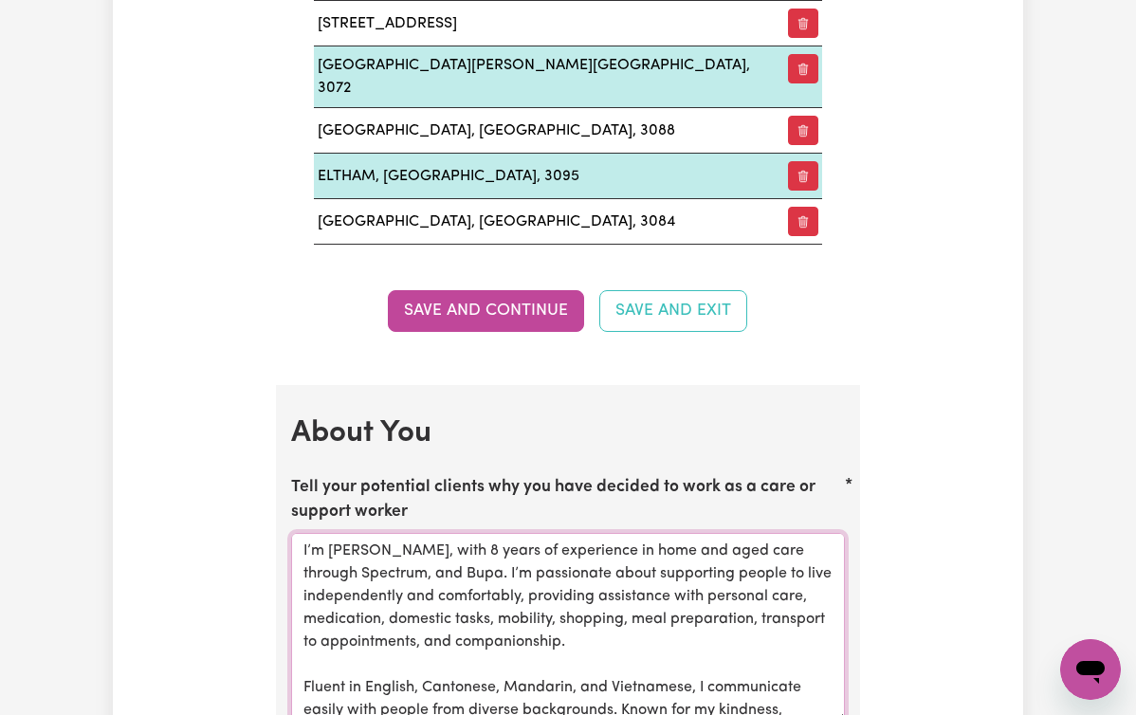
click at [291, 533] on textarea "I’m [PERSON_NAME], with 8 years of experience in home and aged care through Spe…" at bounding box center [568, 628] width 554 height 190
drag, startPoint x: 303, startPoint y: 528, endPoint x: 282, endPoint y: 532, distance: 22.1
click at [291, 533] on textarea "I’m [PERSON_NAME], with 8 years of experience in home and aged care through Spe…" at bounding box center [568, 628] width 554 height 190
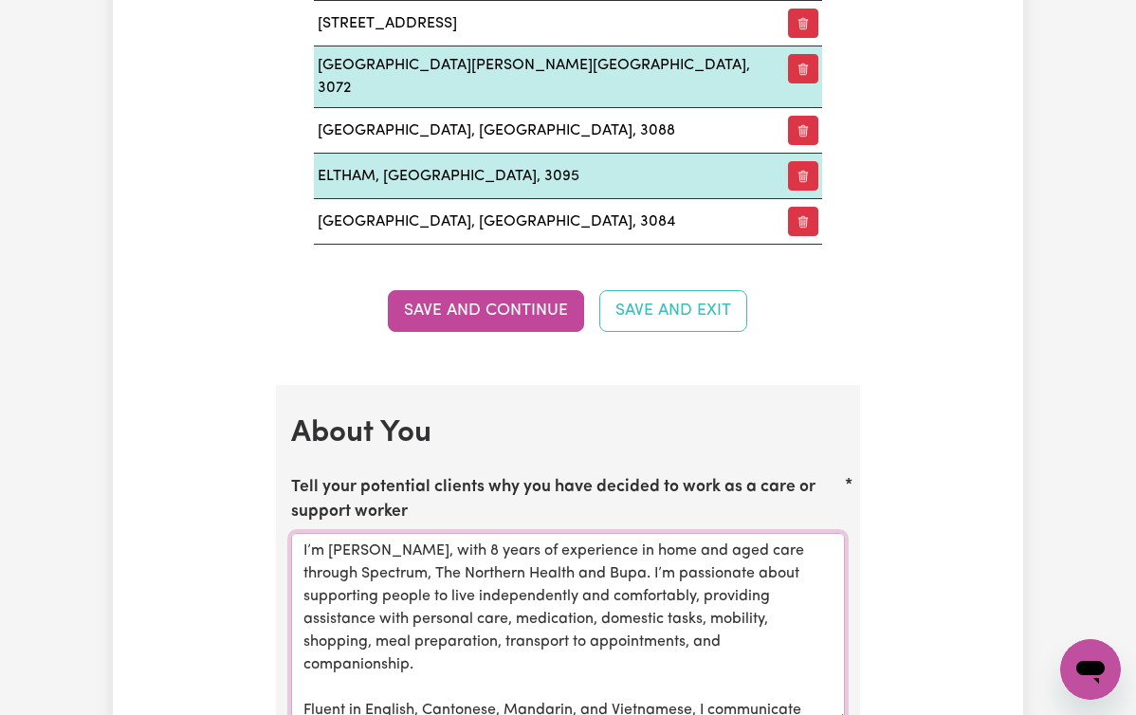
click at [500, 595] on textarea "I’m [PERSON_NAME], with 8 years of experience in home and aged care through Spe…" at bounding box center [568, 628] width 554 height 190
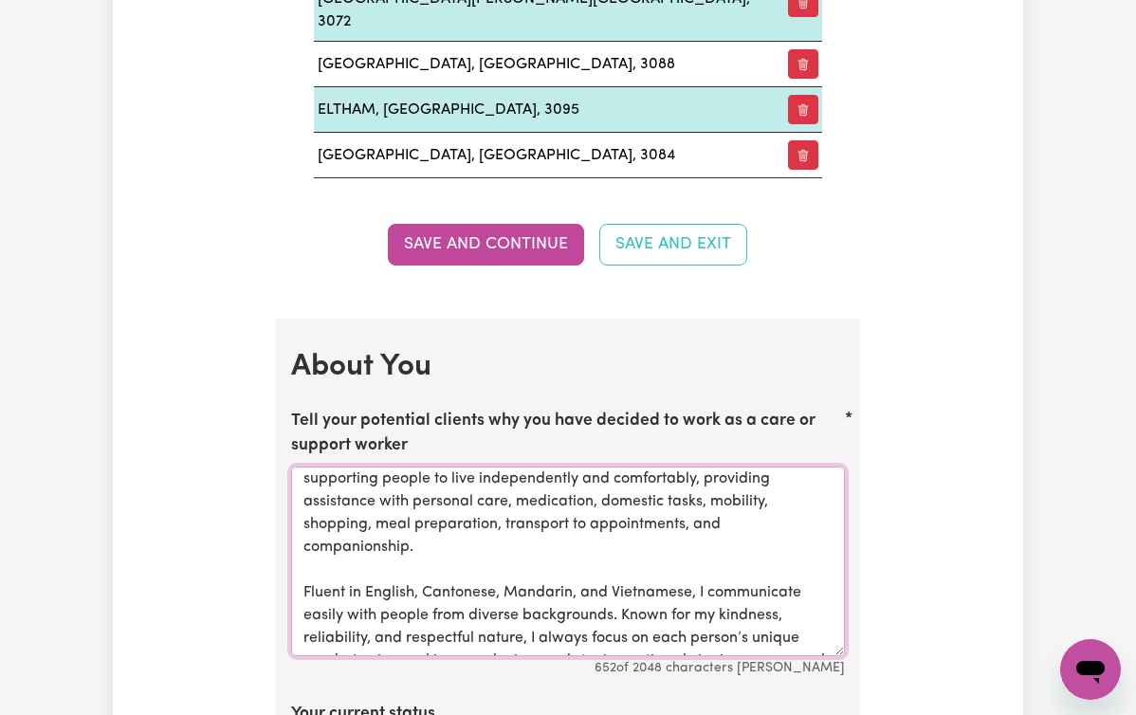
scroll to position [2798, 0]
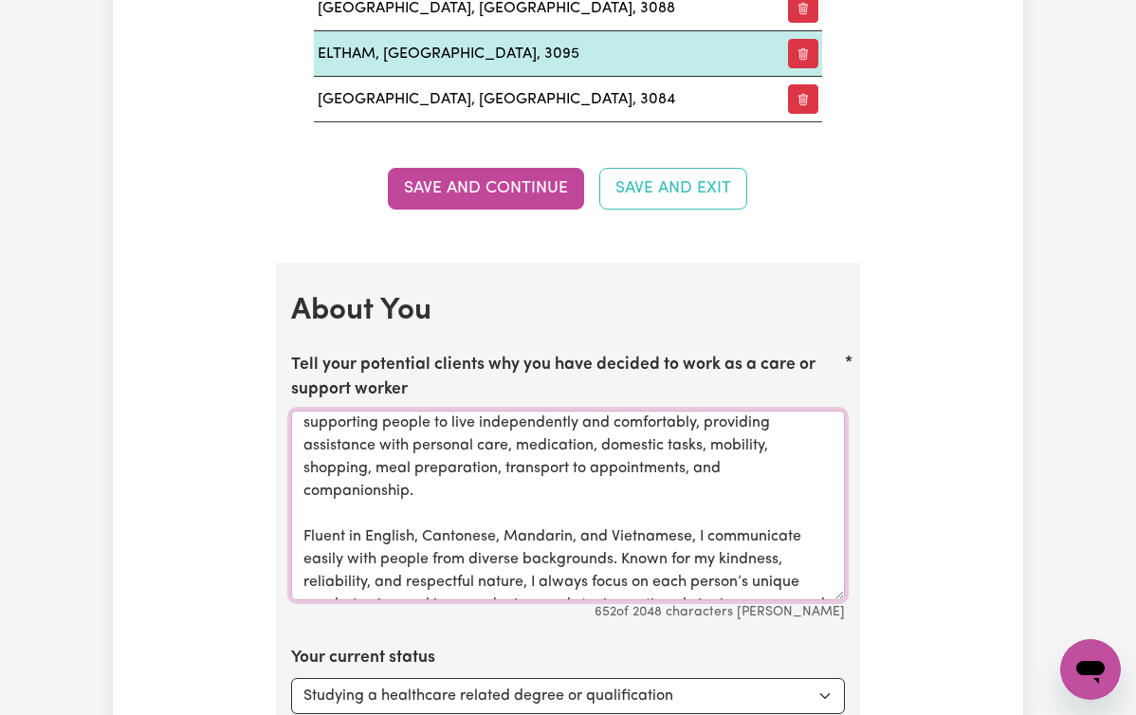
click at [623, 517] on textarea "I’m [PERSON_NAME], with 8 years of experience in home and aged care through Spe…" at bounding box center [568, 506] width 554 height 190
type textarea "I’m [PERSON_NAME], with 8 years of experience in home and aged care through Spe…"
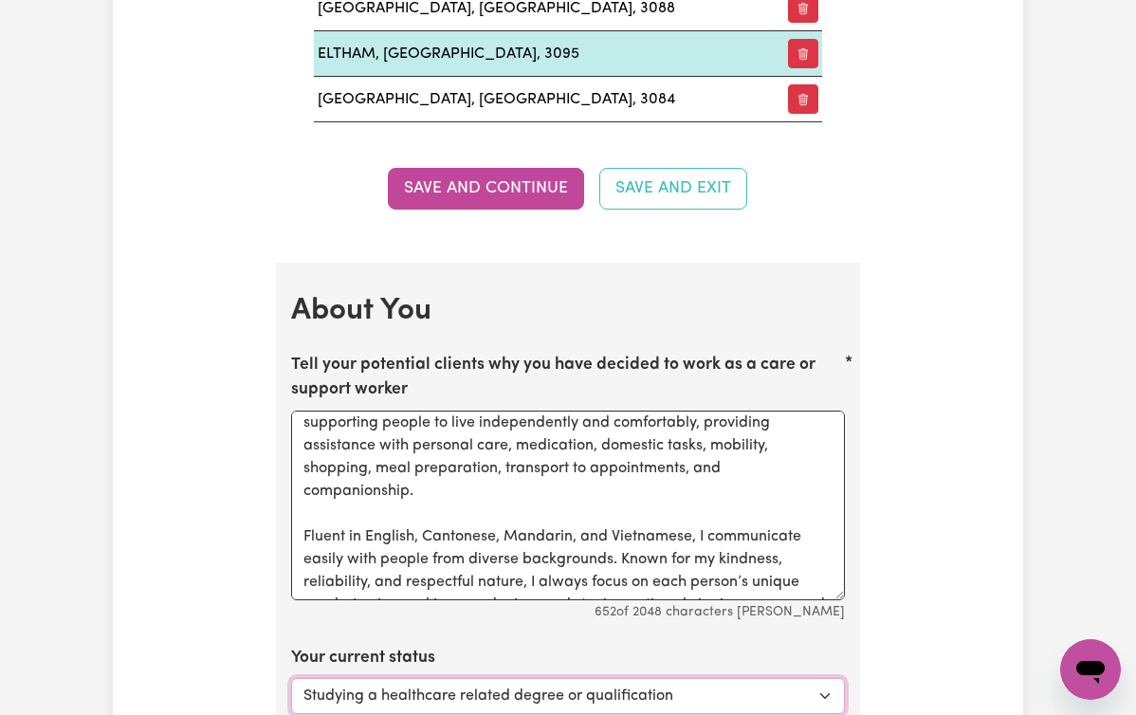
click at [696, 678] on select "Select... Studying a healthcare related degree or qualification Studying a non-…" at bounding box center [568, 696] width 554 height 36
select select "Looking for extra work to fill my week and/or weekends"
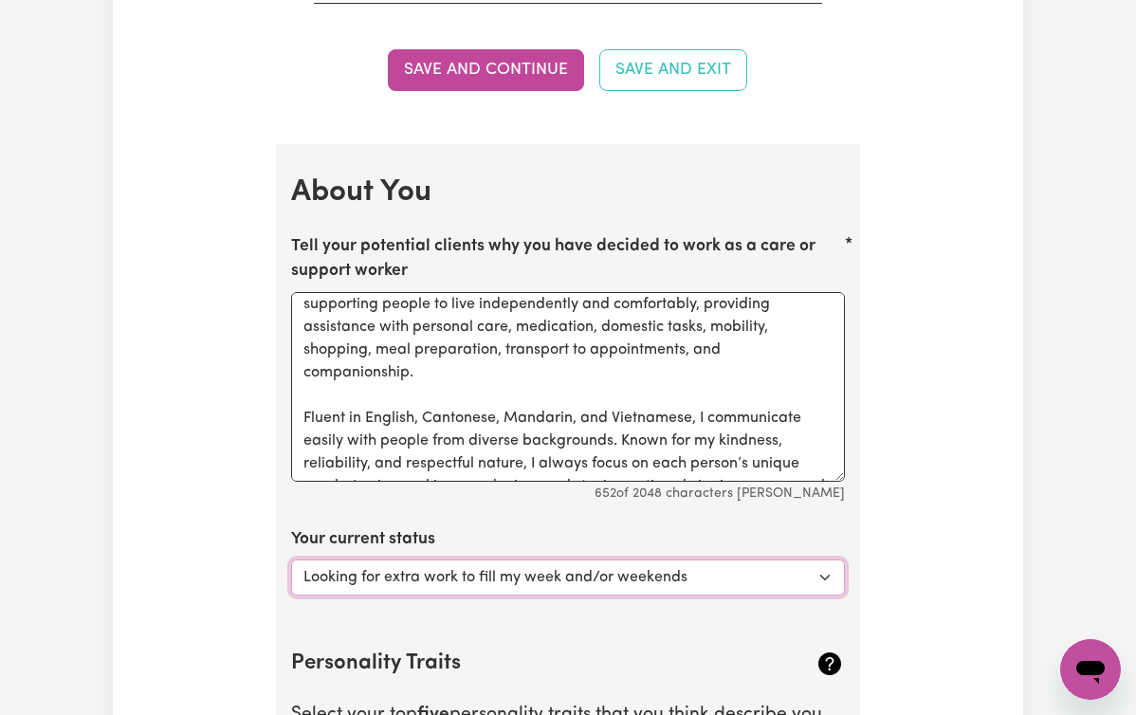
scroll to position [3076, 0]
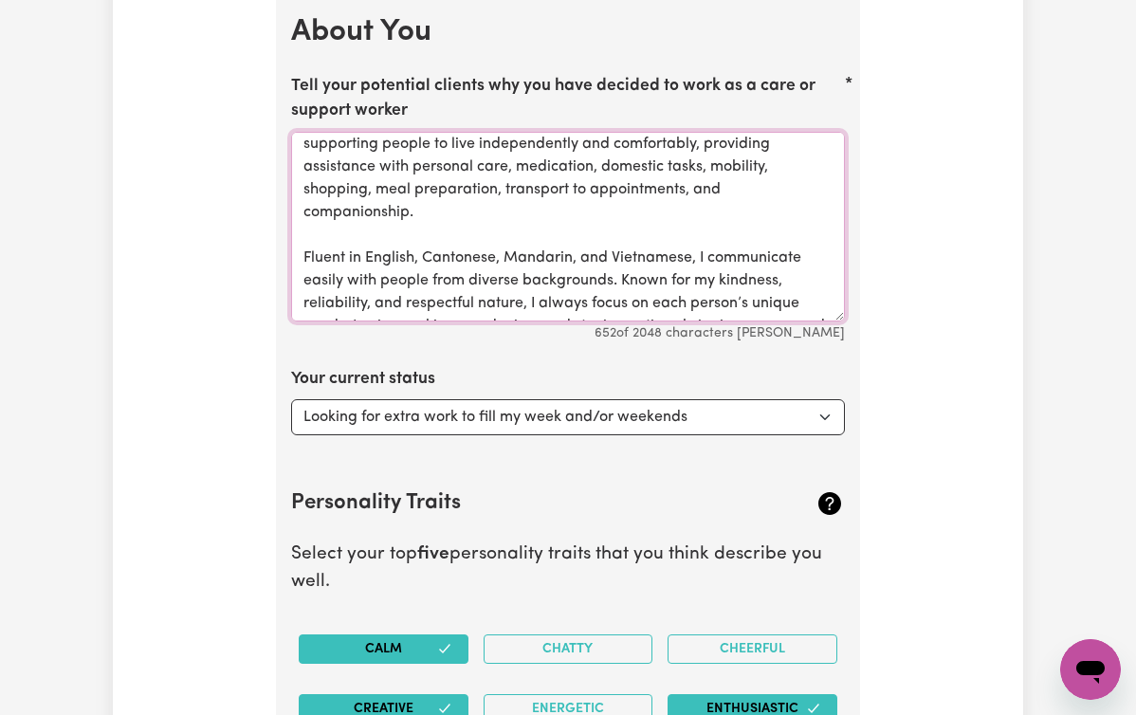
click at [628, 243] on textarea "I’m [PERSON_NAME], with 8 years of experience in home and aged care through Spe…" at bounding box center [568, 227] width 554 height 190
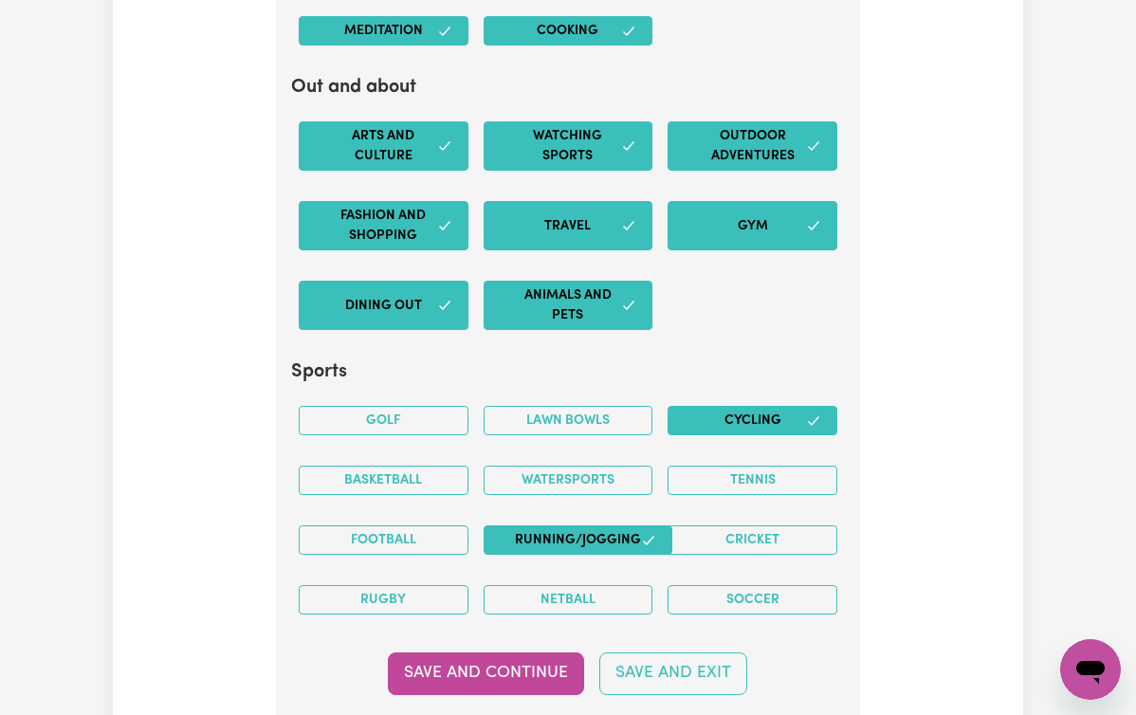
scroll to position [4277, 0]
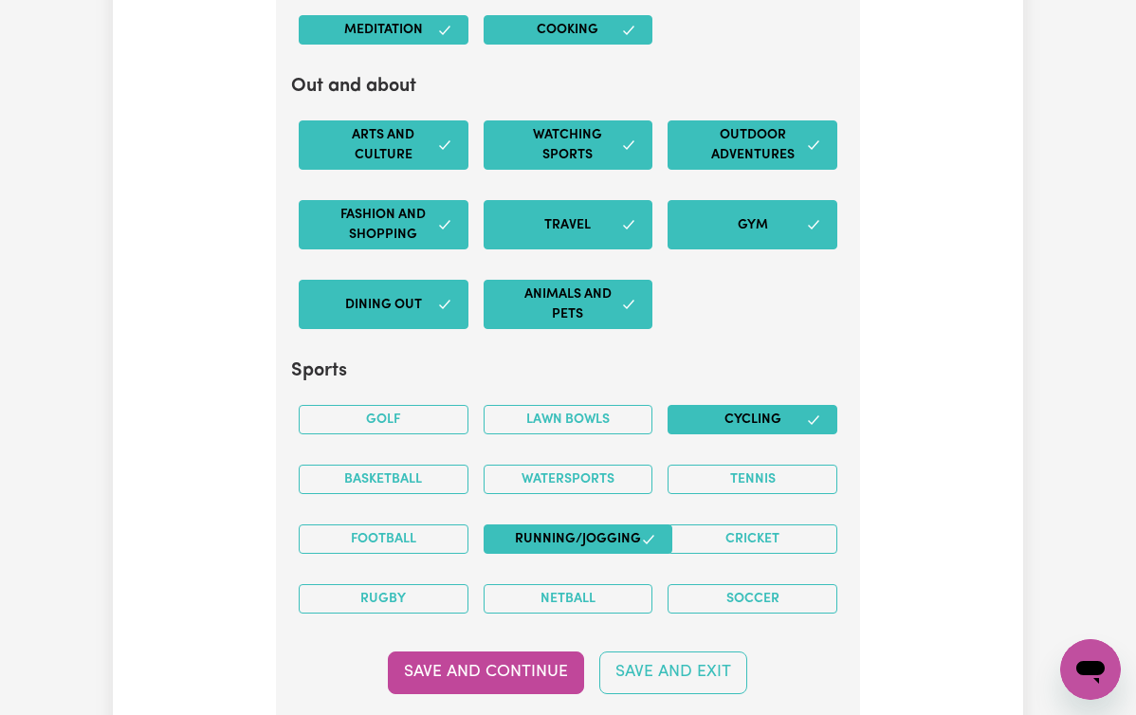
click at [406, 465] on button "Basketball" at bounding box center [384, 479] width 170 height 29
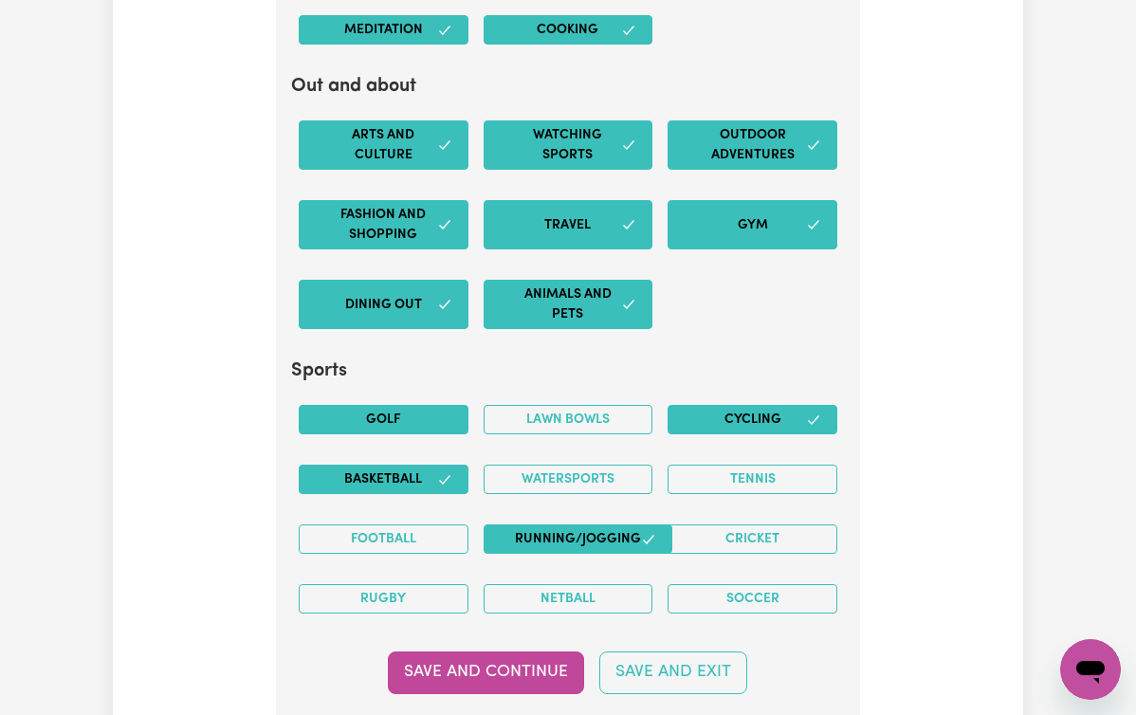
drag, startPoint x: 282, startPoint y: 532, endPoint x: 408, endPoint y: 281, distance: 281.2
click at [408, 405] on button "Golf" at bounding box center [384, 419] width 170 height 29
click at [400, 465] on button "Basketball" at bounding box center [384, 479] width 170 height 29
click at [391, 465] on button "Basketball" at bounding box center [384, 479] width 170 height 29
click at [392, 465] on button "Basketball" at bounding box center [384, 479] width 170 height 29
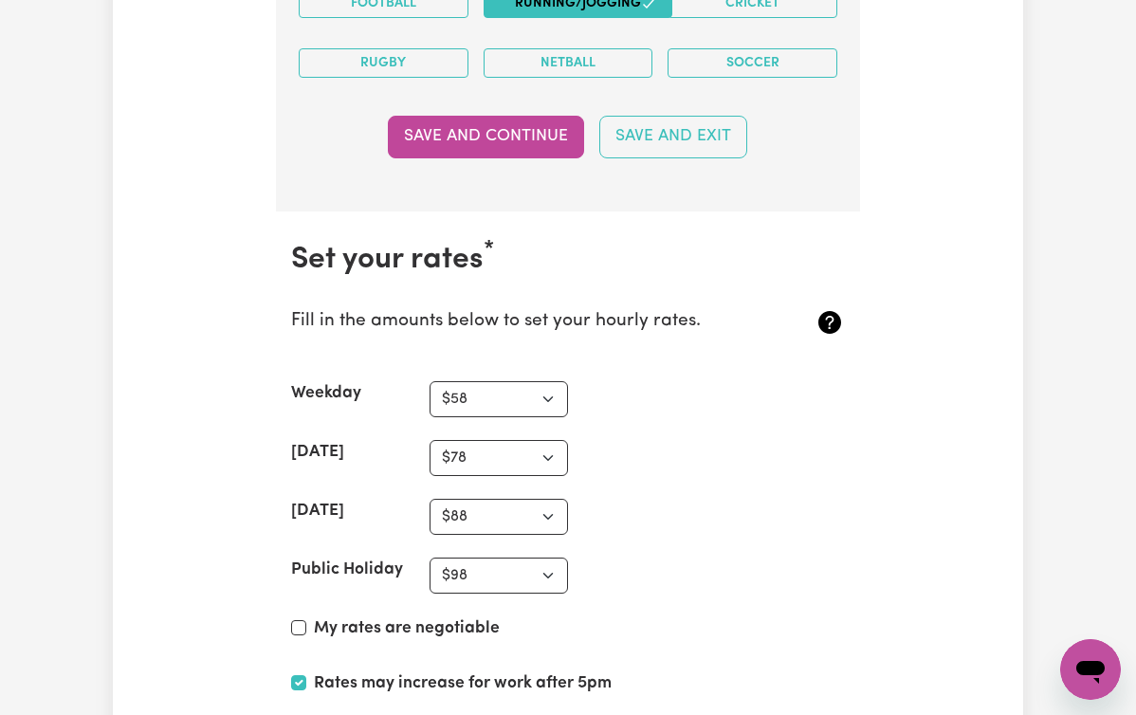
scroll to position [4823, 0]
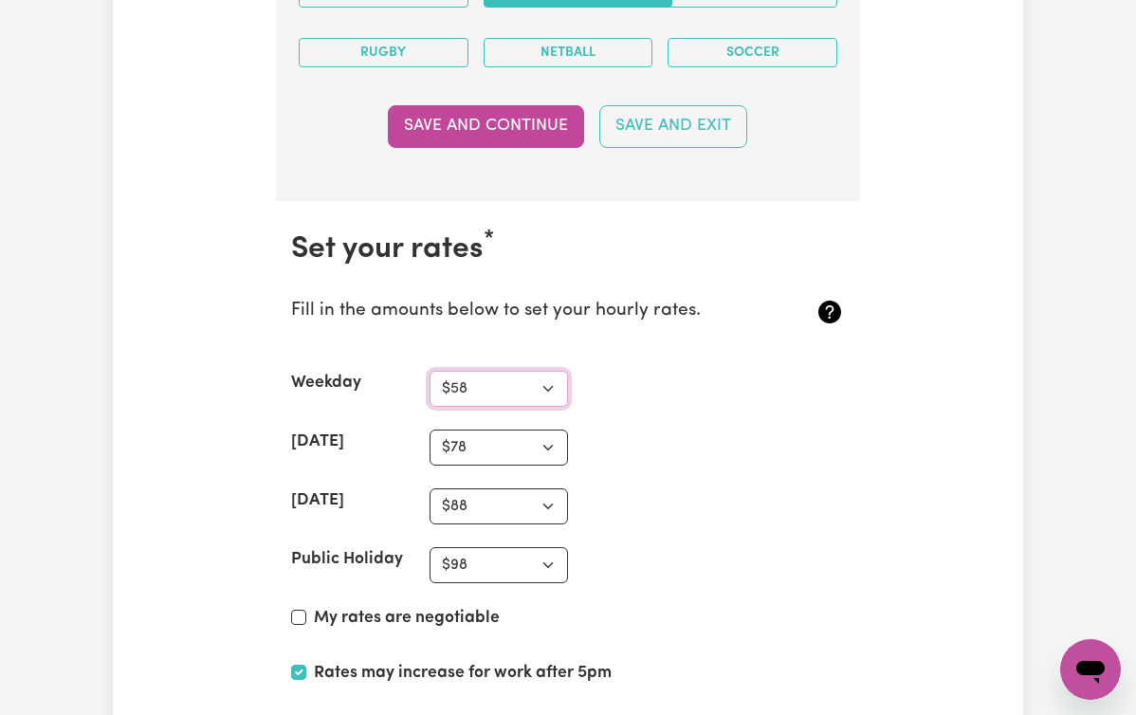
click at [465, 371] on select "N/A $37 $38 $39 $40 $41 $42 $43 $44 $45 $46 $47 $48 $49 $50 $51 $52 $53 $54 $55…" at bounding box center [499, 389] width 138 height 36
select select "55"
click at [487, 430] on select "N/A $37 $38 $39 $40 $41 $42 $43 $44 $45 $46 $47 $48 $49 $50 $51 $52 $53 $54 $55…" at bounding box center [499, 448] width 138 height 36
select select "75"
click at [526, 488] on select "N/A $37 $38 $39 $40 $41 $42 $43 $44 $45 $46 $47 $48 $49 $50 $51 $52 $53 $54 $55…" at bounding box center [499, 506] width 138 height 36
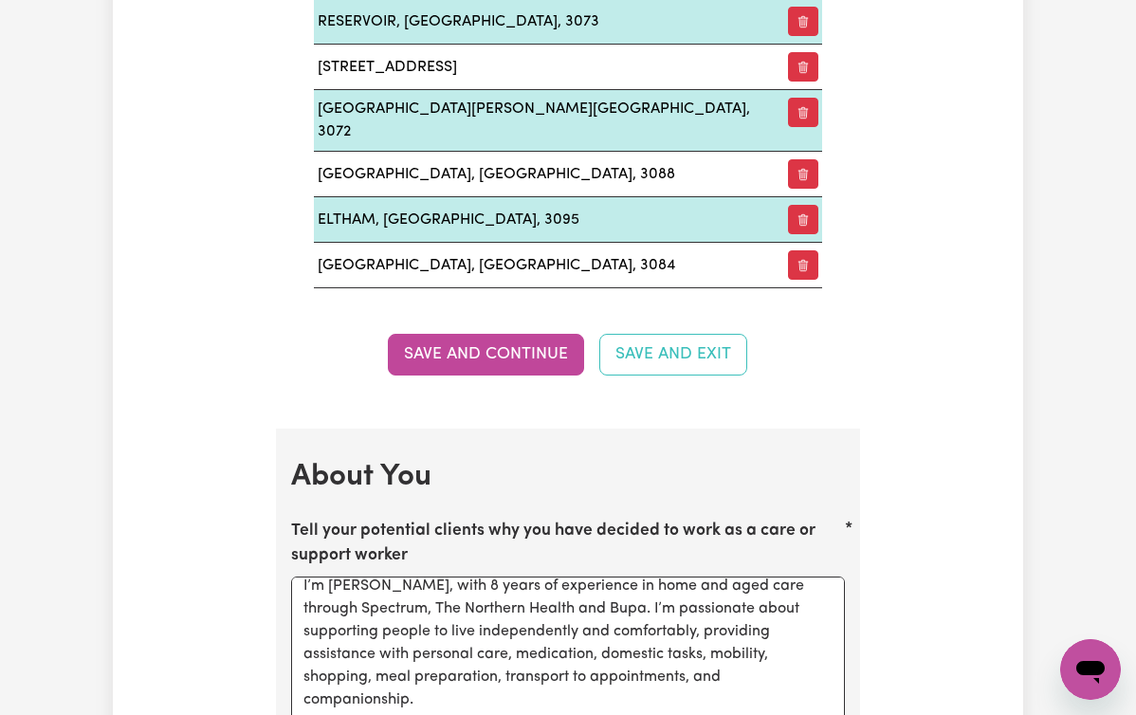
scroll to position [0, 0]
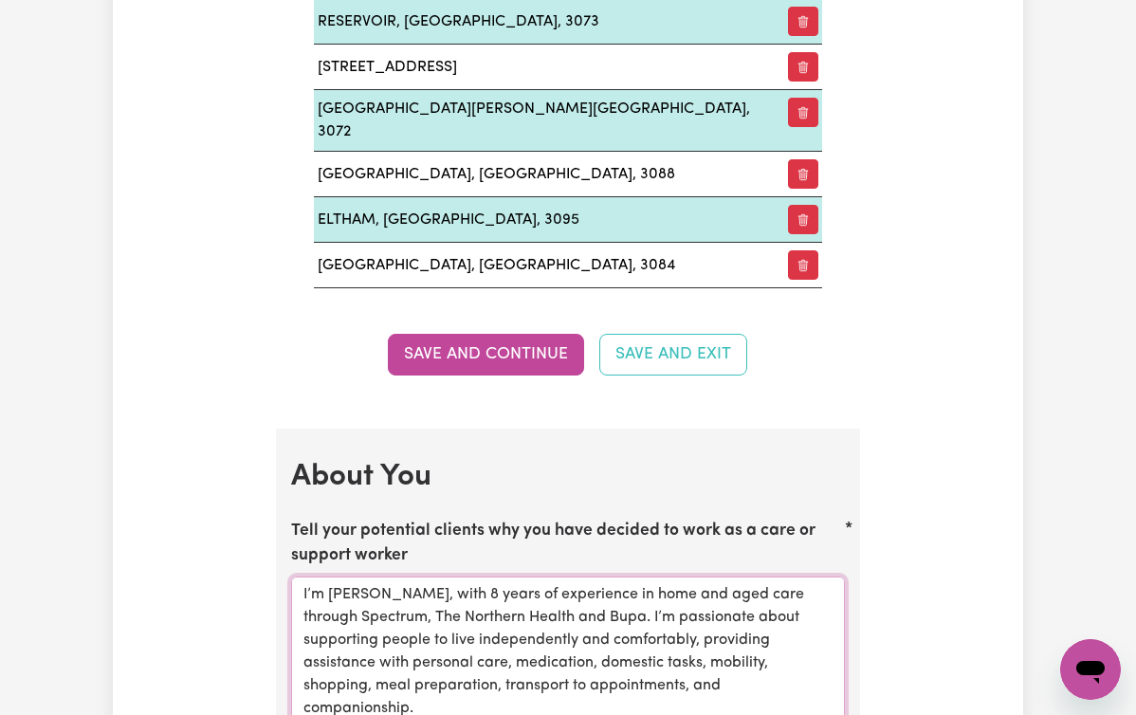
click at [291, 577] on textarea "I’m [PERSON_NAME], with 8 years of experience in home and aged care through Spe…" at bounding box center [568, 672] width 554 height 190
drag, startPoint x: 345, startPoint y: 353, endPoint x: 248, endPoint y: 546, distance: 216.7
click at [291, 577] on textarea "I’m [PERSON_NAME], with 8 years of experience in home and aged care through Spe…" at bounding box center [568, 672] width 554 height 190
paste textarea "I have been working in community aged care for over 10 years which I thoroughly…"
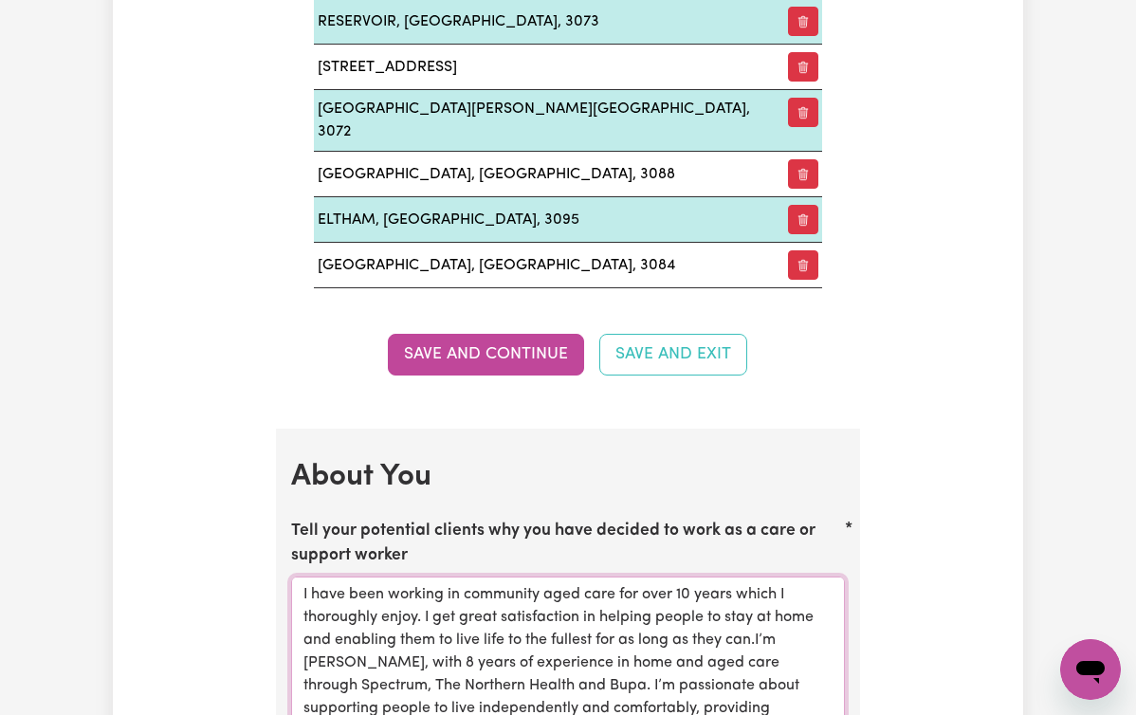
click at [625, 577] on textarea "I have been working in community aged care for over 10 years which I thoroughly…" at bounding box center [568, 672] width 554 height 190
drag, startPoint x: 248, startPoint y: 546, endPoint x: 634, endPoint y: 555, distance: 387.0
click at [634, 577] on textarea "I have been working in community aged care for over 10 years which I thoroughly…" at bounding box center [568, 672] width 554 height 190
drag, startPoint x: 634, startPoint y: 555, endPoint x: 624, endPoint y: 553, distance: 10.6
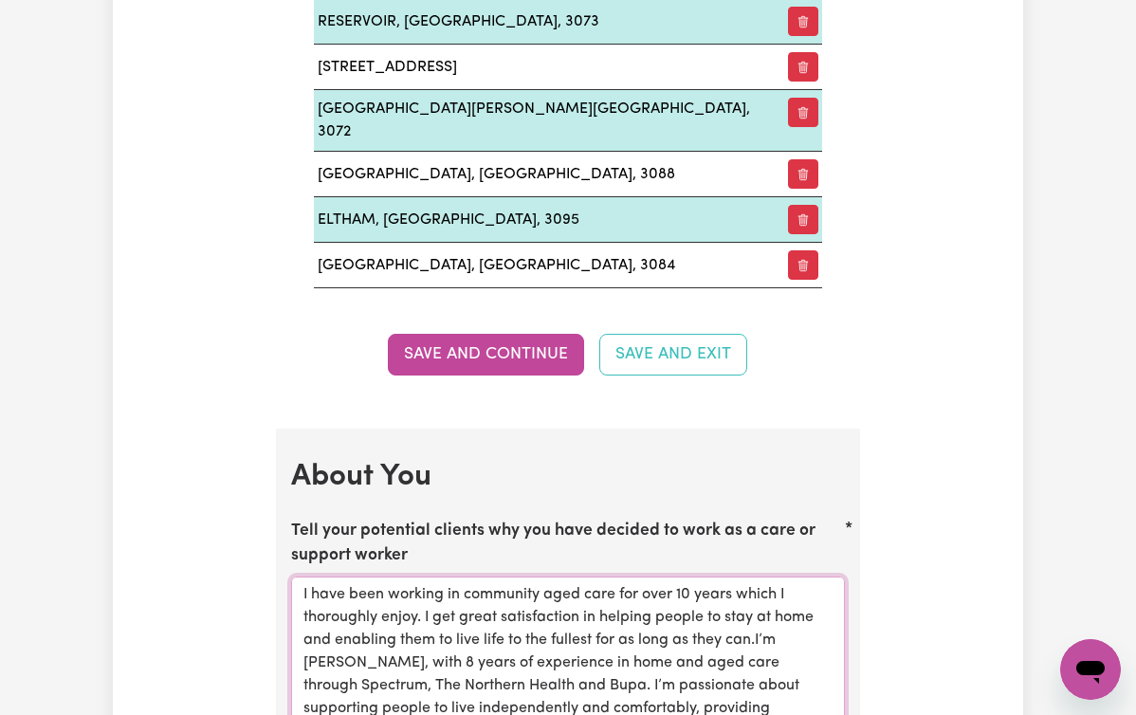
click at [624, 577] on textarea "I have been working in community aged care for over 10 years which I thoroughly…" at bounding box center [568, 672] width 554 height 190
click at [478, 598] on textarea "I have been working in community aged care for over 7 years which I thoroughly …" at bounding box center [568, 672] width 554 height 190
drag, startPoint x: 624, startPoint y: 553, endPoint x: 675, endPoint y: 620, distance: 84.6
click at [675, 620] on textarea "I have been working in community aged care for over 7 years which I thoroughly …" at bounding box center [568, 672] width 554 height 190
click at [366, 590] on textarea "I have been working in community aged care for over 7 years which I thoroughly …" at bounding box center [568, 672] width 554 height 190
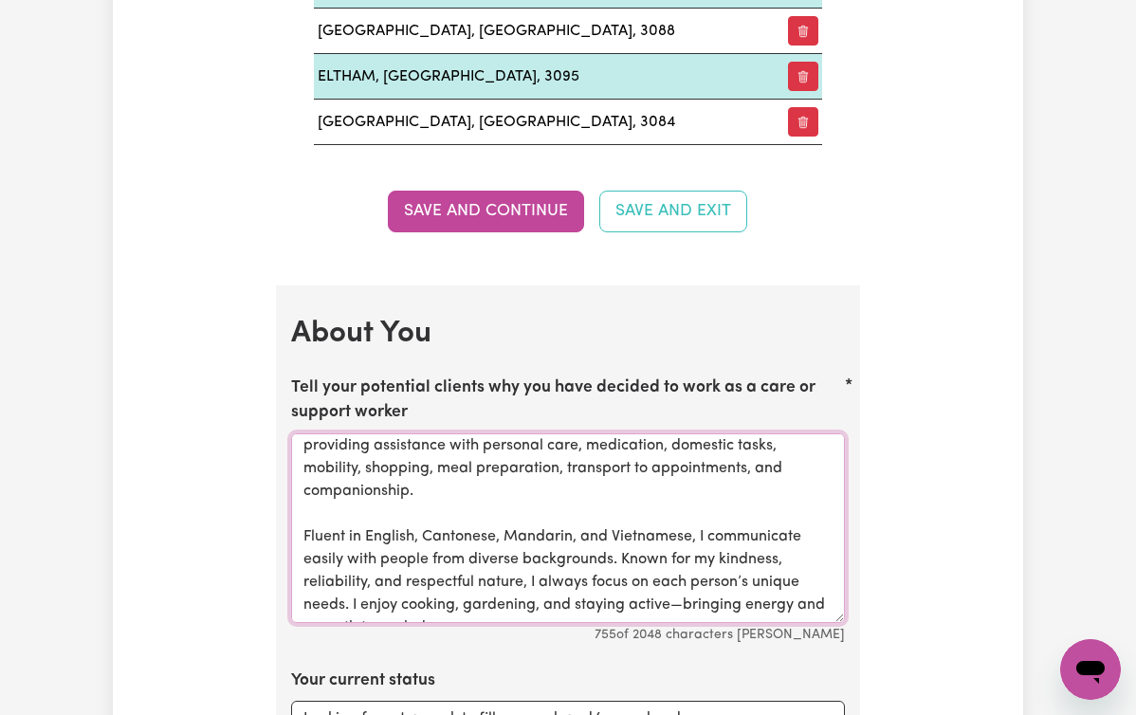
scroll to position [2801, 0]
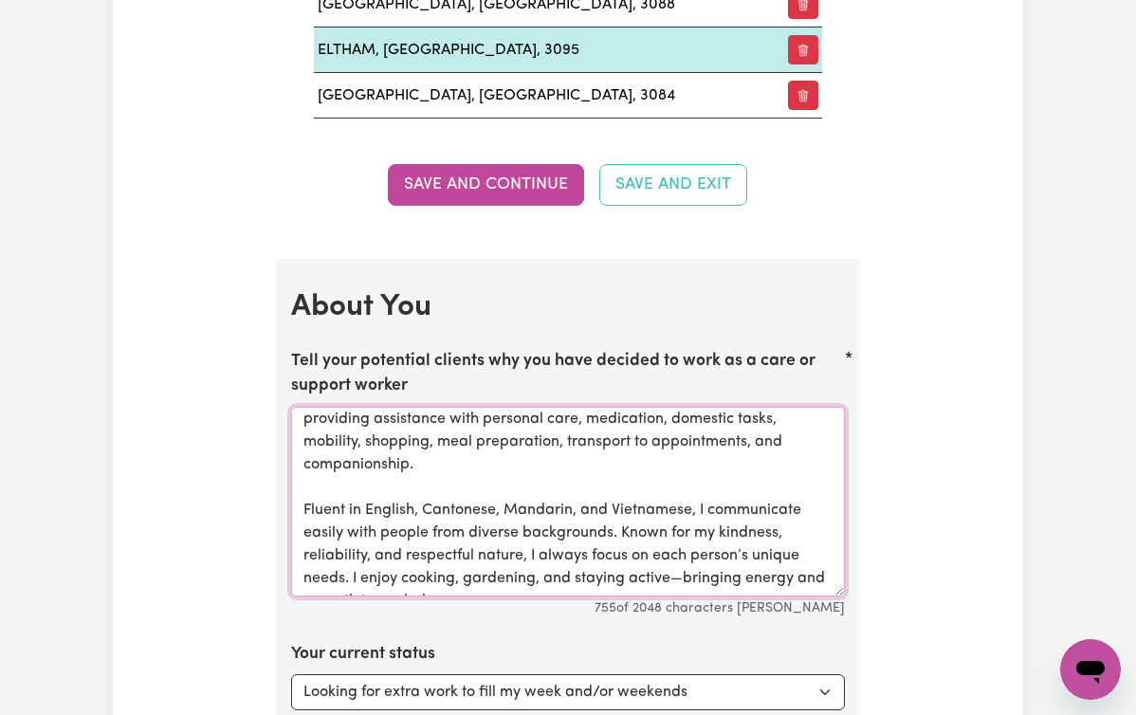
click at [291, 442] on textarea "I have been working in community aged care for over 7 years which I thoroughly …" at bounding box center [568, 502] width 554 height 190
click at [298, 514] on textarea "I have been working in community aged care for over 7 years which I thoroughly …" at bounding box center [568, 502] width 554 height 190
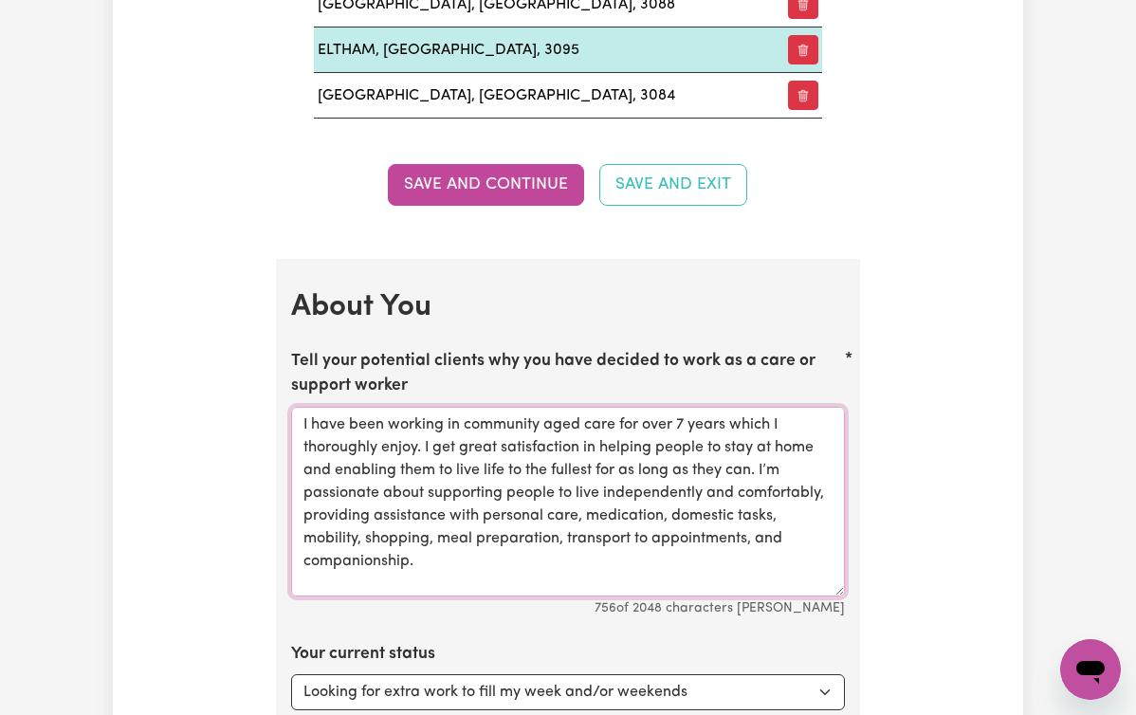
scroll to position [0, 0]
click at [503, 433] on textarea "I have been working in community aged care for over 7 years which I thoroughly …" at bounding box center [568, 502] width 554 height 190
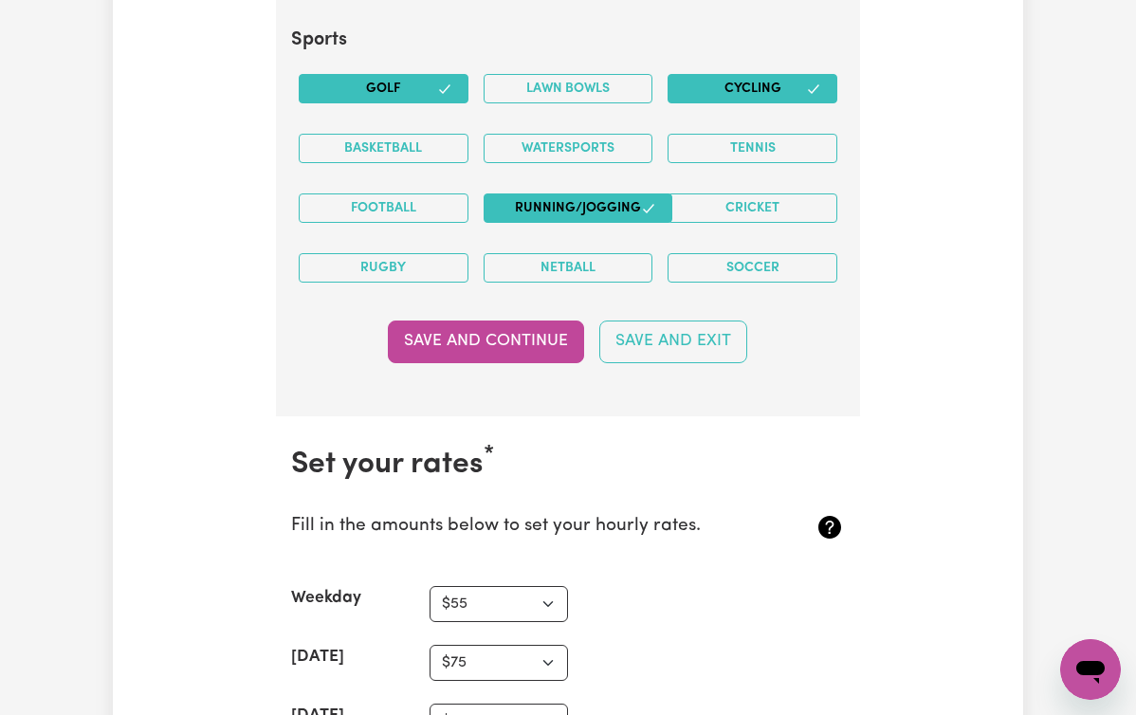
scroll to position [4639, 0]
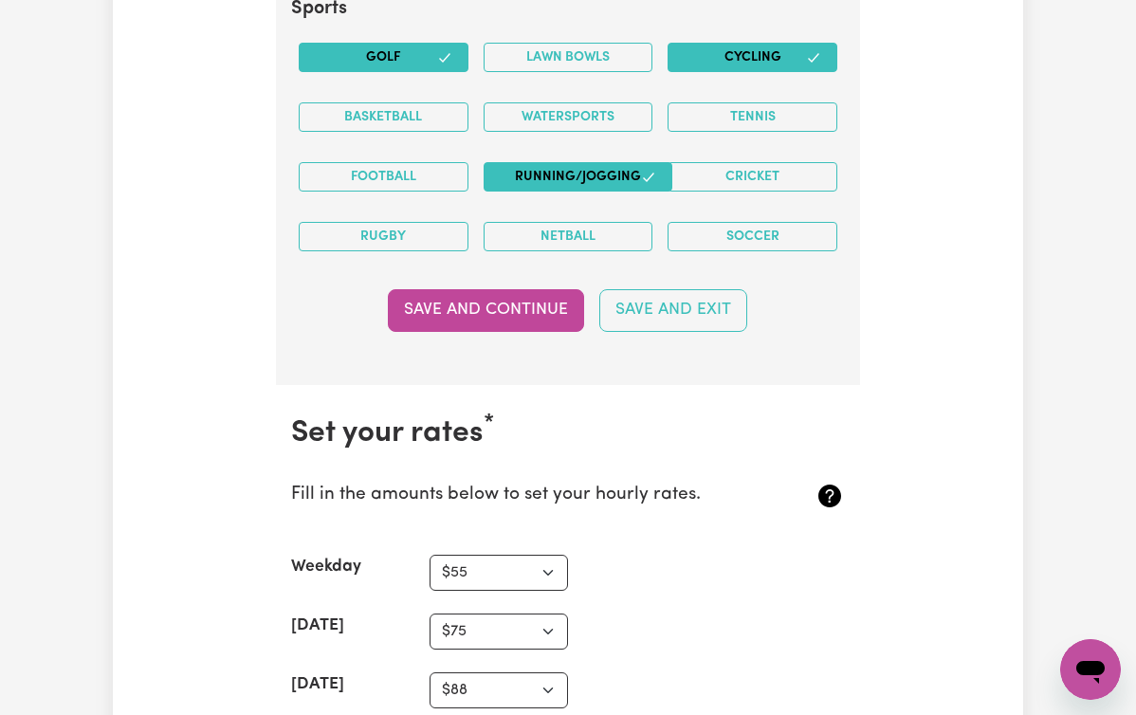
type textarea "I have been working in community aged care for over 7 years which I thoroughly …"
click at [527, 614] on select "N/A $37 $38 $39 $40 $41 $42 $43 $44 $45 $46 $47 $48 $49 $50 $51 $52 $53 $54 $55…" at bounding box center [499, 632] width 138 height 36
select select "65"
click at [549, 614] on select "N/A $37 $38 $39 $40 $41 $42 $43 $44 $45 $46 $47 $48 $49 $50 $51 $52 $53 $54 $55…" at bounding box center [499, 632] width 138 height 36
click at [554, 672] on select "N/A $37 $38 $39 $40 $41 $42 $43 $44 $45 $46 $47 $48 $49 $50 $51 $52 $53 $54 $55…" at bounding box center [499, 690] width 138 height 36
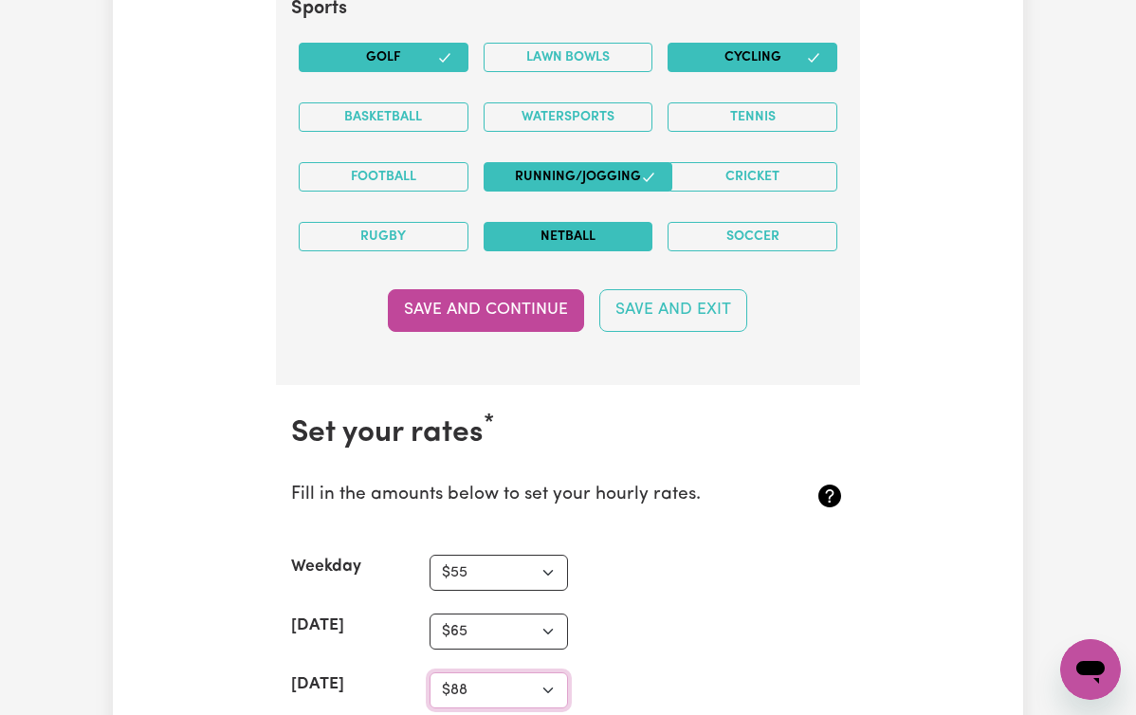
select select "85"
click at [548, 614] on select "N/A $37 $38 $39 $40 $41 $42 $43 $44 $45 $46 $47 $48 $49 $50 $51 $52 $53 $54 $55…" at bounding box center [499, 632] width 138 height 36
select select "75"
click at [547, 672] on select "N/A $37 $38 $39 $40 $41 $42 $43 $44 $45 $46 $47 $48 $49 $50 $51 $52 $53 $54 $55…" at bounding box center [499, 690] width 138 height 36
select select "95"
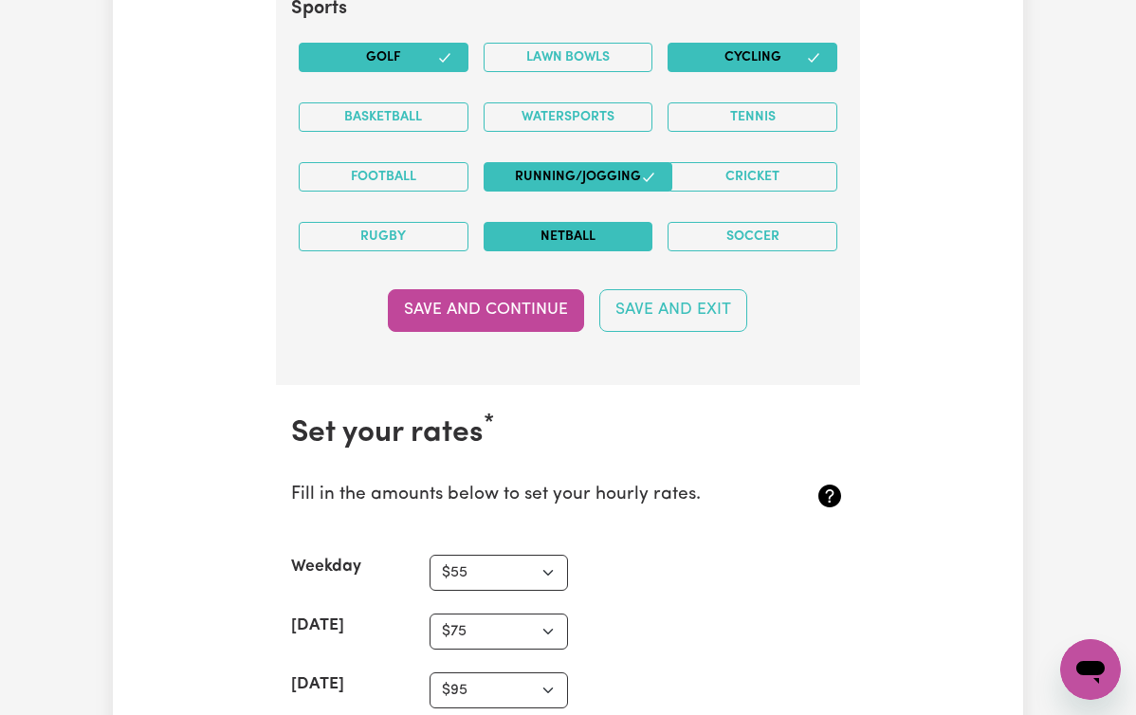
select select "125"
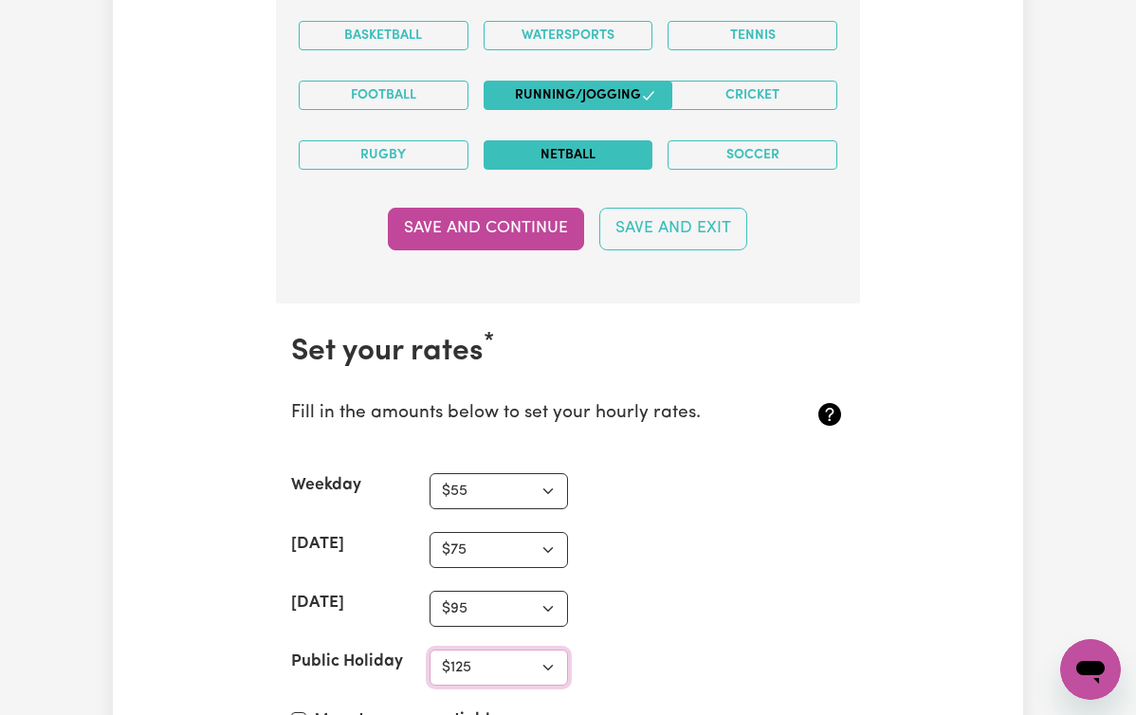
scroll to position [4751, 0]
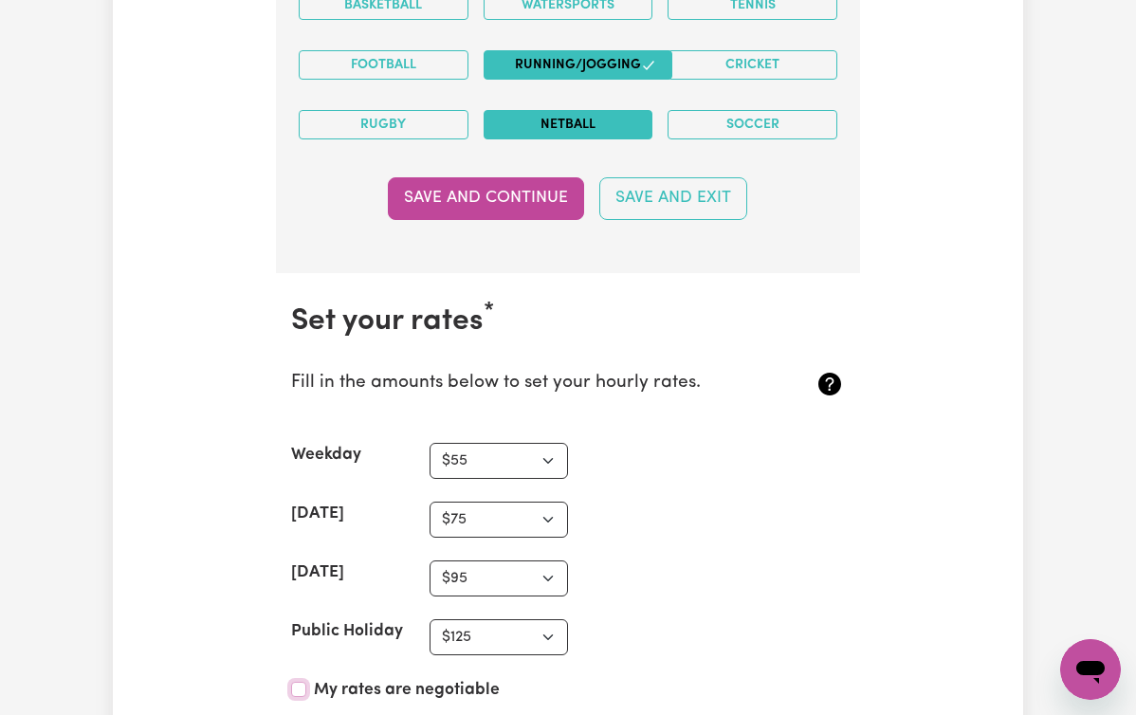
click at [291, 682] on input "My rates are negotiable" at bounding box center [298, 689] width 15 height 15
checkbox input "true"
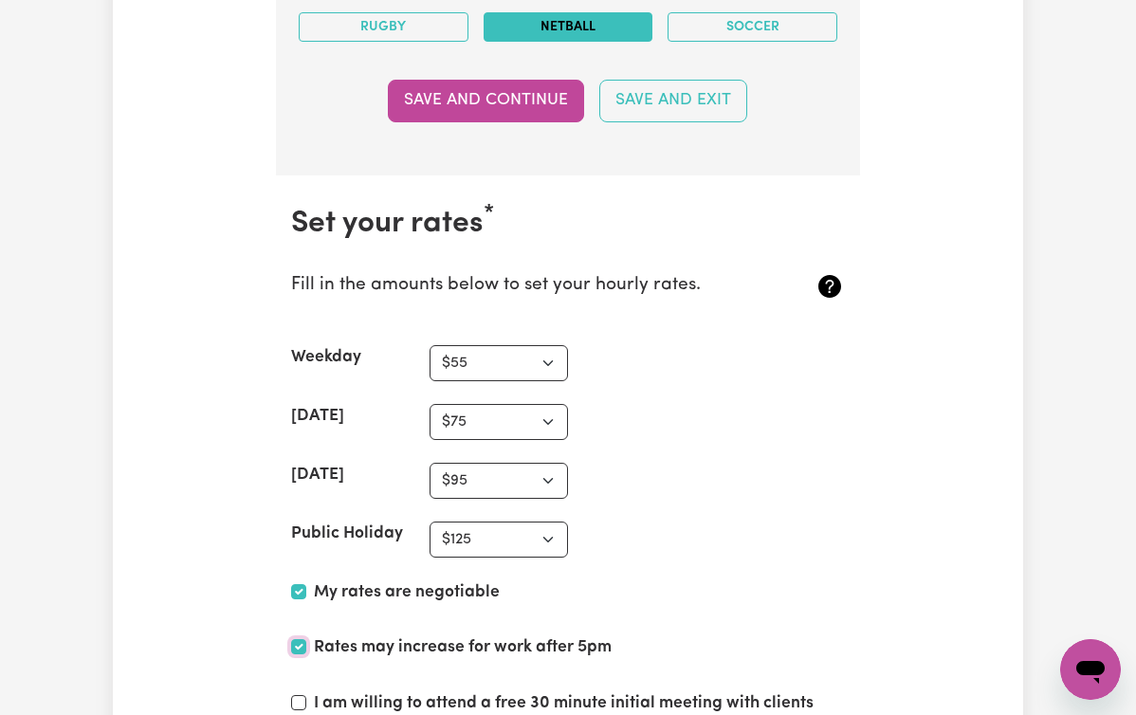
scroll to position [4869, 0]
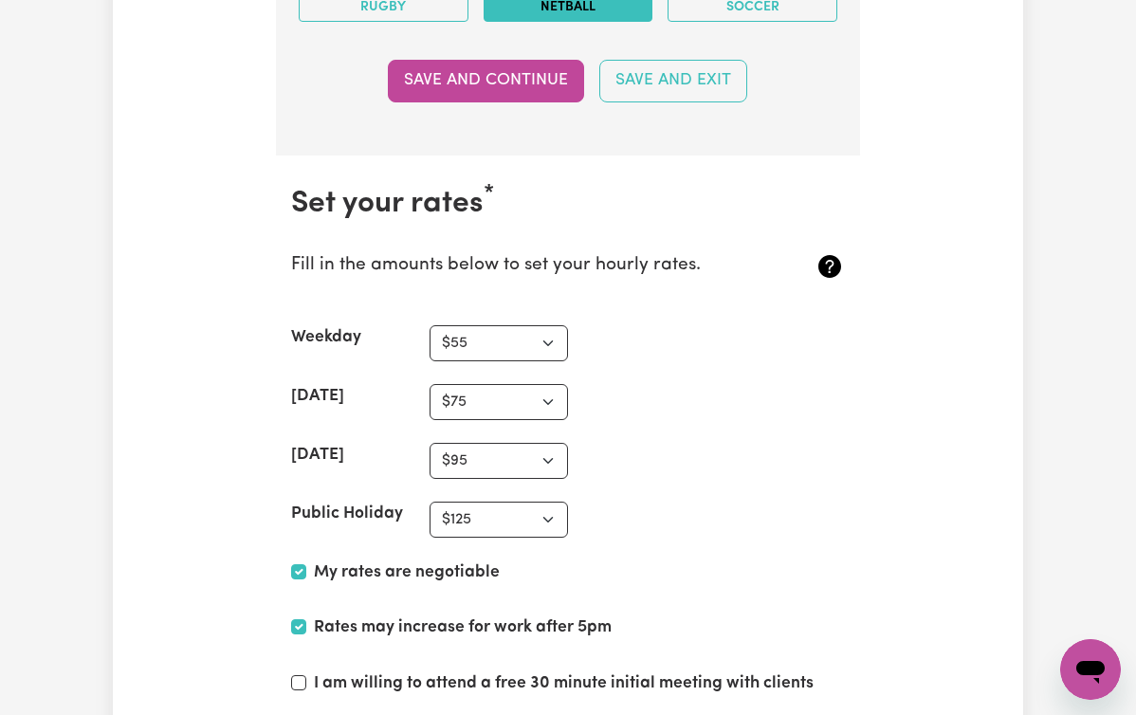
click at [337, 560] on label "My rates are negotiable" at bounding box center [407, 572] width 186 height 25
click at [306, 564] on input "My rates are negotiable" at bounding box center [298, 571] width 15 height 15
checkbox input "false"
type textarea "I am [PERSON_NAME]. With 8 years' experience in home and aged care through Nort…"
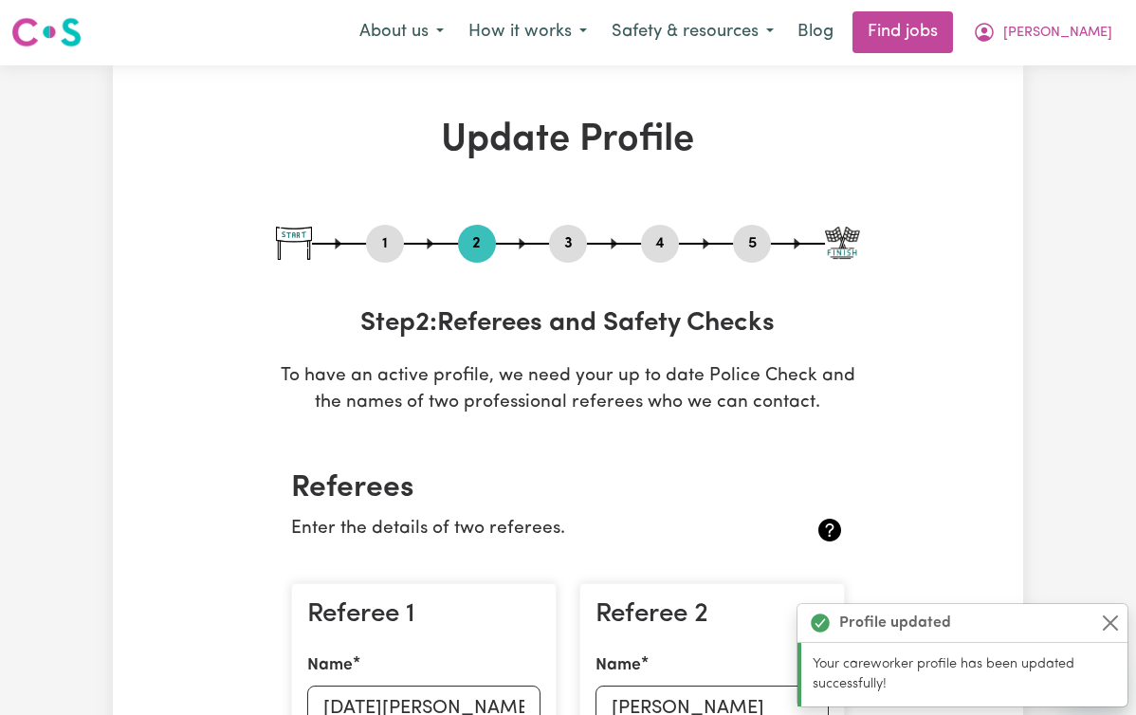
scroll to position [0, 0]
click at [1094, 24] on span "[PERSON_NAME]" at bounding box center [1057, 34] width 109 height 21
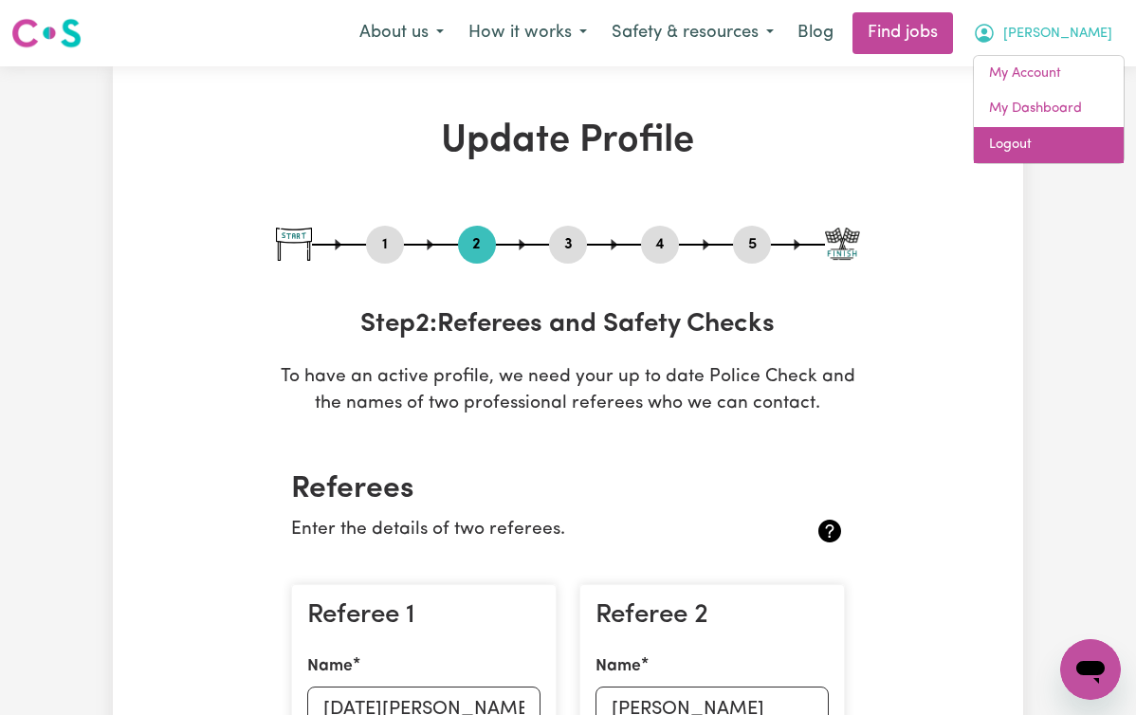
click at [1014, 138] on link "Logout" at bounding box center [1049, 145] width 150 height 36
